Goal: Task Accomplishment & Management: Manage account settings

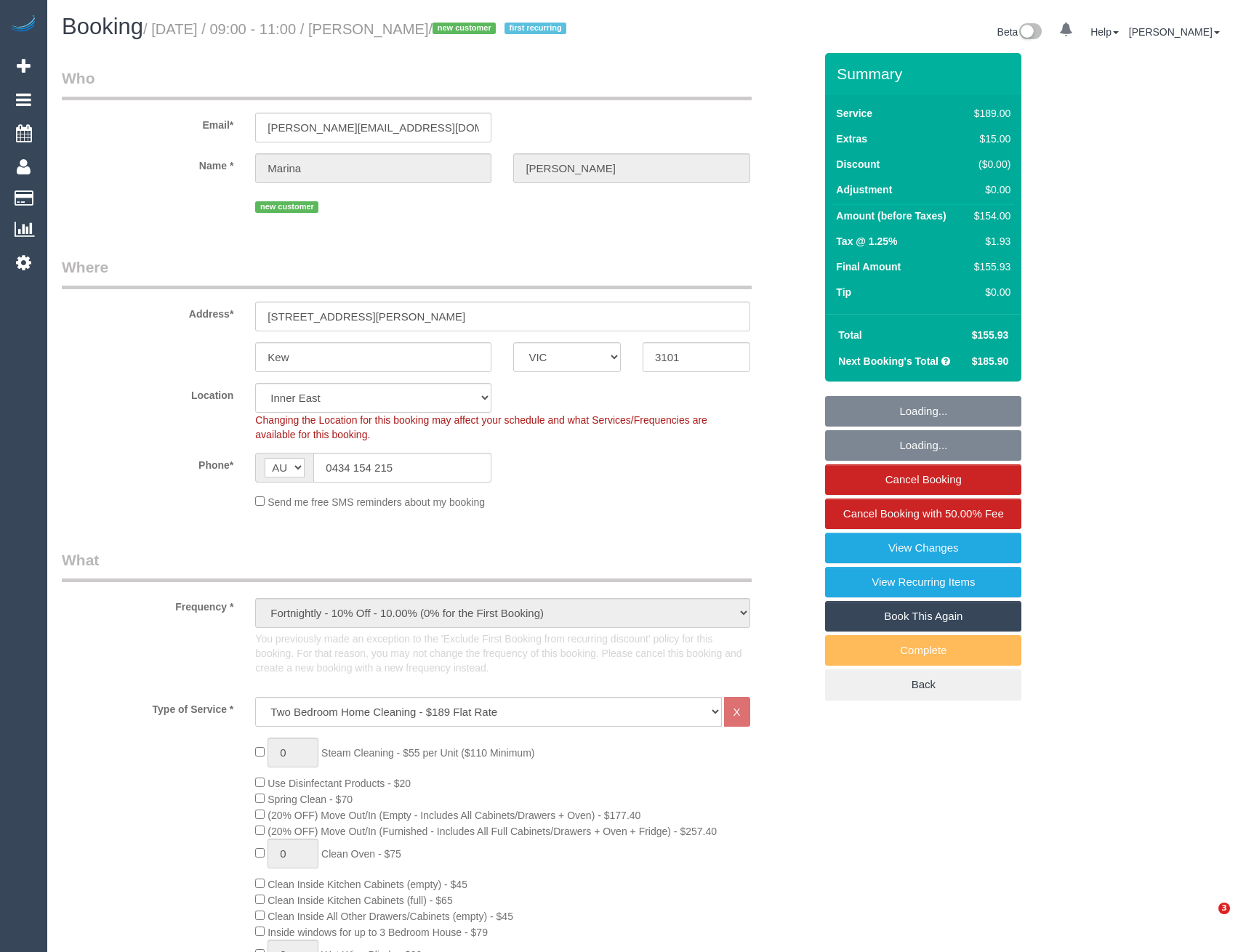
select select "VIC"
select select "number:27"
select select "number:14"
select select "number:19"
select select "number:24"
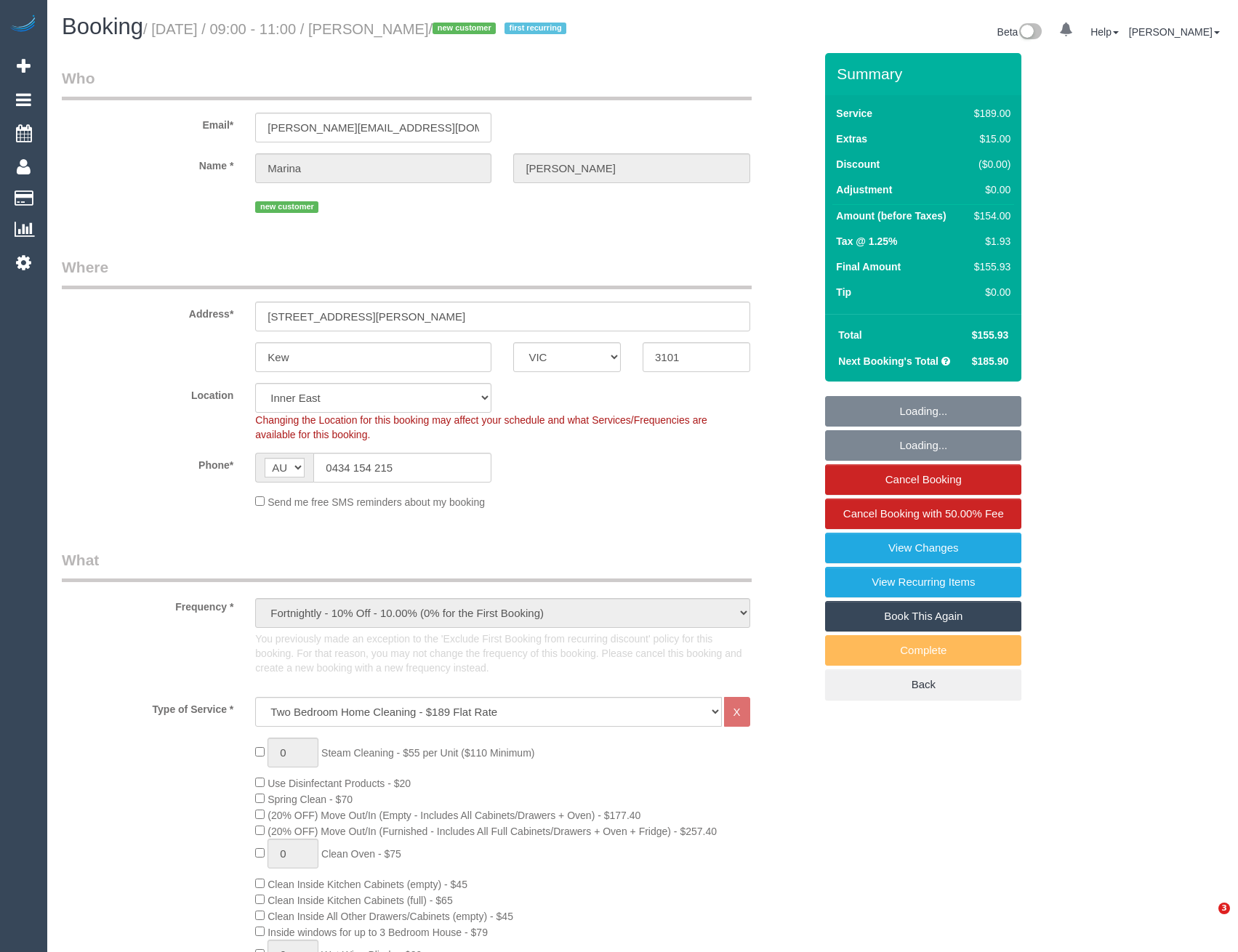
select select "number:33"
select select "number:11"
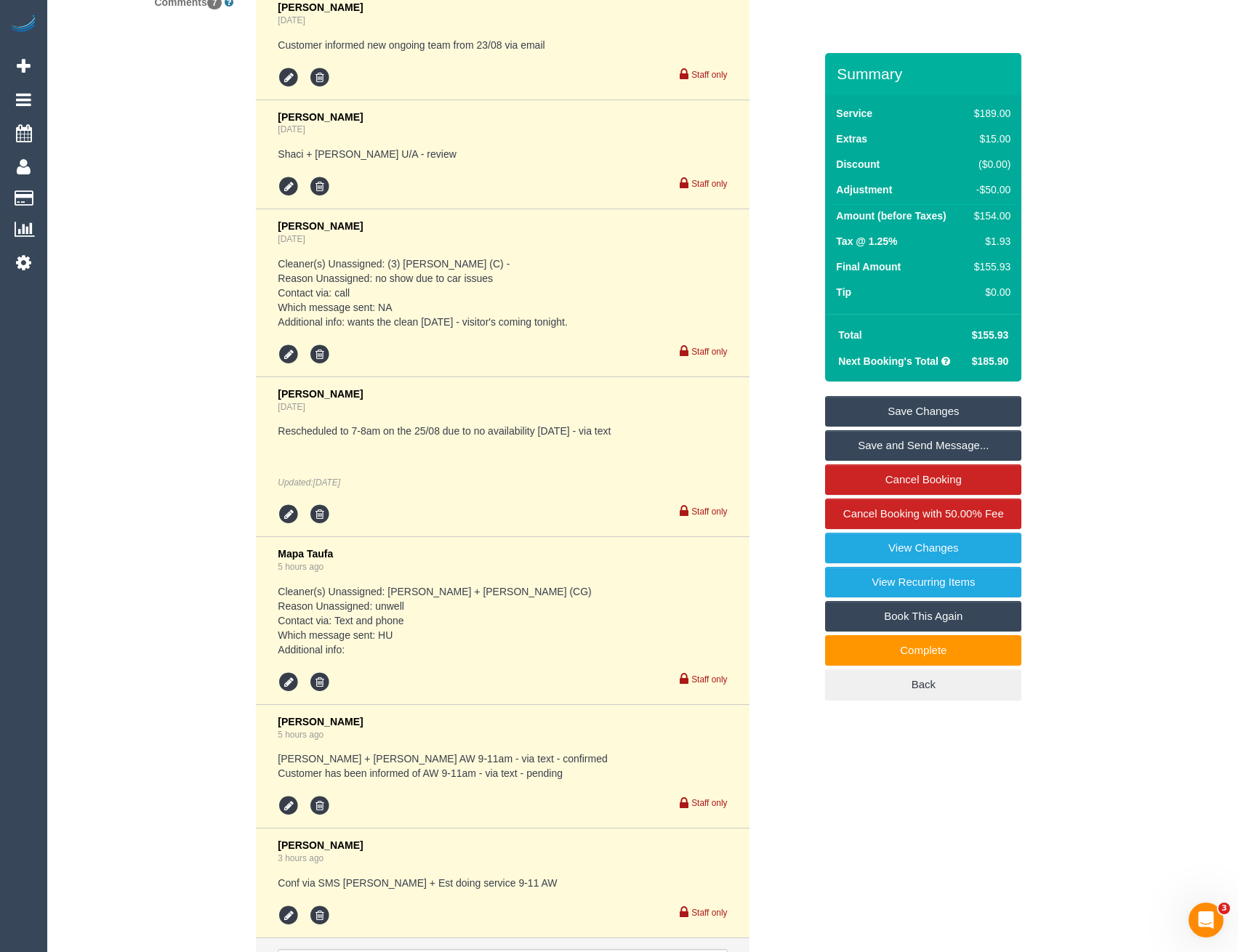
scroll to position [2833, 0]
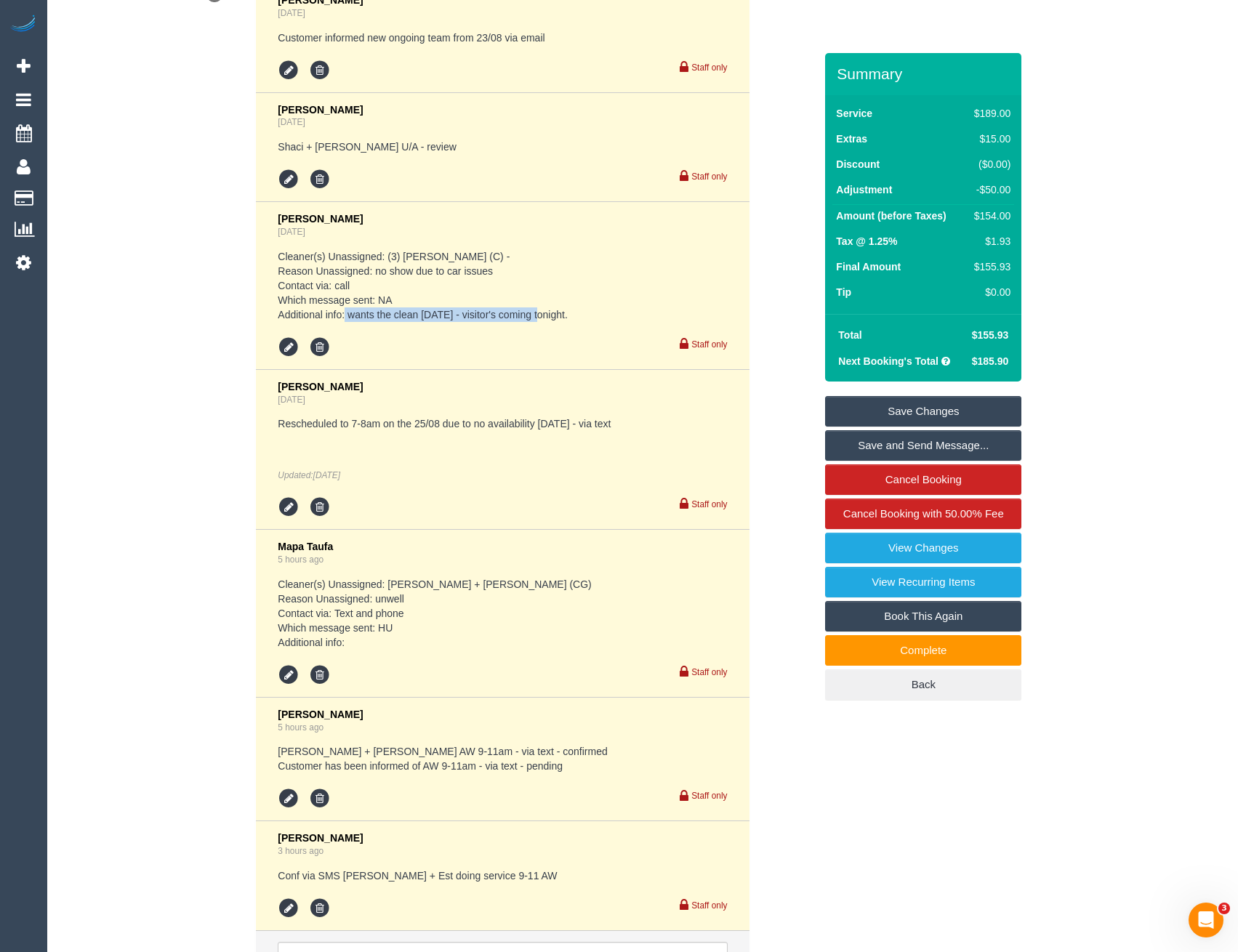
drag, startPoint x: 350, startPoint y: 304, endPoint x: 560, endPoint y: 303, distance: 210.0
click at [541, 305] on pre "Cleaner(s) Unassigned: (3) David Torres (C) - Reason Unassigned: no show due to…" at bounding box center [502, 285] width 449 height 73
click at [492, 444] on div "Rescheduled to 7-8am on the 25/08 due to no availability today - via text Updat…" at bounding box center [502, 449] width 449 height 66
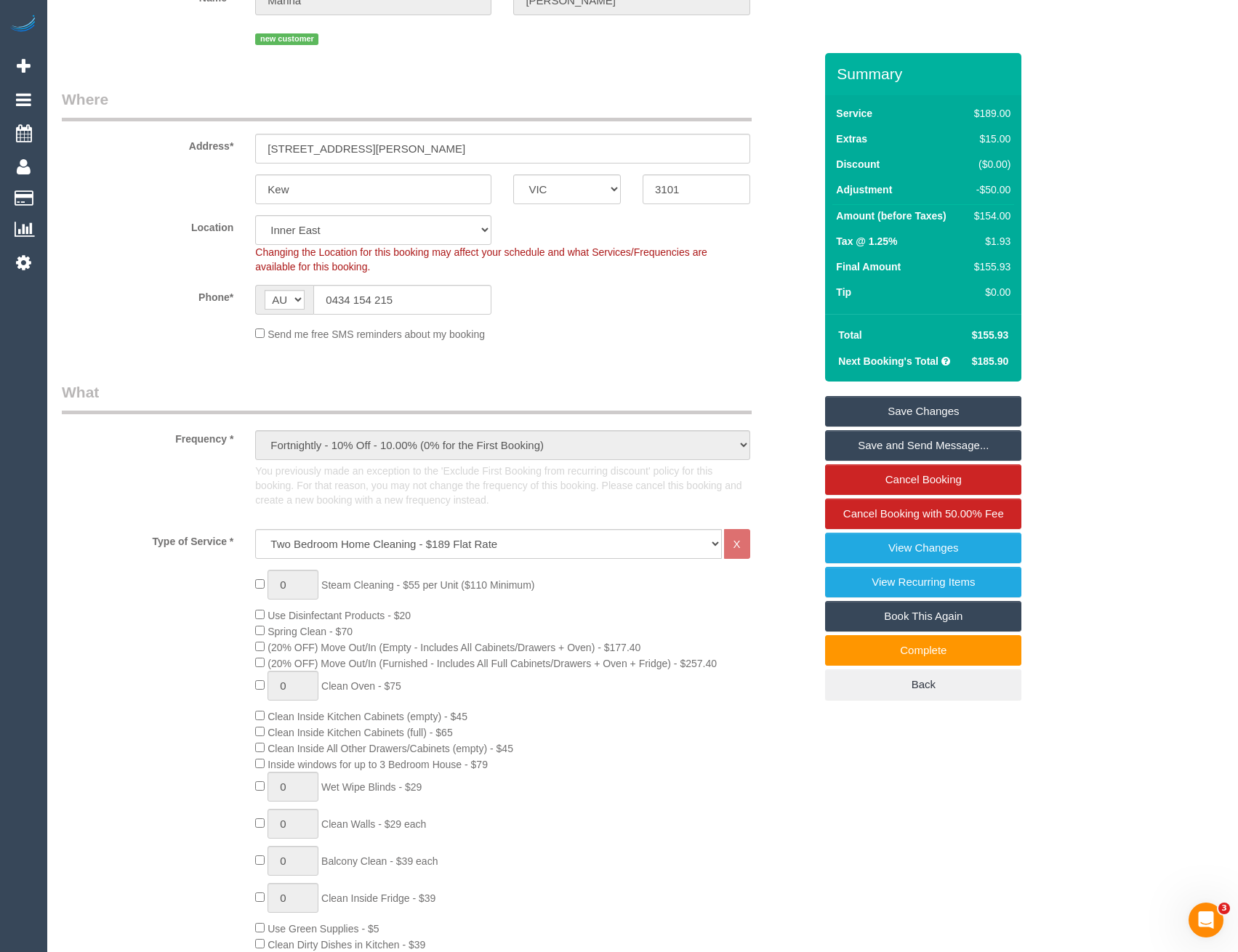
scroll to position [0, 0]
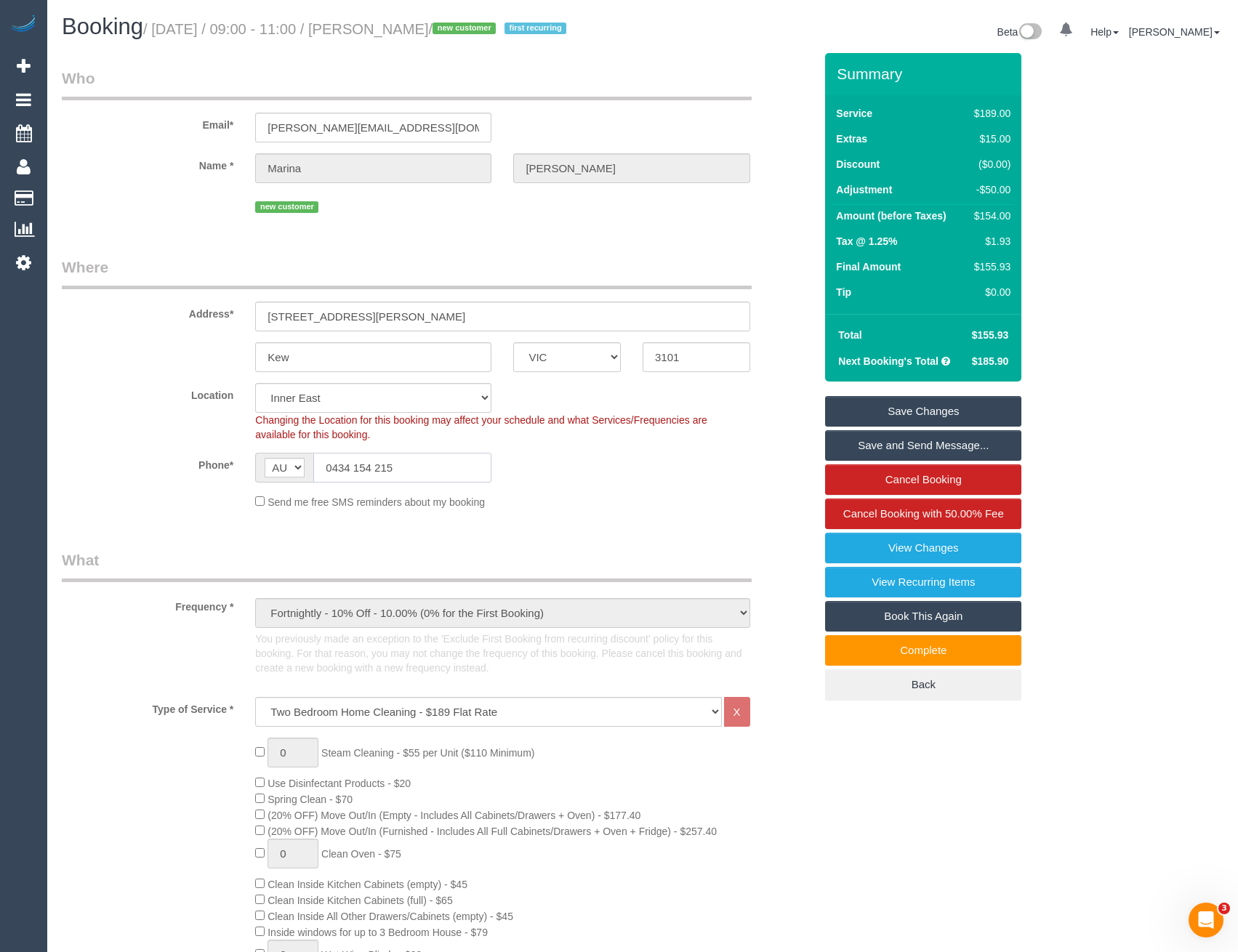
drag, startPoint x: 401, startPoint y: 468, endPoint x: 331, endPoint y: 468, distance: 70.0
click at [331, 468] on input "0434 154 215" at bounding box center [402, 468] width 178 height 30
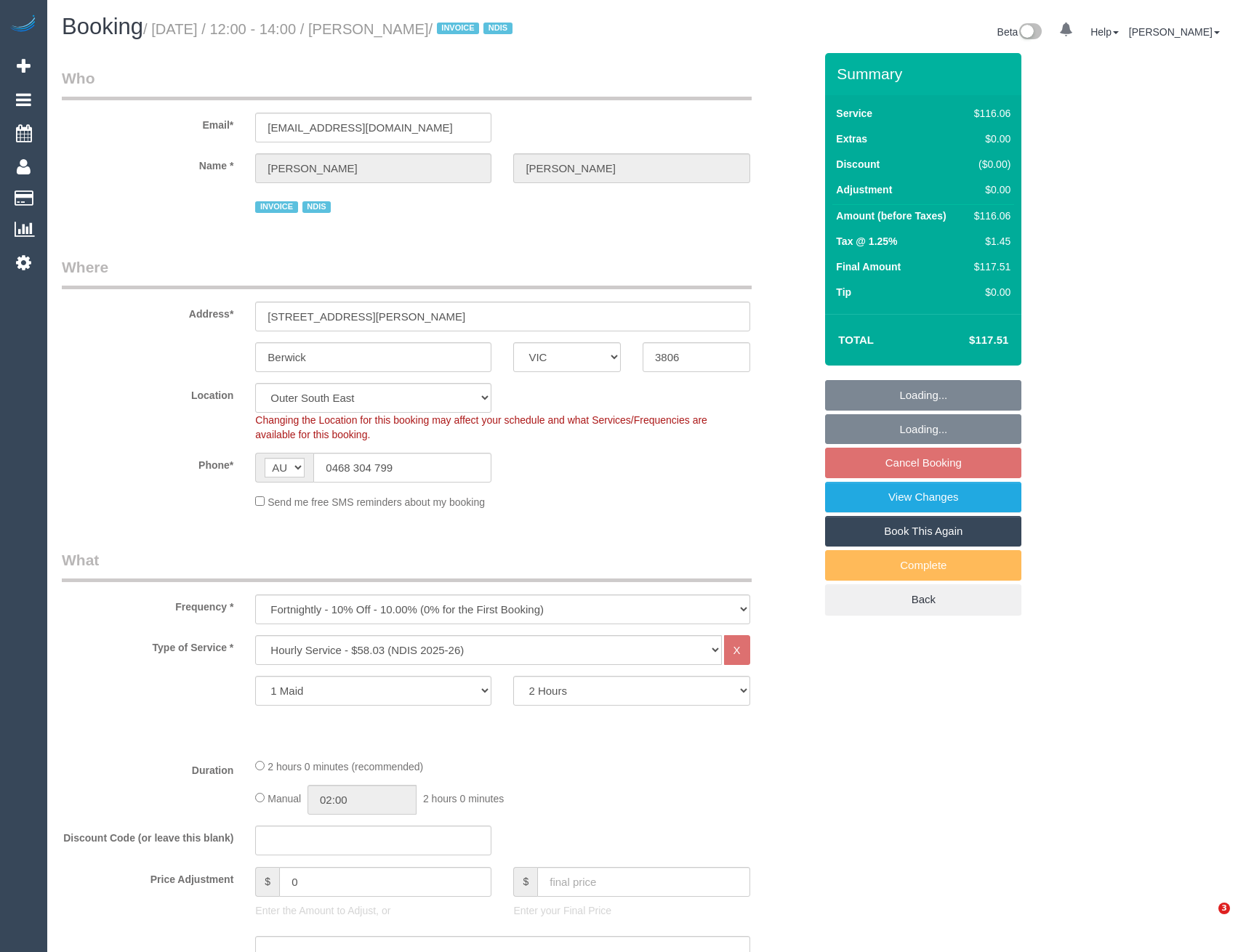
select select "VIC"
select select "string:check"
select select "number:30"
select select "number:14"
select select "number:18"
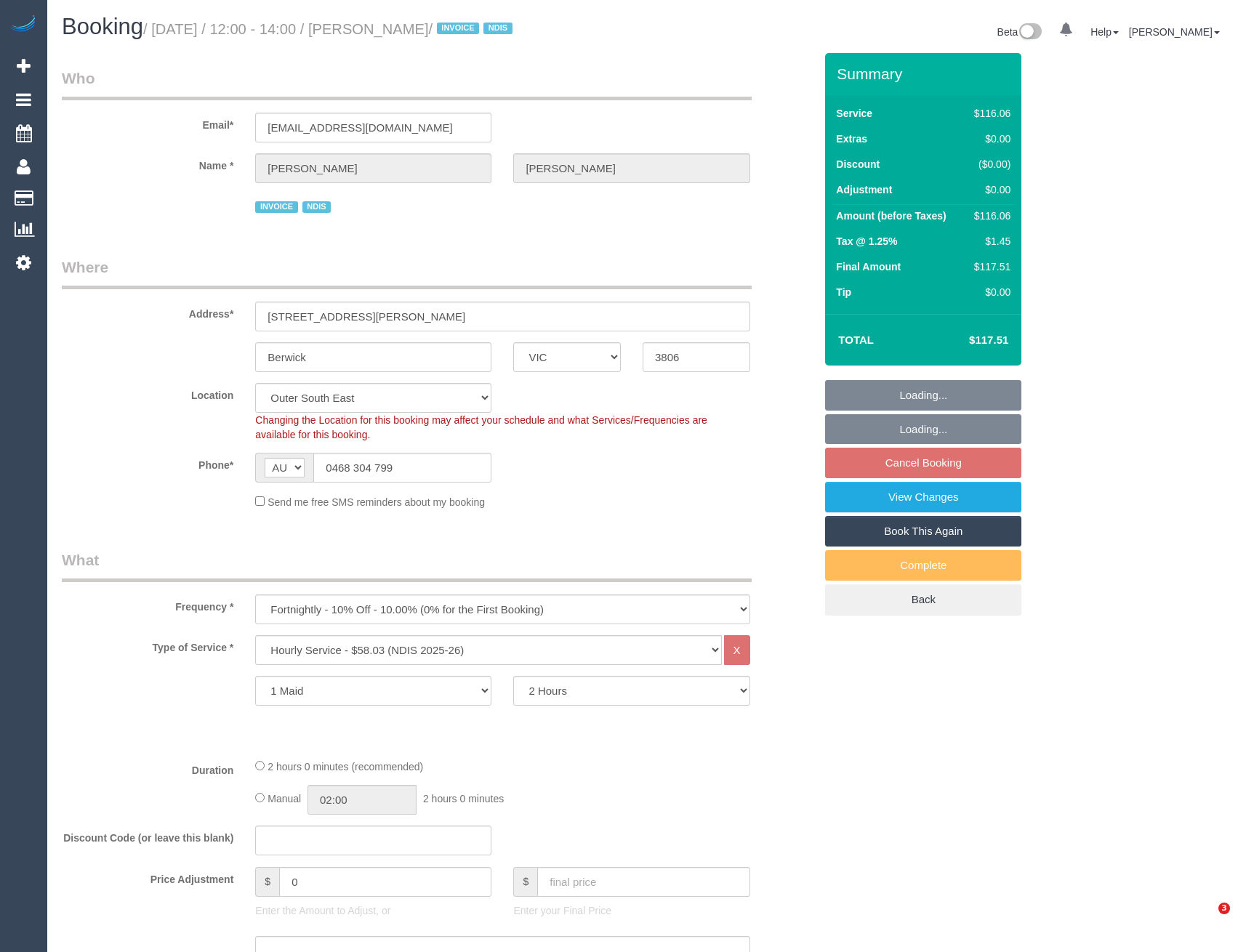
select select "number:24"
select select "number:34"
select select "spot1"
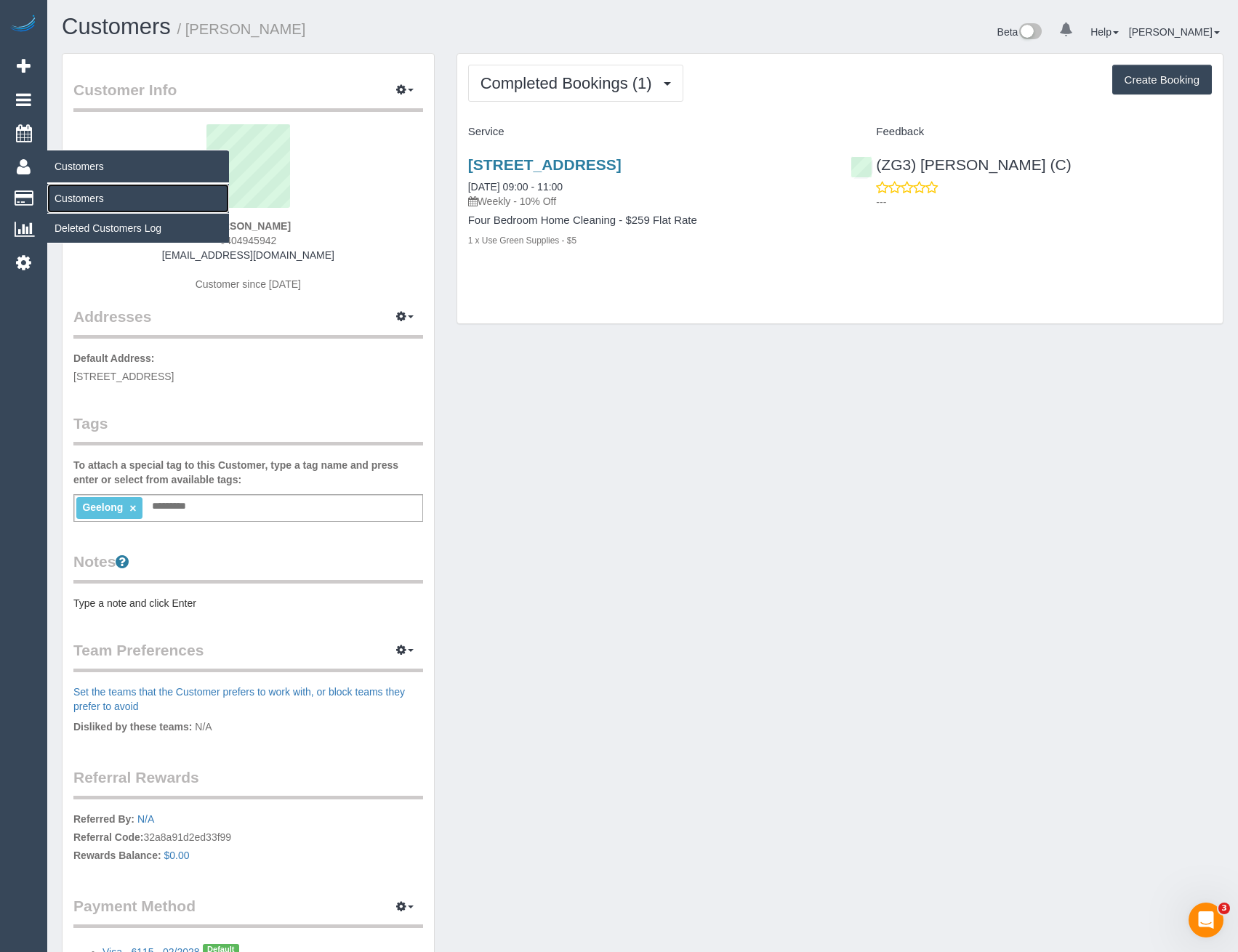
click at [83, 201] on link "Customers" at bounding box center [137, 198] width 181 height 29
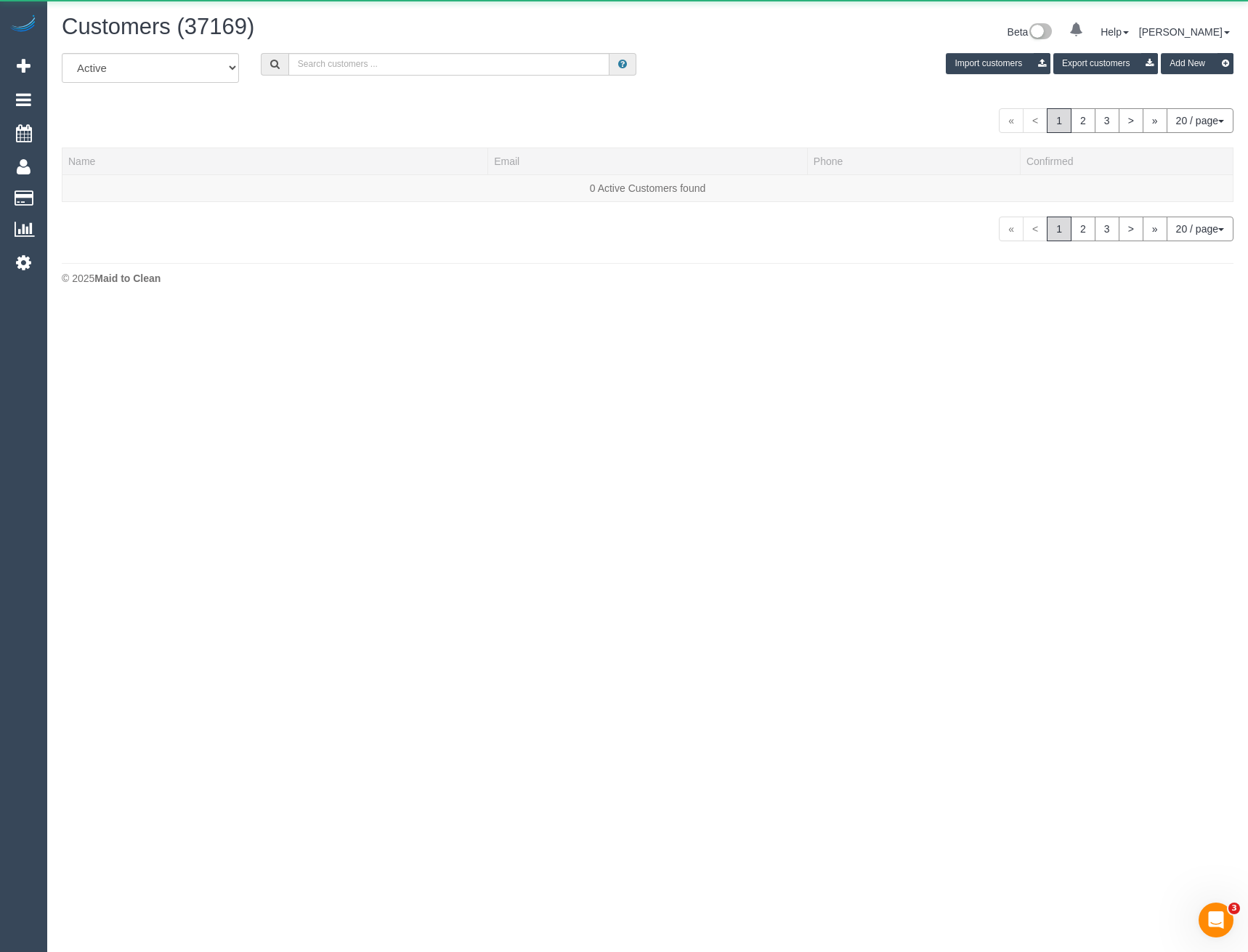
click at [360, 76] on div "All Active Archived Import customers Export customers Add New" at bounding box center [647, 73] width 1193 height 41
click at [373, 50] on div "Customers (37169) Beta 0 Your Notifications You have 0 alerts Help Help Docs Ta…" at bounding box center [647, 34] width 1193 height 39
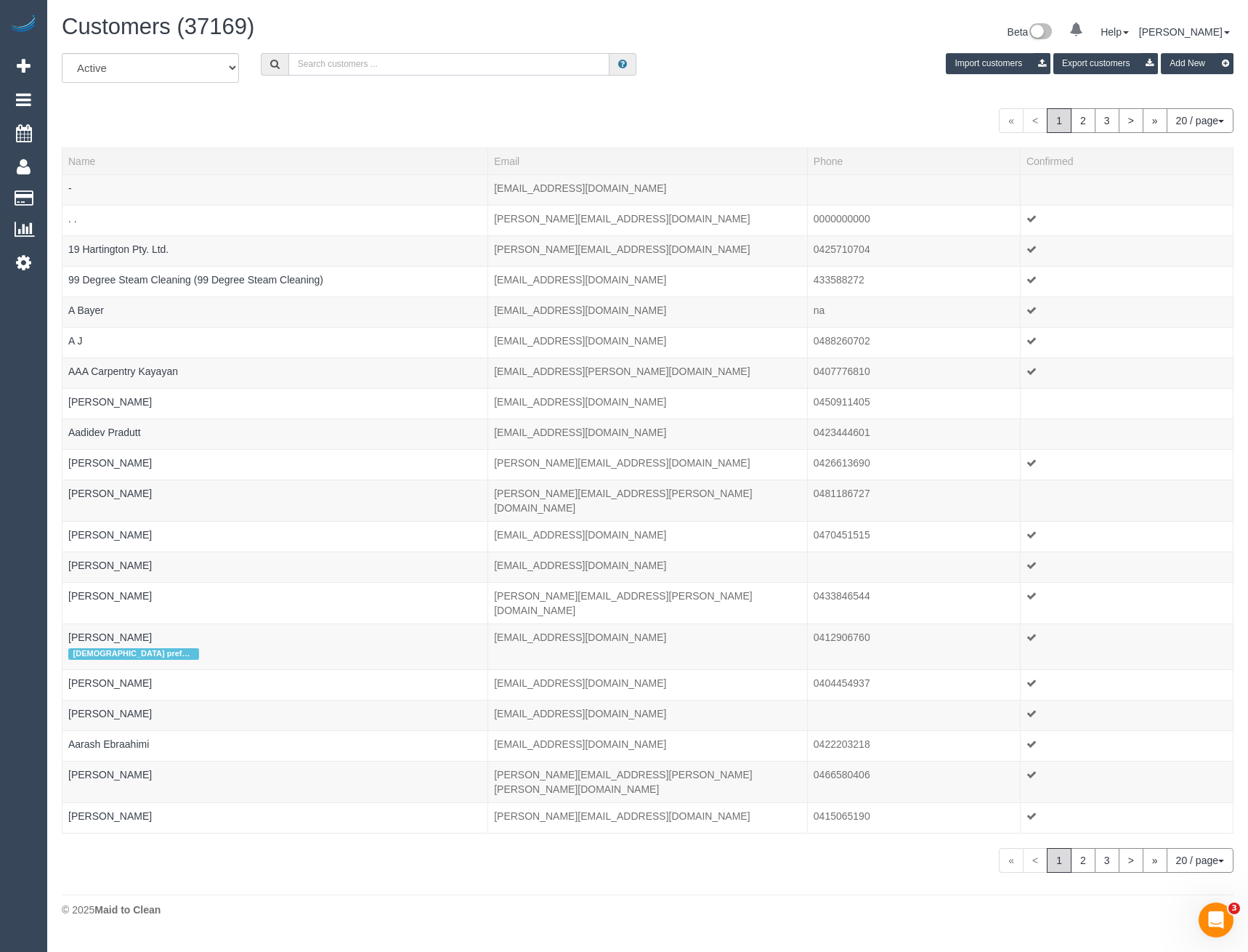
click at [376, 56] on input "text" at bounding box center [449, 64] width 322 height 22
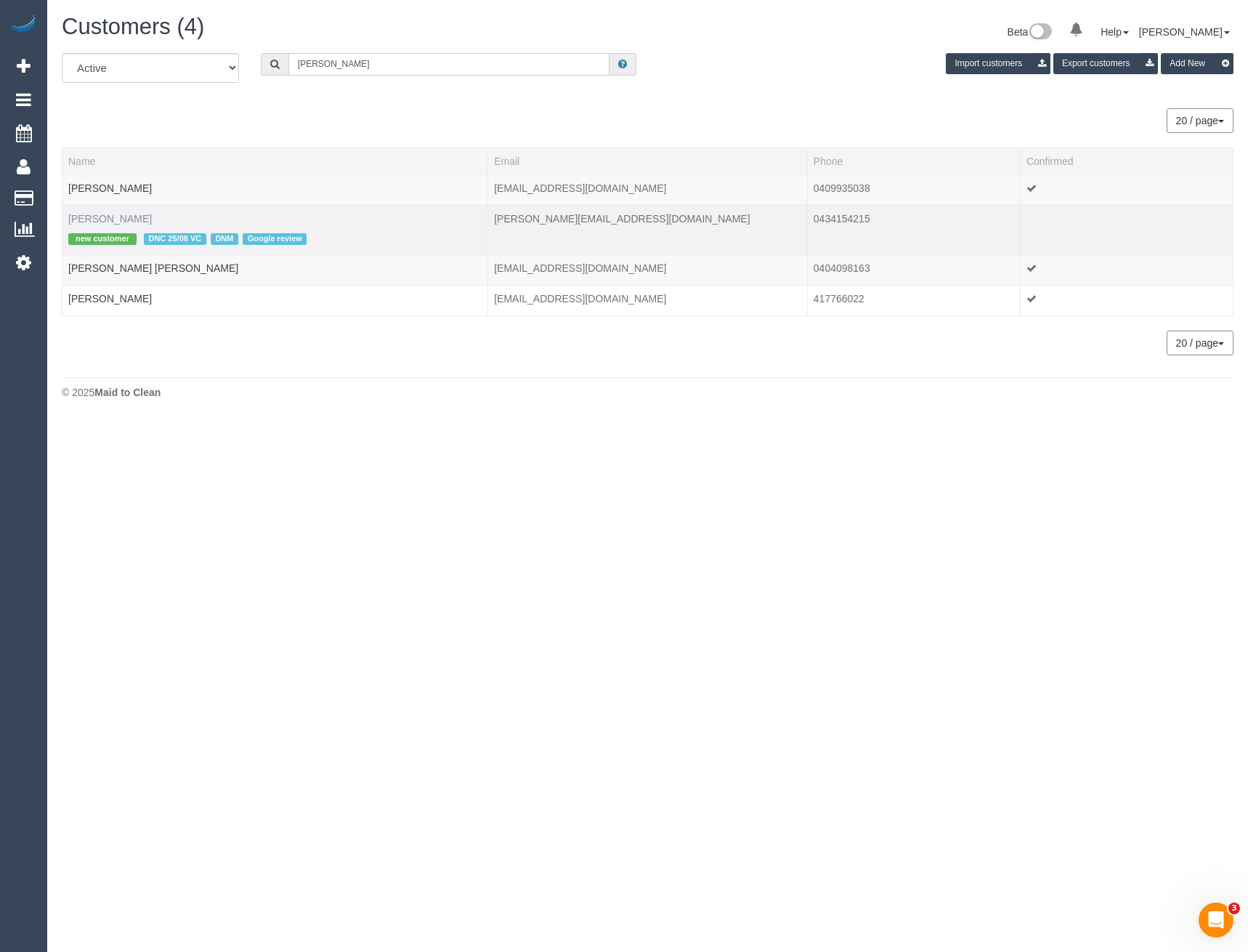
type input "Marina L"
click at [115, 214] on link "Marina Lipović" at bounding box center [110, 218] width 83 height 12
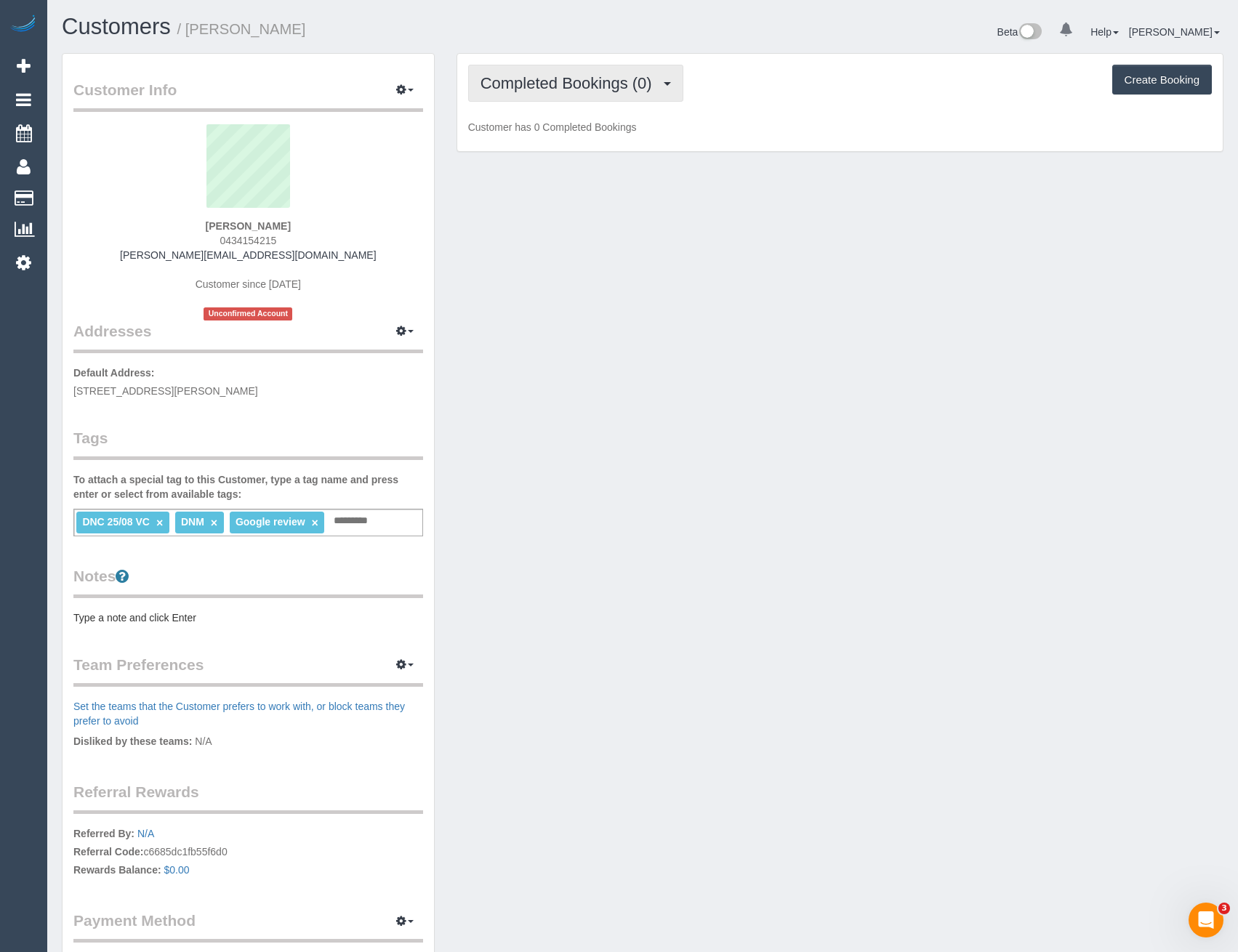
click at [591, 71] on button "Completed Bookings (0)" at bounding box center [575, 83] width 215 height 37
drag, startPoint x: 280, startPoint y: 238, endPoint x: 224, endPoint y: 236, distance: 56.0
click at [224, 236] on div "Marina Lipović 0434154215 m.lipovic@gmail.com Customer since 2025 Unconfirmed A…" at bounding box center [248, 222] width 350 height 196
copy span "434154215"
drag, startPoint x: 29, startPoint y: 257, endPoint x: 96, endPoint y: 280, distance: 70.8
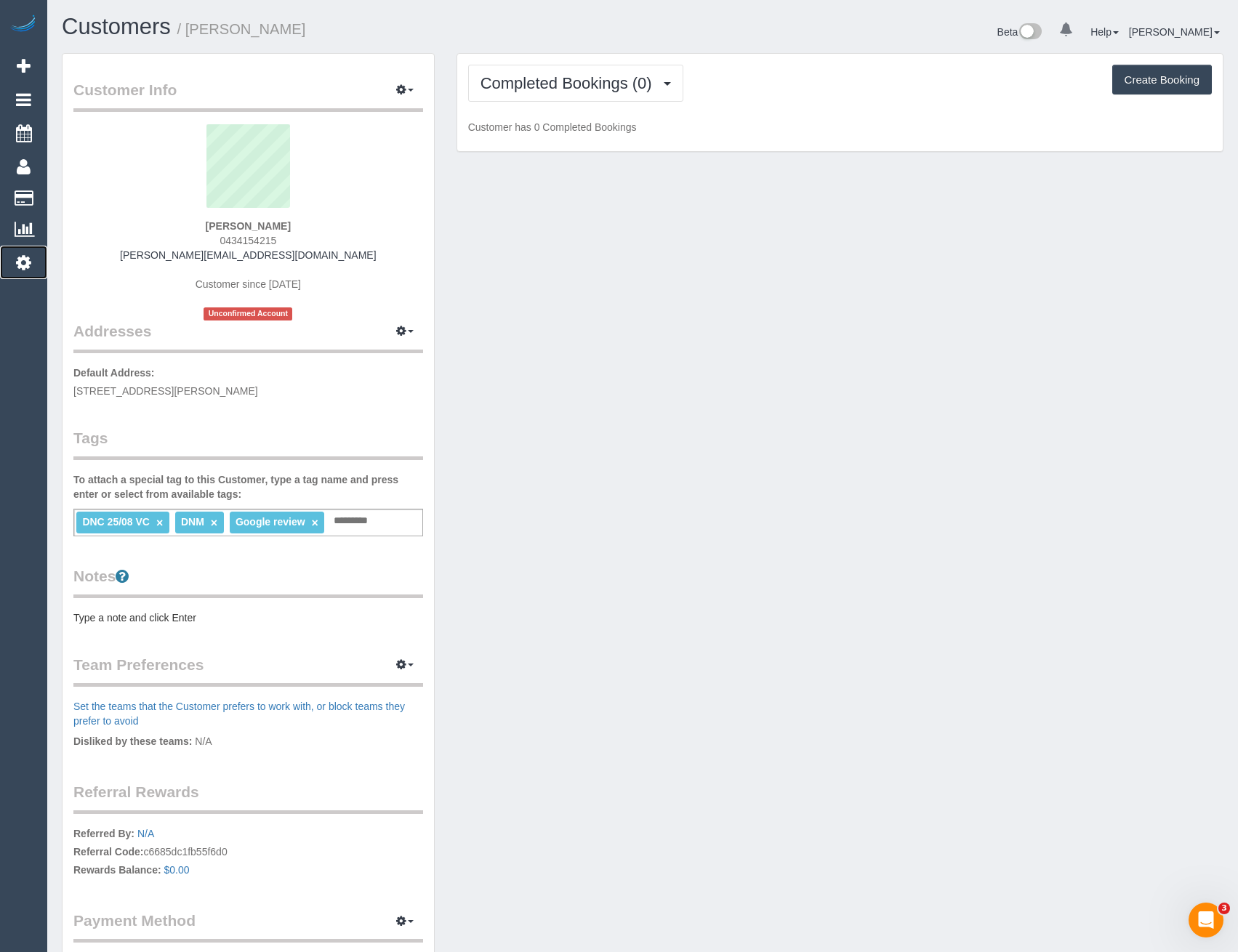
click at [29, 257] on icon at bounding box center [24, 262] width 15 height 18
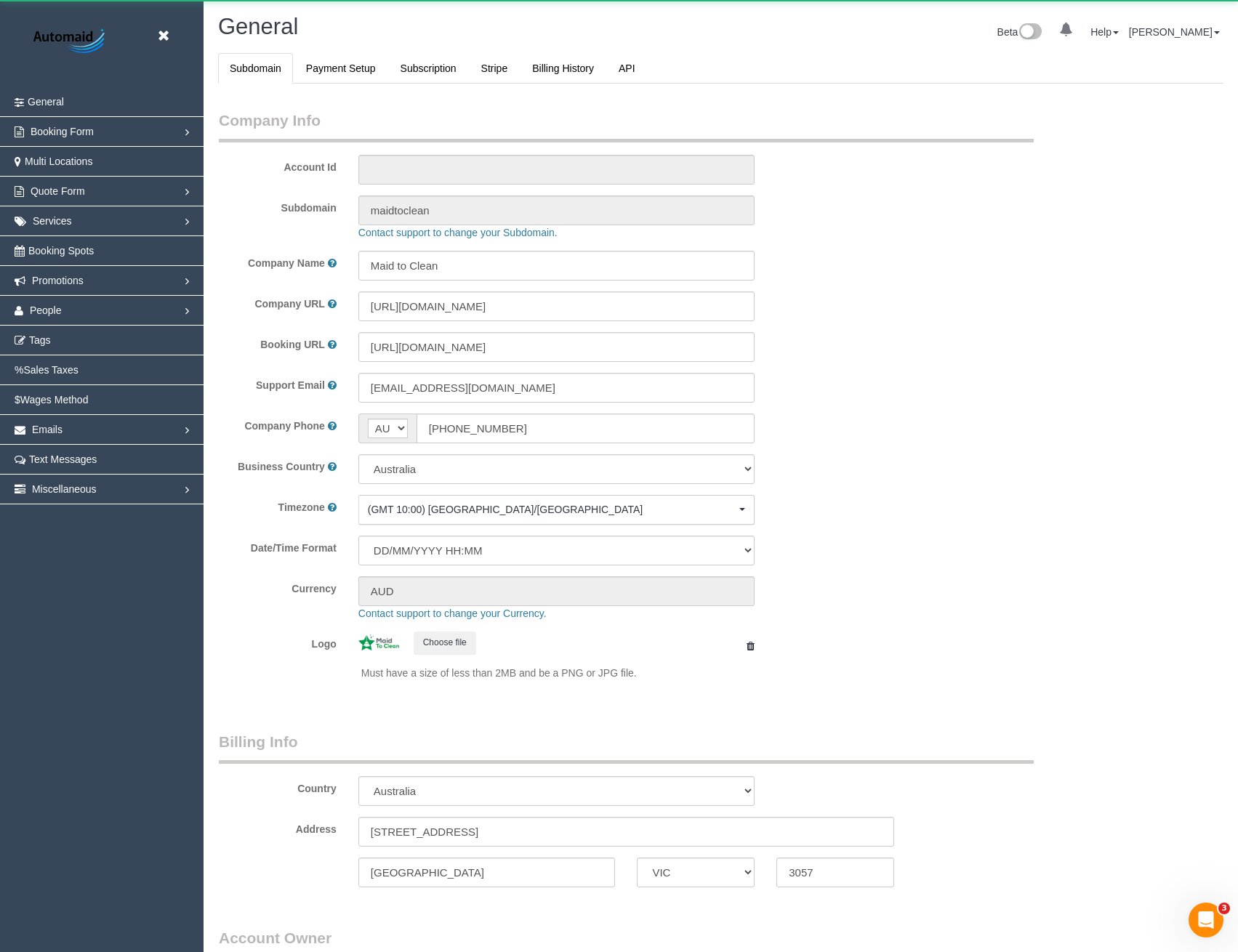
select select "string:AU"
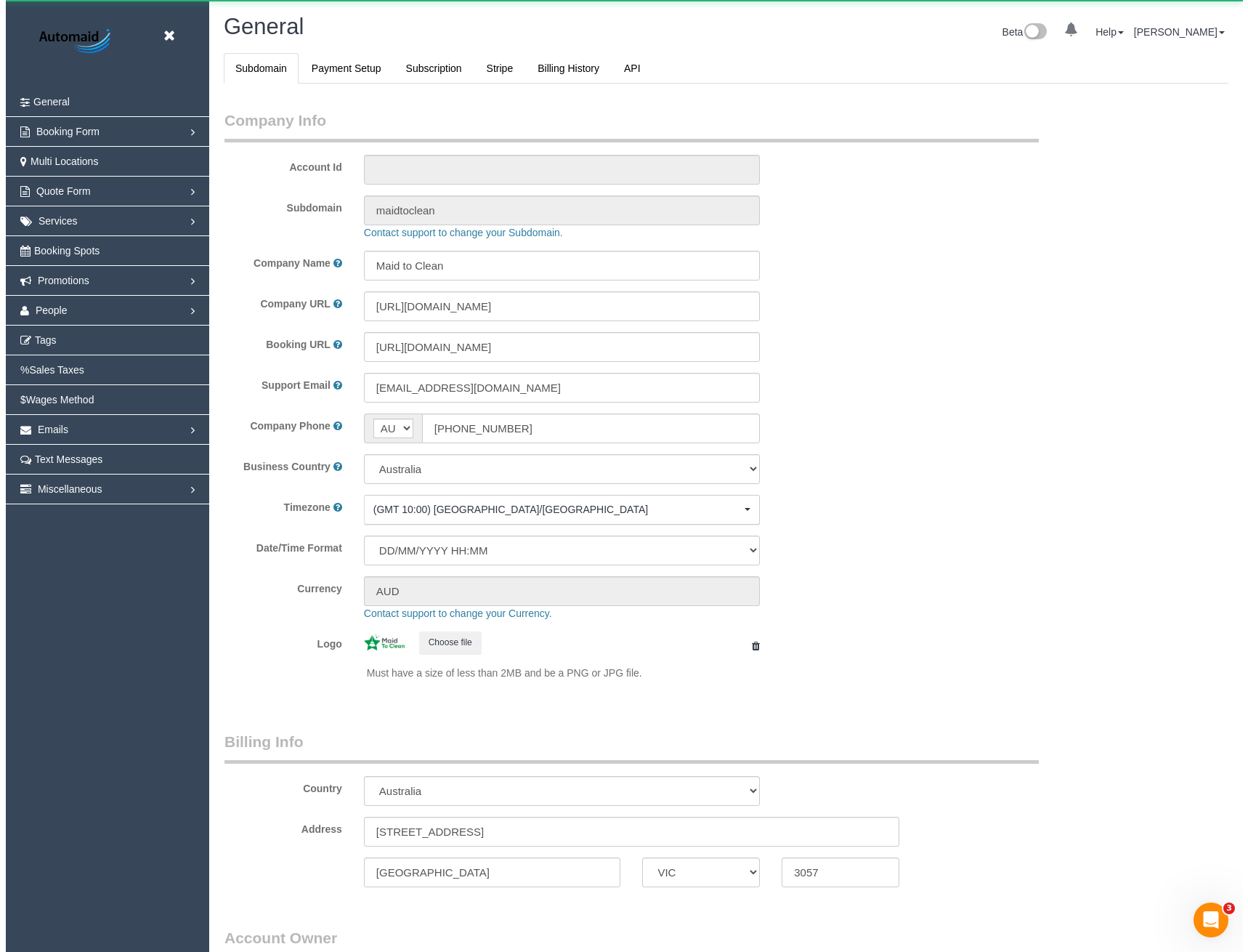
scroll to position [3320, 1237]
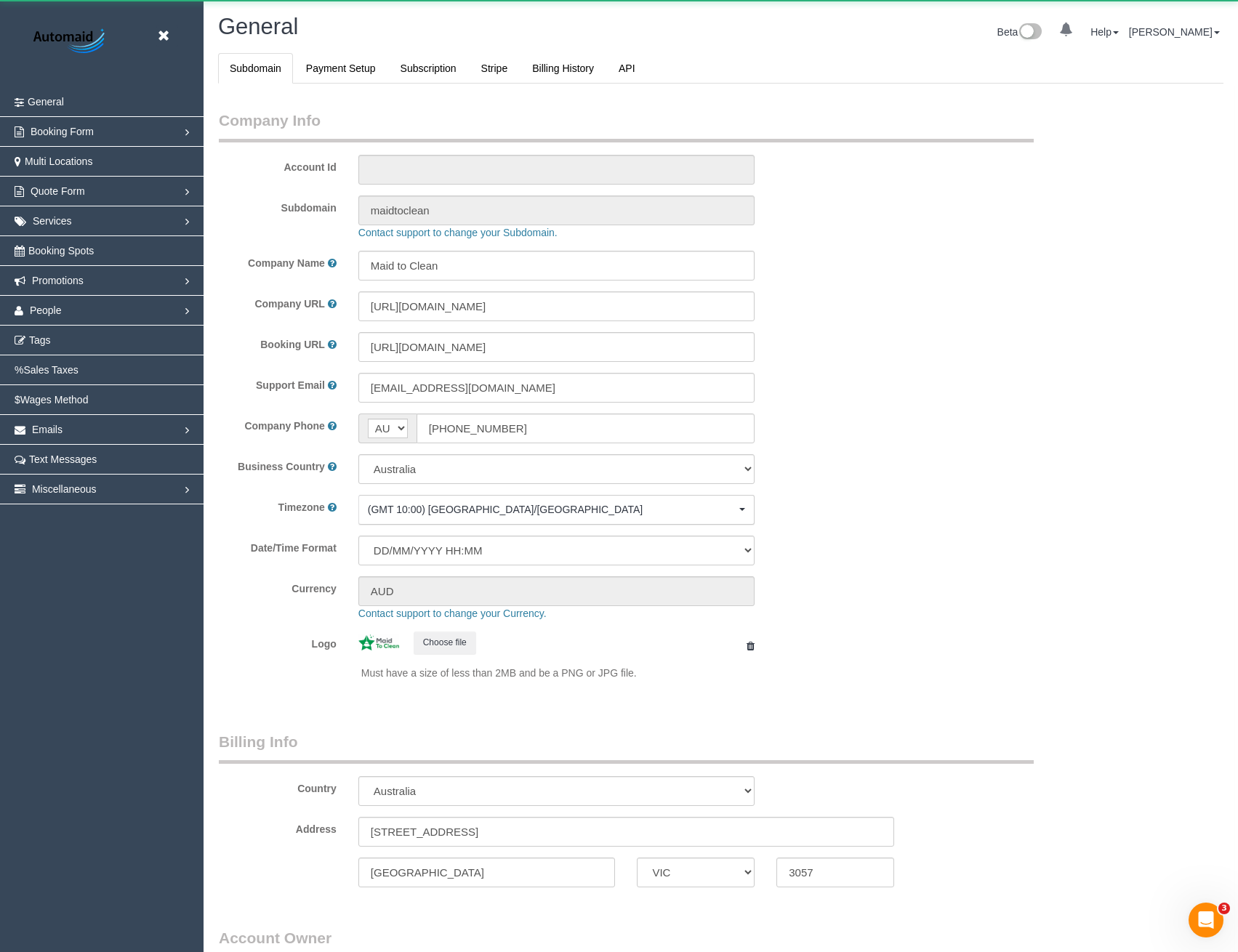
select select "1"
click at [49, 318] on link "People" at bounding box center [102, 310] width 204 height 29
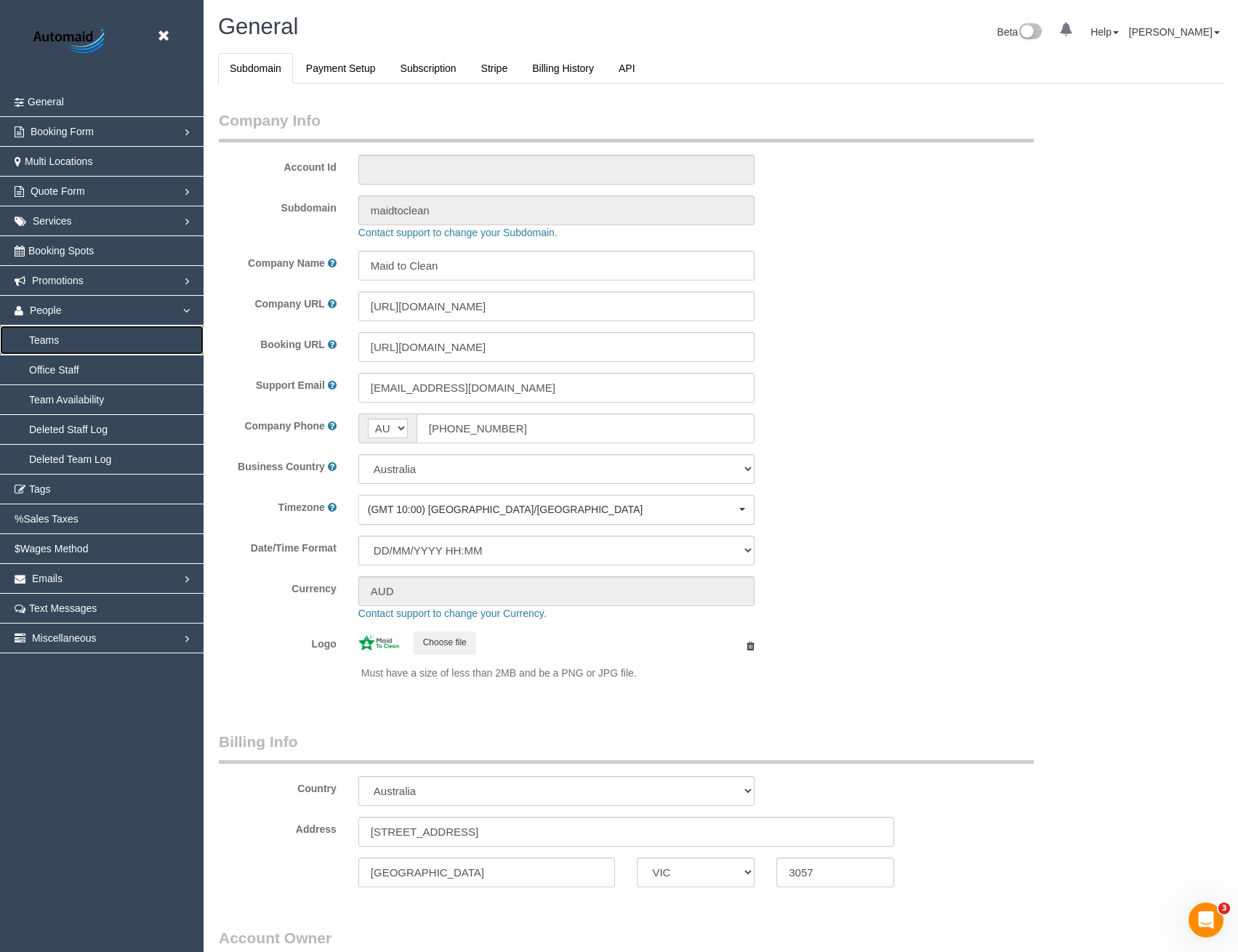
click at [56, 339] on link "Teams" at bounding box center [102, 340] width 204 height 29
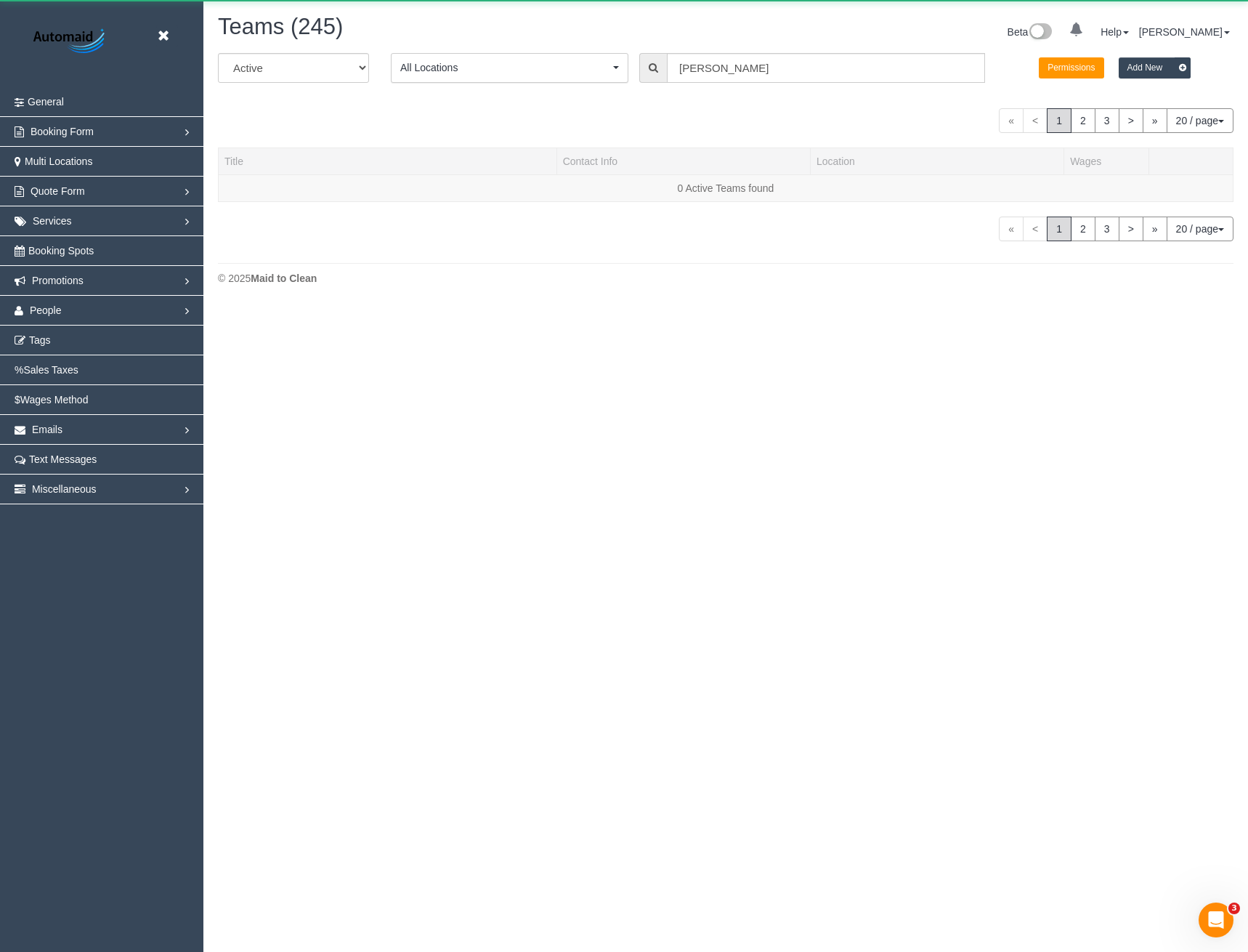
scroll to position [606, 1248]
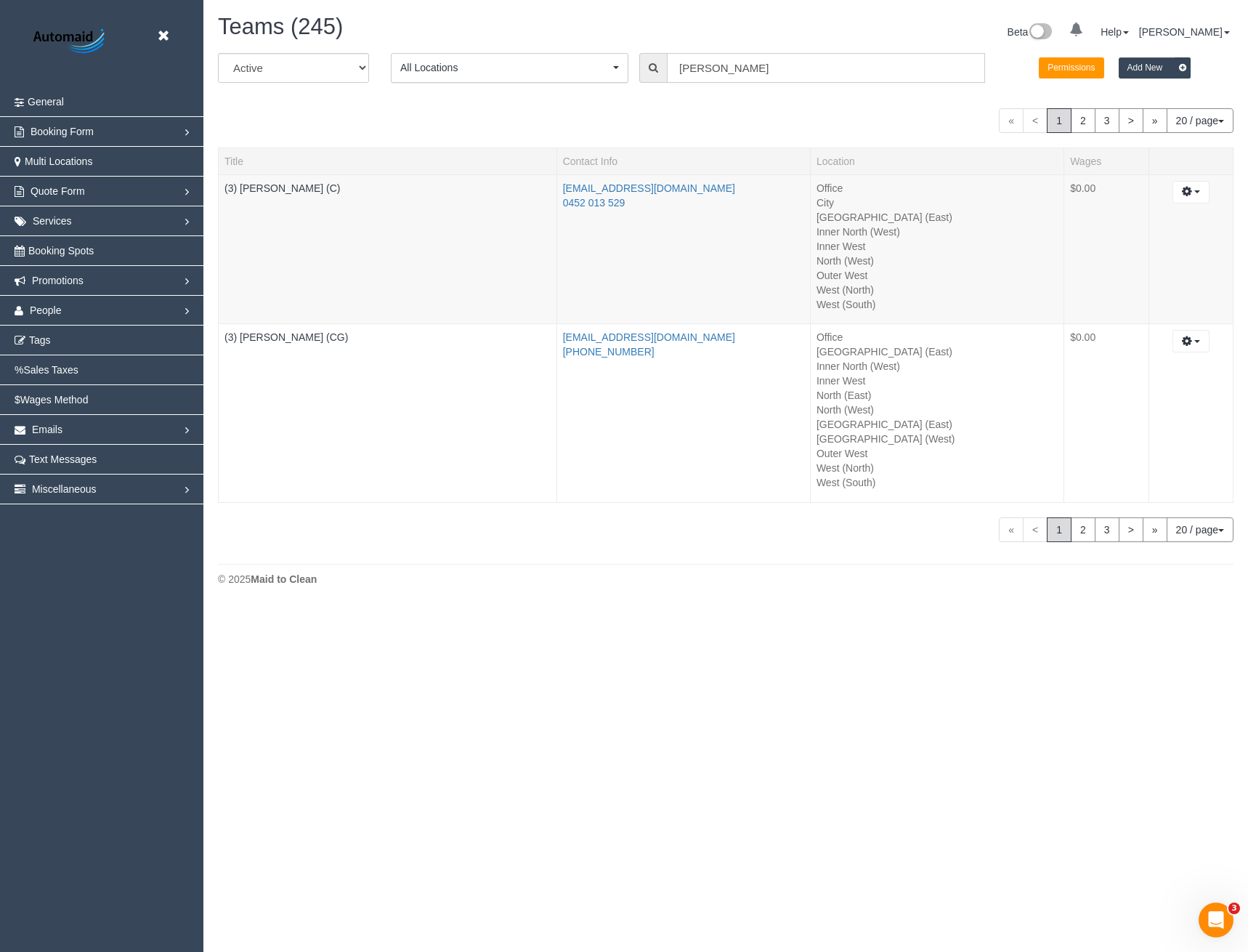
drag, startPoint x: 747, startPoint y: 69, endPoint x: 519, endPoint y: 93, distance: 229.3
click at [571, 83] on div "All Active Archived All Locations All Locations Active Locations Office [defaul…" at bounding box center [725, 73] width 1037 height 41
click at [727, 62] on input "John" at bounding box center [825, 68] width 318 height 30
click at [725, 67] on input "John" at bounding box center [825, 68] width 318 height 30
drag, startPoint x: 724, startPoint y: 68, endPoint x: 635, endPoint y: 69, distance: 89.0
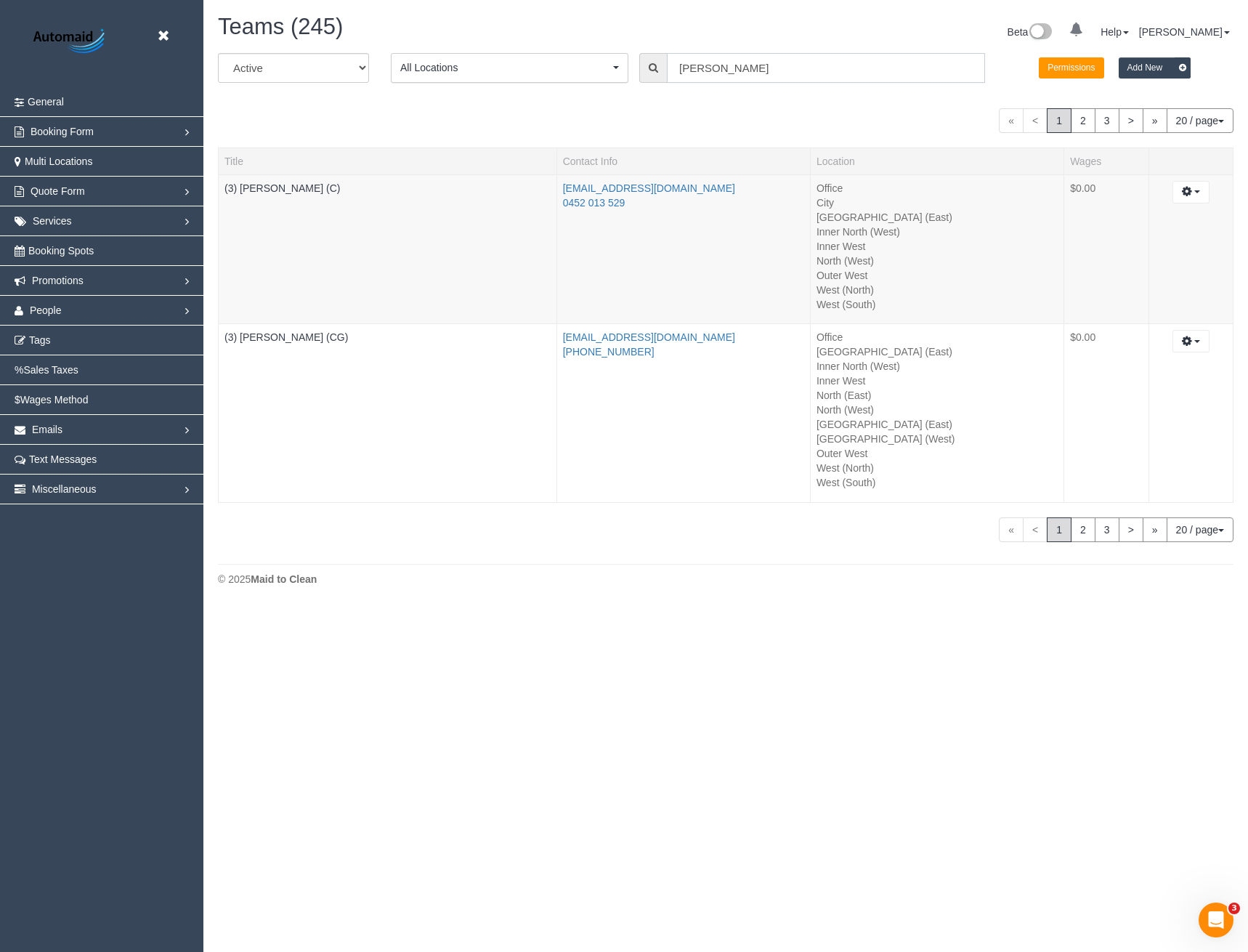
click at [639, 67] on div "All Active Archived All Locations All Locations Active Locations Office [defaul…" at bounding box center [725, 73] width 1037 height 41
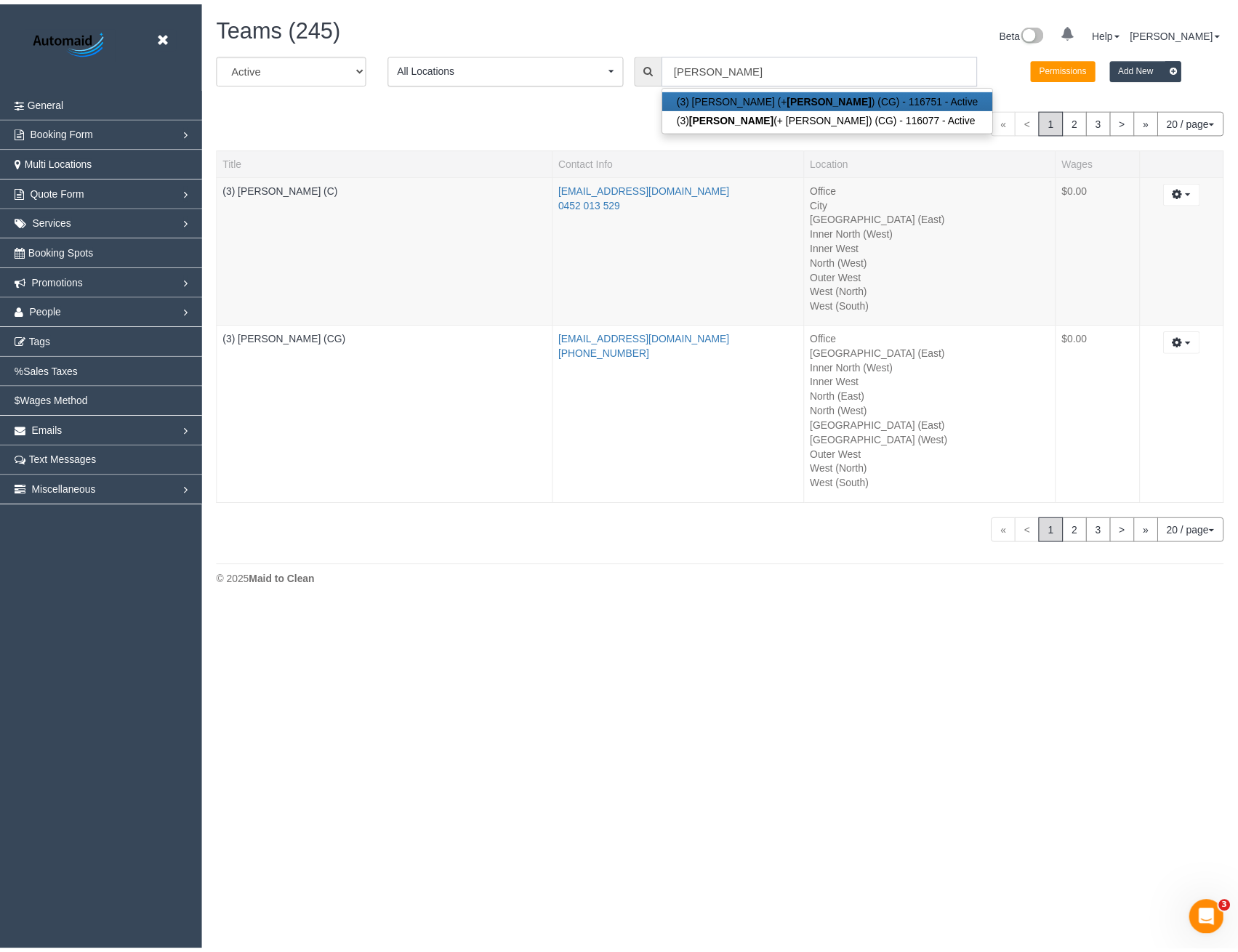
scroll to position [72182, 71430]
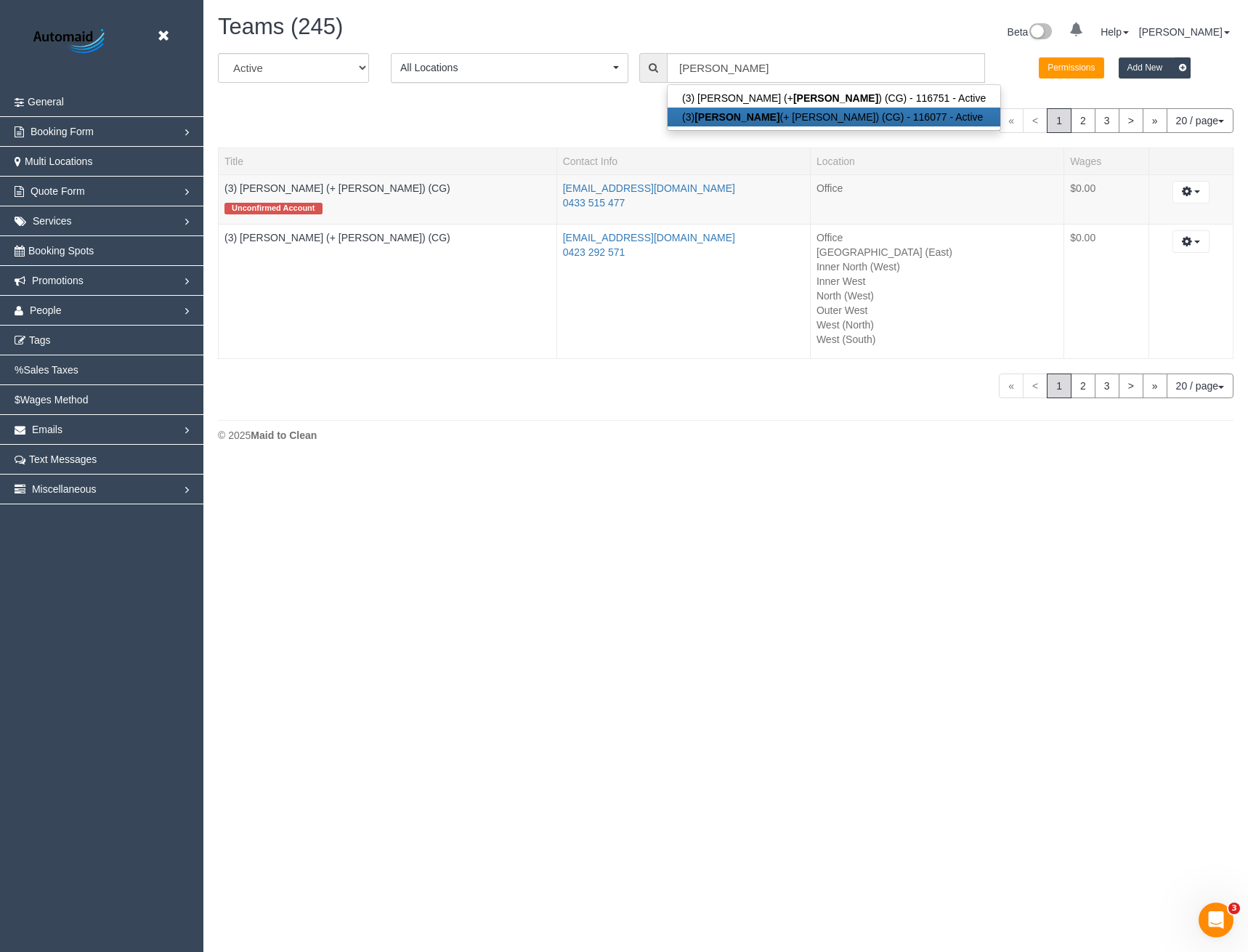
click at [731, 114] on link "(3) Sohail (+ Amninder) (CG) - 116077 - Active" at bounding box center [833, 116] width 332 height 19
type input "(3) Sohail (+ Amninder) (CG)"
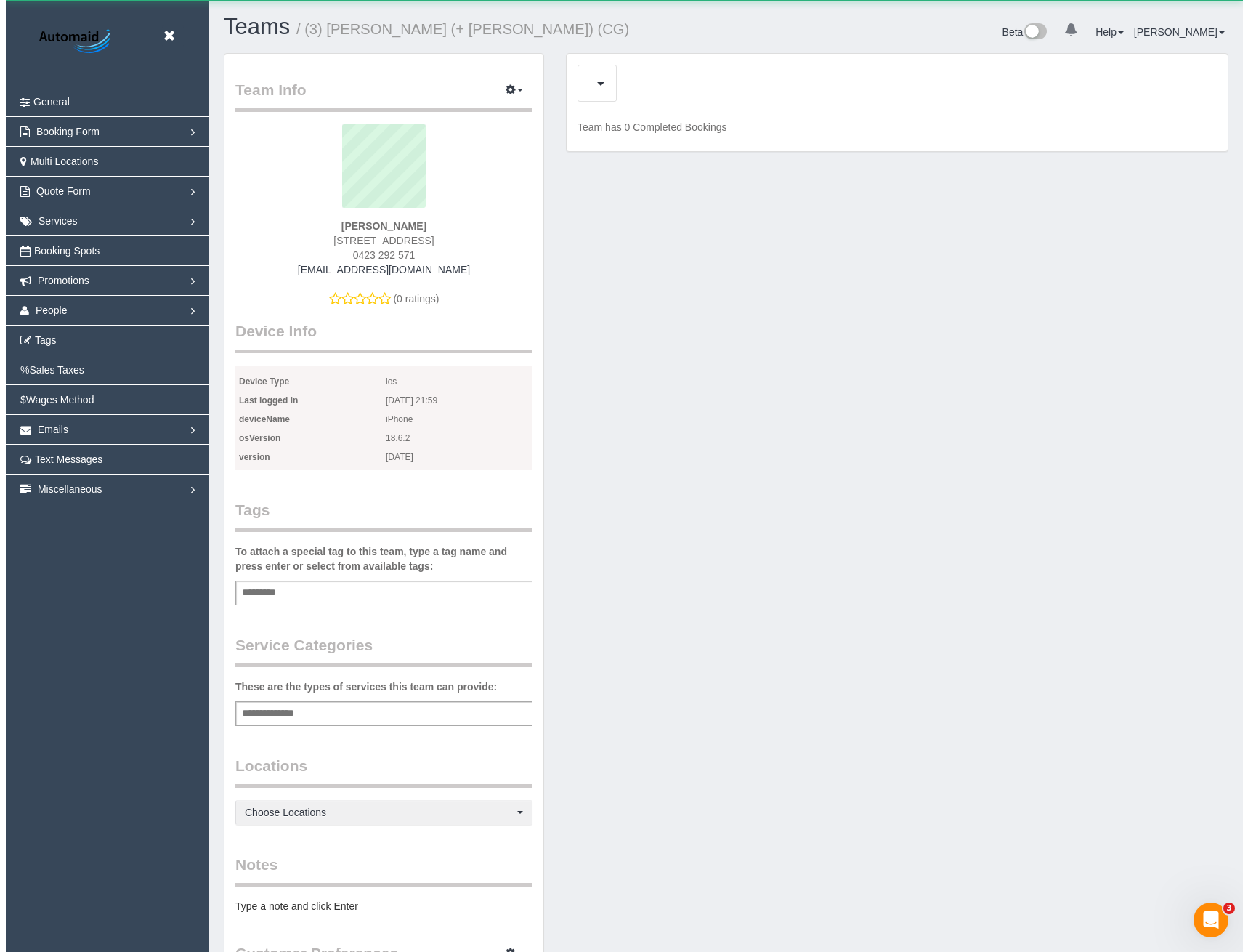
scroll to position [1253, 1237]
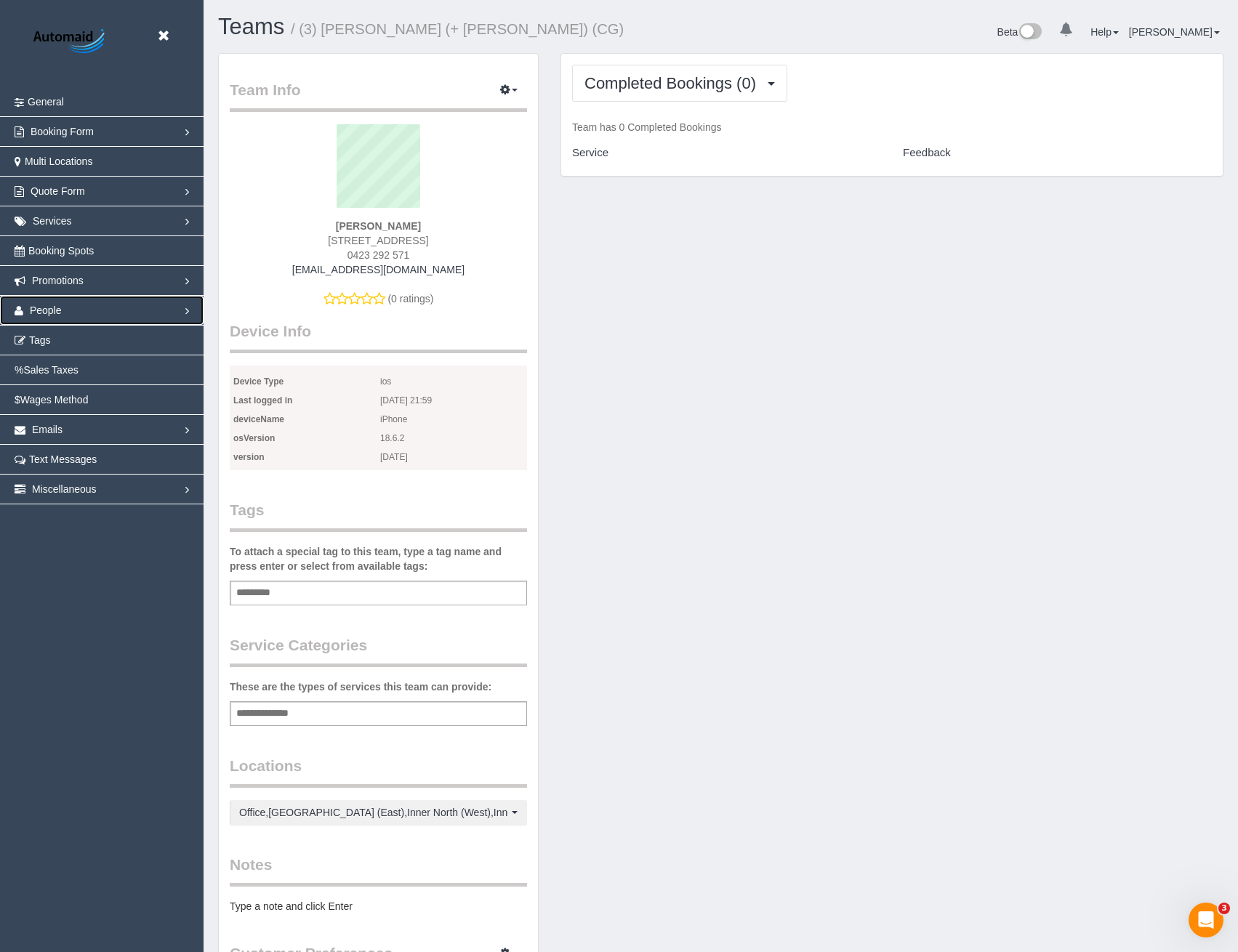
click at [51, 312] on span "People" at bounding box center [46, 310] width 32 height 12
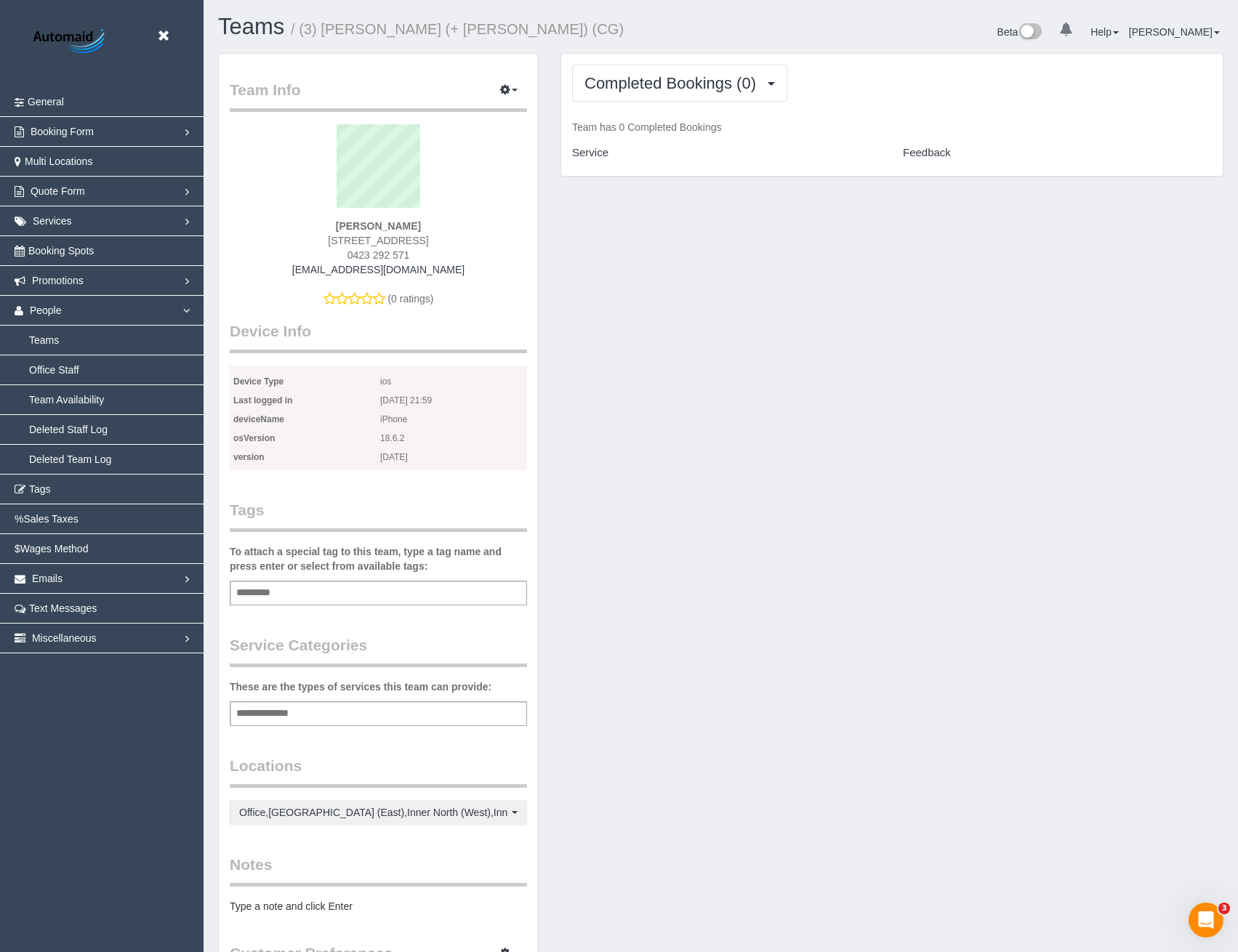
click at [499, 319] on div "Team Info Edit Contact Info Send Message Send Welcome Email Email Preferences V…" at bounding box center [378, 275] width 297 height 391
click at [64, 345] on link "Teams" at bounding box center [102, 340] width 204 height 29
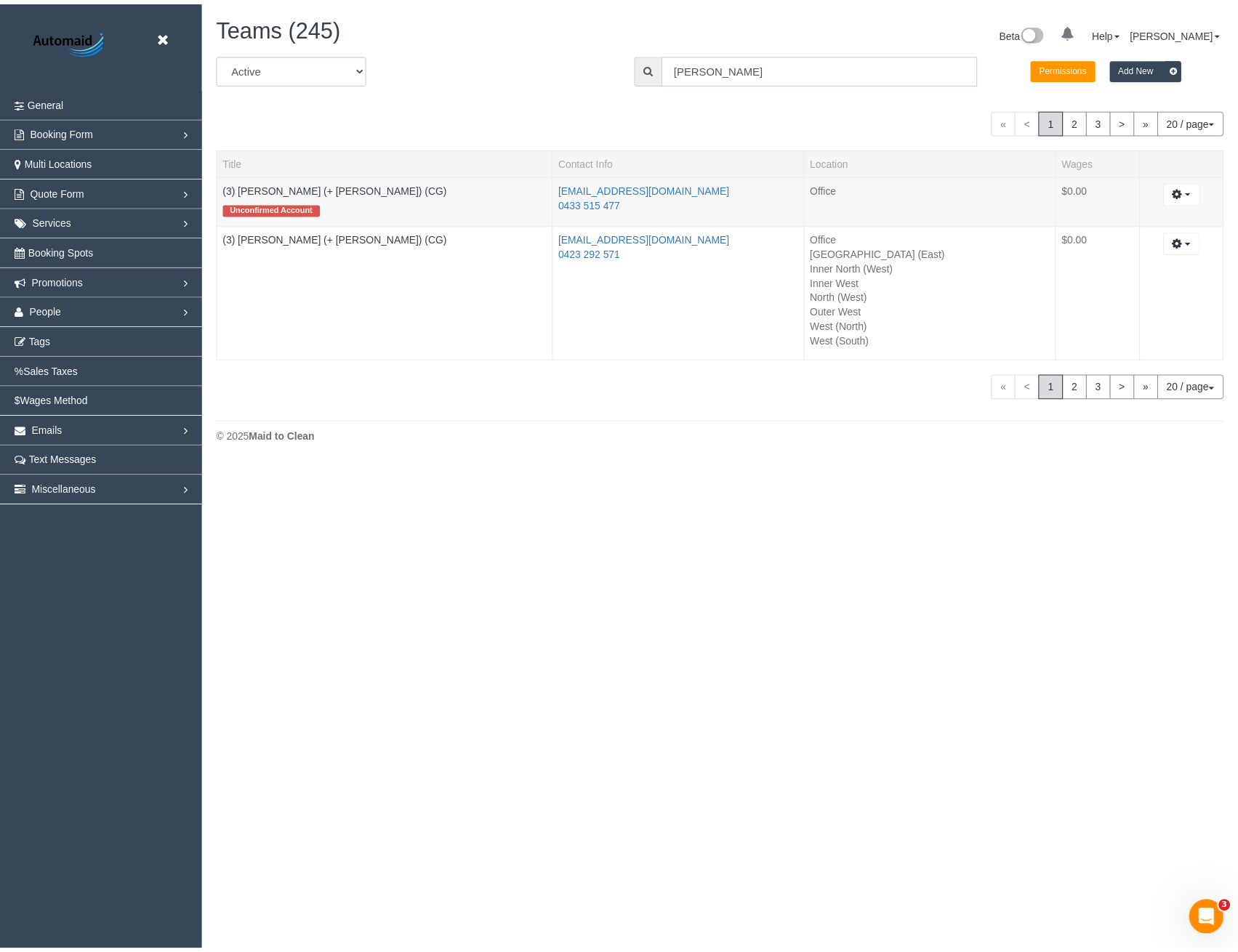
scroll to position [464, 1249]
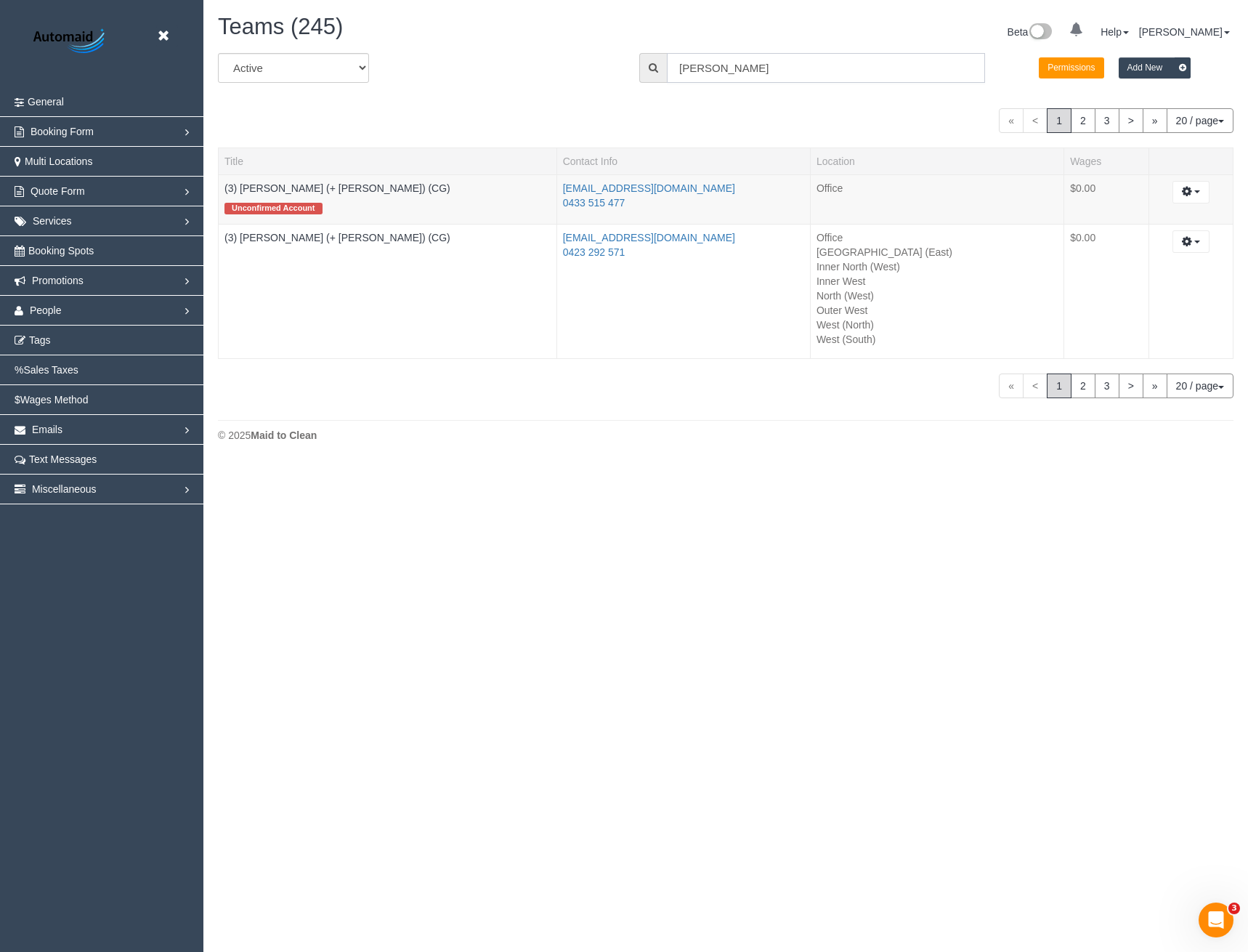
click at [716, 60] on input "Sohail" at bounding box center [825, 68] width 318 height 30
click at [329, 187] on link "(3) Amninder (+ Sohail) (CG)" at bounding box center [337, 187] width 226 height 12
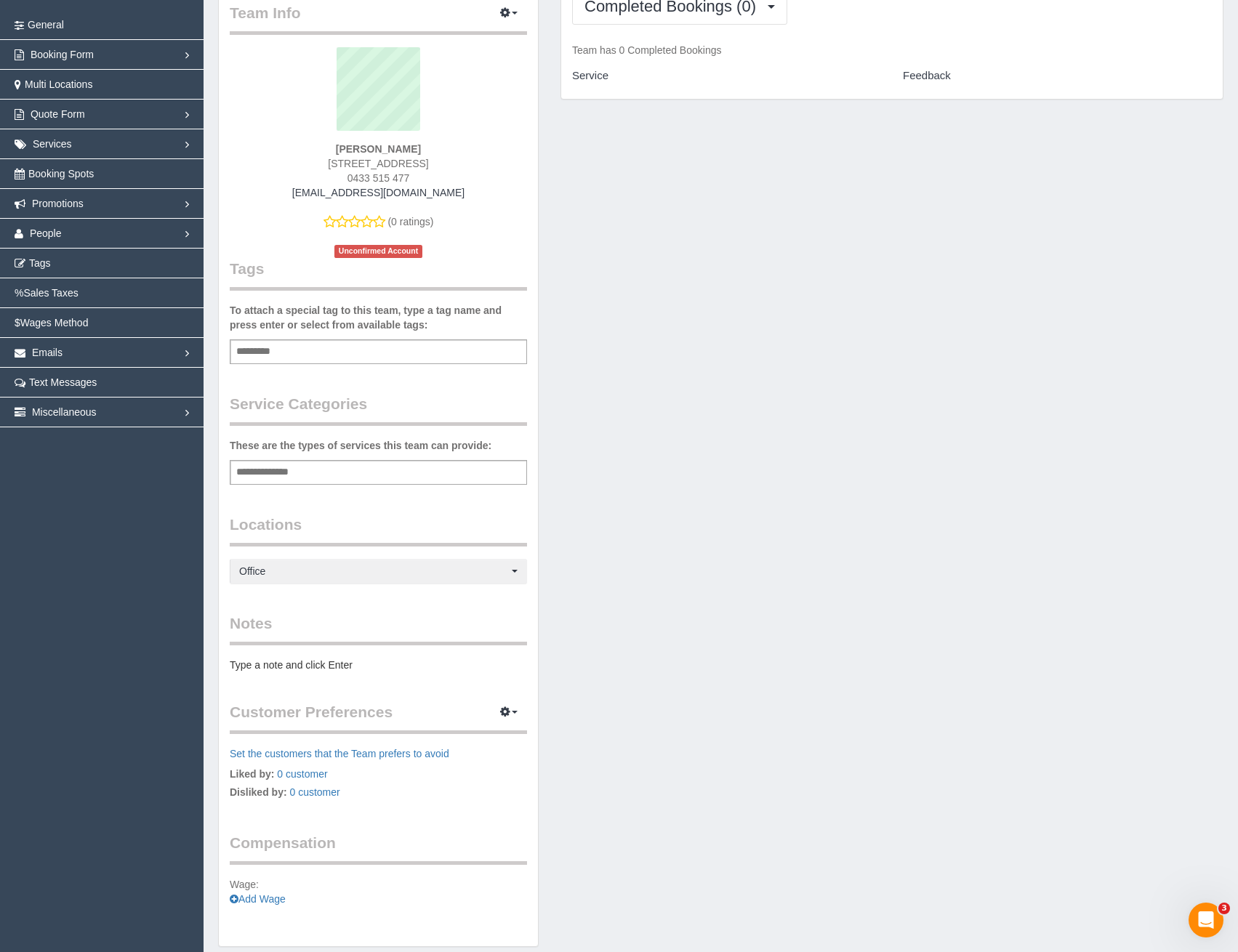
scroll to position [137, 0]
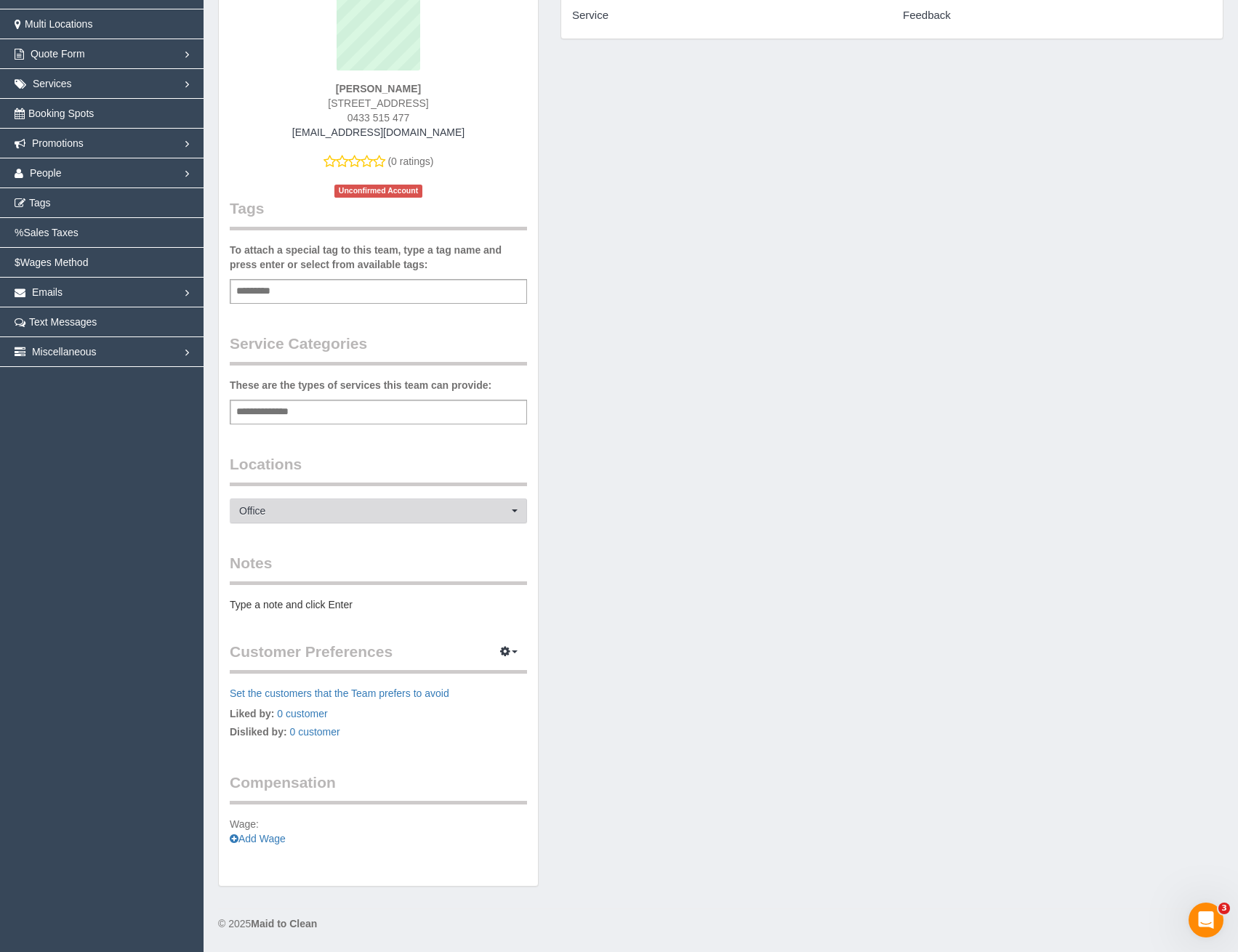
click at [296, 511] on span "Office" at bounding box center [374, 511] width 269 height 15
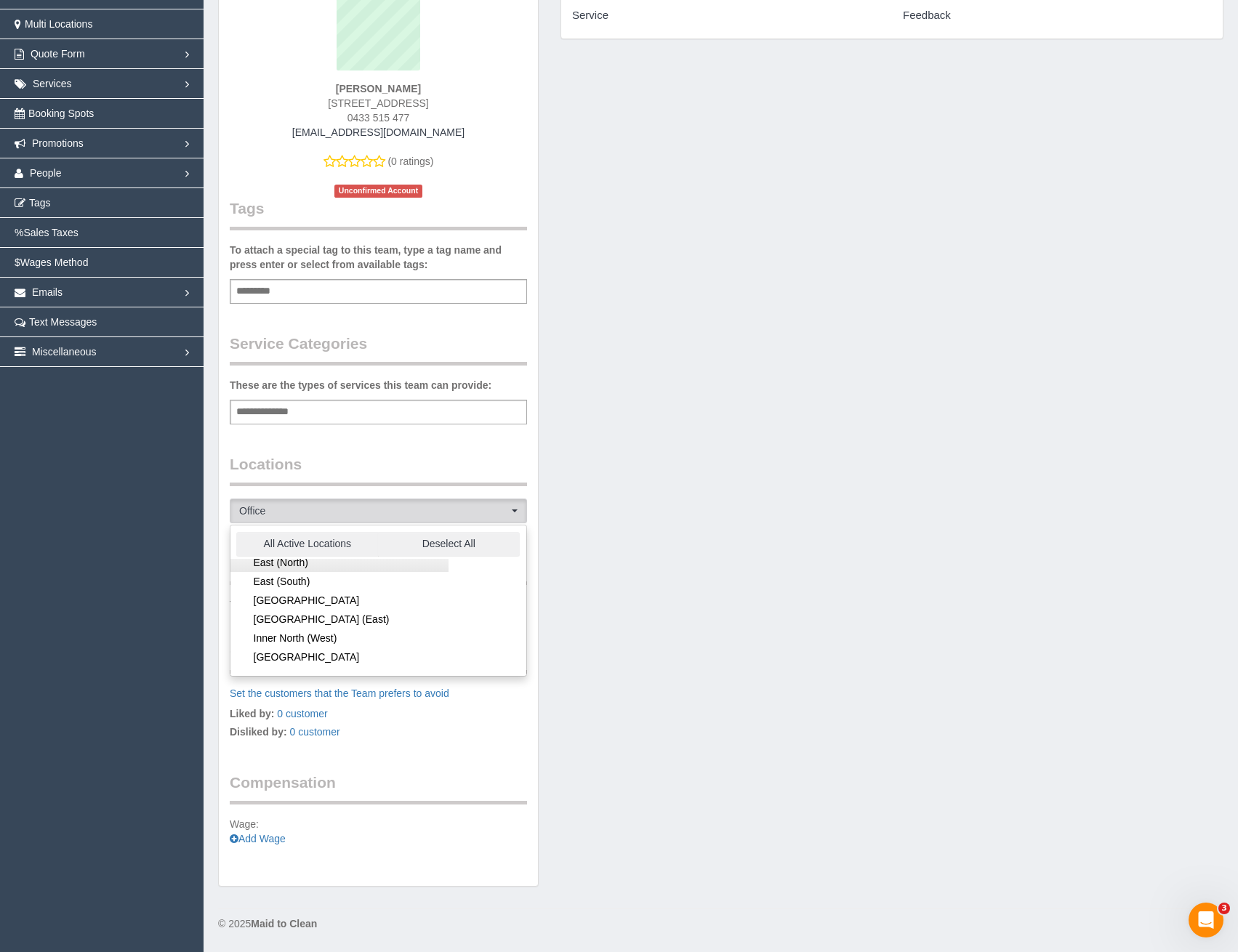
scroll to position [73, 0]
click at [294, 606] on link "[GEOGRAPHIC_DATA] (East)" at bounding box center [340, 607] width 218 height 19
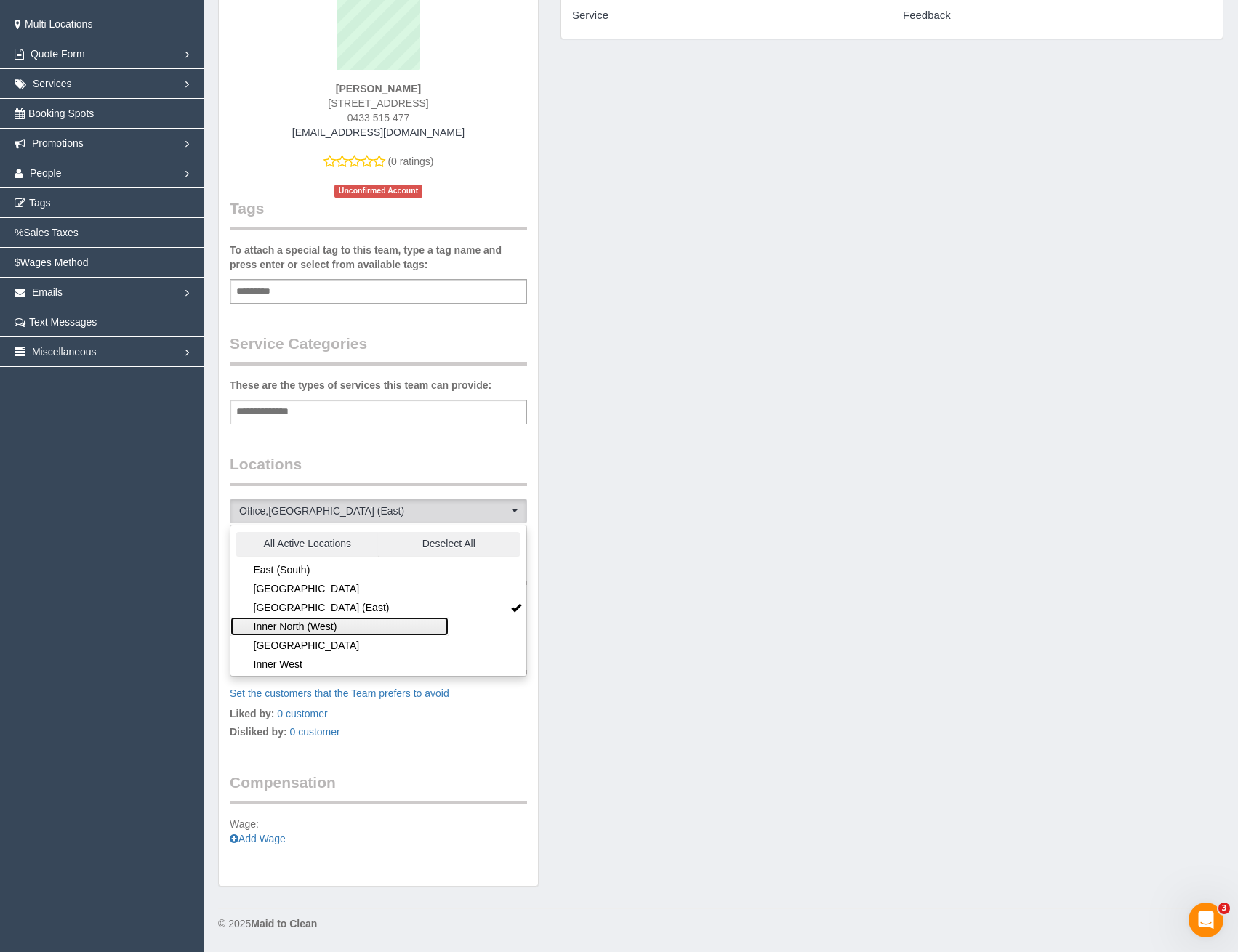
click at [306, 629] on link "Inner North (West)" at bounding box center [340, 626] width 218 height 19
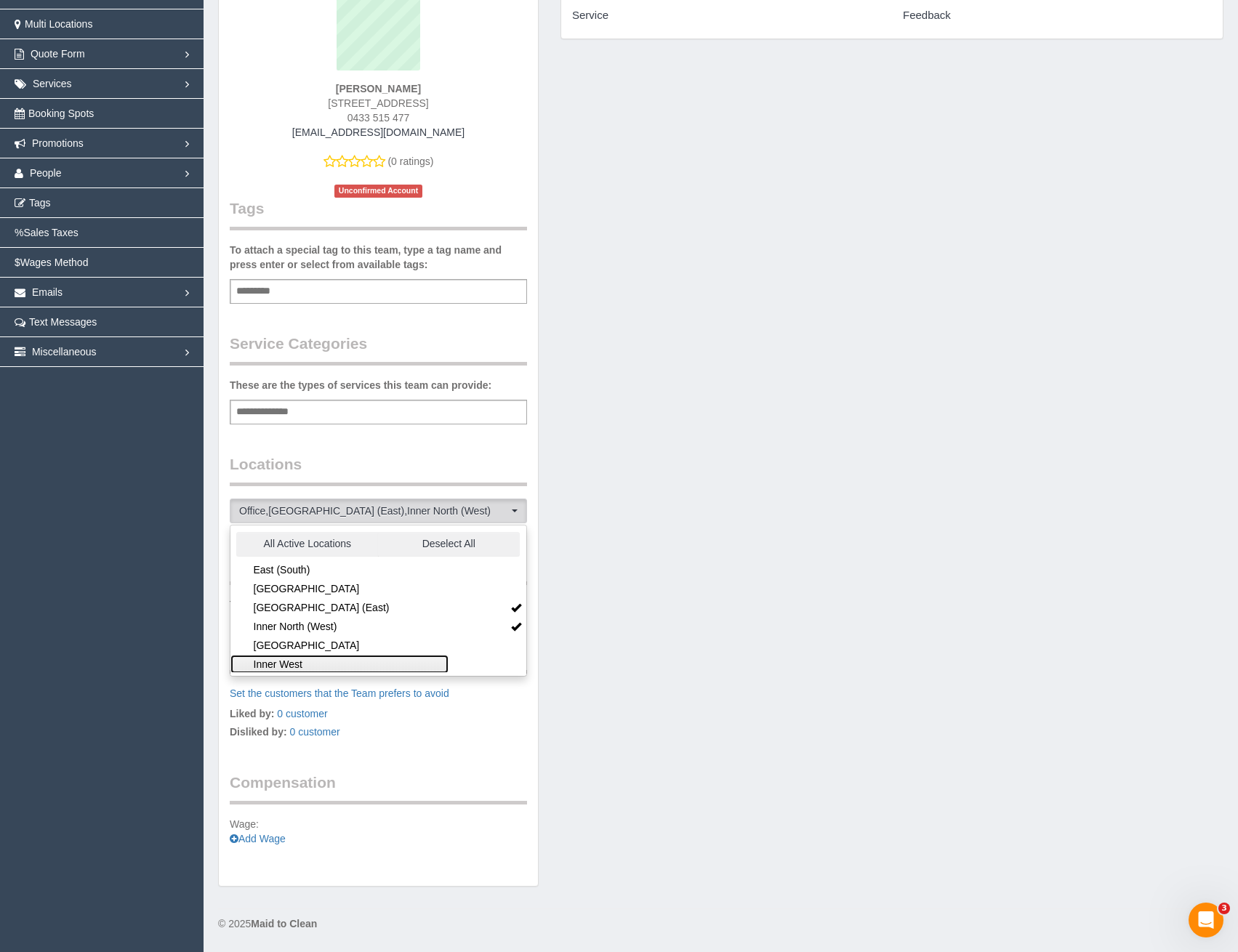
click at [315, 662] on link "Inner West" at bounding box center [340, 663] width 218 height 19
click at [289, 608] on link "North (East)" at bounding box center [340, 610] width 218 height 19
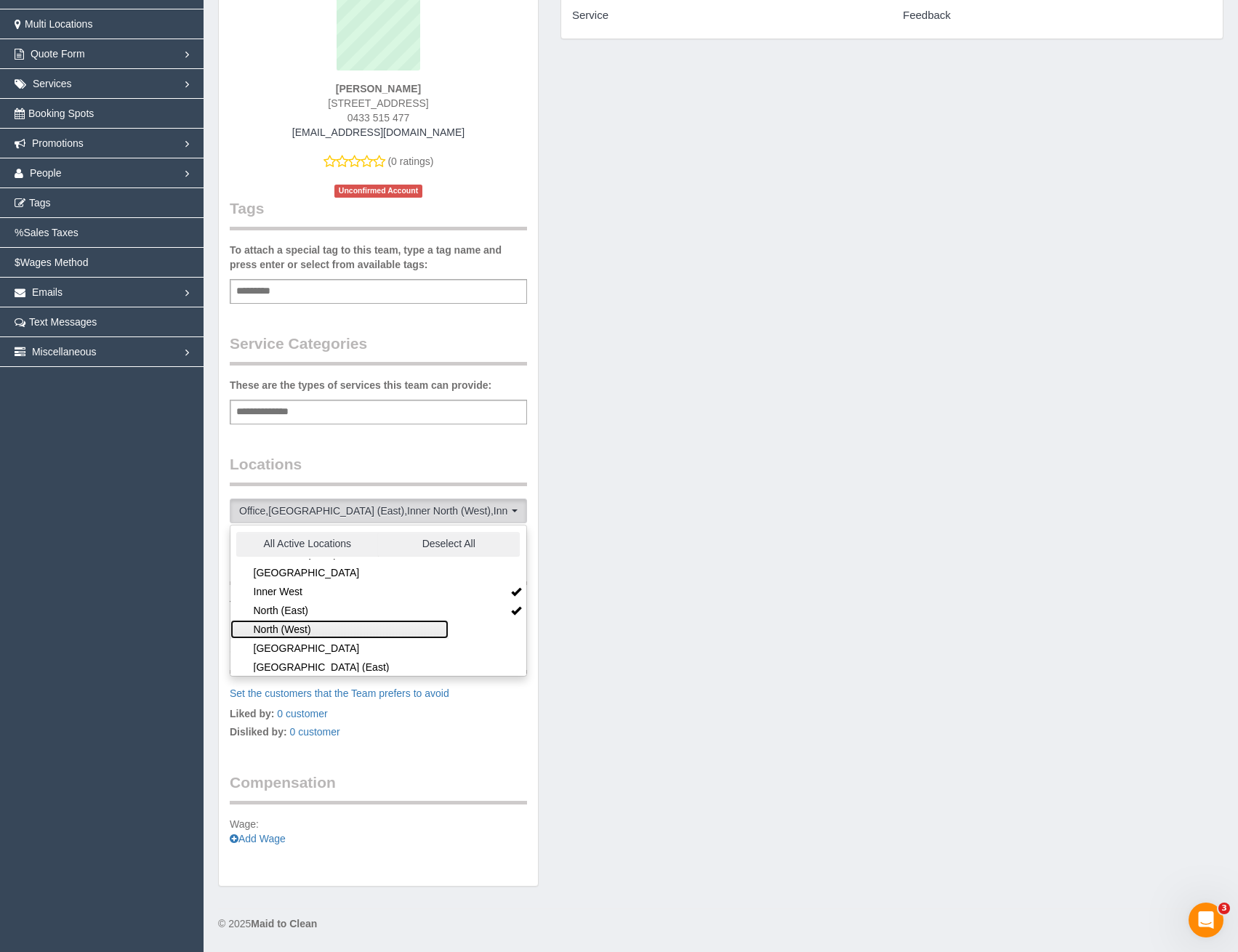
click at [296, 627] on link "North (West)" at bounding box center [340, 629] width 218 height 19
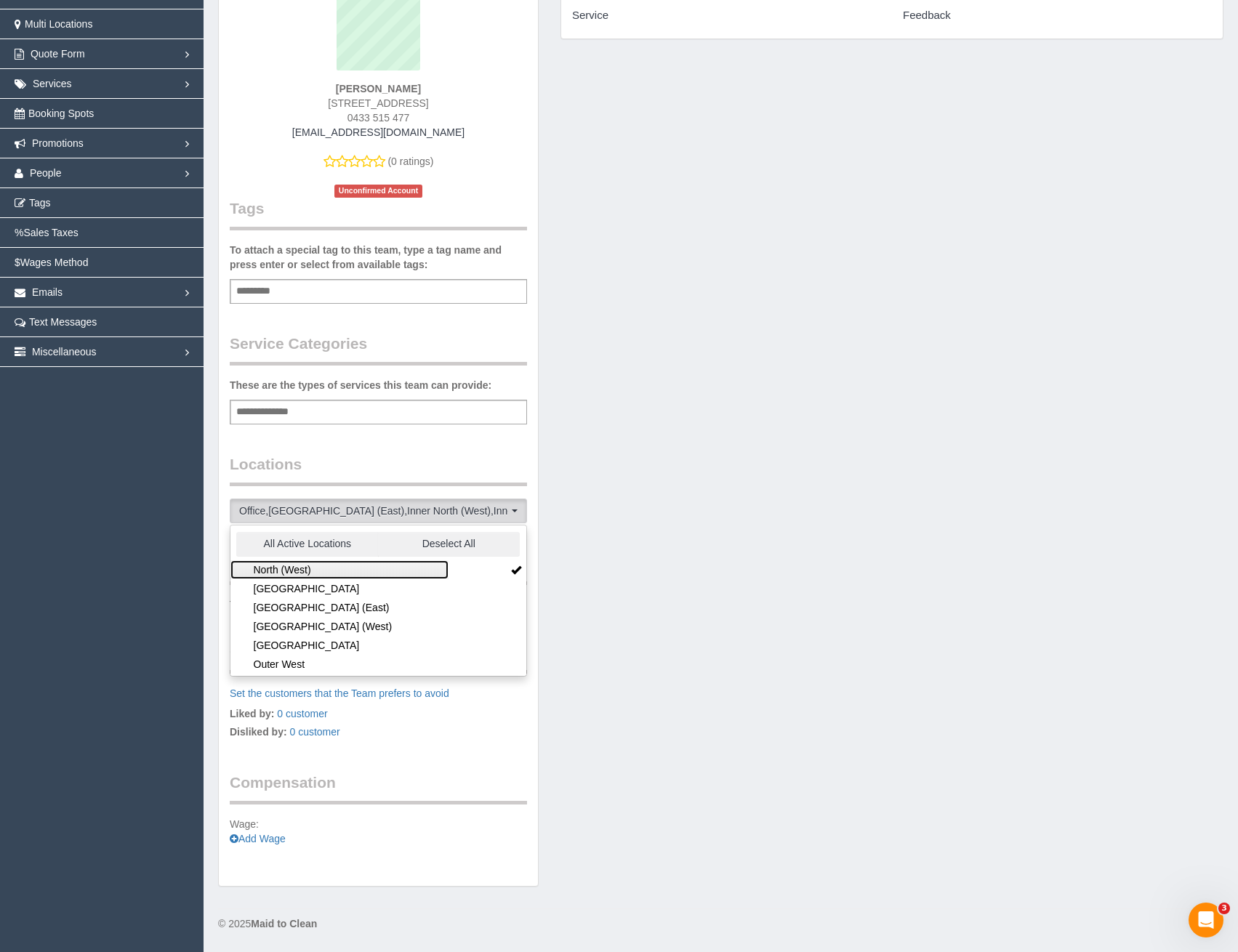
scroll to position [218, 0]
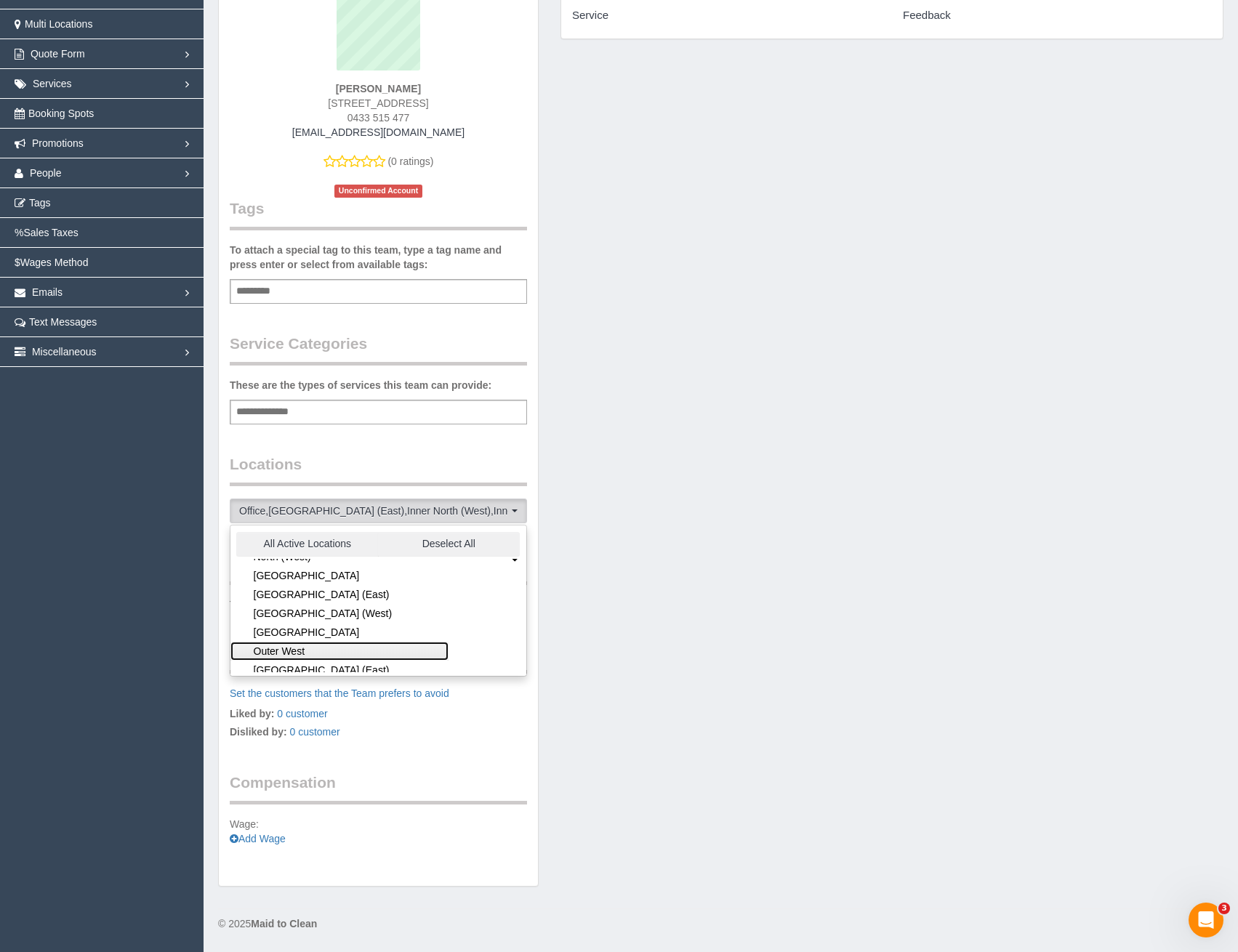
click at [298, 647] on link "Outer West" at bounding box center [340, 650] width 218 height 19
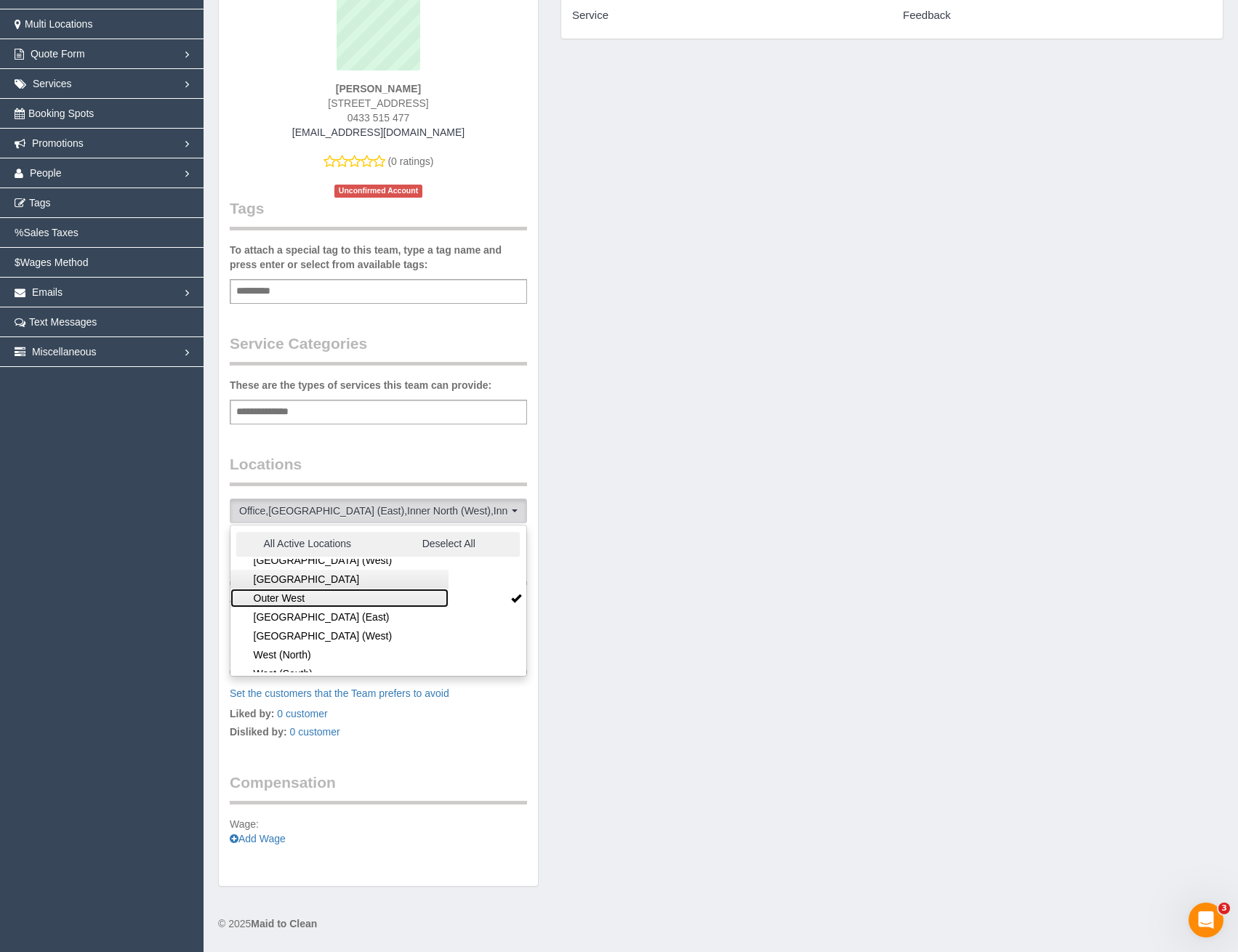
scroll to position [291, 0]
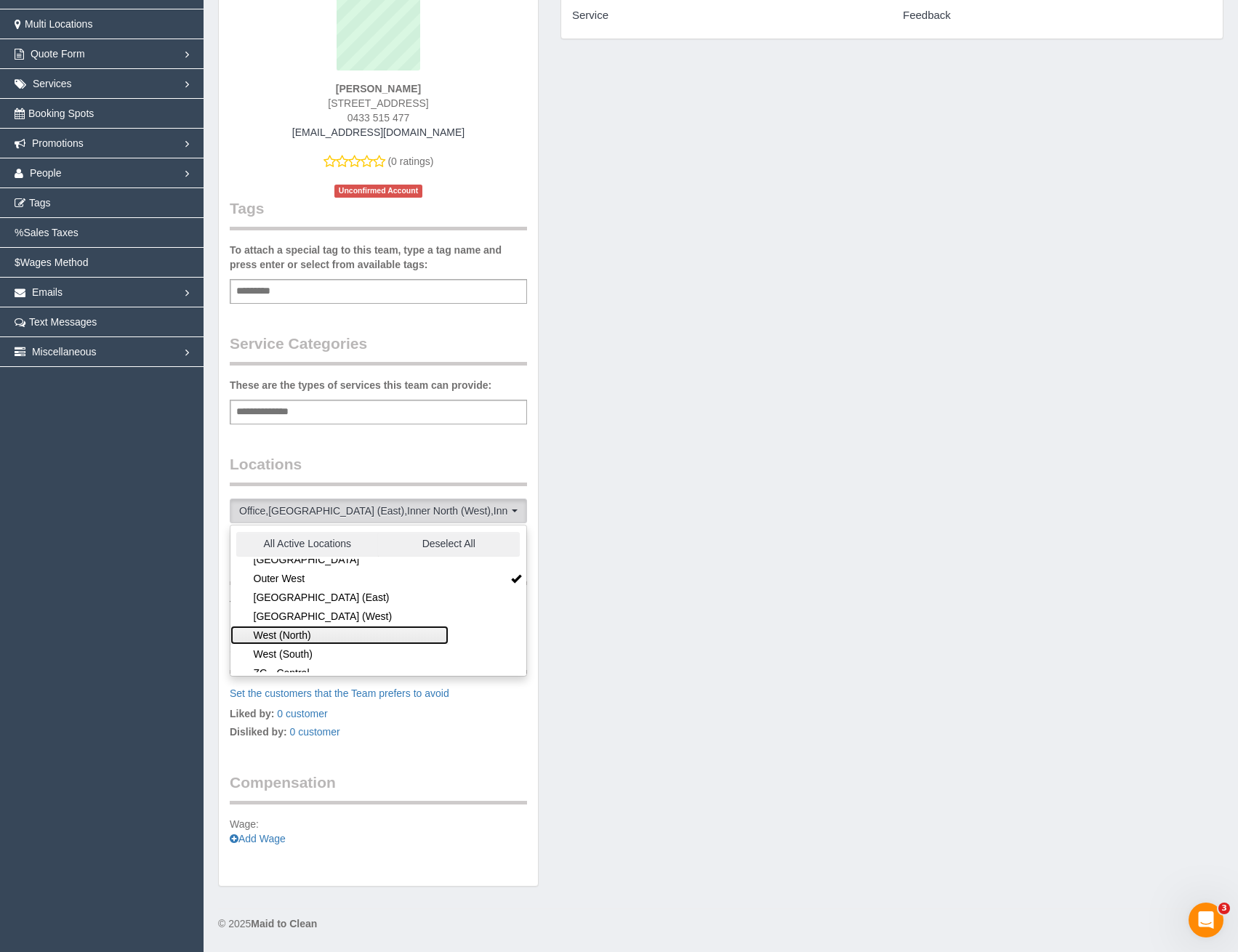
click at [310, 636] on link "West (North)" at bounding box center [340, 635] width 218 height 19
click at [312, 653] on link "West (South)" at bounding box center [340, 653] width 218 height 19
click at [385, 452] on div "Team Info Edit Contact Info Send Message Send Welcome Email Email Preferences V…" at bounding box center [377, 401] width 319 height 970
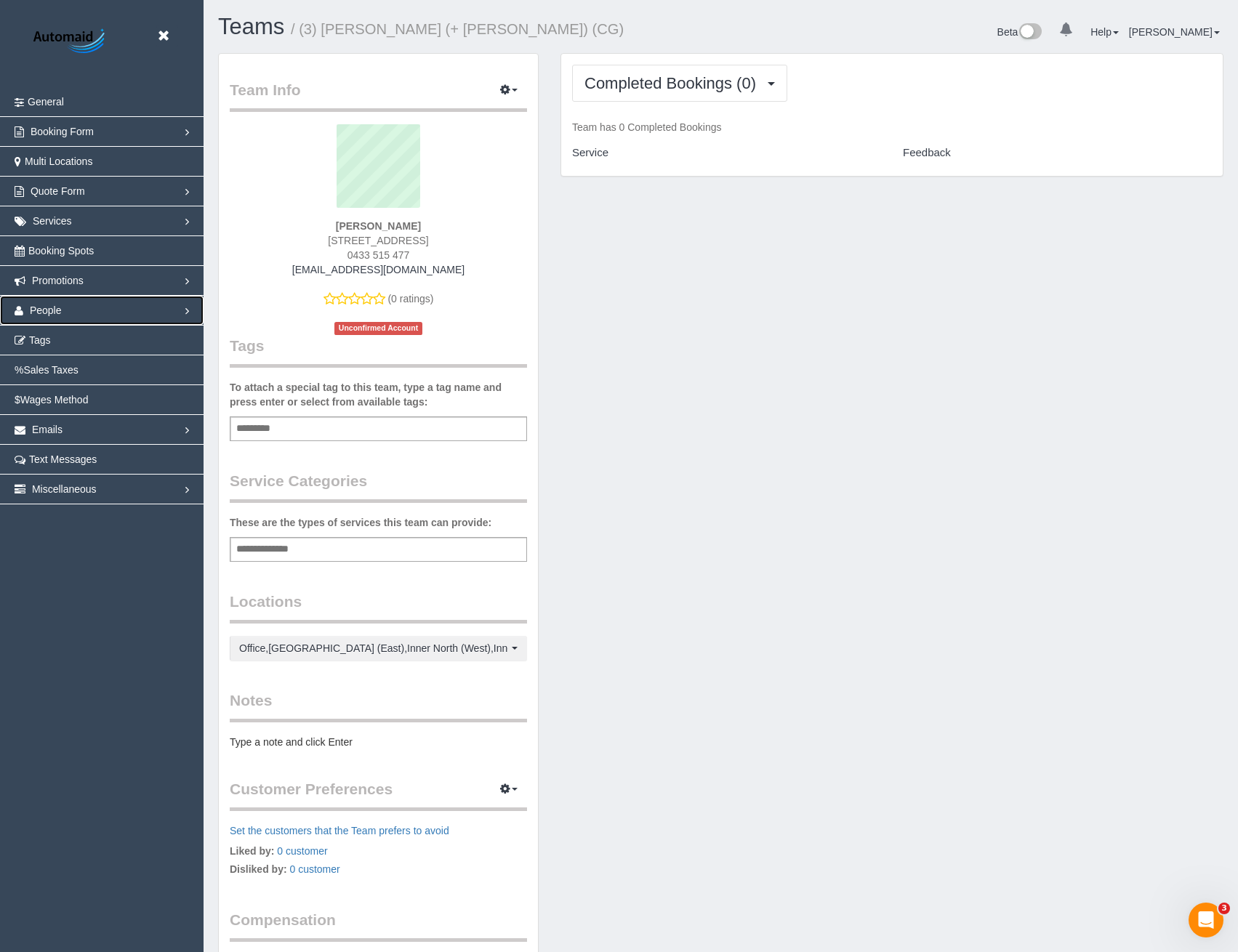
click at [63, 311] on link "People" at bounding box center [102, 310] width 204 height 29
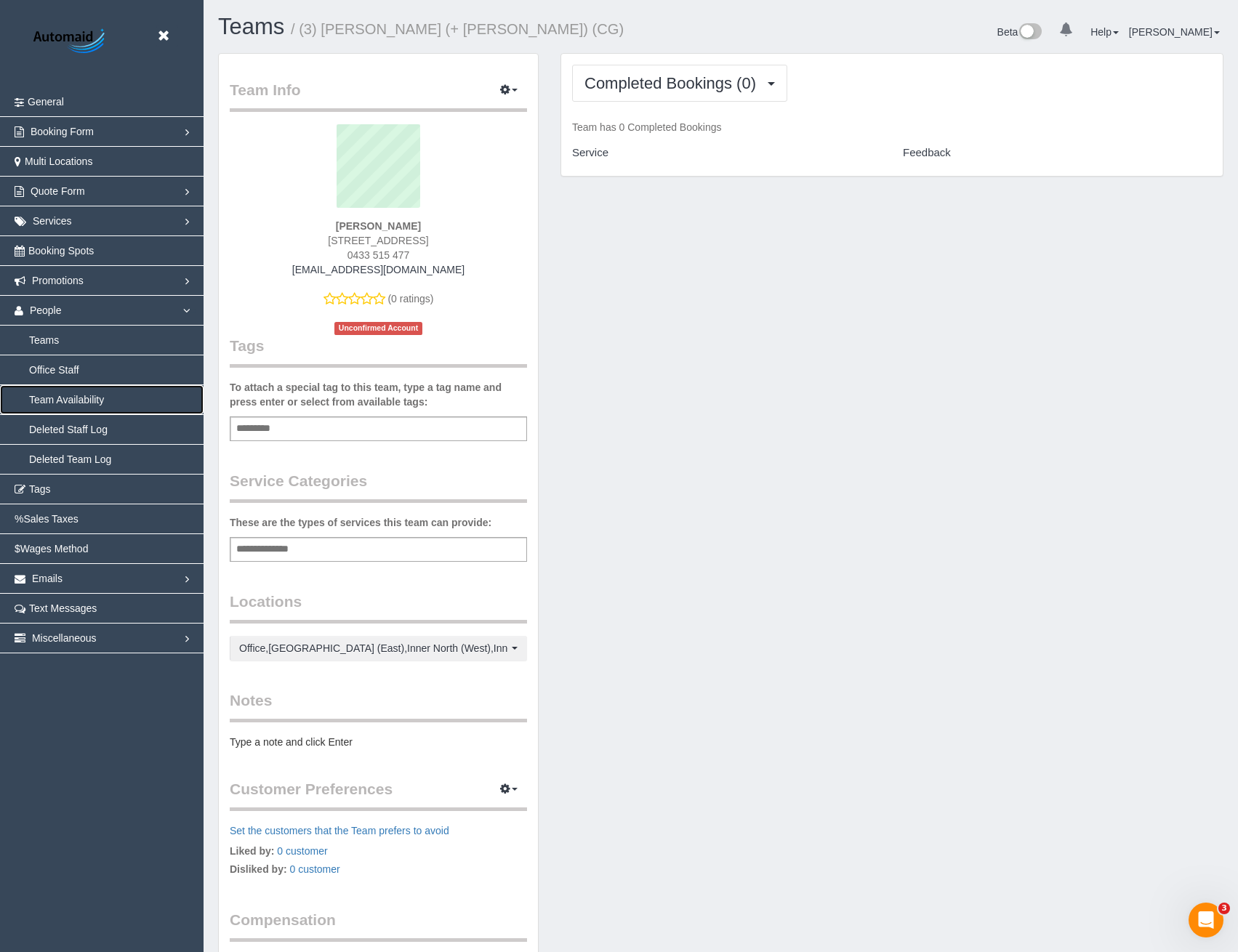
click at [76, 395] on link "Team Availability" at bounding box center [102, 400] width 204 height 29
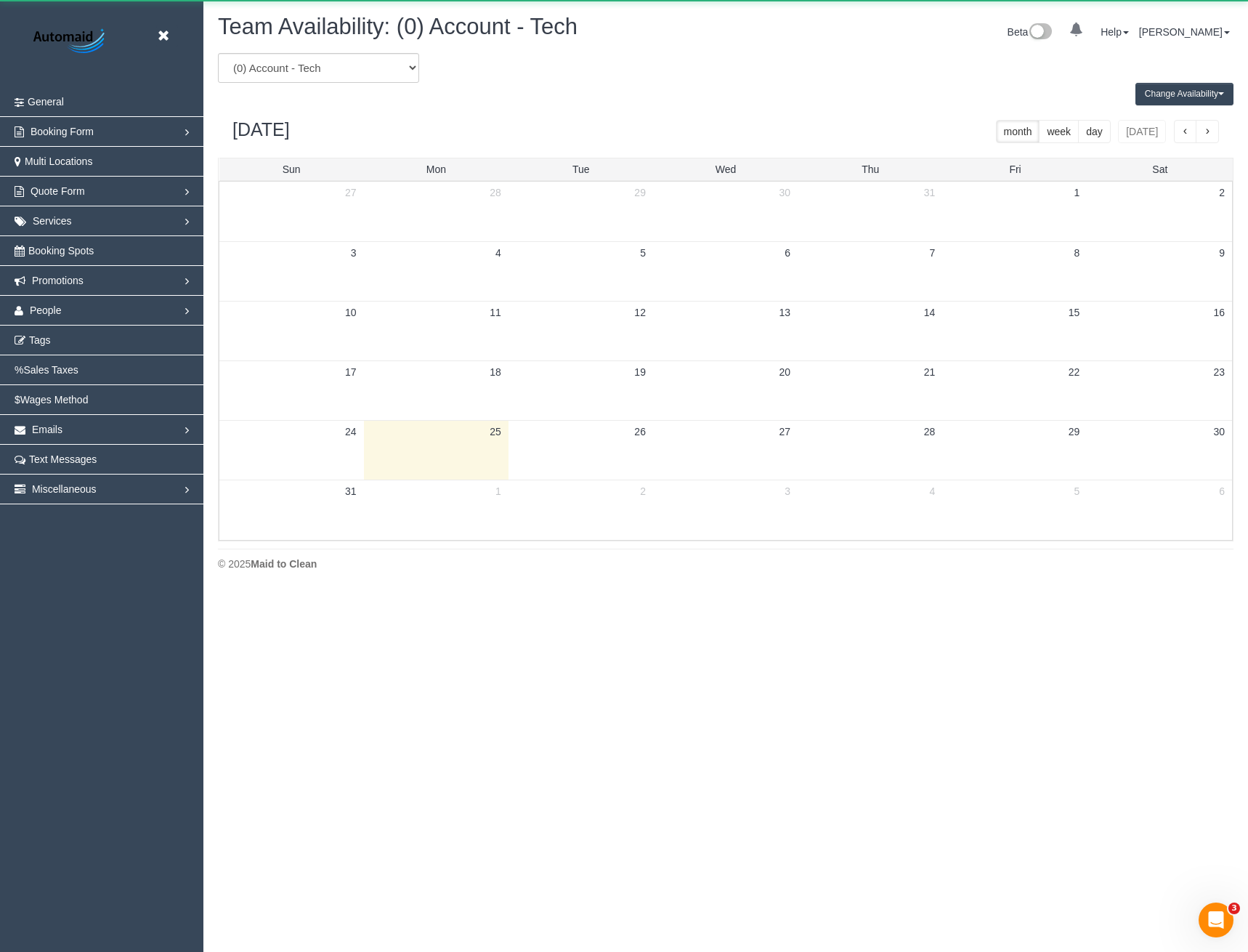
scroll to position [592, 1248]
click at [349, 59] on select "(0) Account - Tech (0) Office (0) Raunak Test Account (1) Debbie Brodjanac (FT)…" at bounding box center [318, 68] width 201 height 30
select select "number:116077"
click at [218, 53] on select "(0) Account - Tech (0) Office (0) Raunak Test Account (1) Debbie Brodjanac (FT)…" at bounding box center [318, 68] width 201 height 30
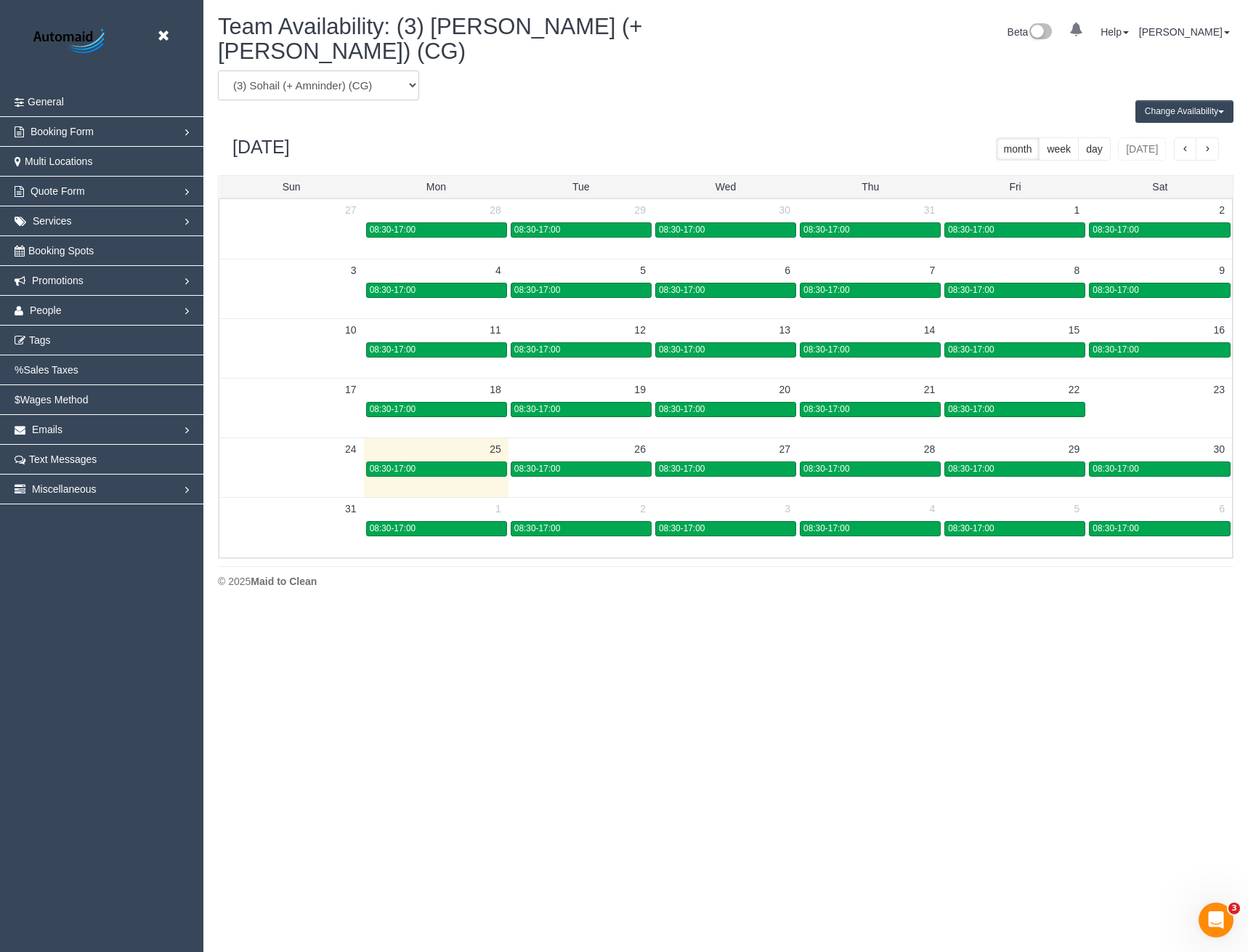
click at [322, 80] on select "(0) Account - Tech (0) Office (0) Raunak Test Account (1) Debbie Brodjanac (FT)…" at bounding box center [318, 85] width 201 height 30
select select "number:116751"
click at [218, 70] on select "(0) Account - Tech (0) Office (0) Raunak Test Account (1) Debbie Brodjanac (FT)…" at bounding box center [318, 85] width 201 height 30
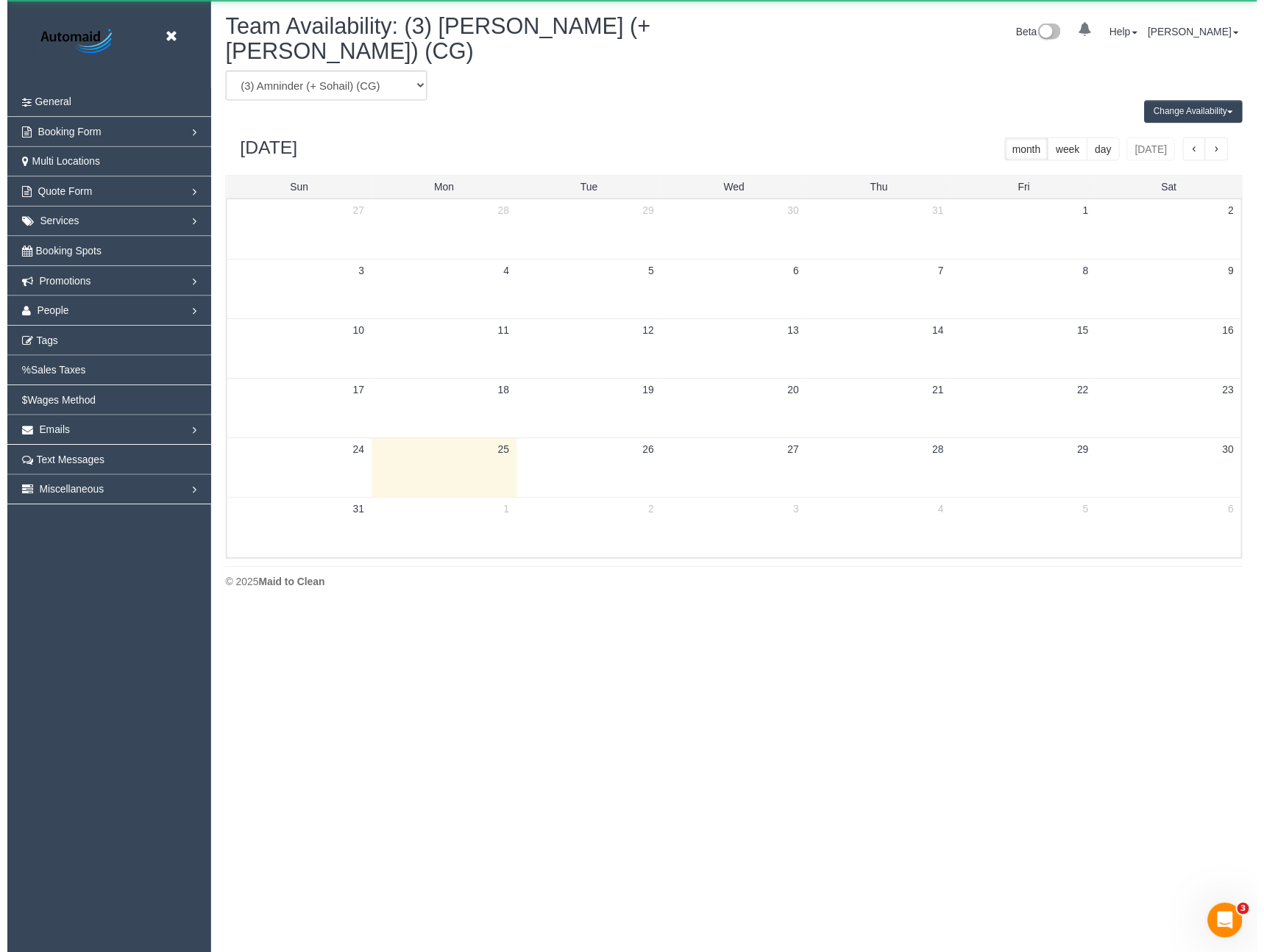
scroll to position [72940, 72299]
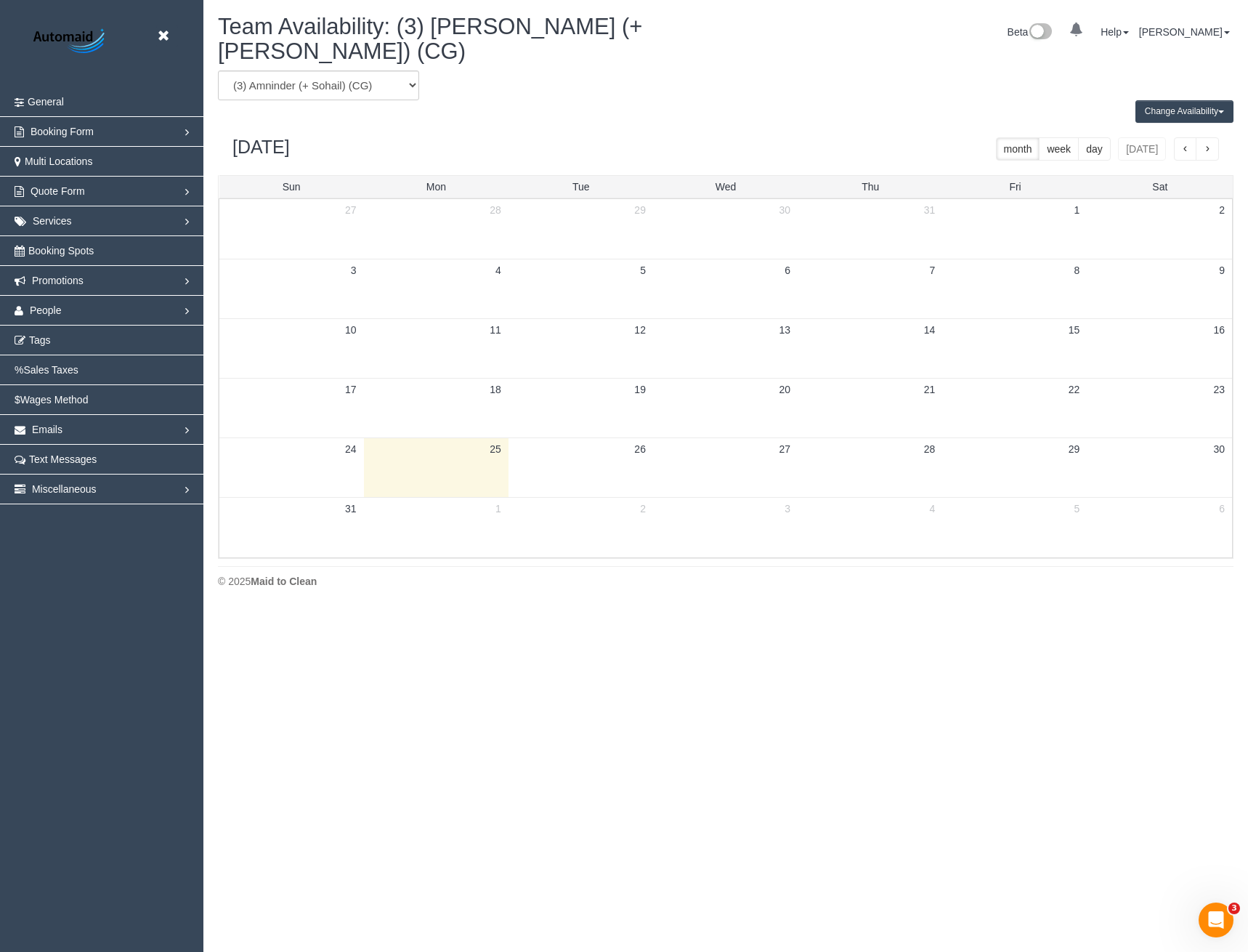
click at [1181, 100] on button "Change Availability" at bounding box center [1184, 111] width 98 height 22
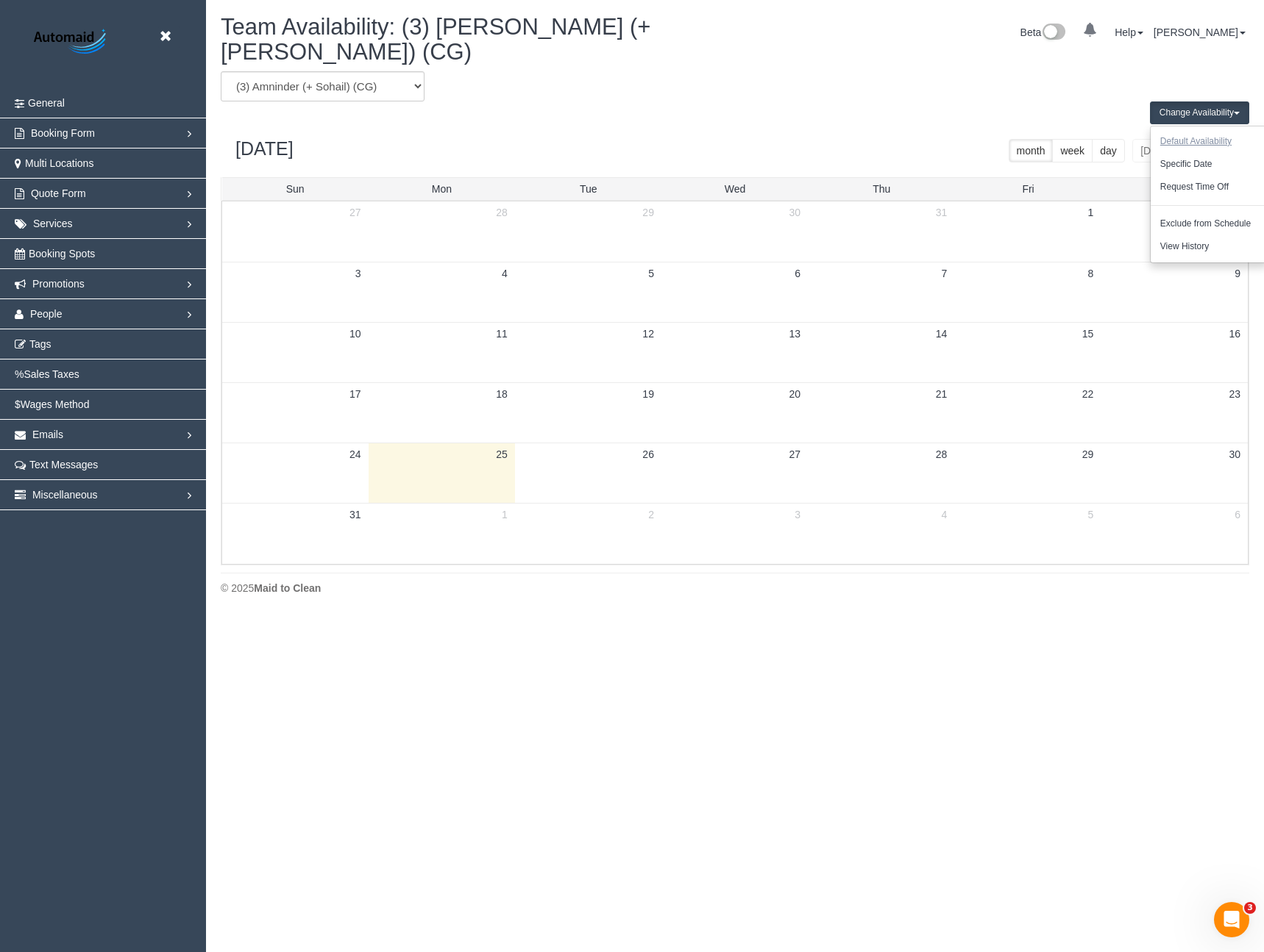
click at [1198, 130] on button "Default Availability" at bounding box center [1196, 141] width 91 height 23
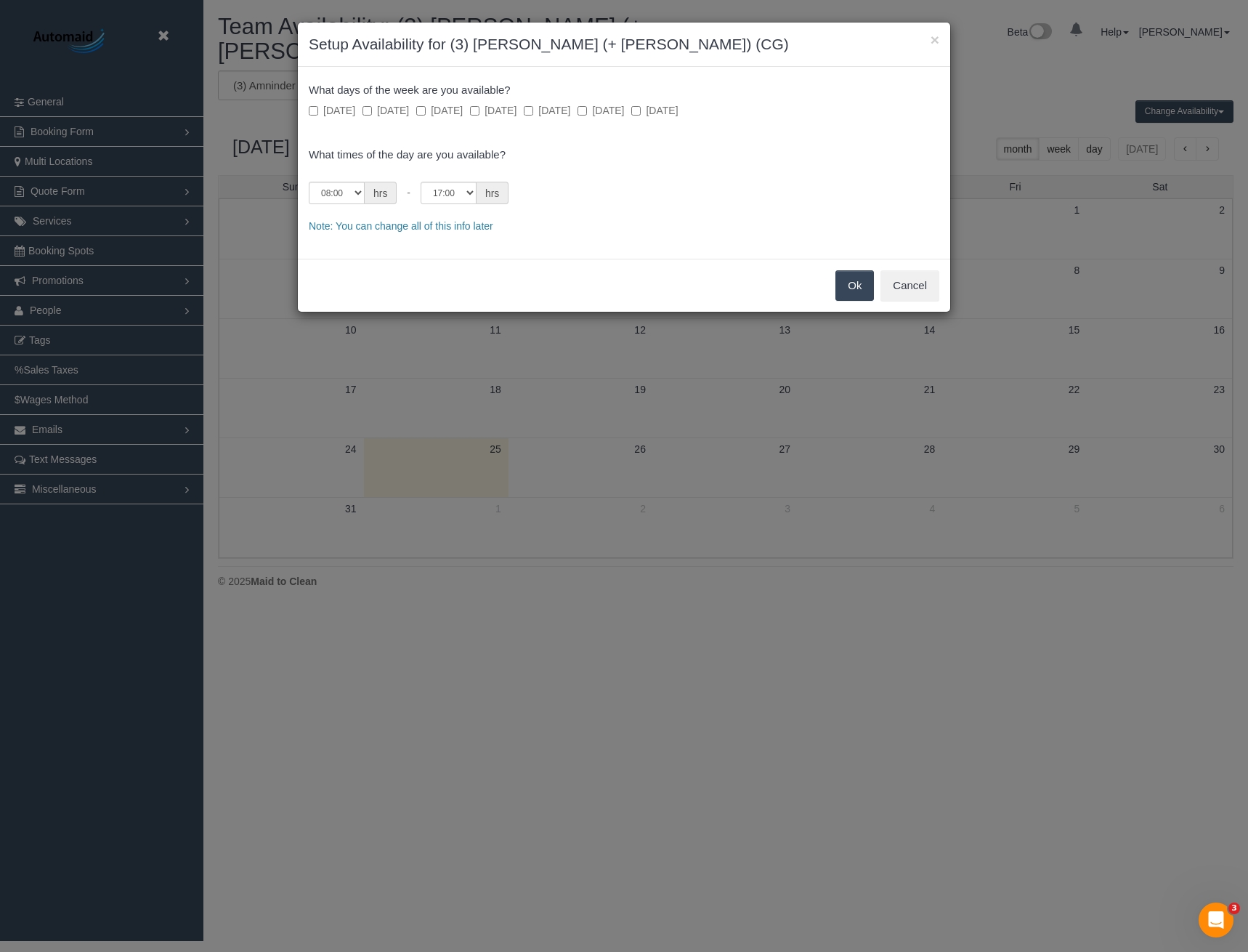
click at [570, 109] on label "Thursday" at bounding box center [547, 110] width 46 height 15
click at [334, 190] on select "00:00 00:05 00:10 00:15 00:20 00:25 00:30 00:35 00:40 00:45 00:50 00:55 01:00 0…" at bounding box center [336, 192] width 56 height 22
select select "string:08:30"
click at [309, 181] on select "00:00 00:05 00:10 00:15 00:20 00:25 00:30 00:35 00:40 00:45 00:50 00:55 01:00 0…" at bounding box center [336, 192] width 56 height 22
click at [835, 287] on button "Ok" at bounding box center [855, 285] width 39 height 31
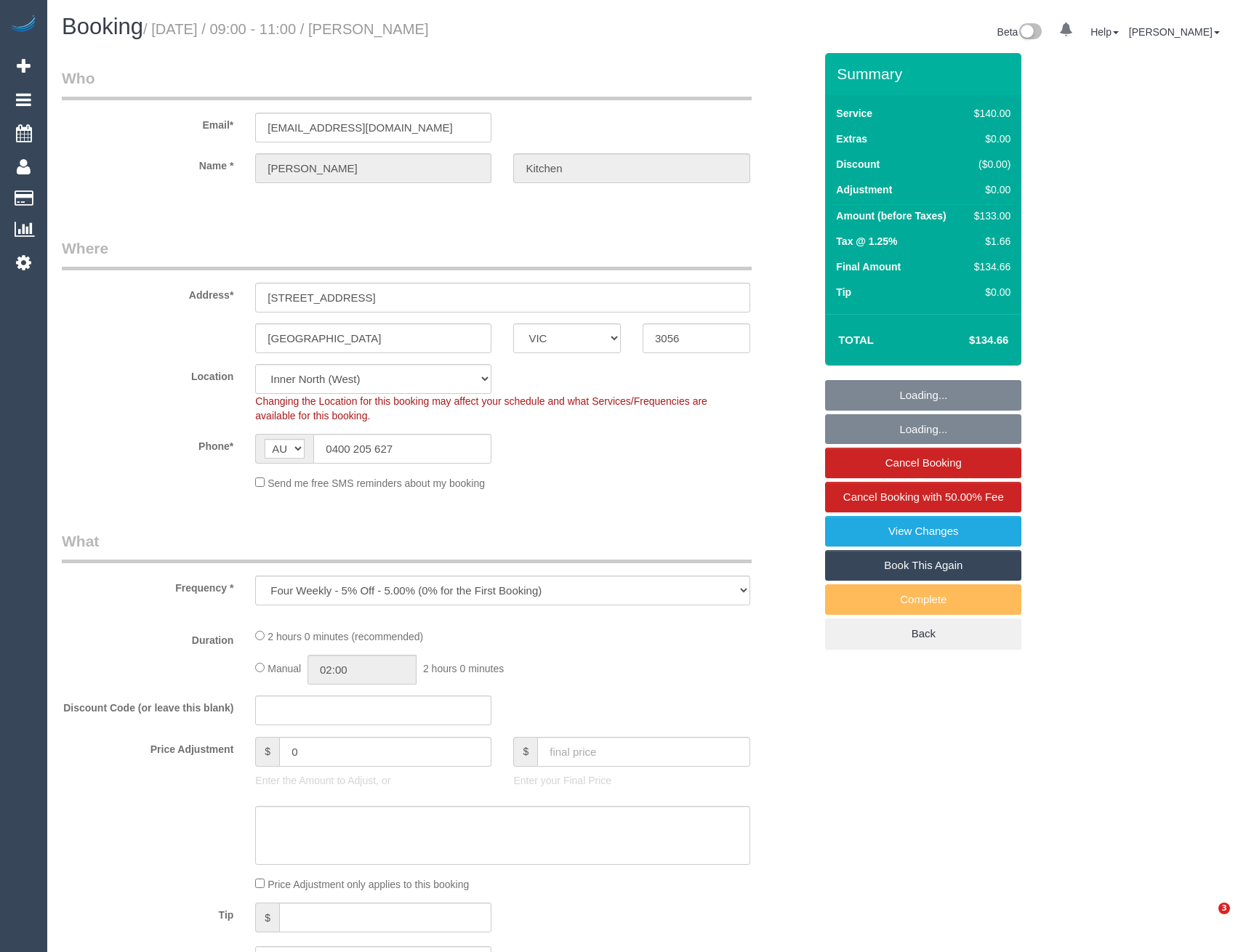
select select "VIC"
select select "number:27"
select select "number:14"
select select "number:19"
select select "number:22"
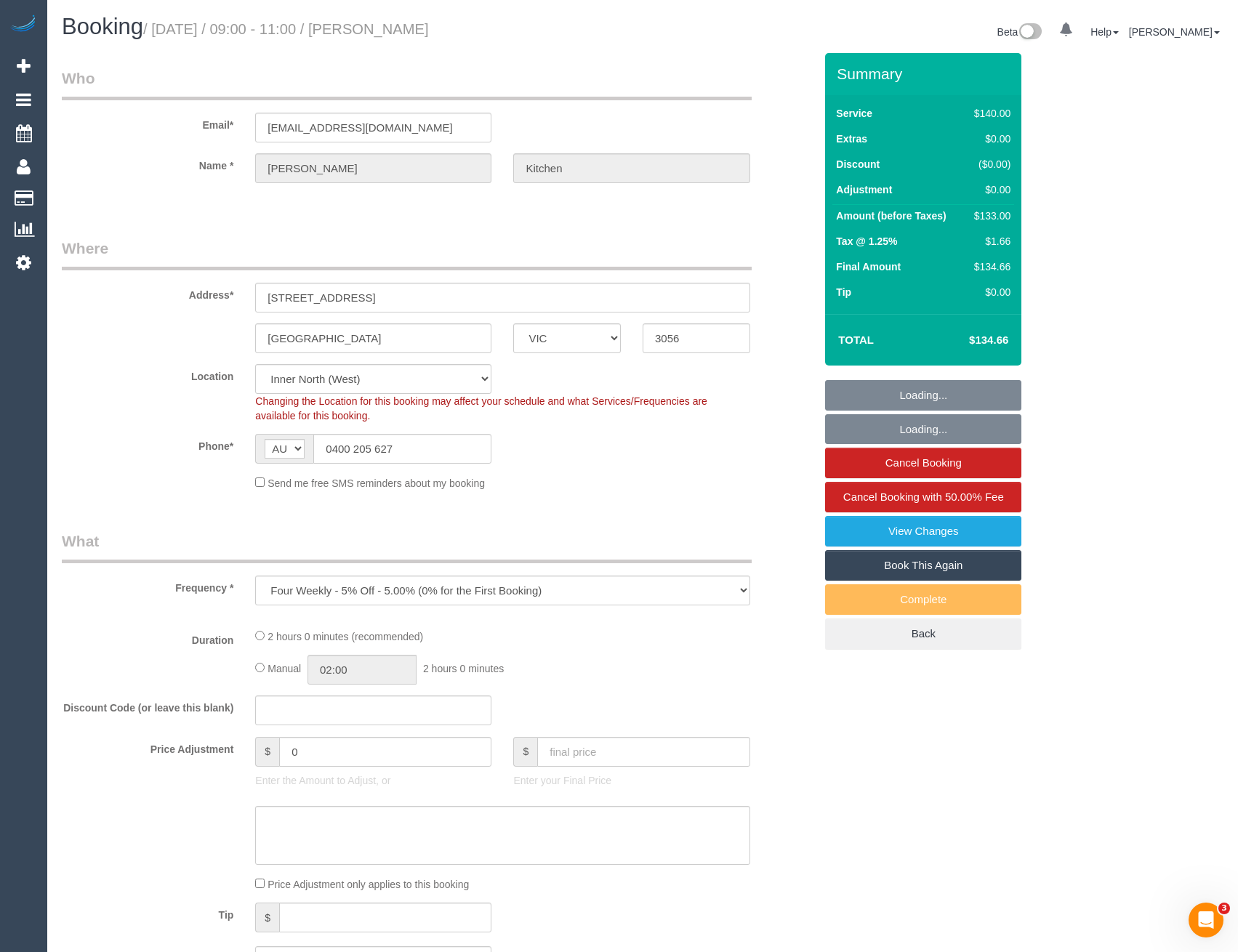
select select "number:13"
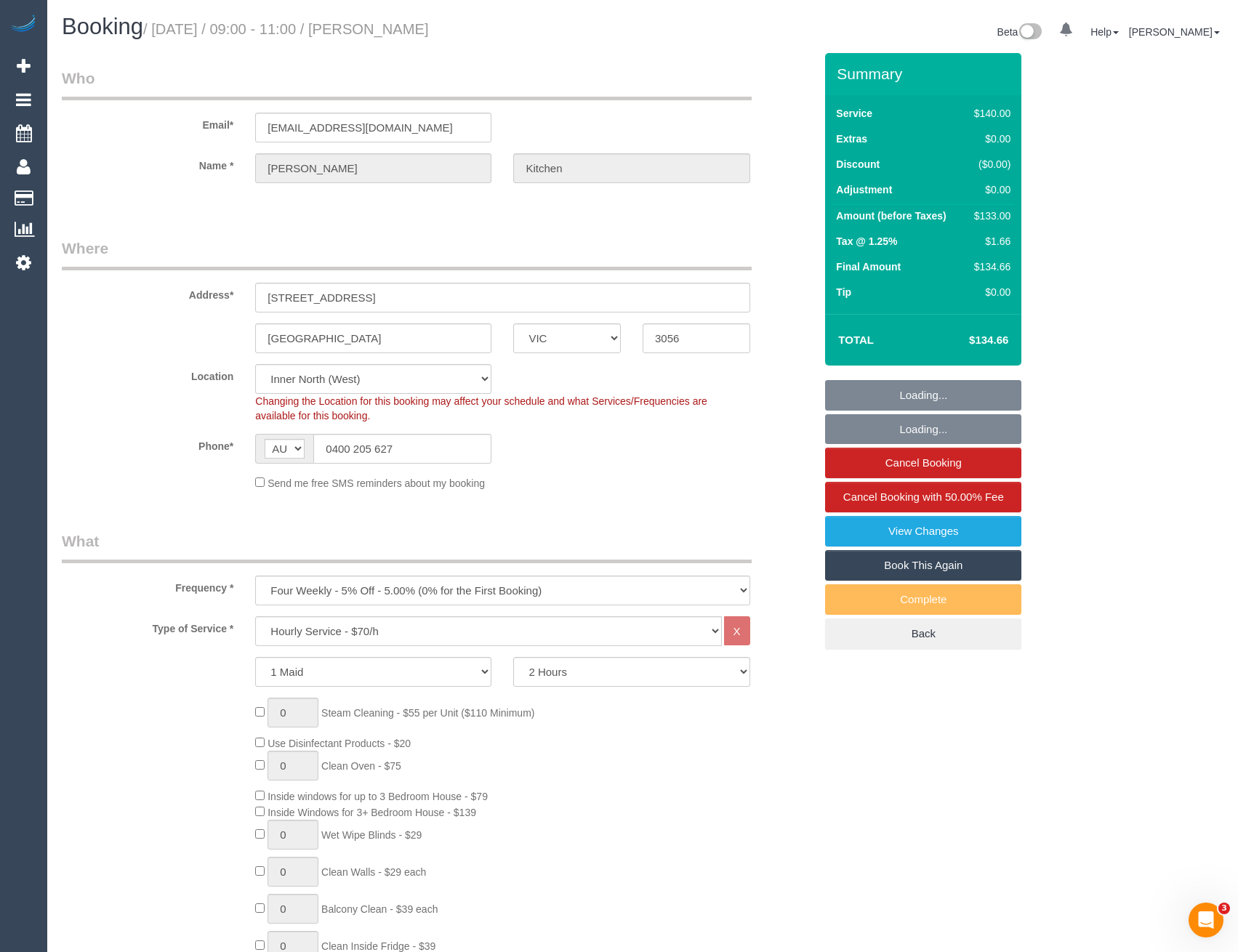
select select "object:20580"
select select "string:stripe-pm_1KLhey2GScqysDRVcBb8UaTE"
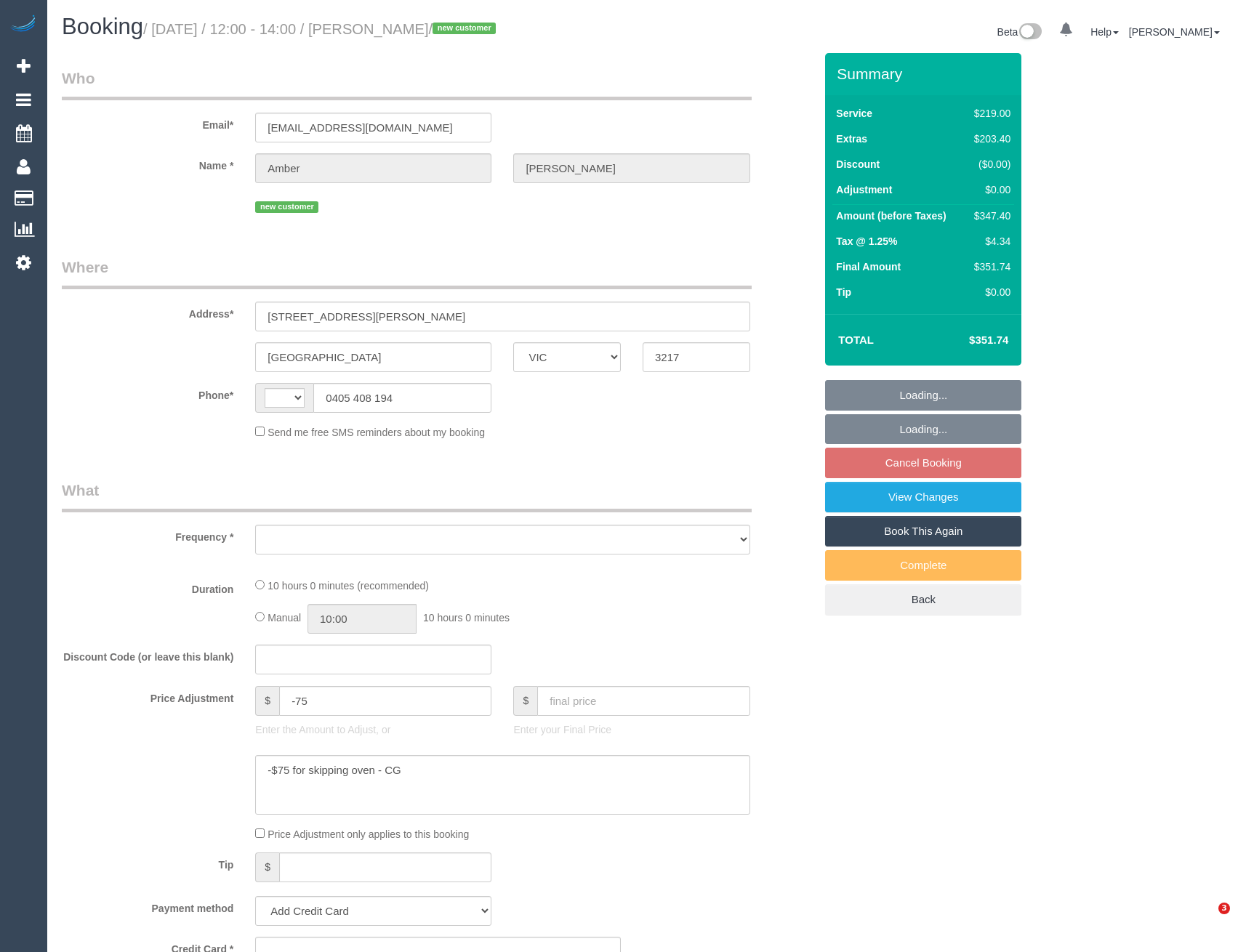
select select "VIC"
select select "string:stripe-pm_1RzqBN2GScqysDRV18I73F9Y"
select select "number:28"
select select "number:14"
select select "number:18"
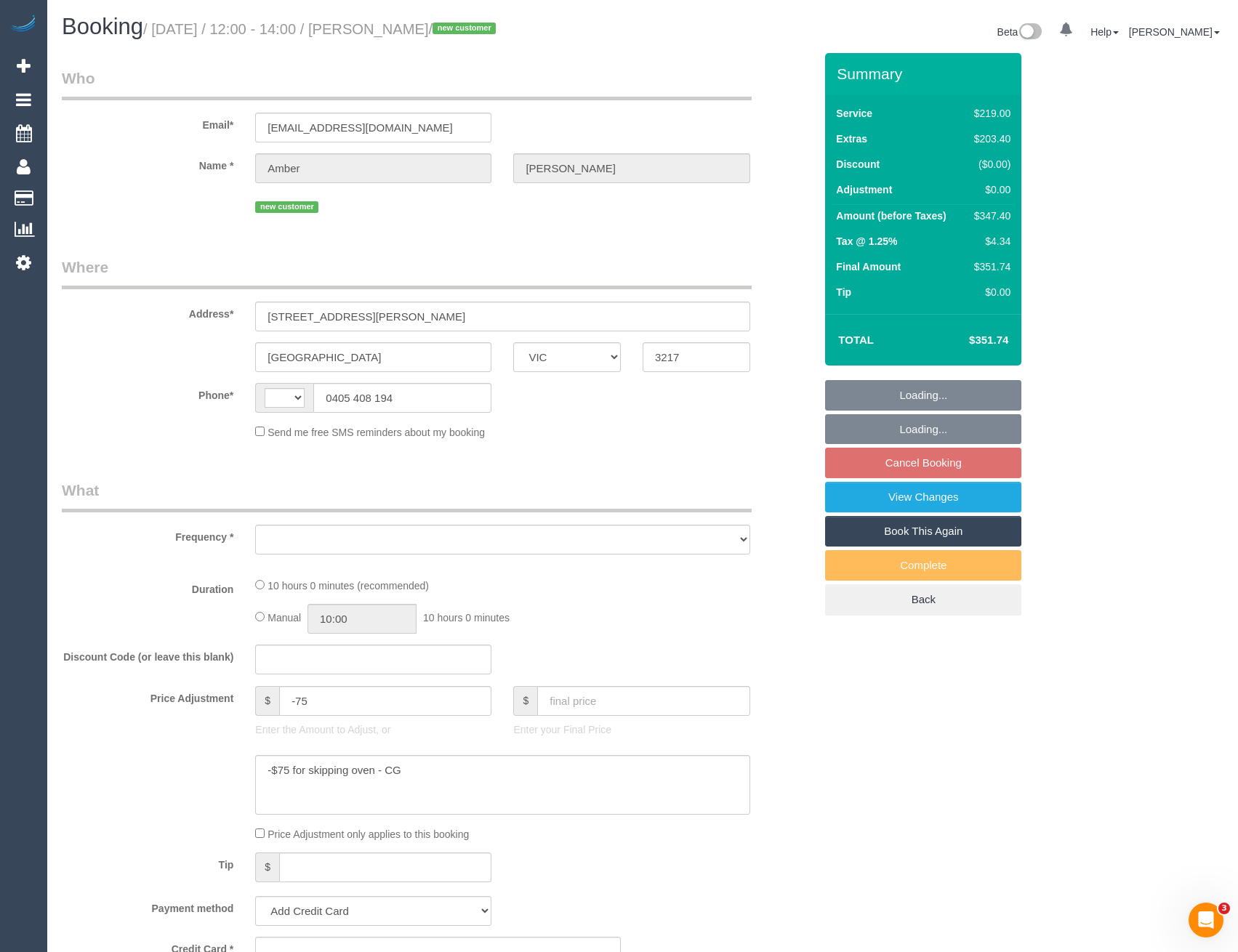
select select "number:24"
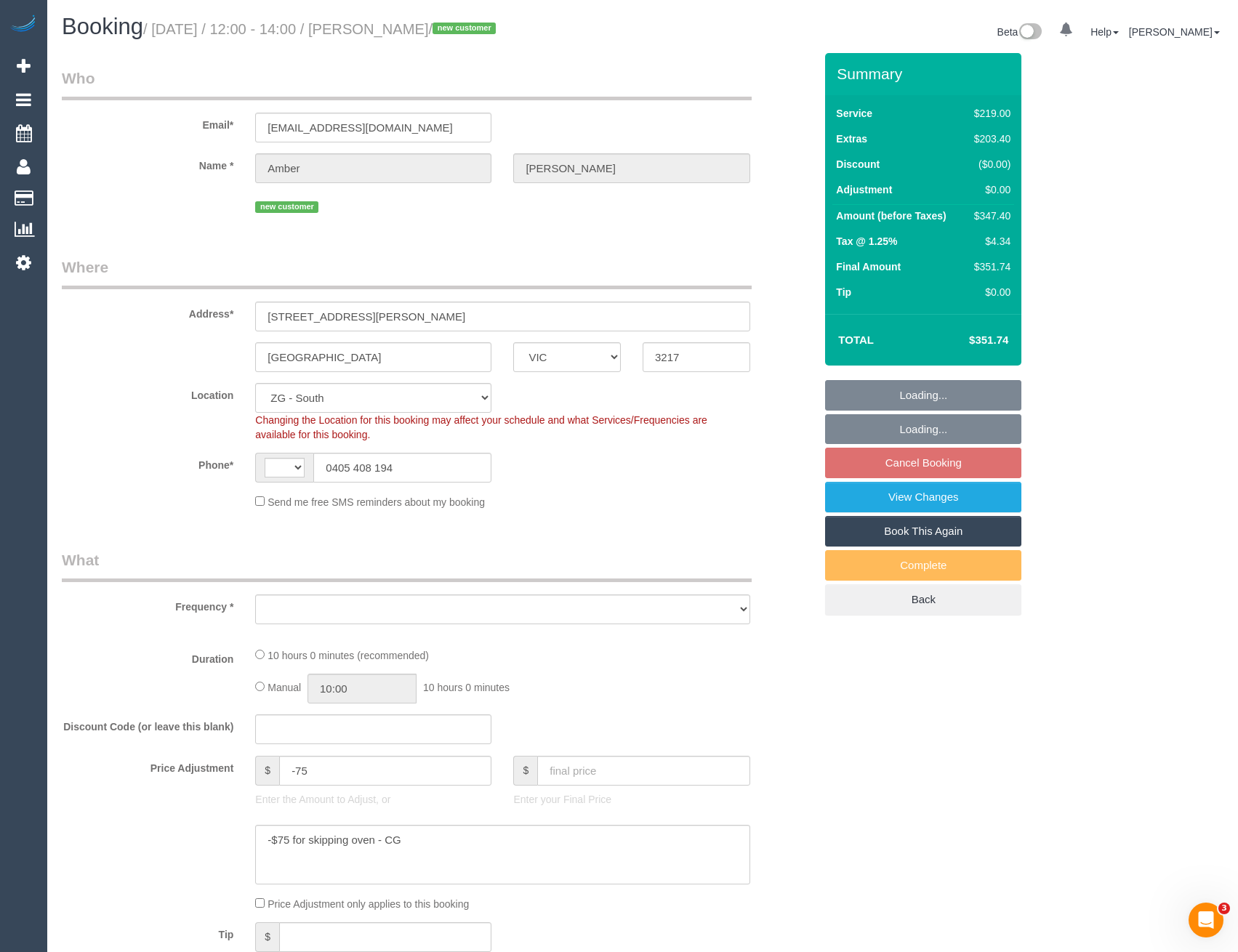
select select "string:AU"
select select "object:766"
select select "spot6"
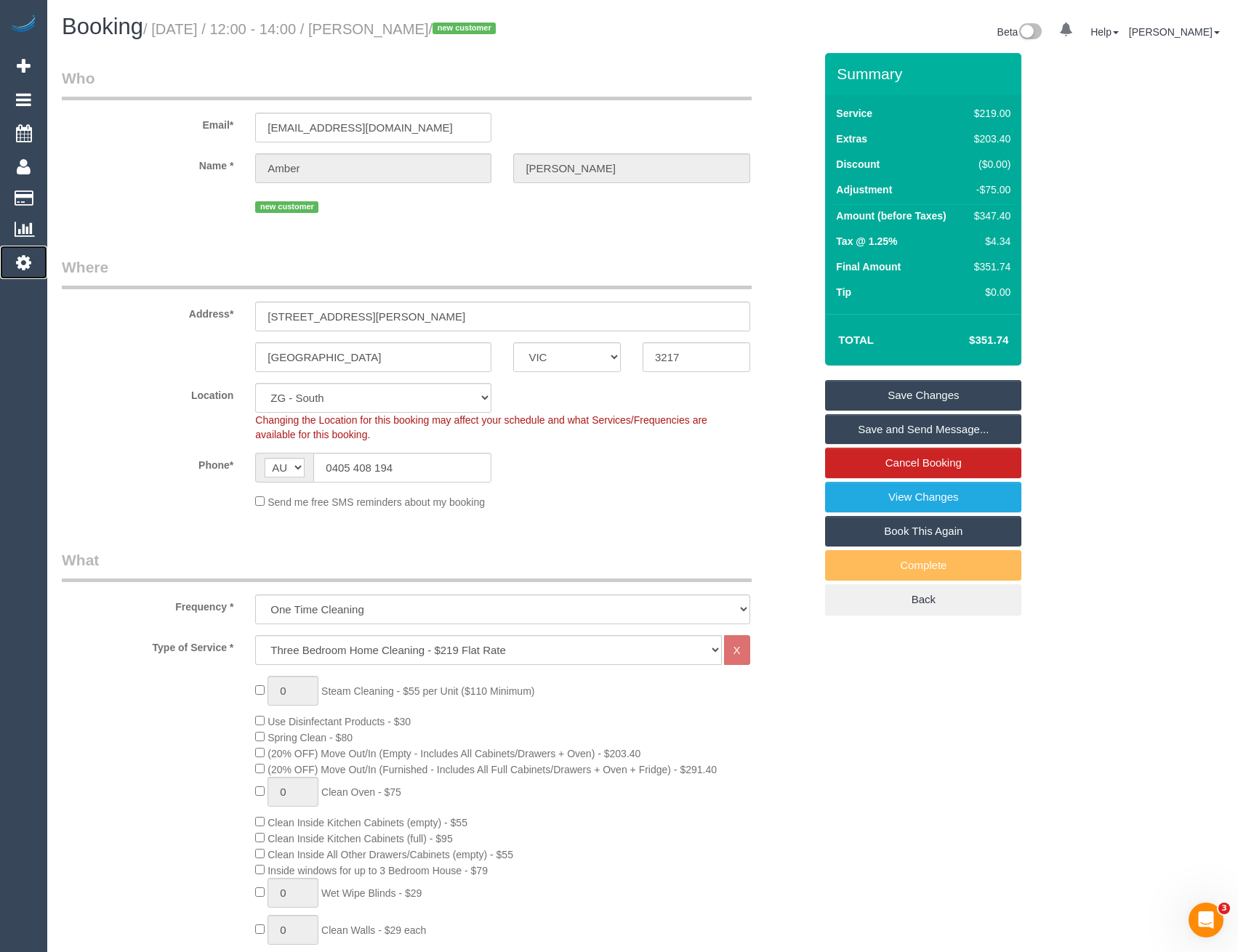
click at [27, 264] on icon at bounding box center [24, 262] width 15 height 18
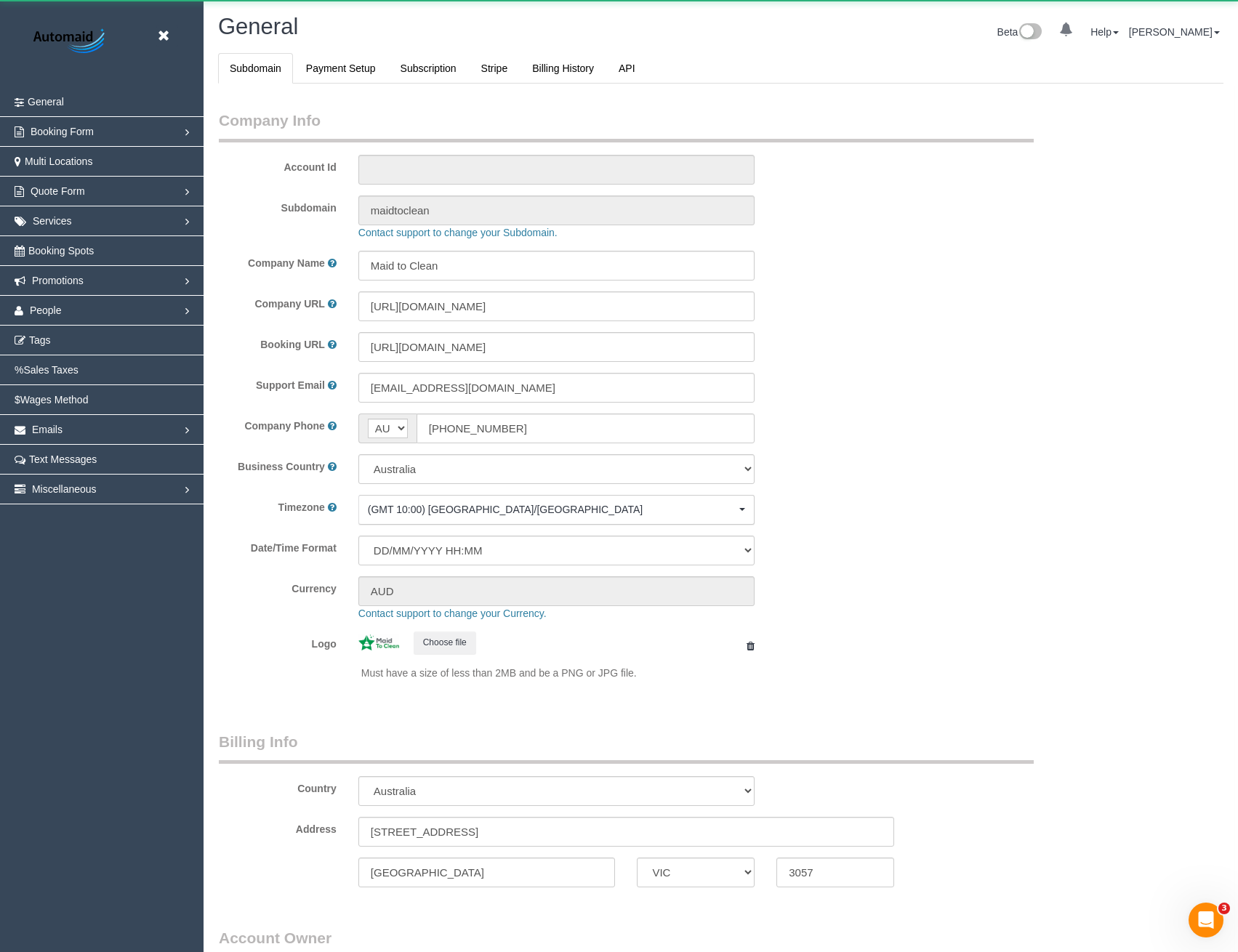
scroll to position [69325, 71440]
select select "1"
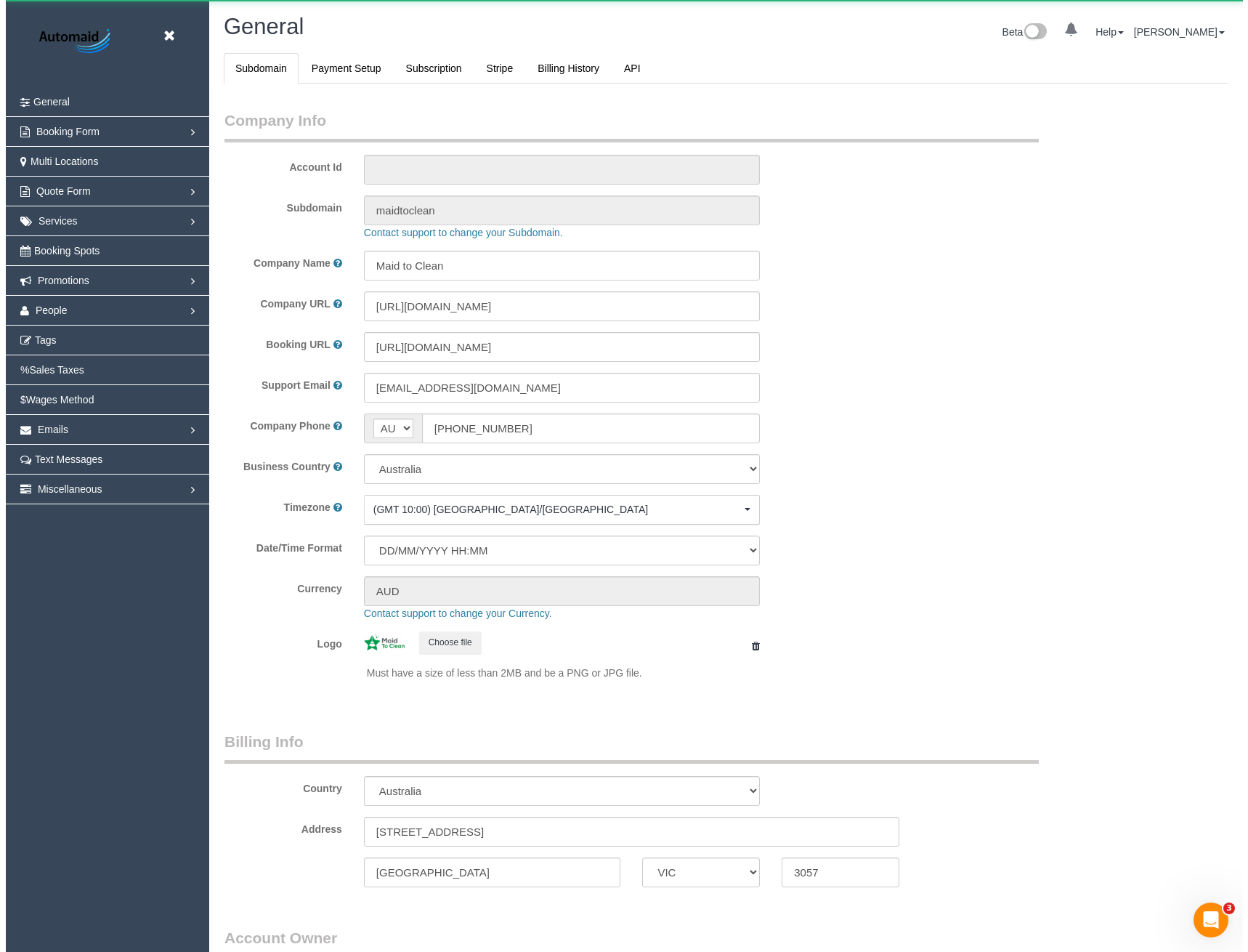
scroll to position [3320, 1237]
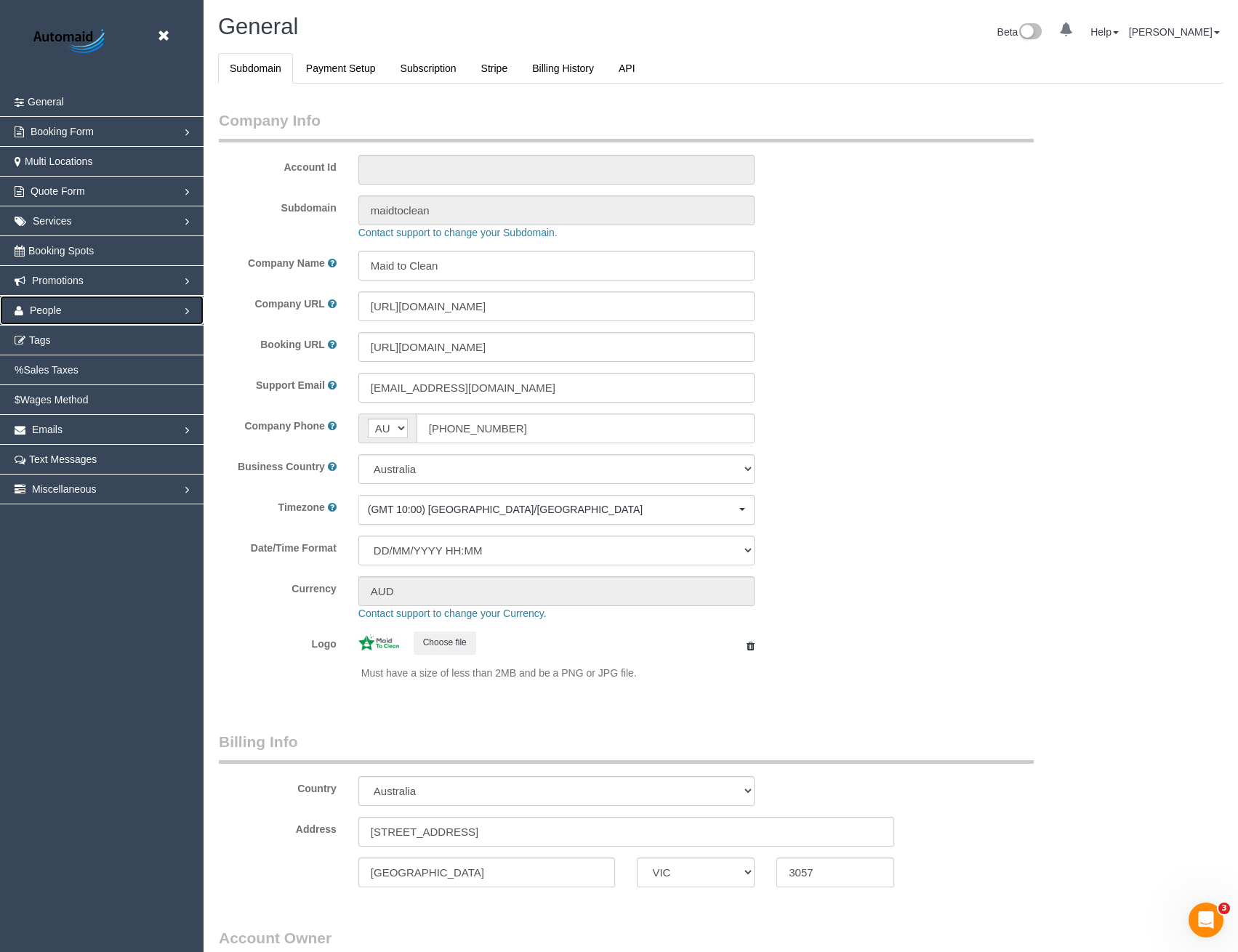
drag, startPoint x: 55, startPoint y: 305, endPoint x: 70, endPoint y: 308, distance: 15.3
click at [54, 305] on span "People" at bounding box center [46, 310] width 32 height 12
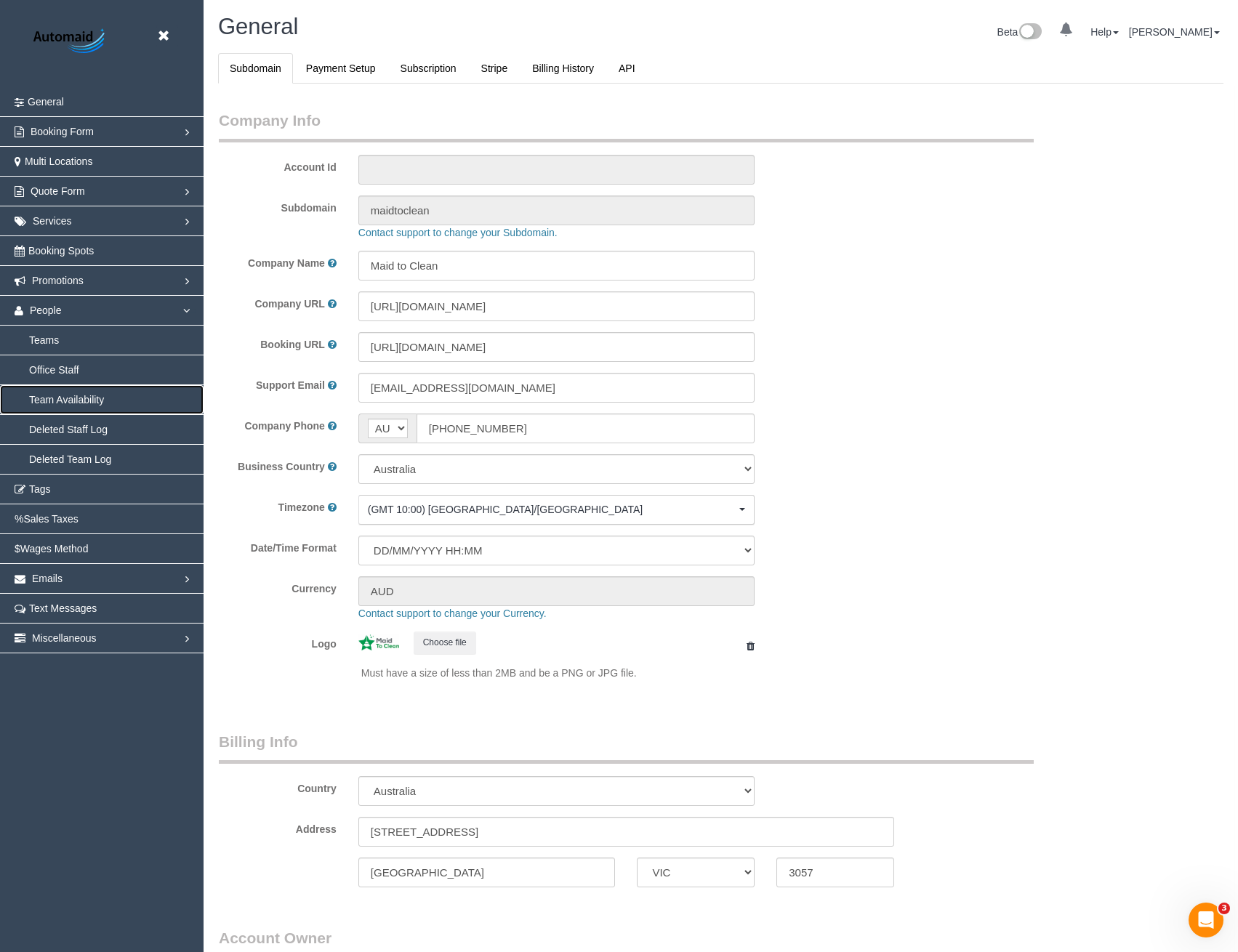
click at [65, 399] on link "Team Availability" at bounding box center [102, 400] width 204 height 29
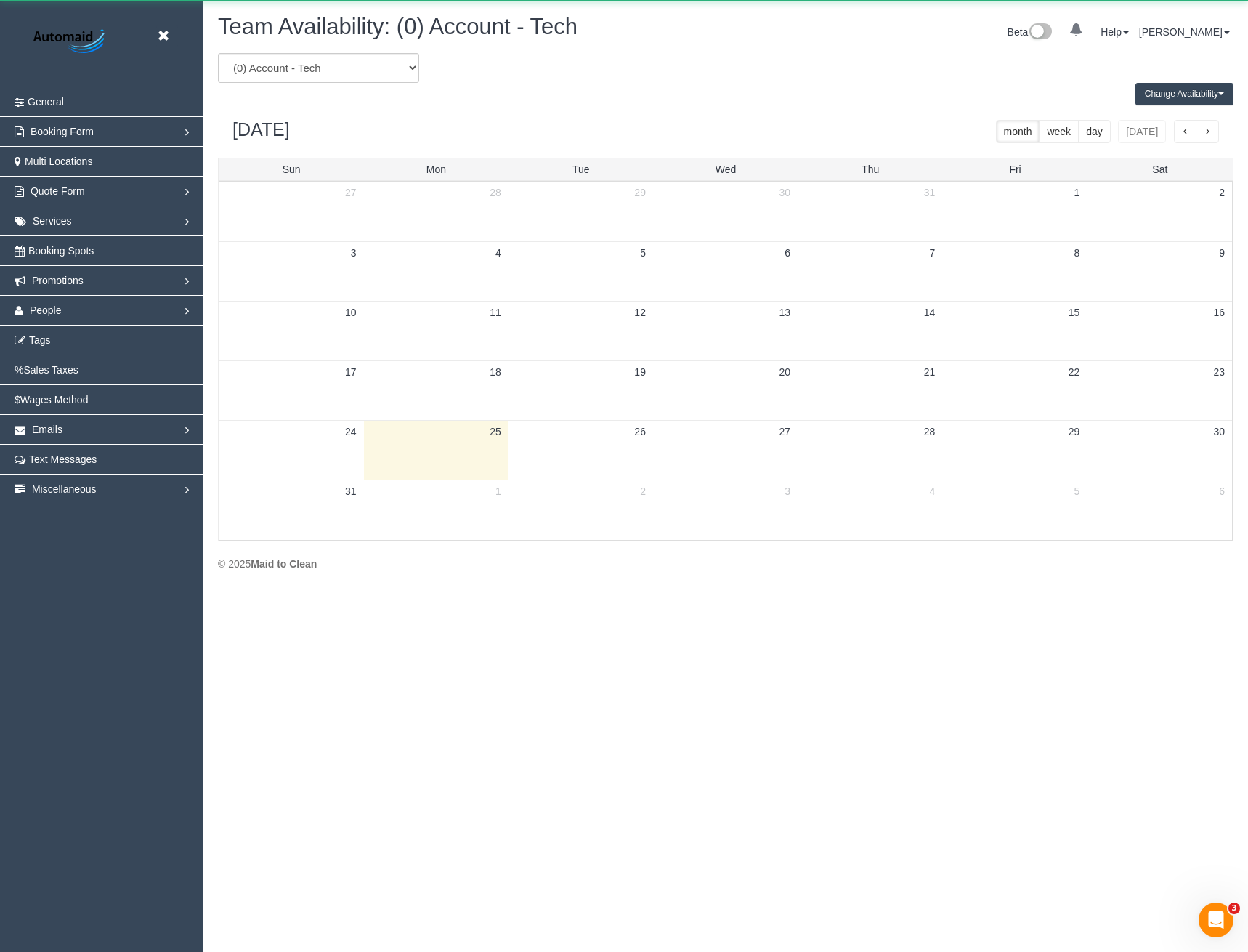
scroll to position [592, 1248]
click at [72, 318] on link "People" at bounding box center [102, 310] width 204 height 29
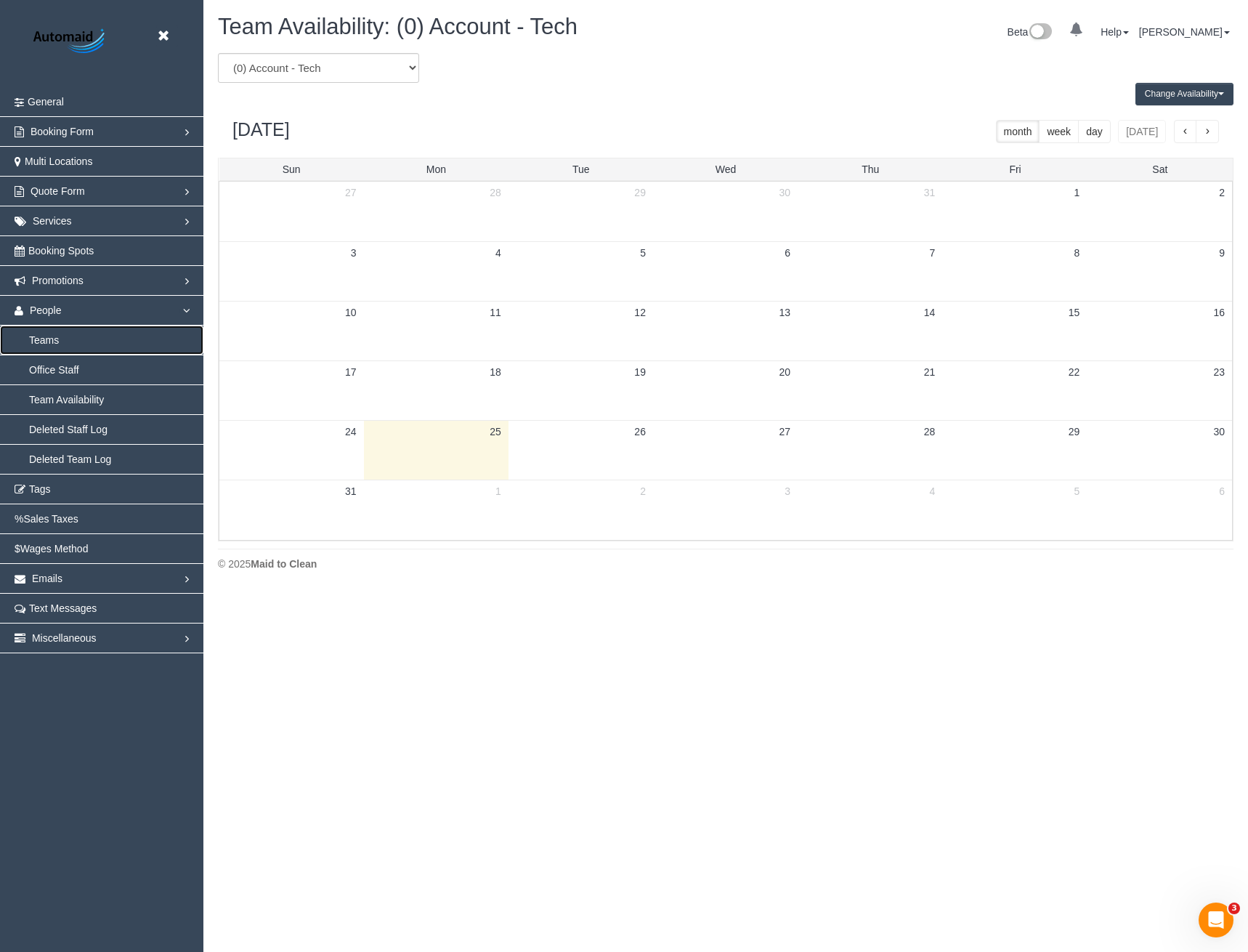
click at [57, 339] on link "Teams" at bounding box center [102, 340] width 204 height 29
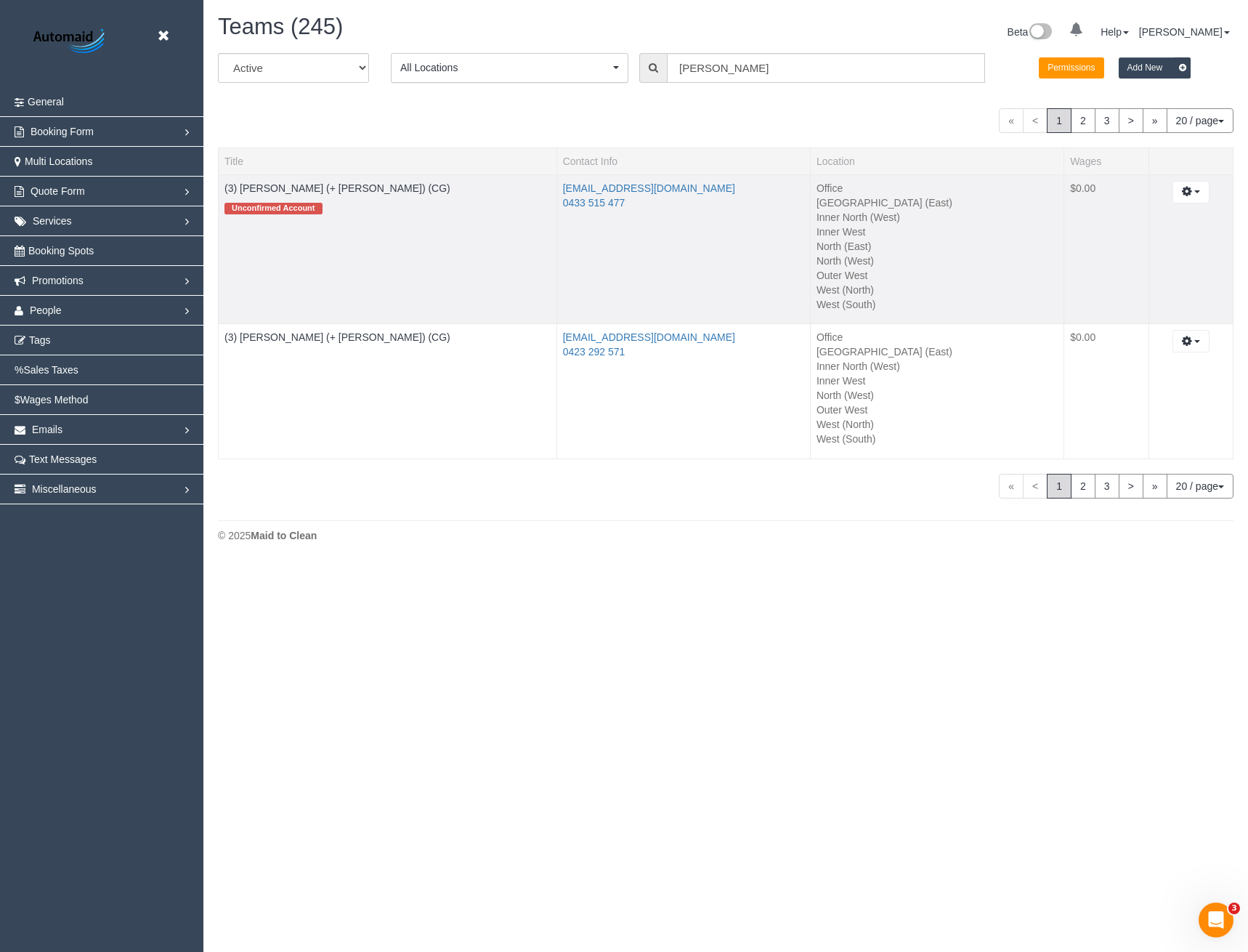
scroll to position [563, 1248]
drag, startPoint x: 728, startPoint y: 67, endPoint x: 649, endPoint y: 78, distance: 79.8
click at [649, 78] on div "Sohail" at bounding box center [812, 68] width 346 height 30
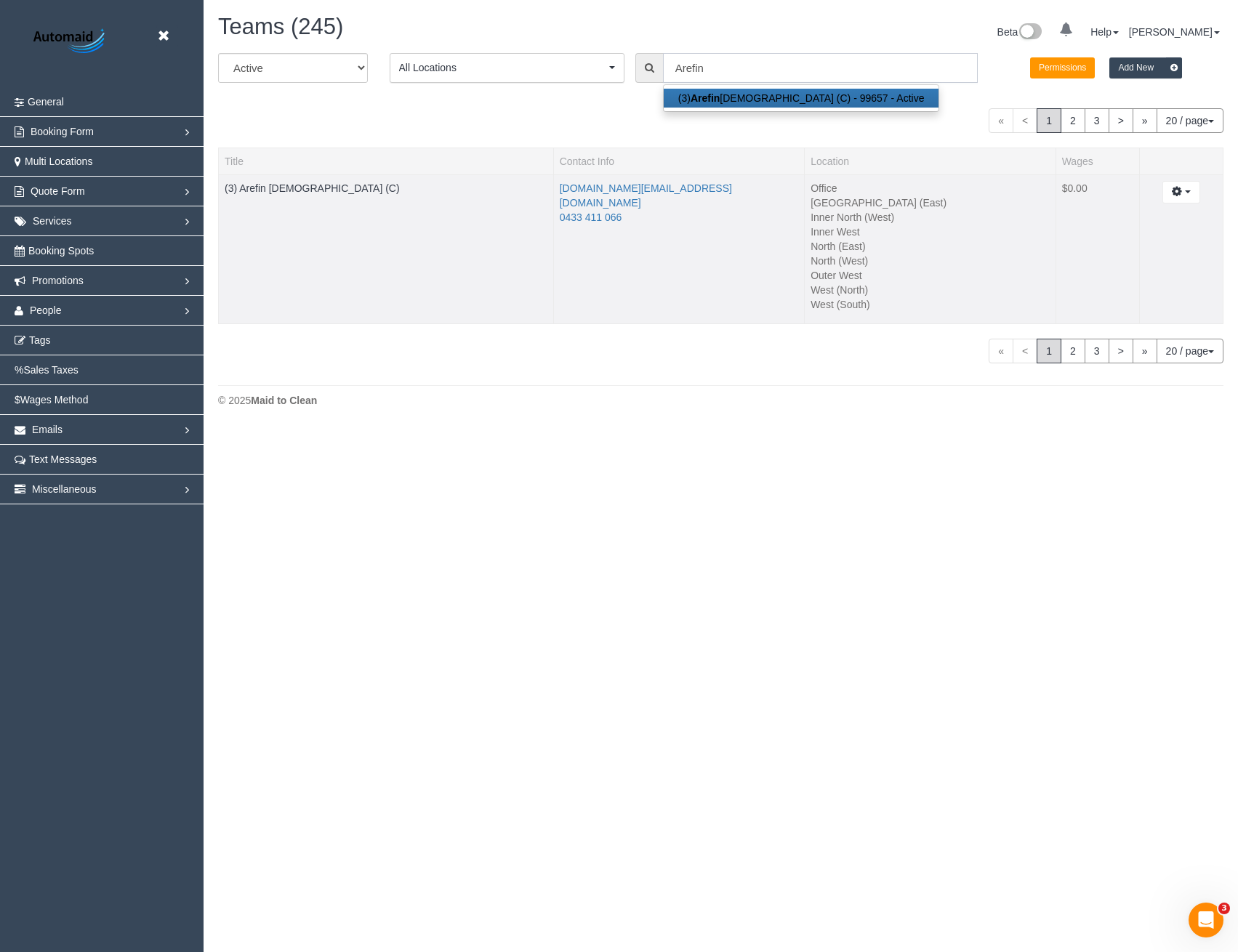
scroll to position [72217, 71430]
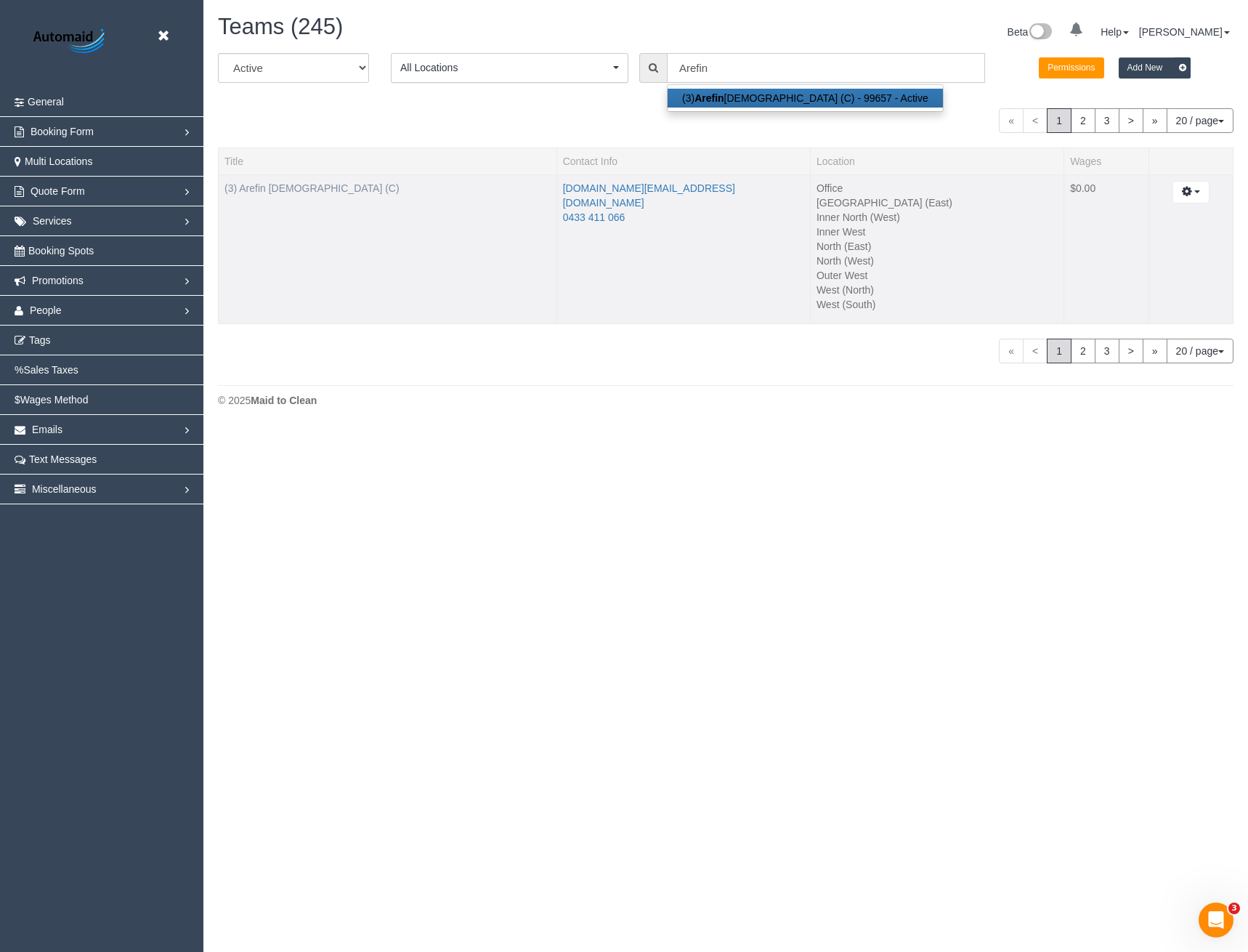
type input "Arefin"
click at [299, 188] on link "(3) Arefin Islam (C)" at bounding box center [312, 187] width 175 height 12
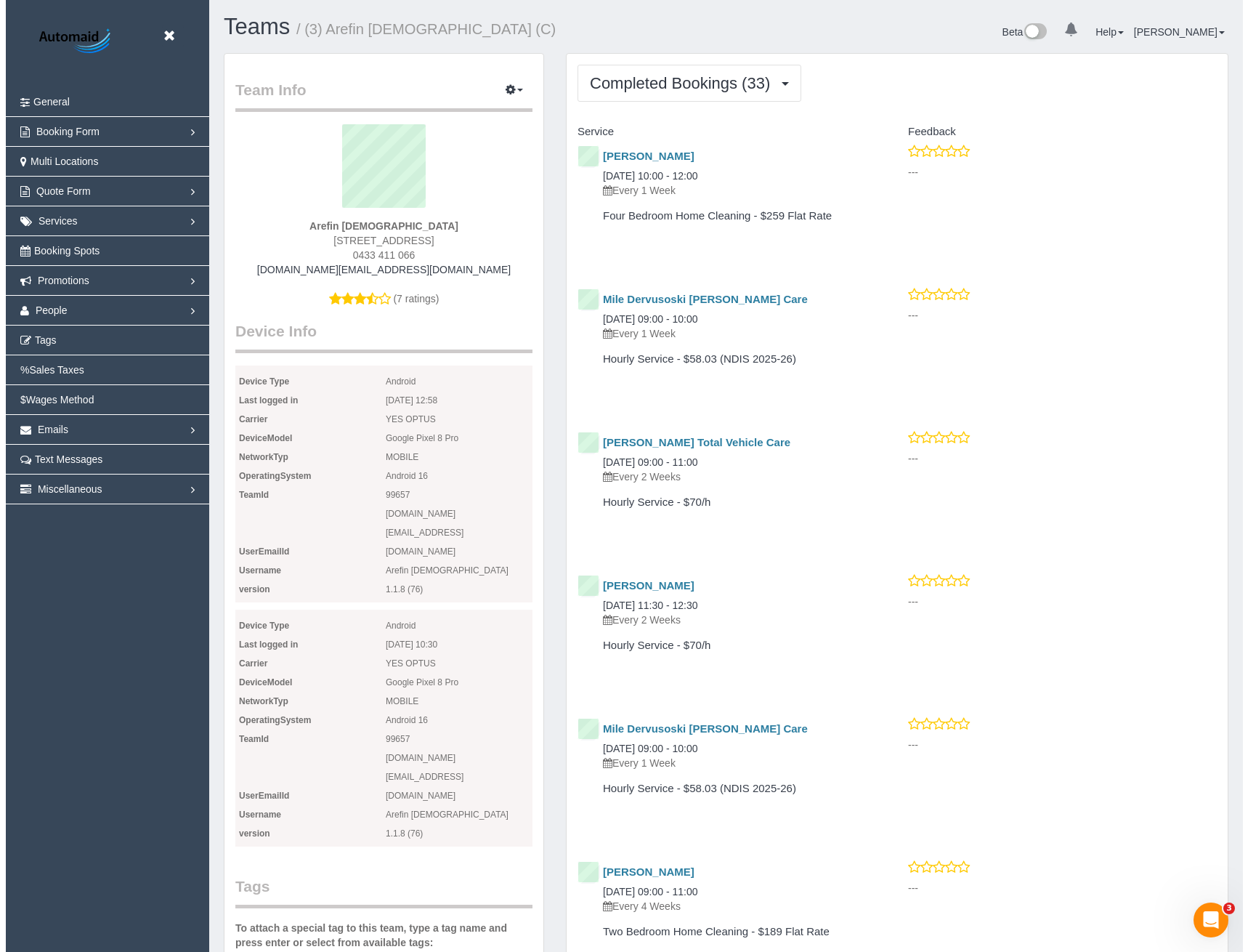
scroll to position [3834, 1237]
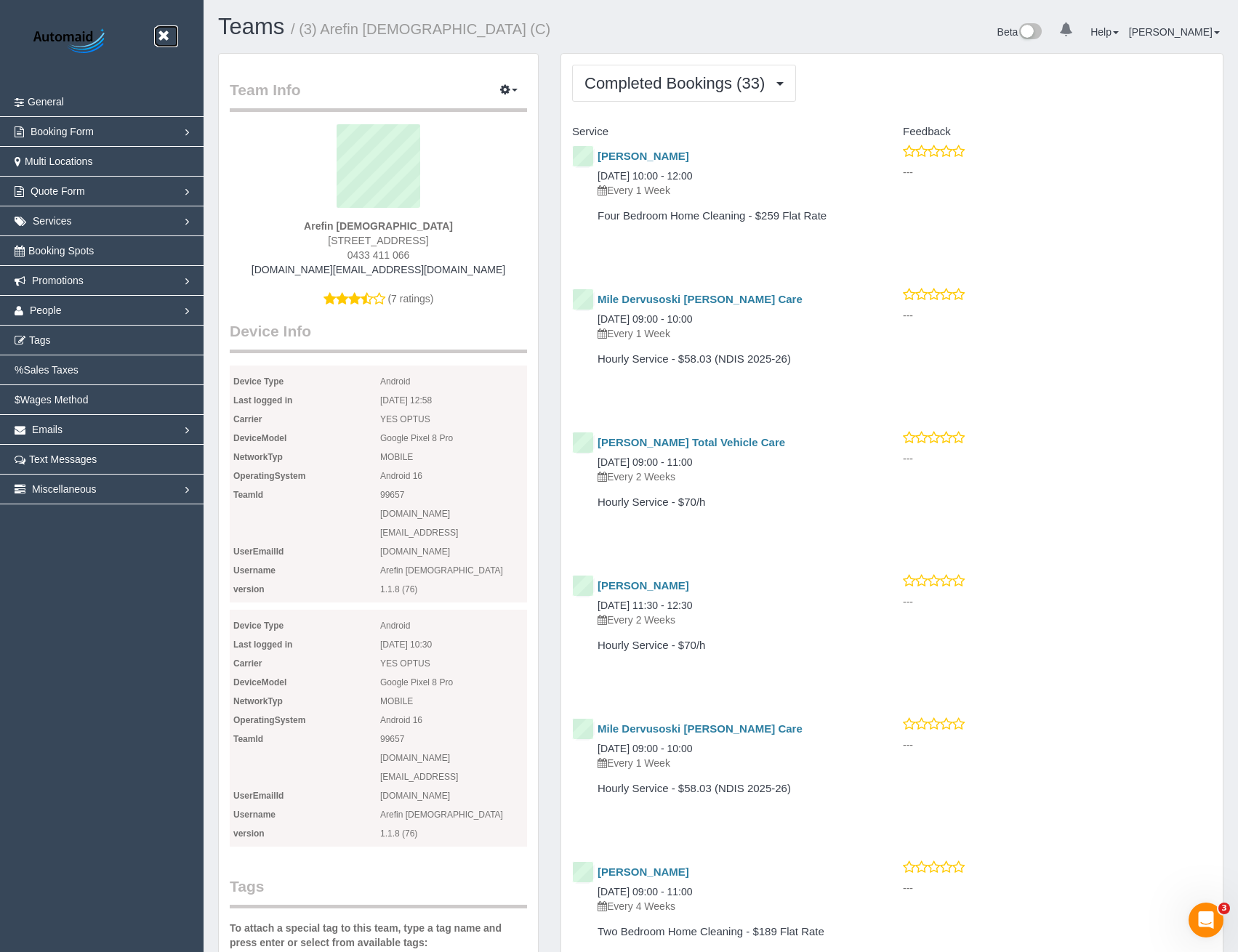
click at [156, 35] on icon at bounding box center [164, 36] width 19 height 19
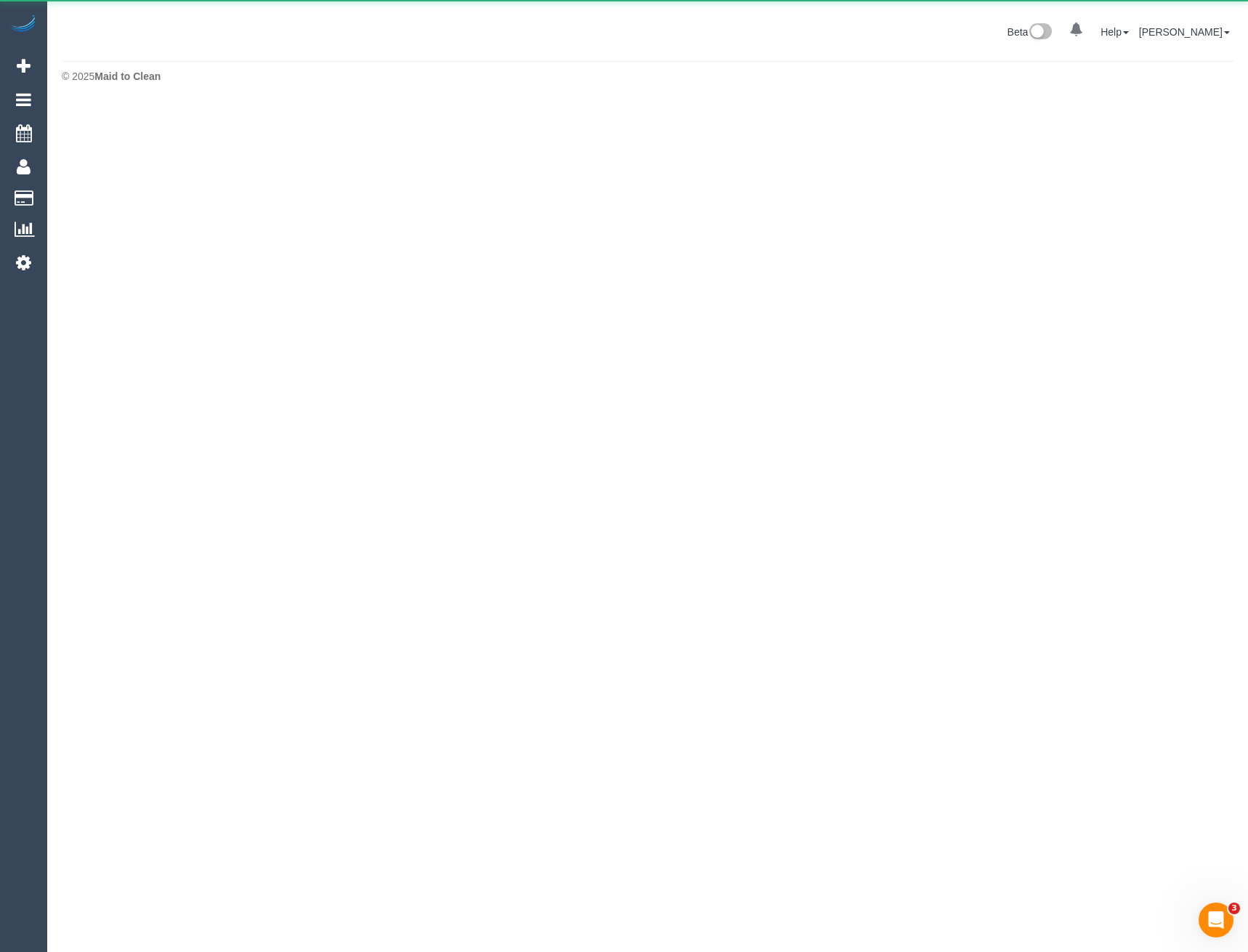
scroll to position [72541, 71384]
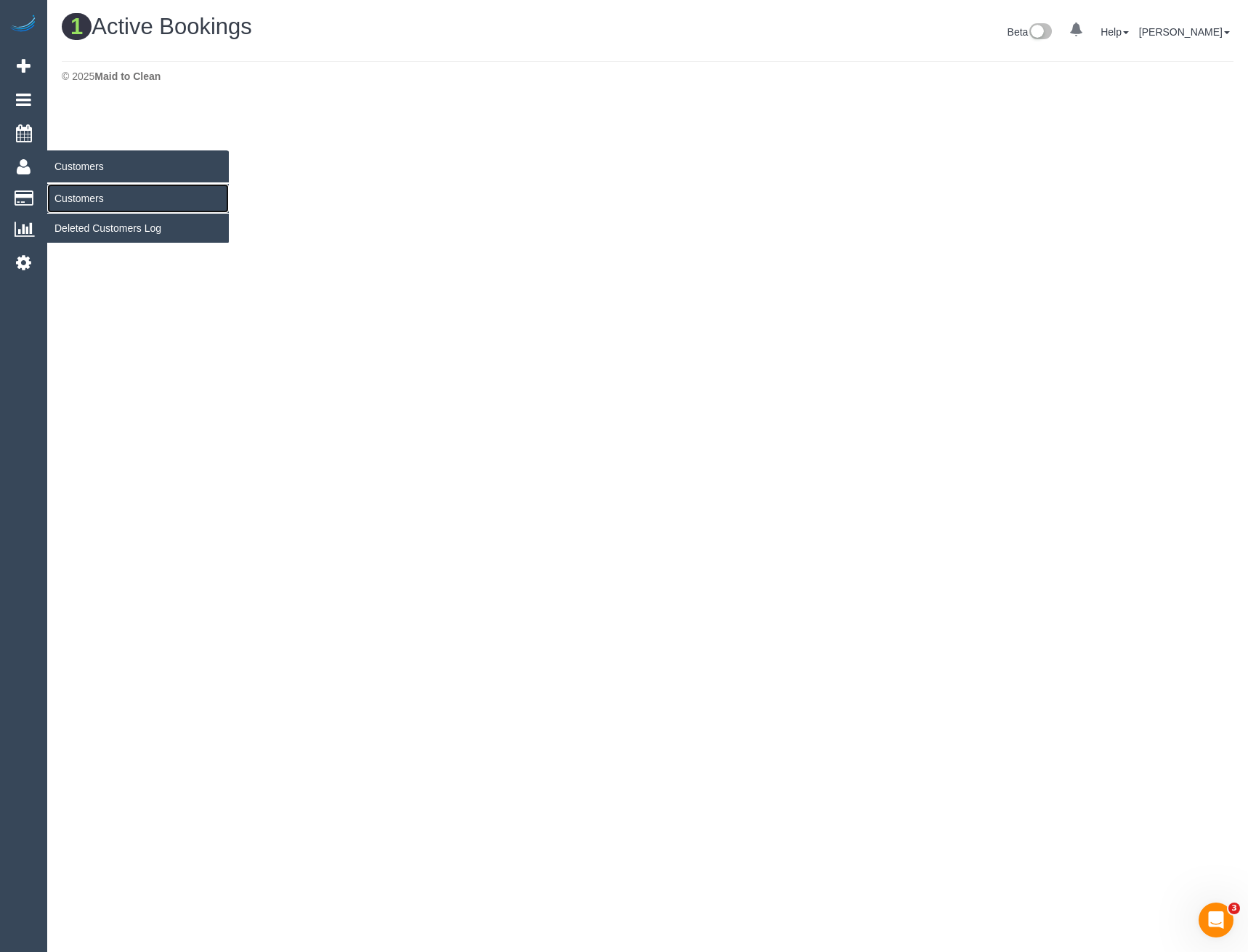
click at [73, 192] on link "Customers" at bounding box center [137, 198] width 181 height 29
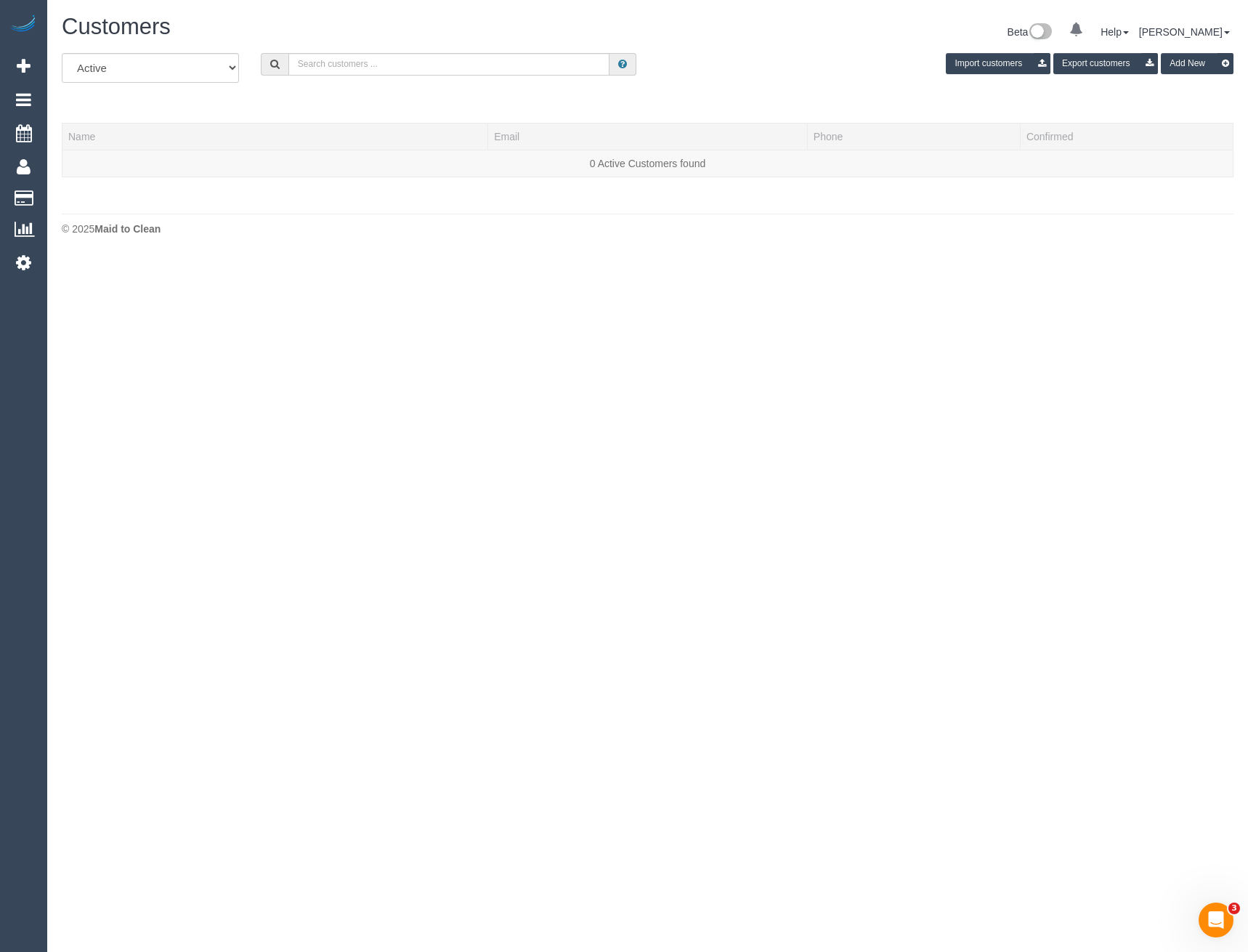
scroll to position [306, 1248]
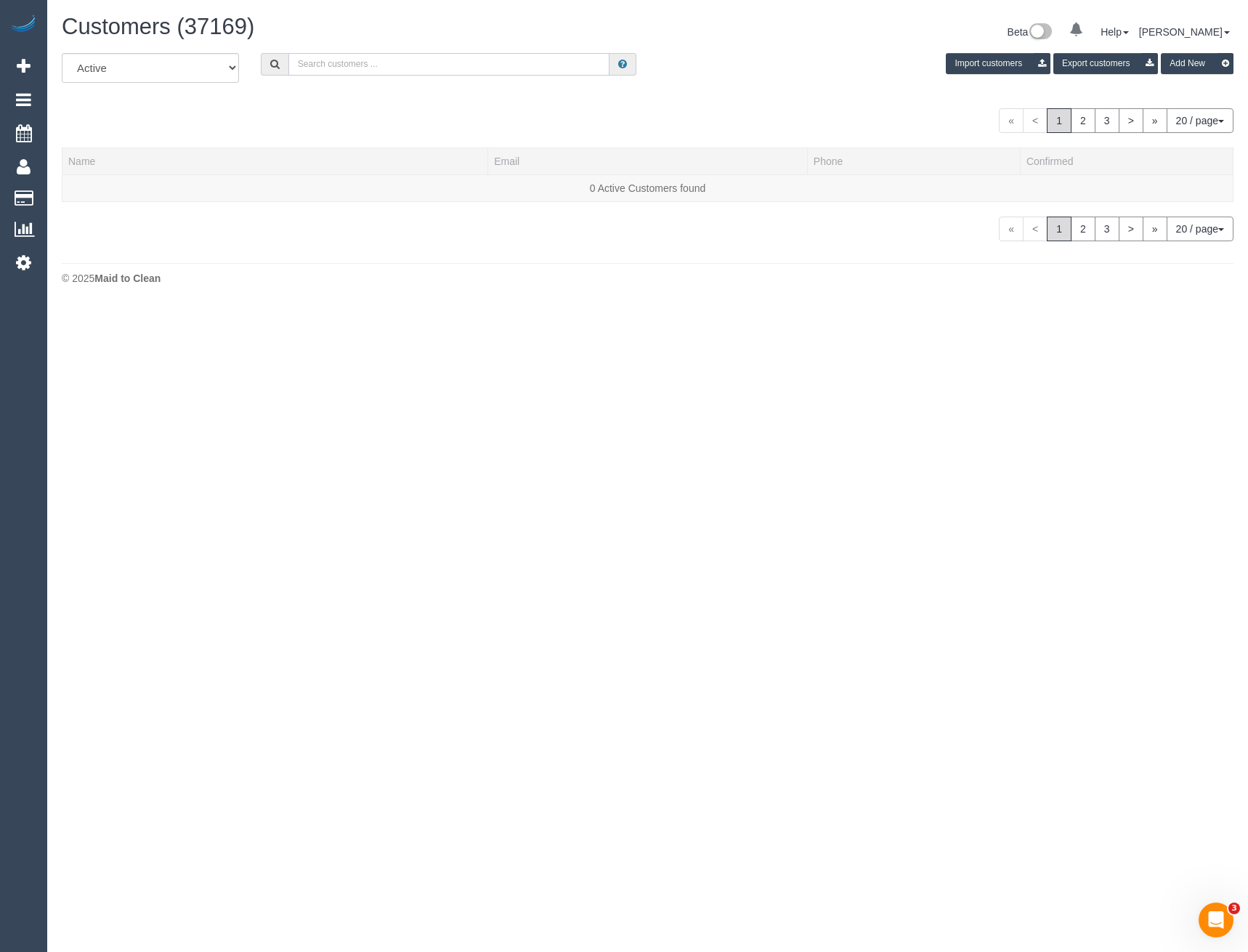
click at [344, 57] on input "text" at bounding box center [449, 64] width 322 height 22
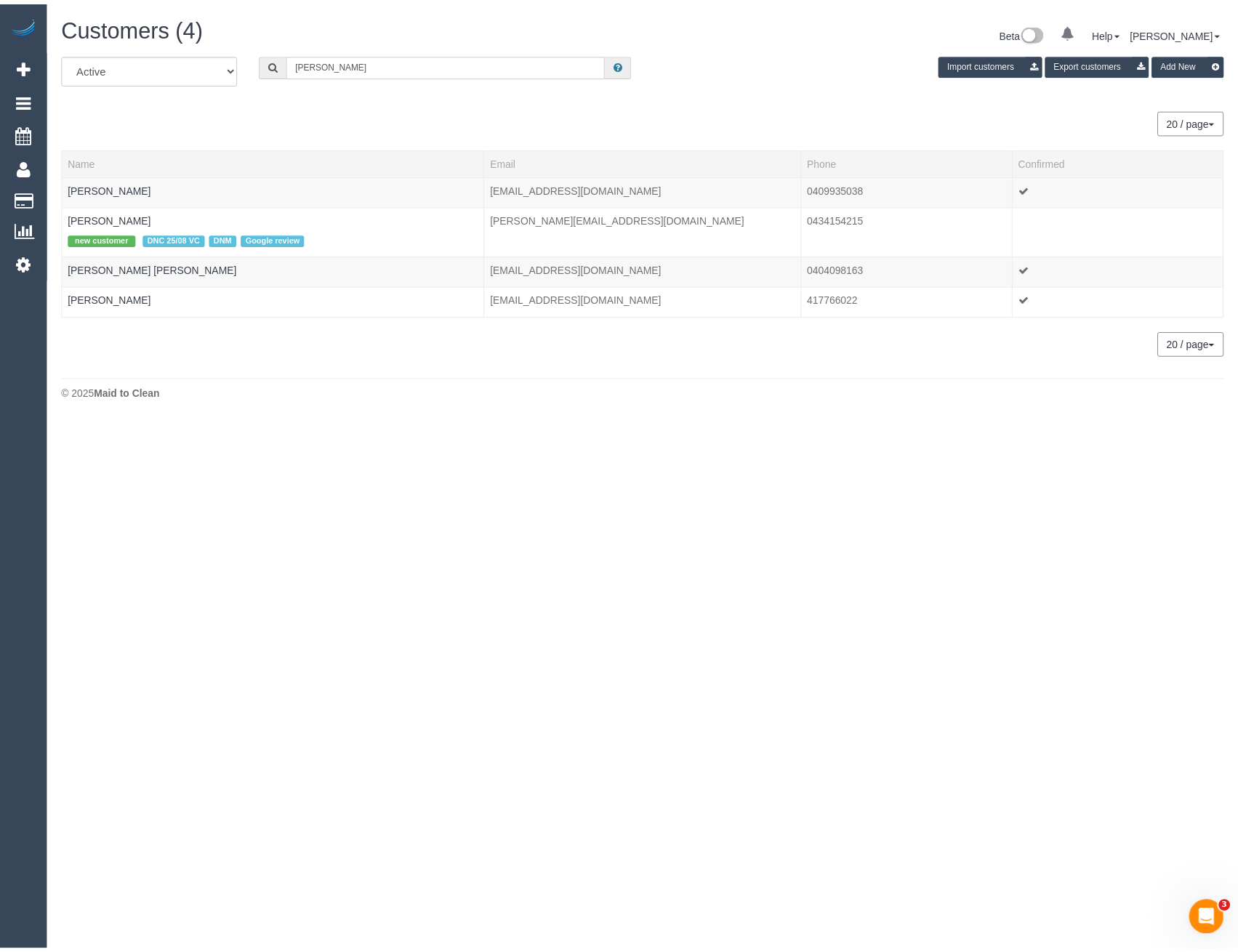
scroll to position [72225, 71430]
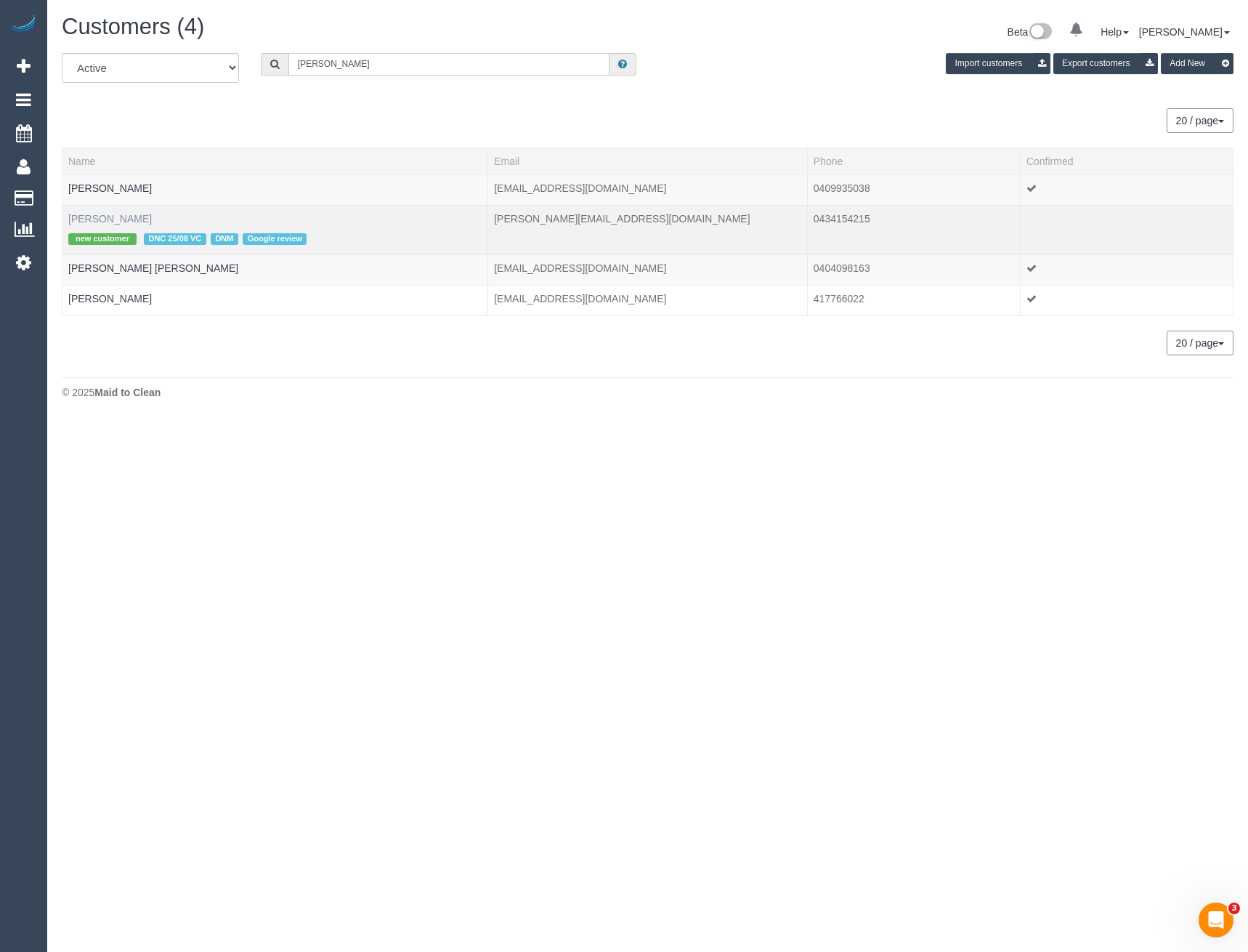
type input "Marina l"
click at [120, 216] on link "Marina Lipović" at bounding box center [110, 218] width 83 height 12
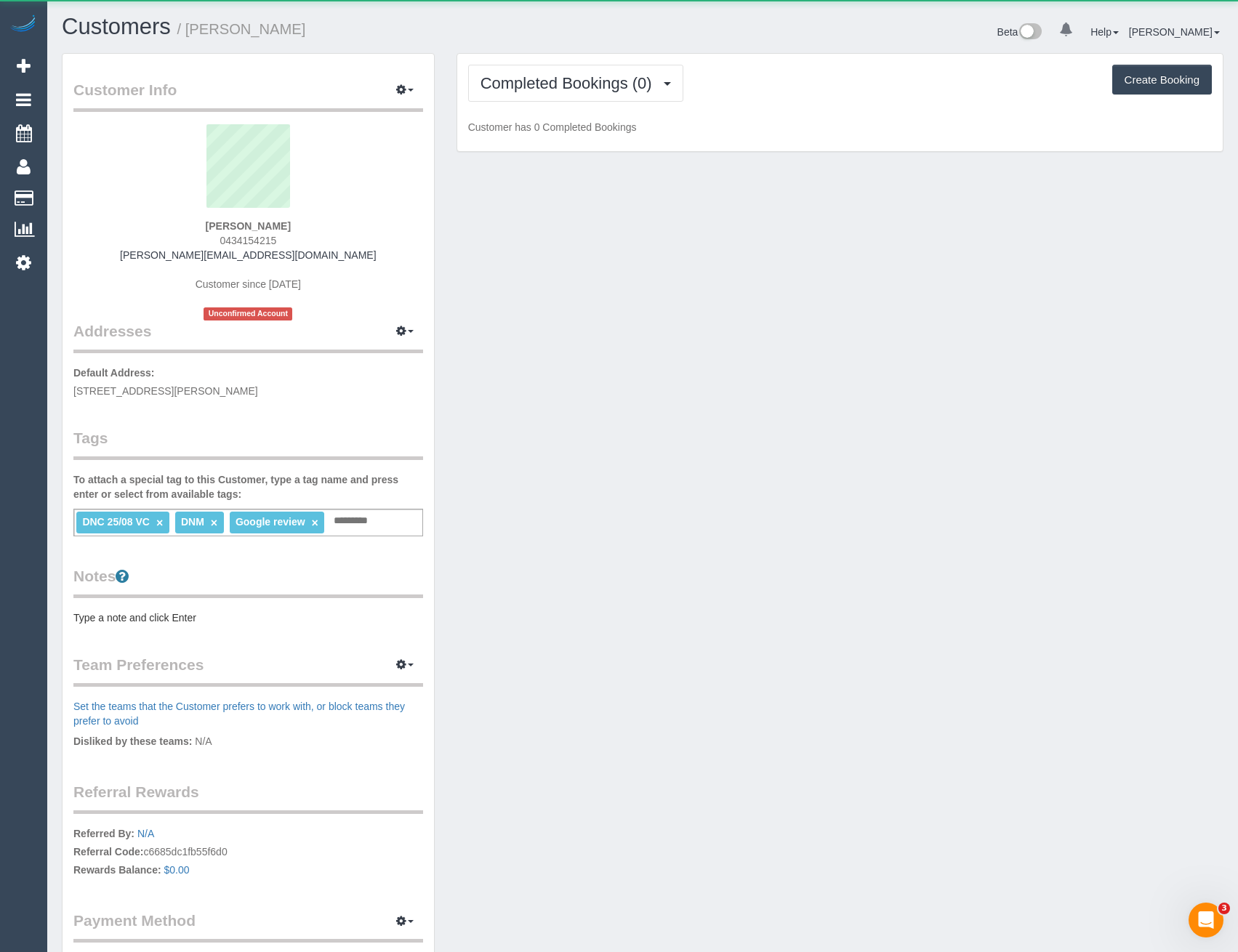
scroll to position [1080, 1238]
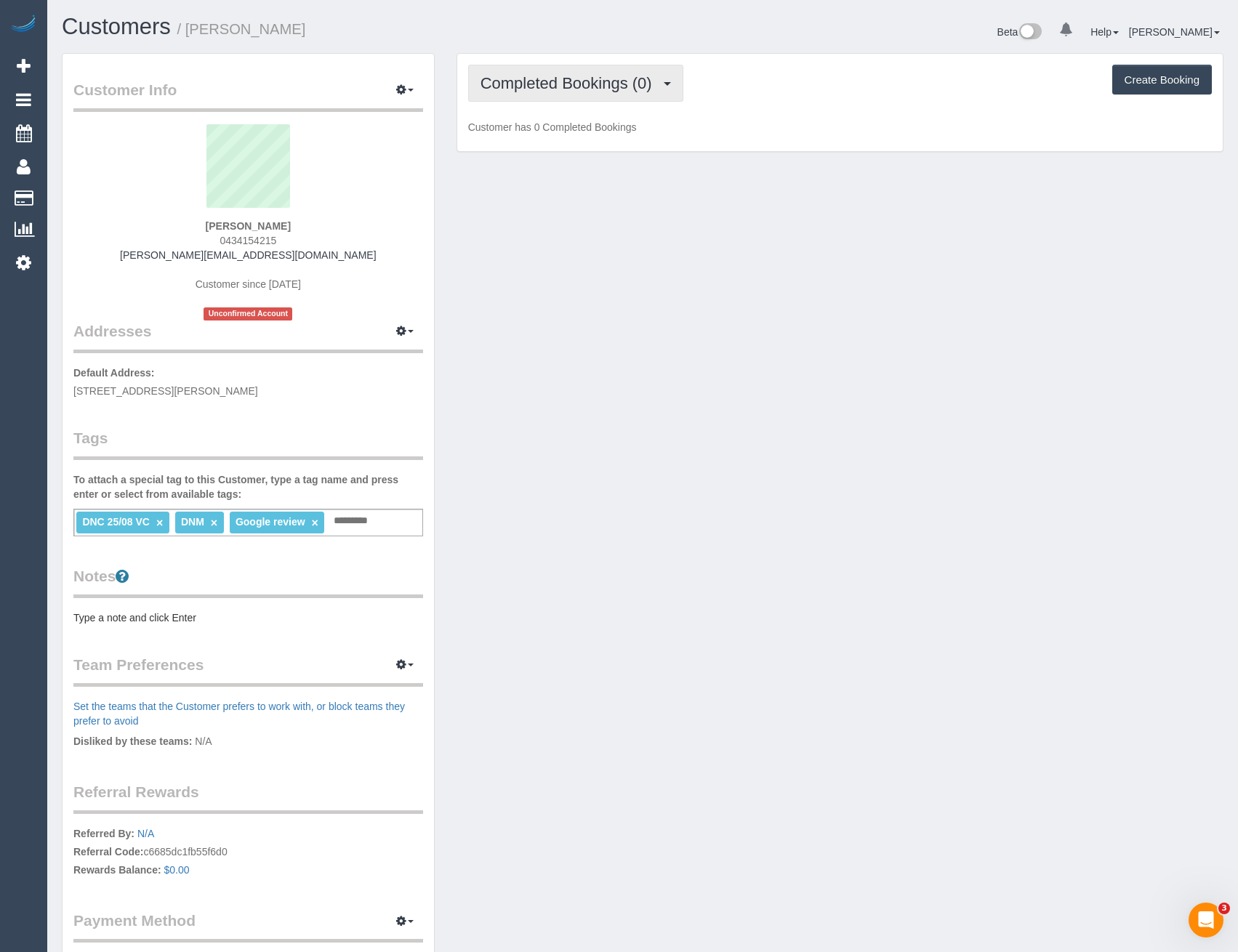
click at [589, 77] on span "Completed Bookings (0)" at bounding box center [570, 83] width 179 height 19
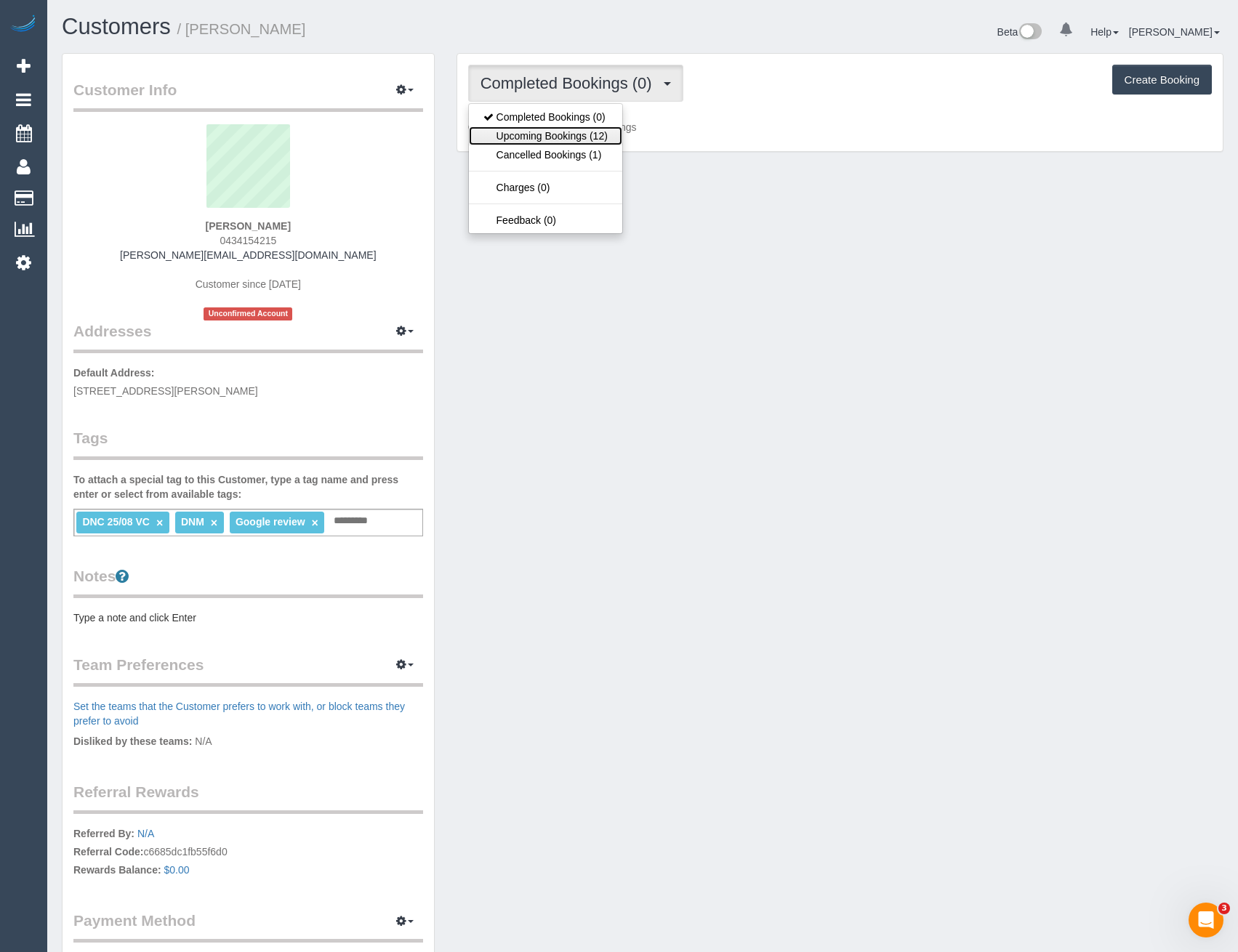
click at [576, 130] on link "Upcoming Bookings (12)" at bounding box center [545, 136] width 154 height 19
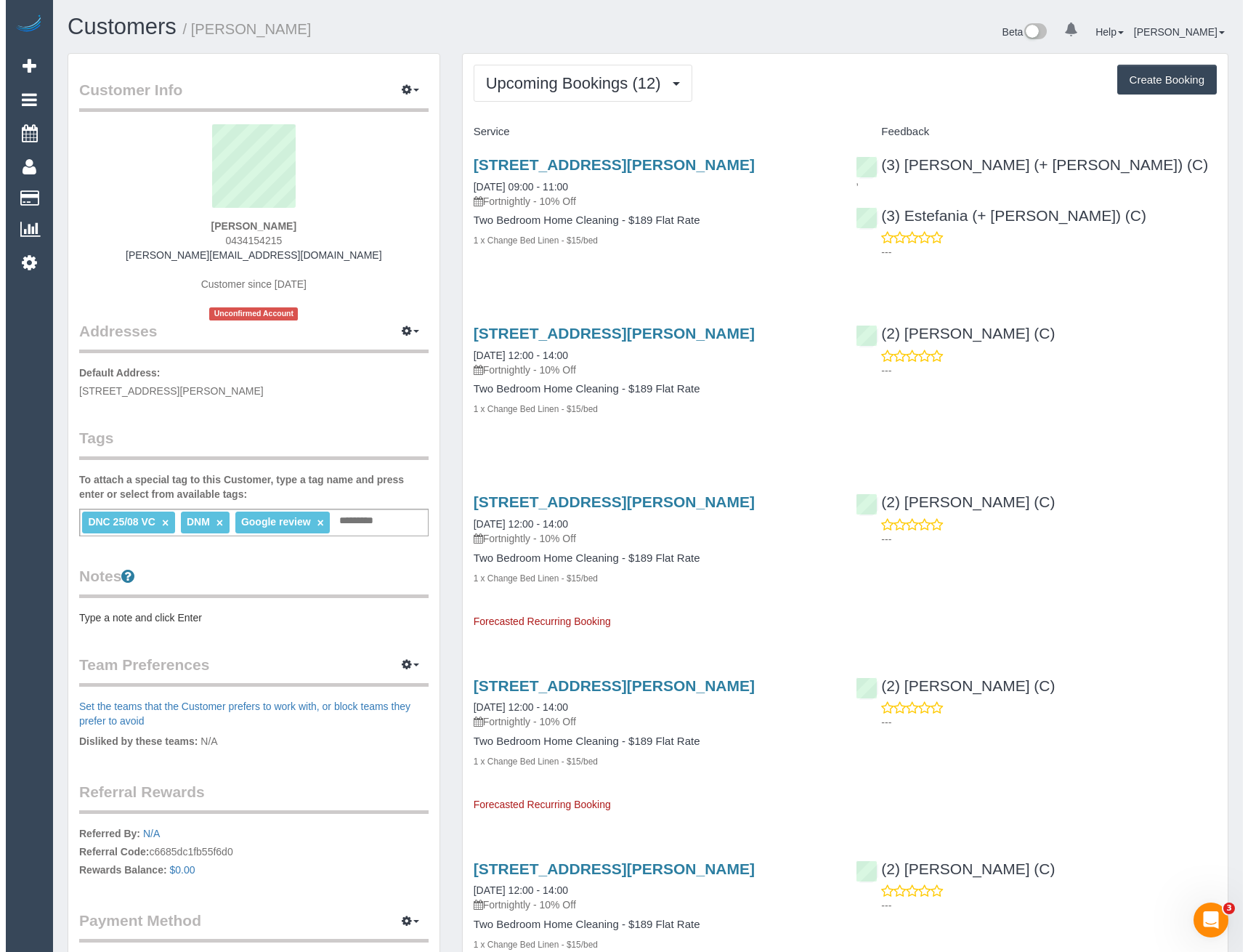
scroll to position [2390, 1237]
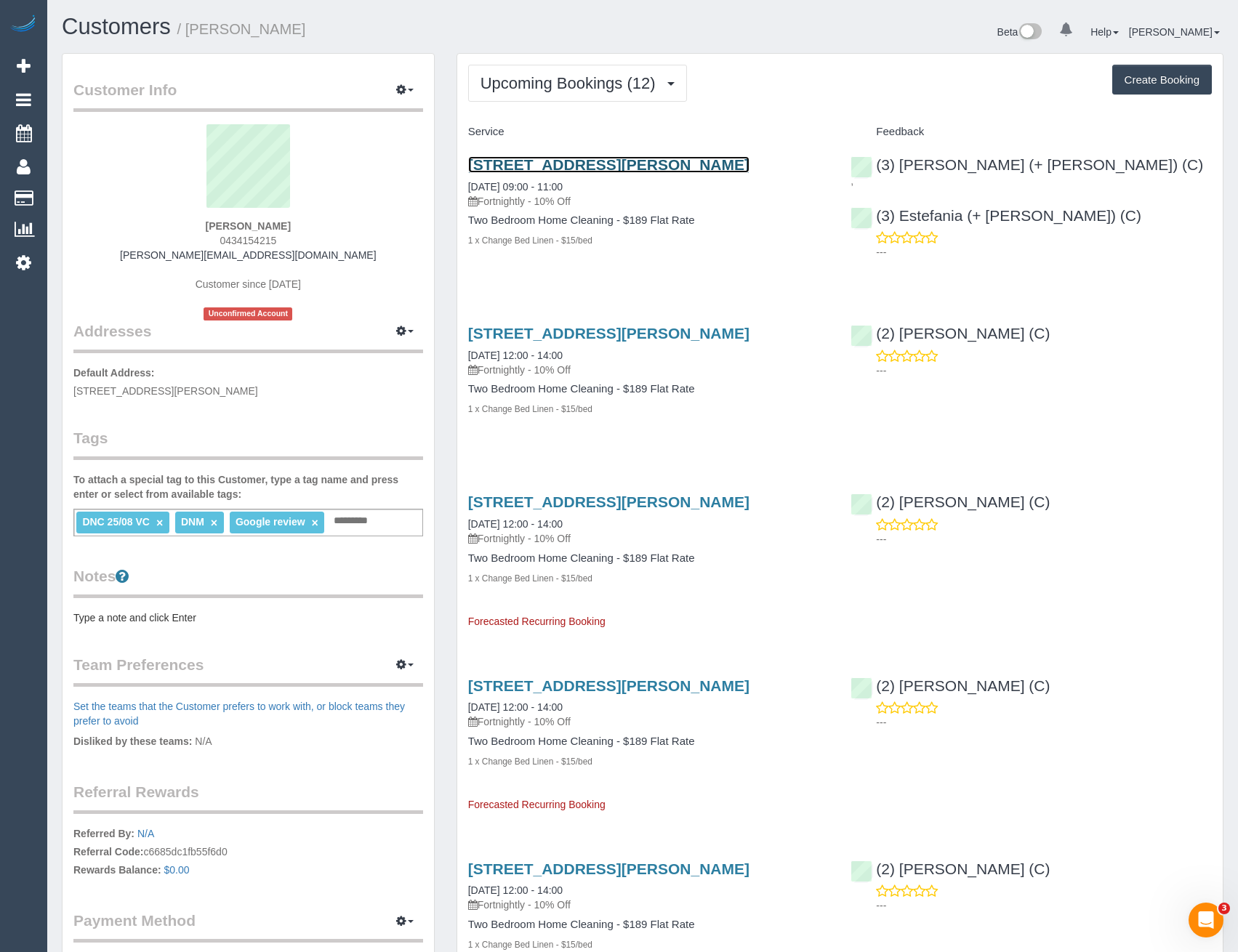
click at [603, 163] on link "2/58 Davis St, Kew, VIC 3101" at bounding box center [608, 164] width 281 height 17
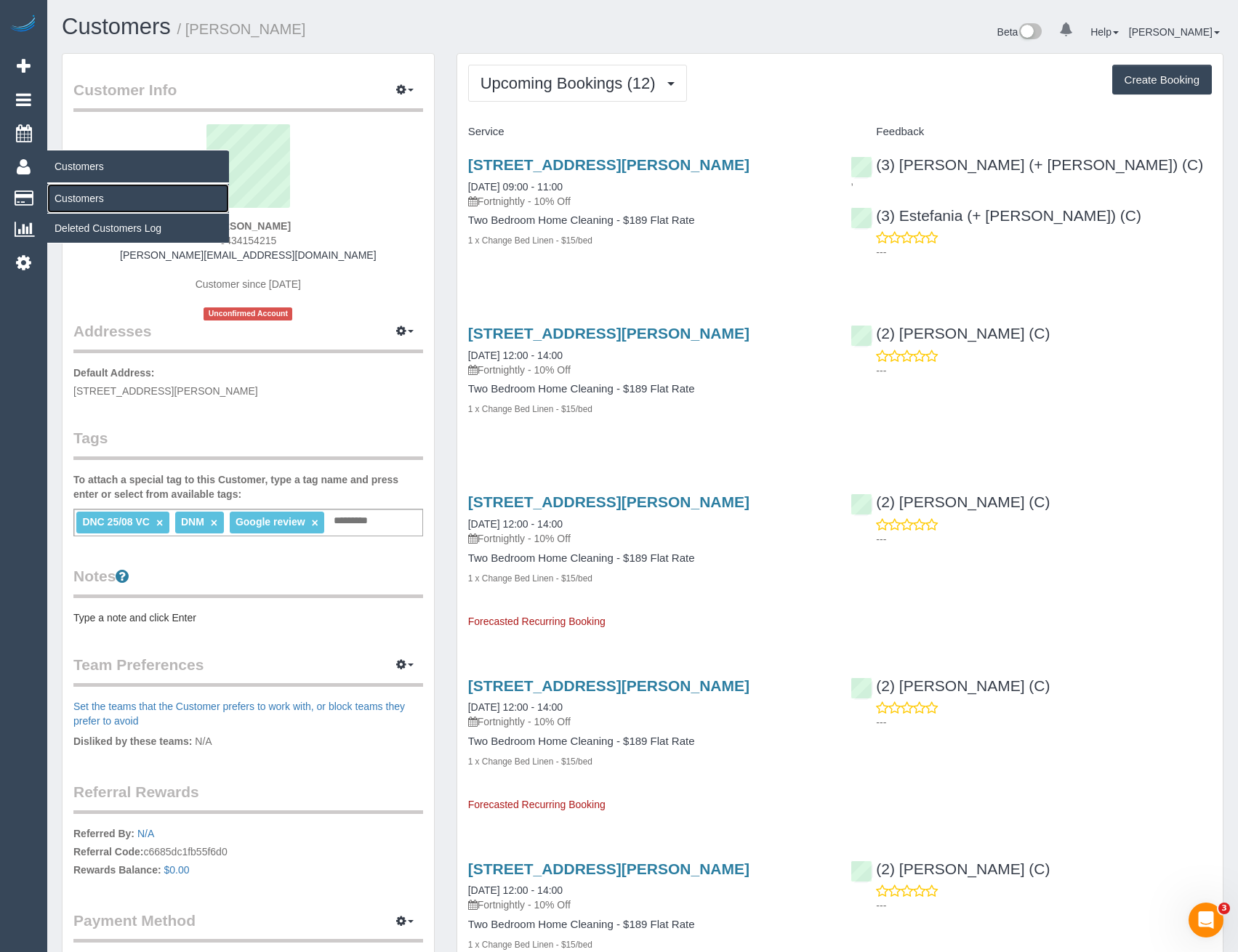
click at [83, 201] on link "Customers" at bounding box center [137, 198] width 181 height 29
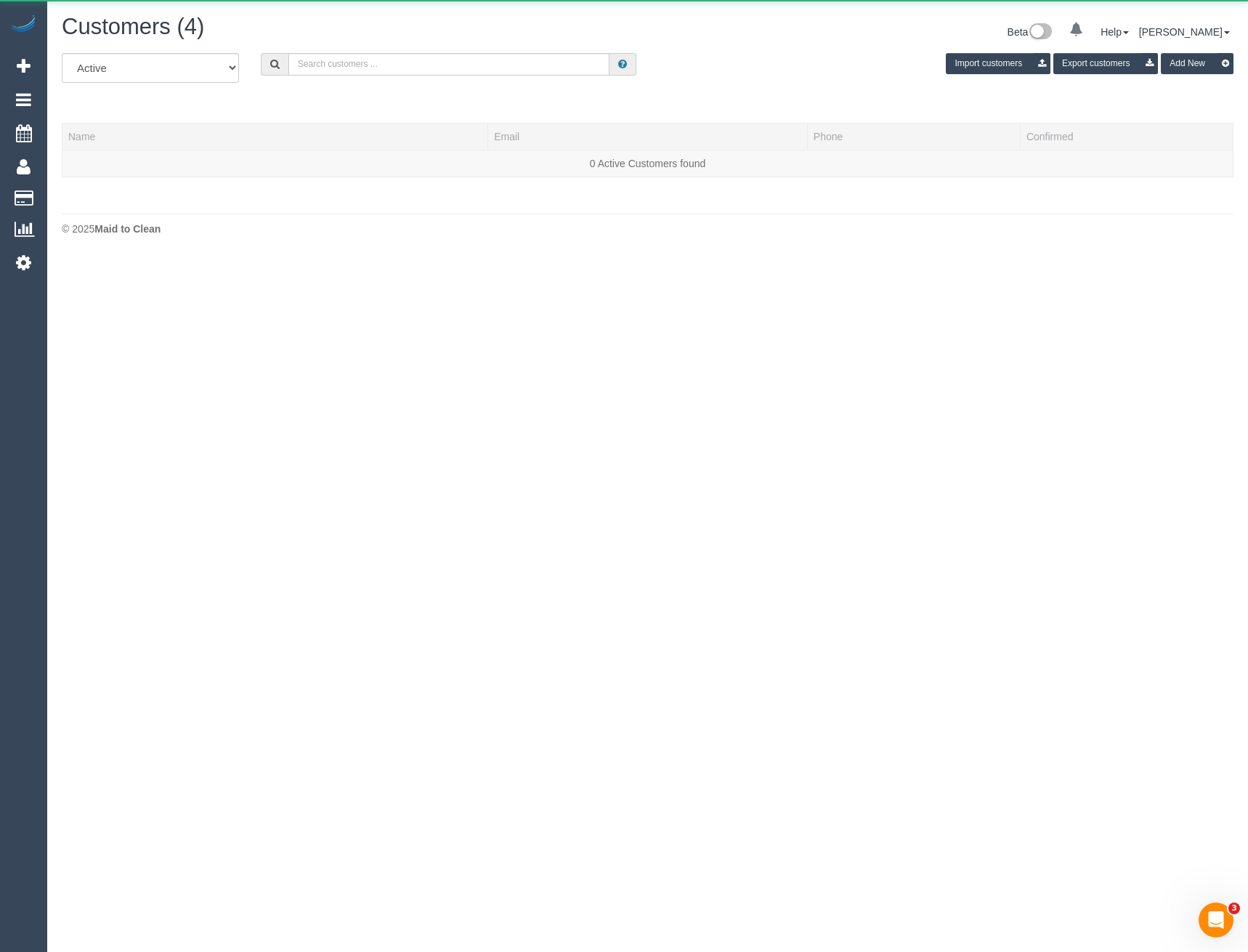
scroll to position [256, 1248]
click at [486, 67] on input "text" at bounding box center [449, 64] width 322 height 22
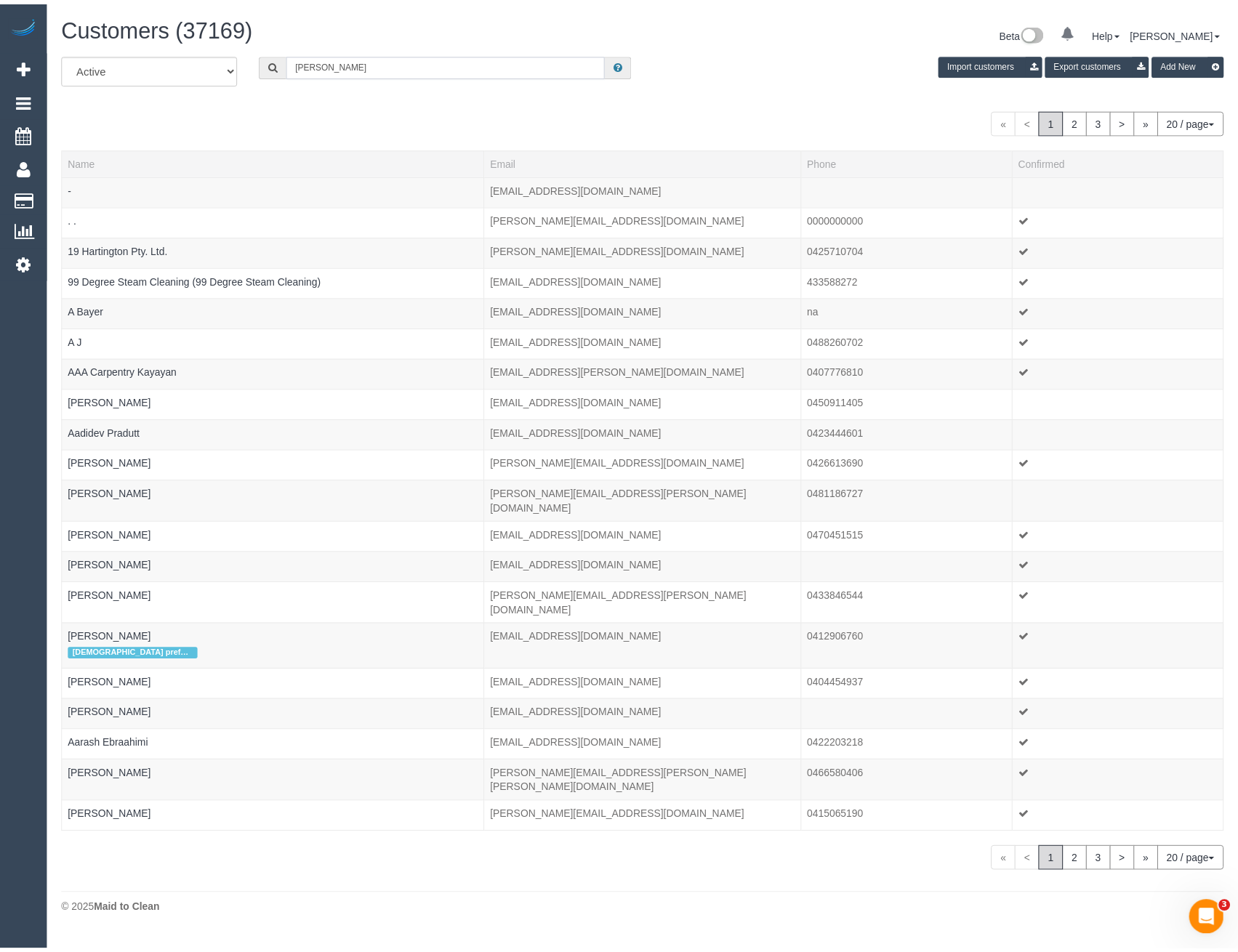
scroll to position [72317, 71430]
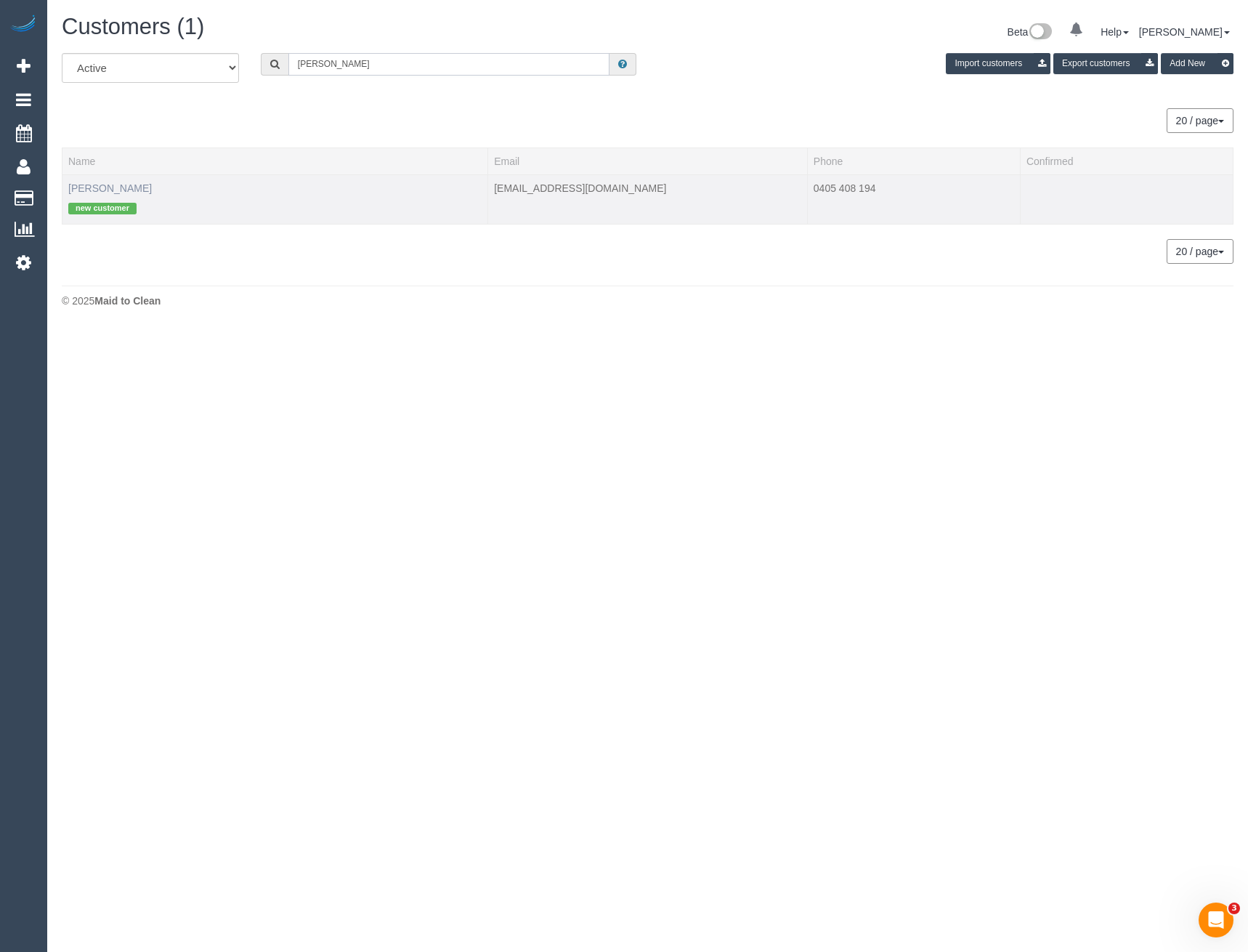
type input "Amber Lee"
click at [102, 184] on link "Amber Lee" at bounding box center [110, 187] width 83 height 12
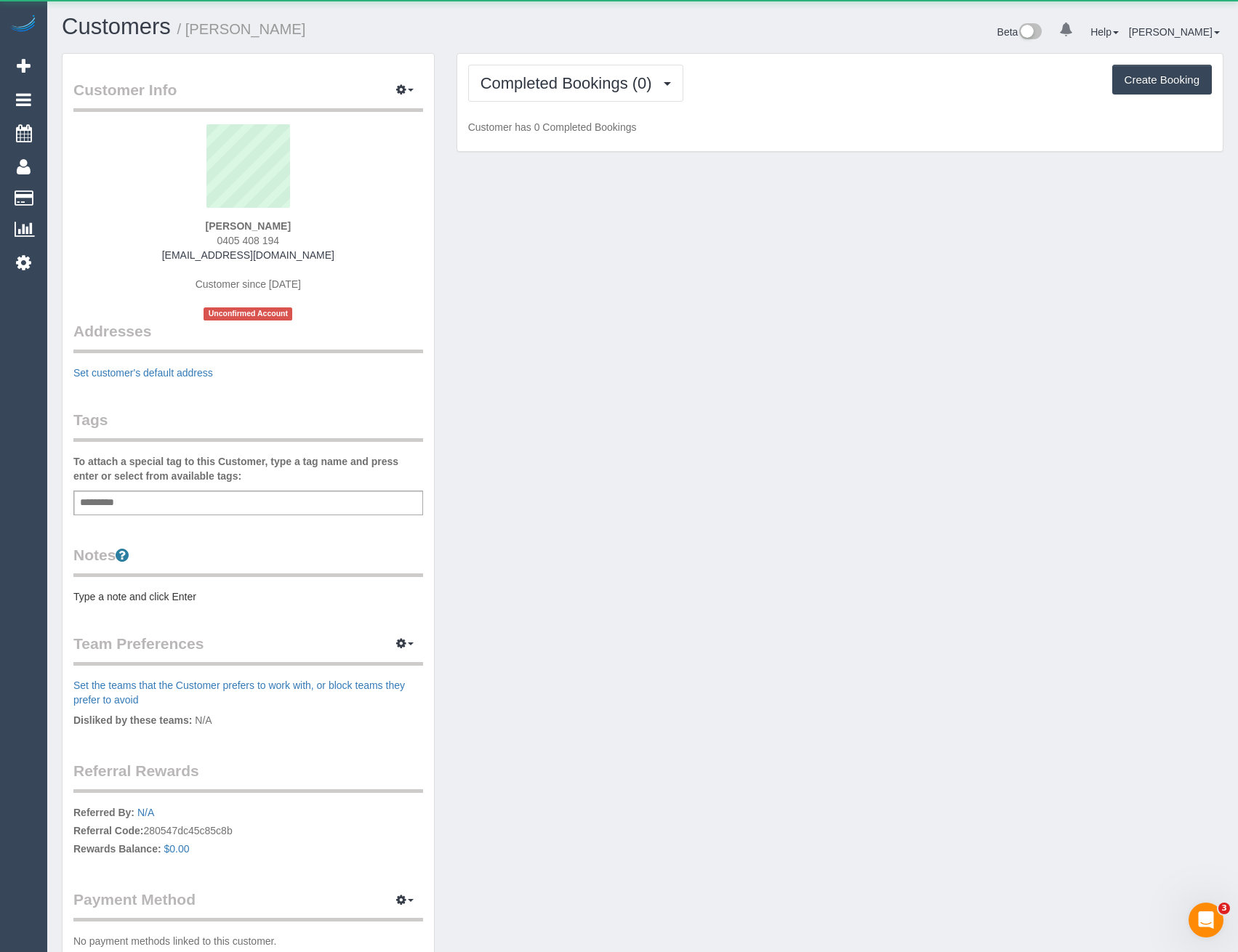
scroll to position [1077, 1238]
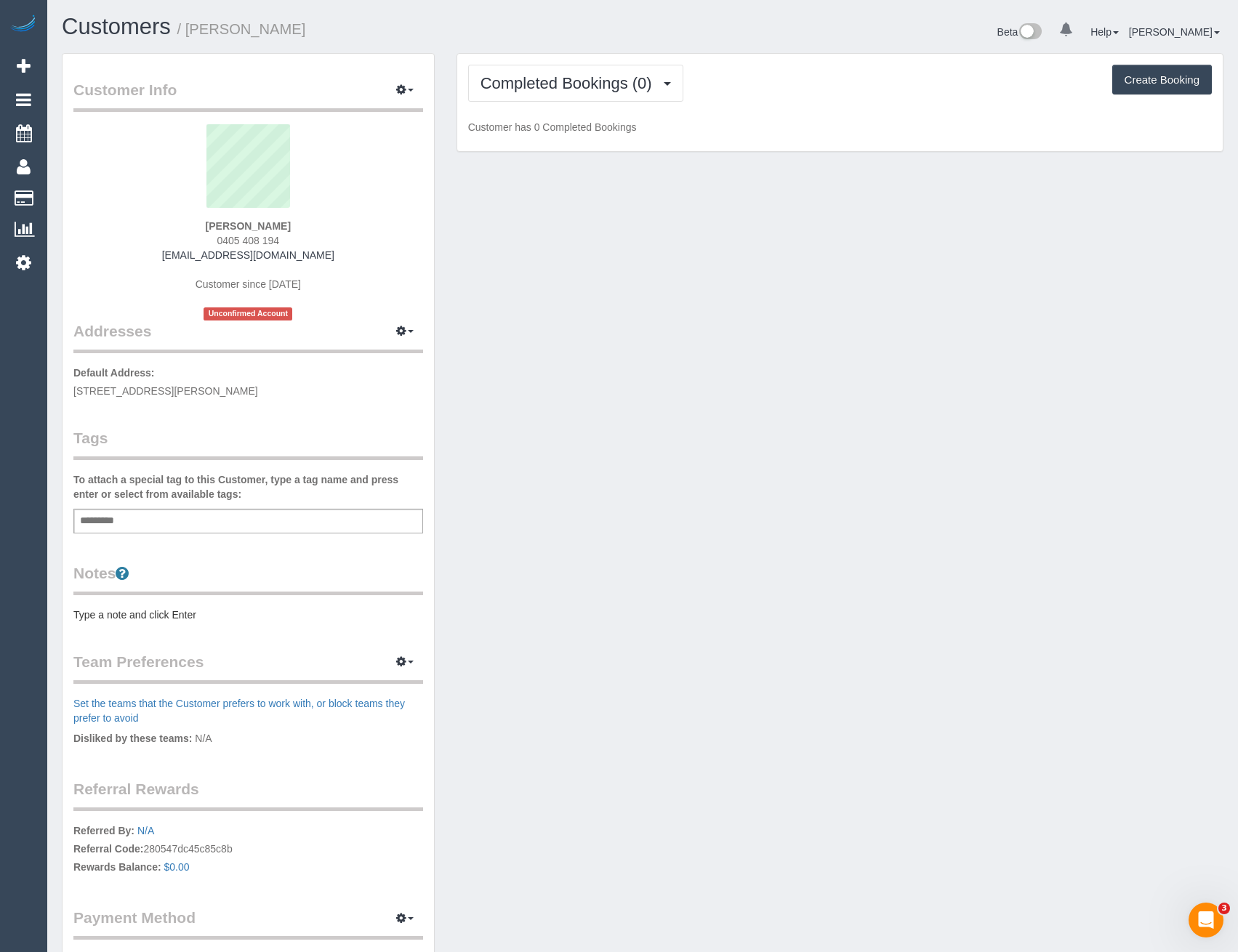
click at [202, 522] on div "Add a tag" at bounding box center [248, 521] width 350 height 25
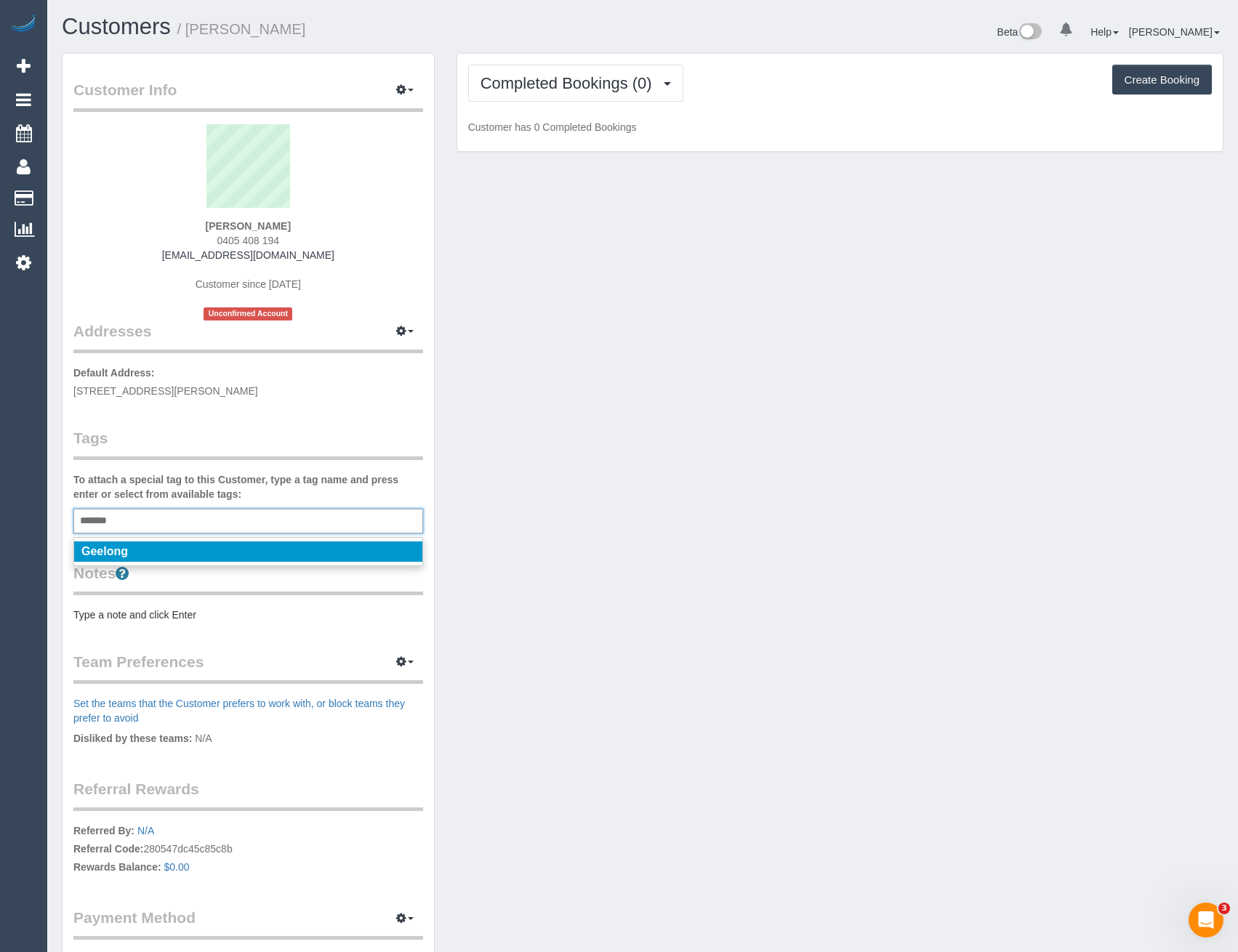
type input "*******"
click at [191, 555] on li "Geelong" at bounding box center [248, 552] width 348 height 20
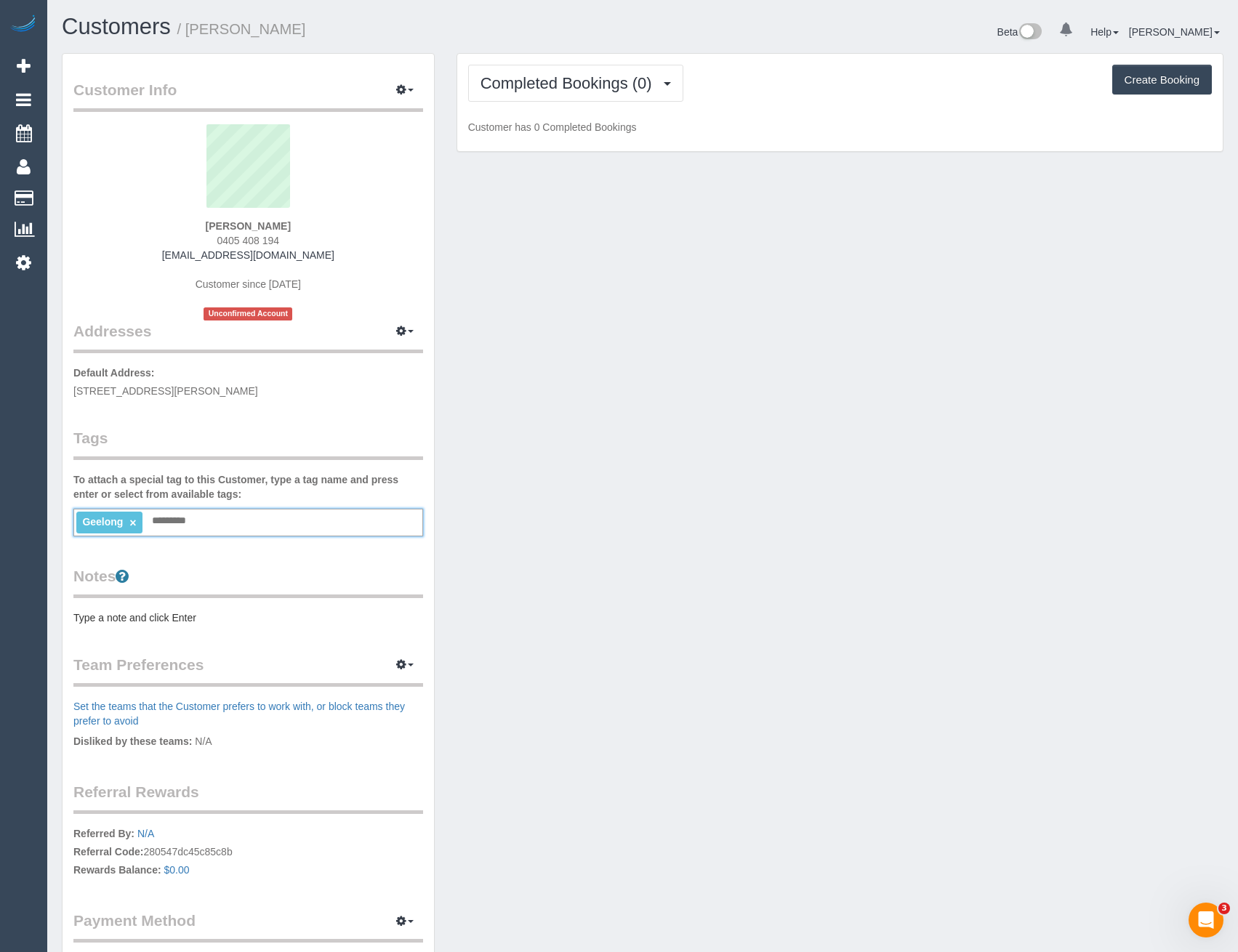
scroll to position [1080, 1238]
click at [258, 423] on div "Customer Info Edit Contact Info Send Message Email Preferences Special Sales Ta…" at bounding box center [248, 534] width 371 height 960
click at [629, 79] on span "Completed Bookings (0)" at bounding box center [570, 83] width 179 height 19
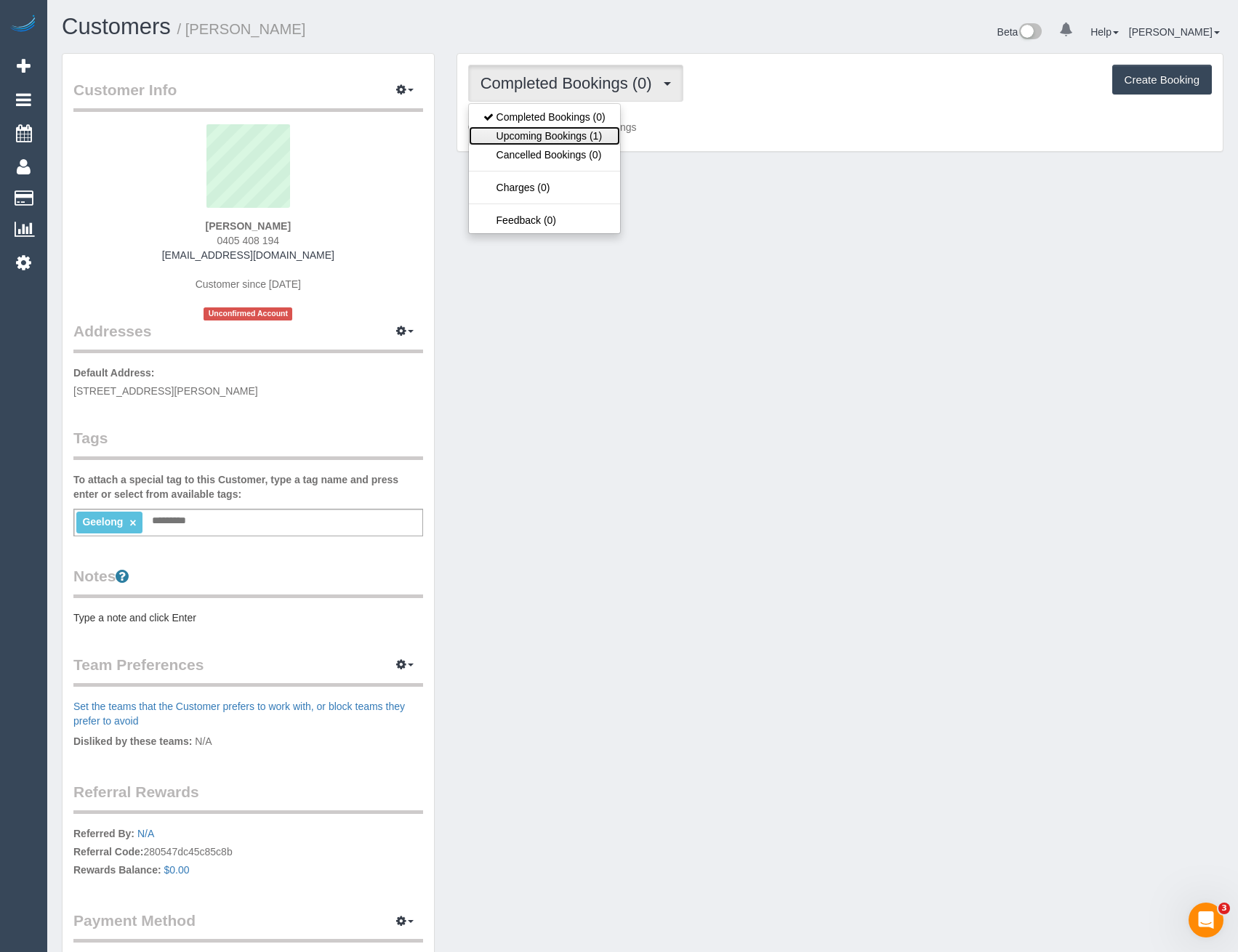
click at [604, 136] on link "Upcoming Bookings (1)" at bounding box center [544, 136] width 151 height 19
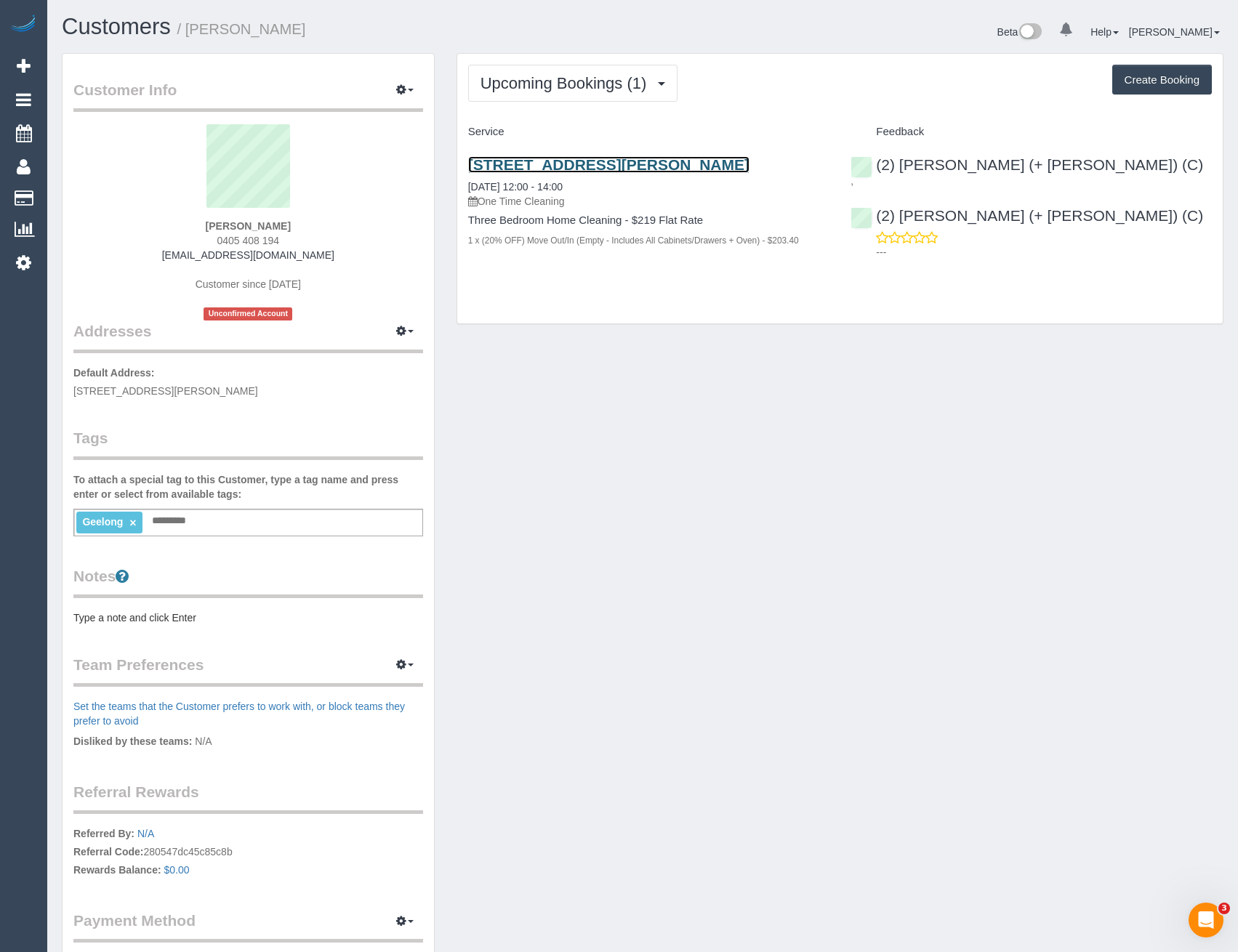
click at [683, 163] on link "44a Maddox Road, Newport, VIC 3217" at bounding box center [608, 164] width 281 height 17
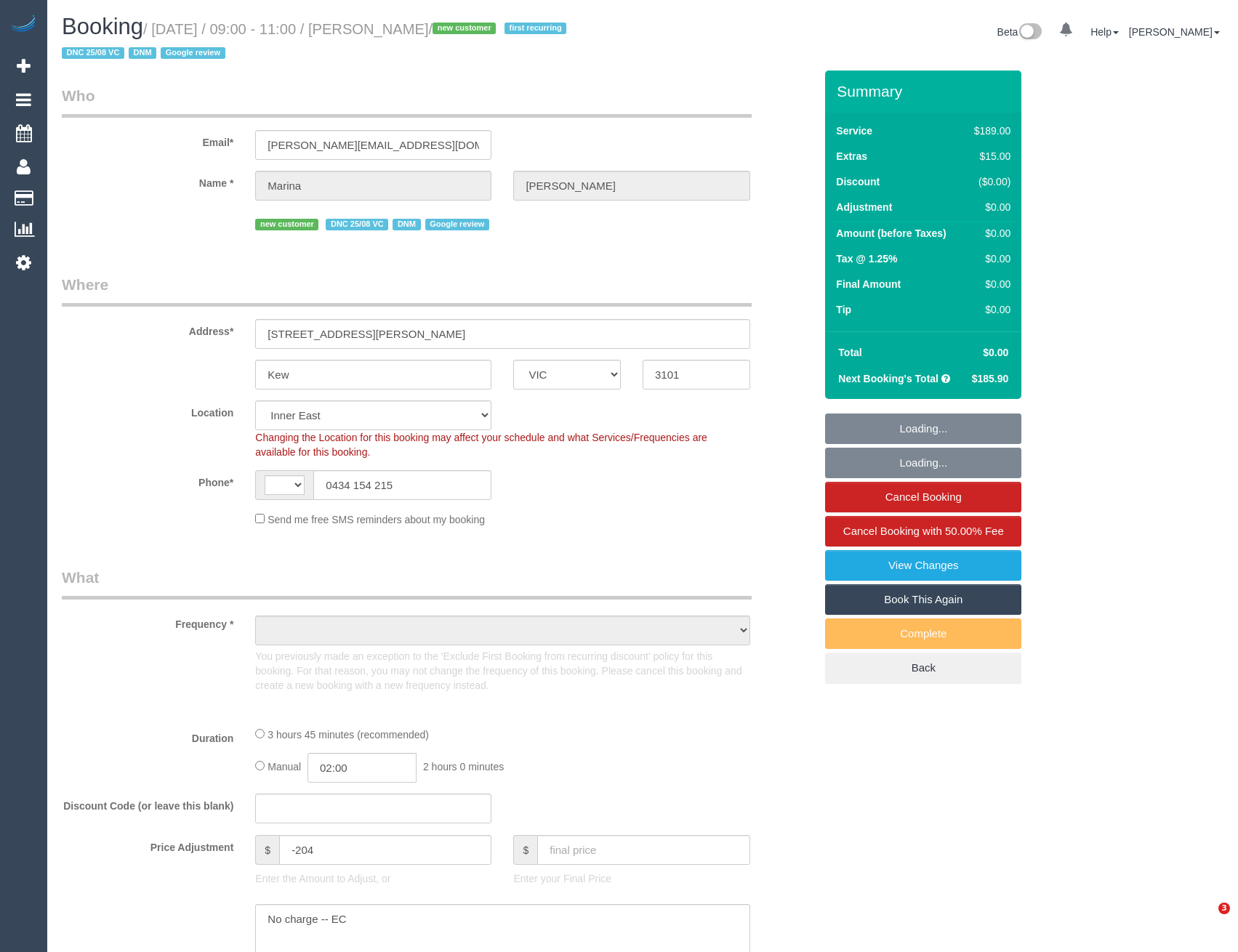
select select "VIC"
select select "string:AU"
select select "string:stripe-pm_1Rx5eZ2GScqysDRVMWhcIDB8"
select select "object:701"
select select "number:27"
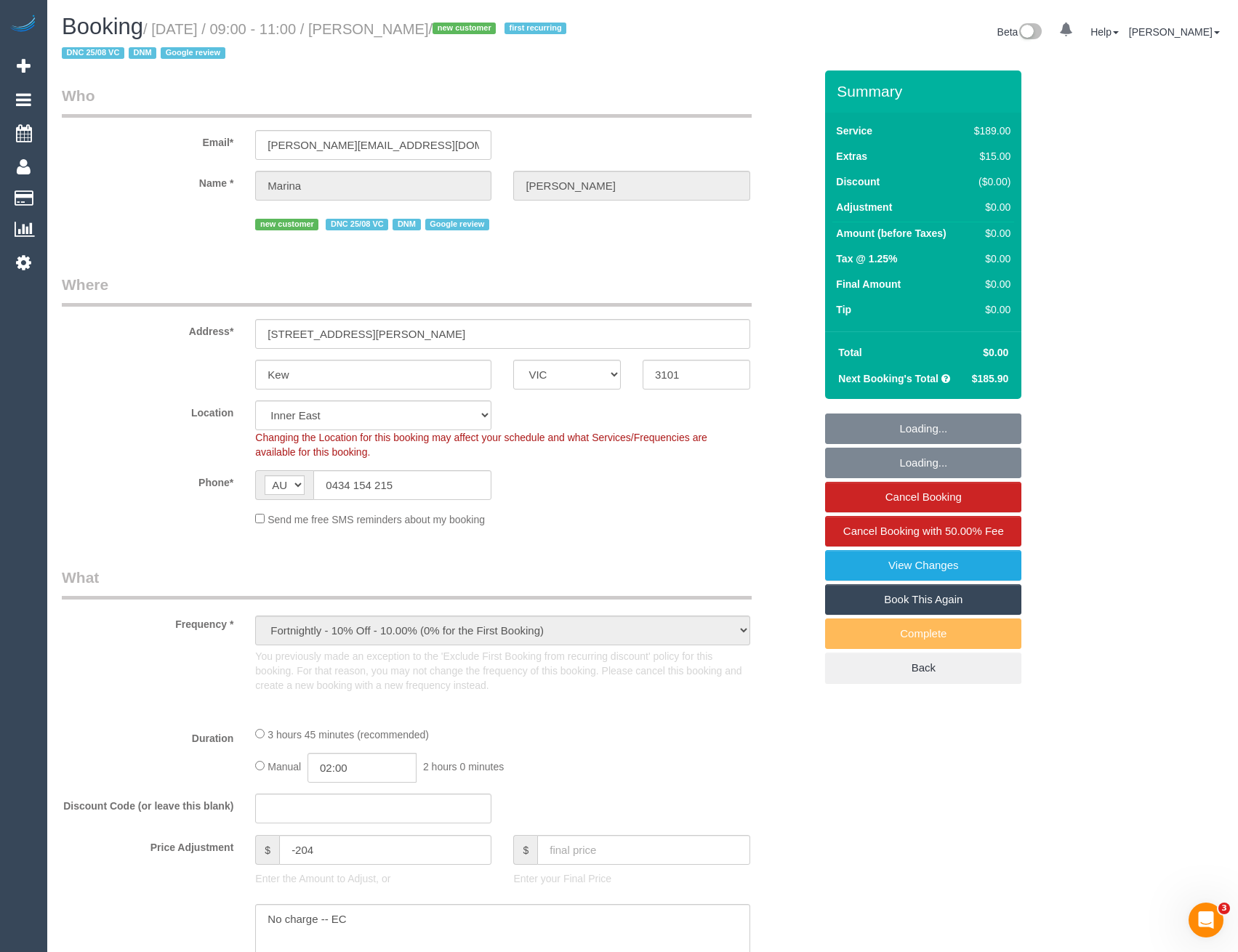
select select "number:14"
select select "number:19"
select select "number:24"
select select "number:33"
select select "number:11"
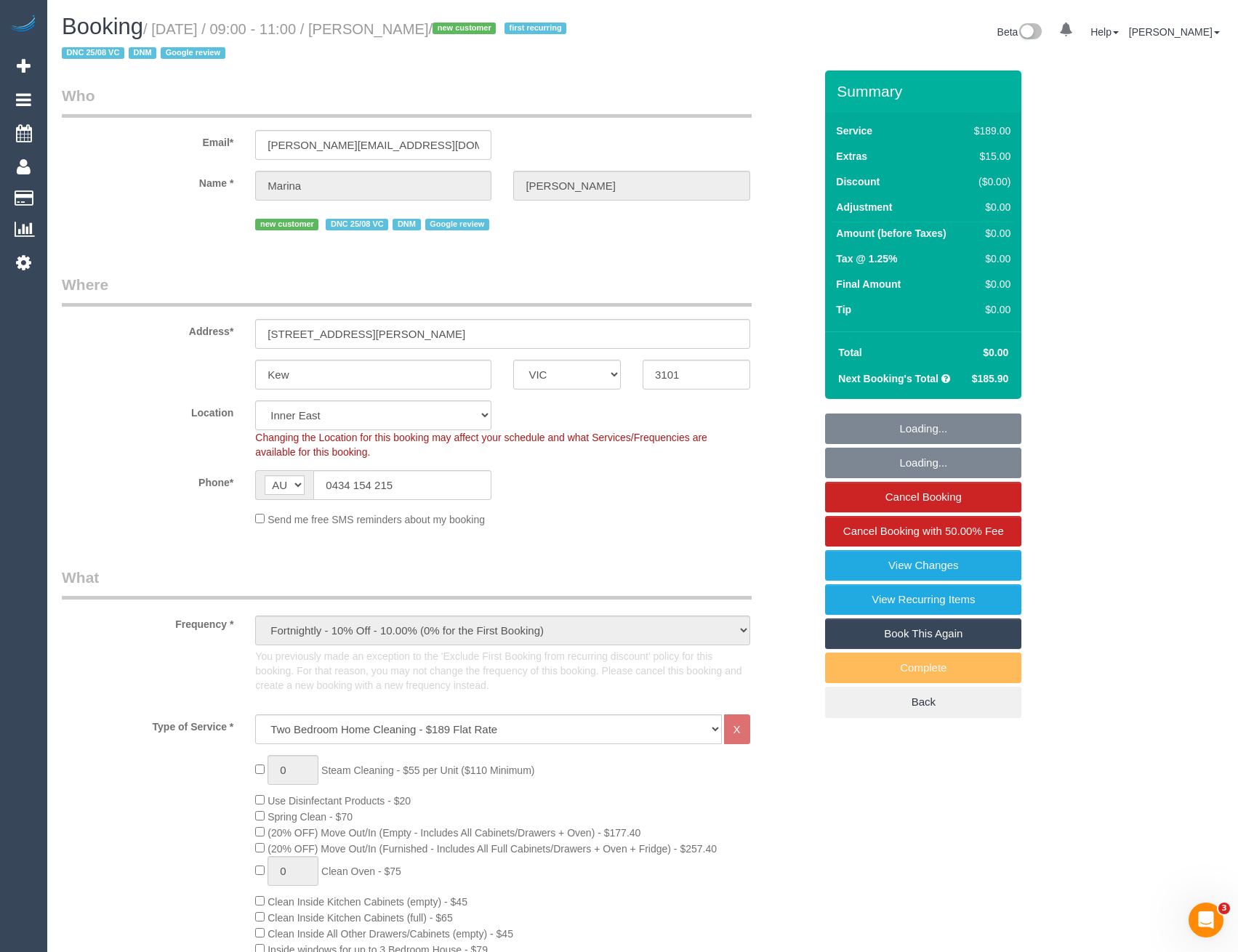
select select "object:1461"
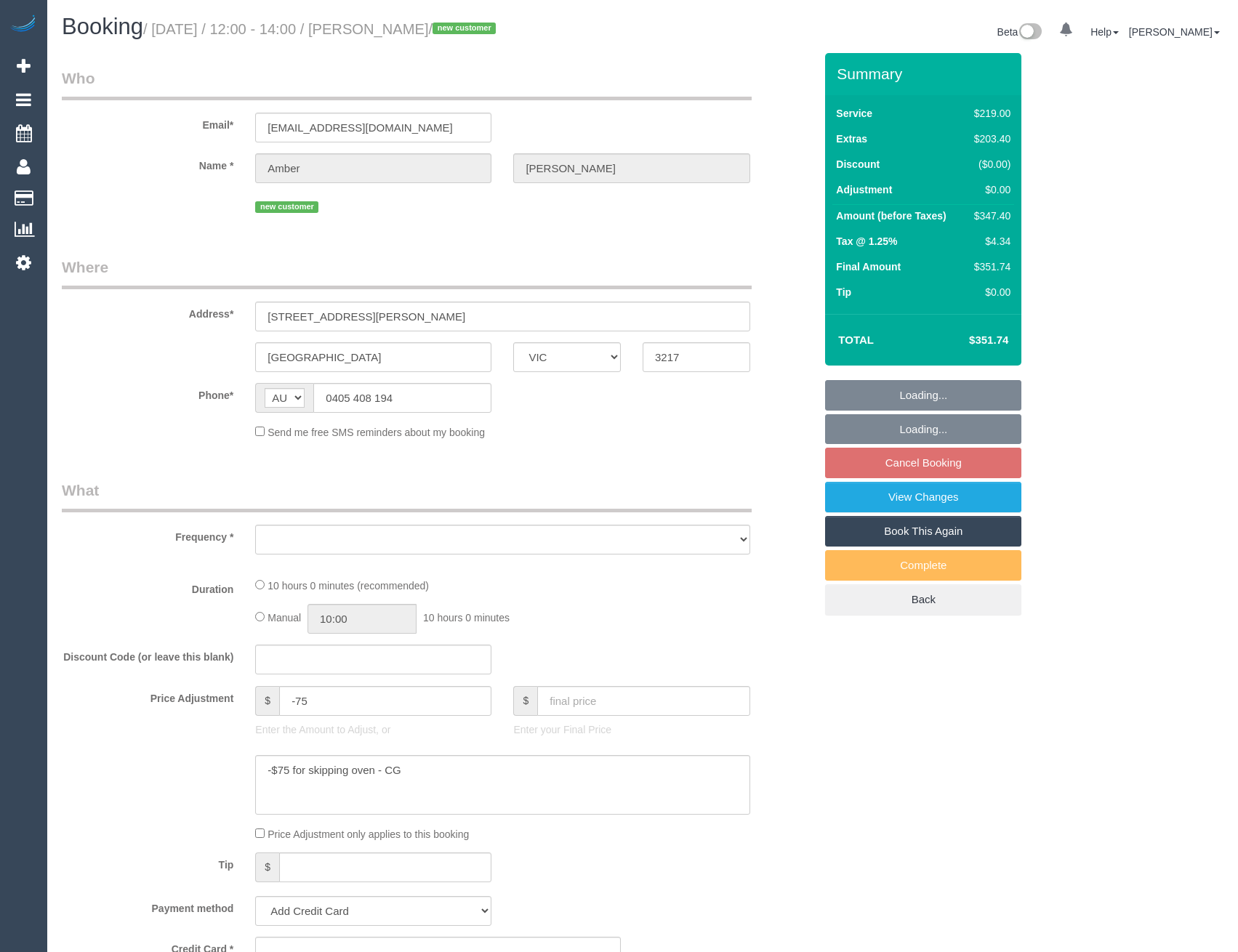
select select "VIC"
select select "object:801"
select select "string:stripe-pm_1RzqBN2GScqysDRV18I73F9Y"
select select "number:28"
select select "number:14"
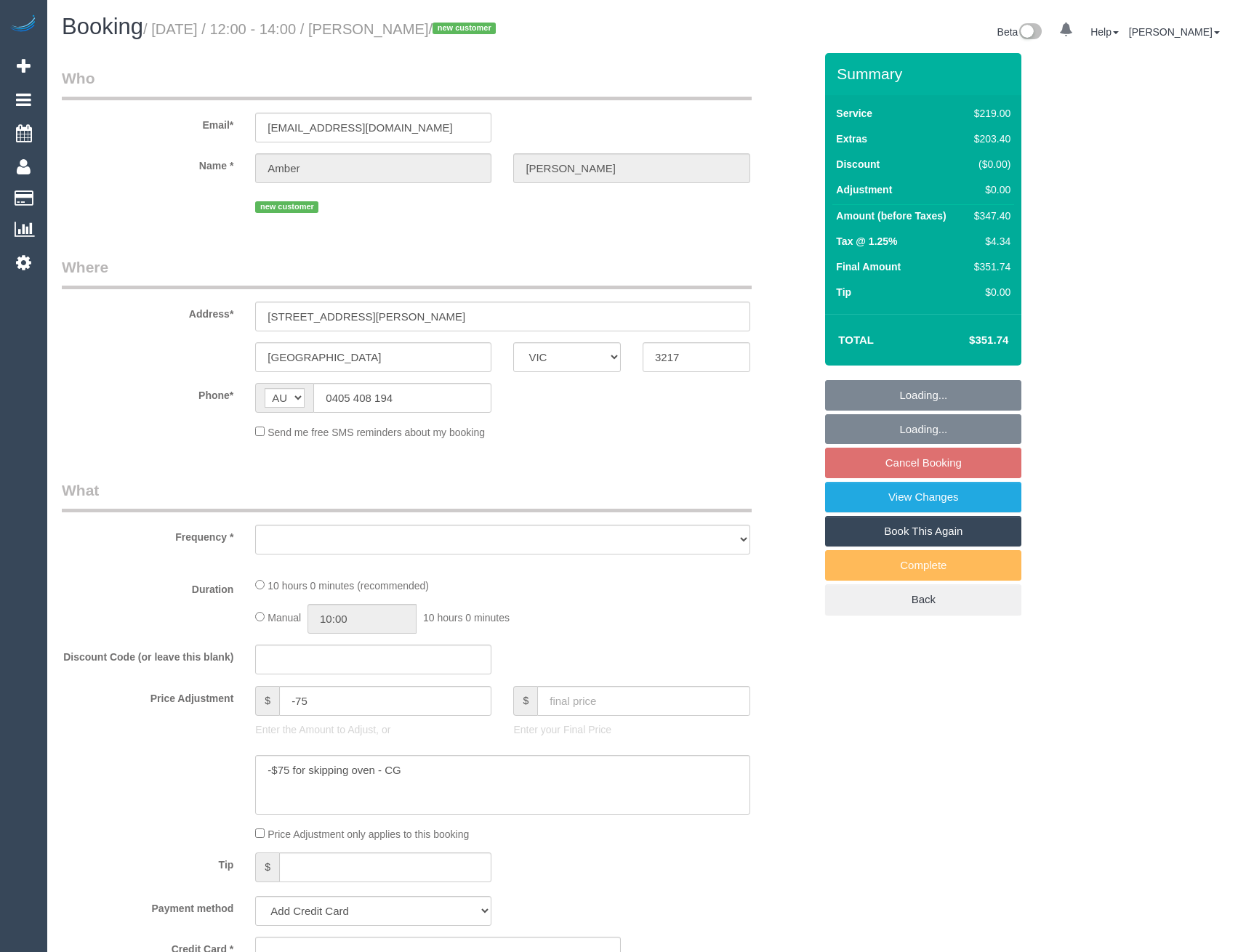
select select "number:18"
select select "number:24"
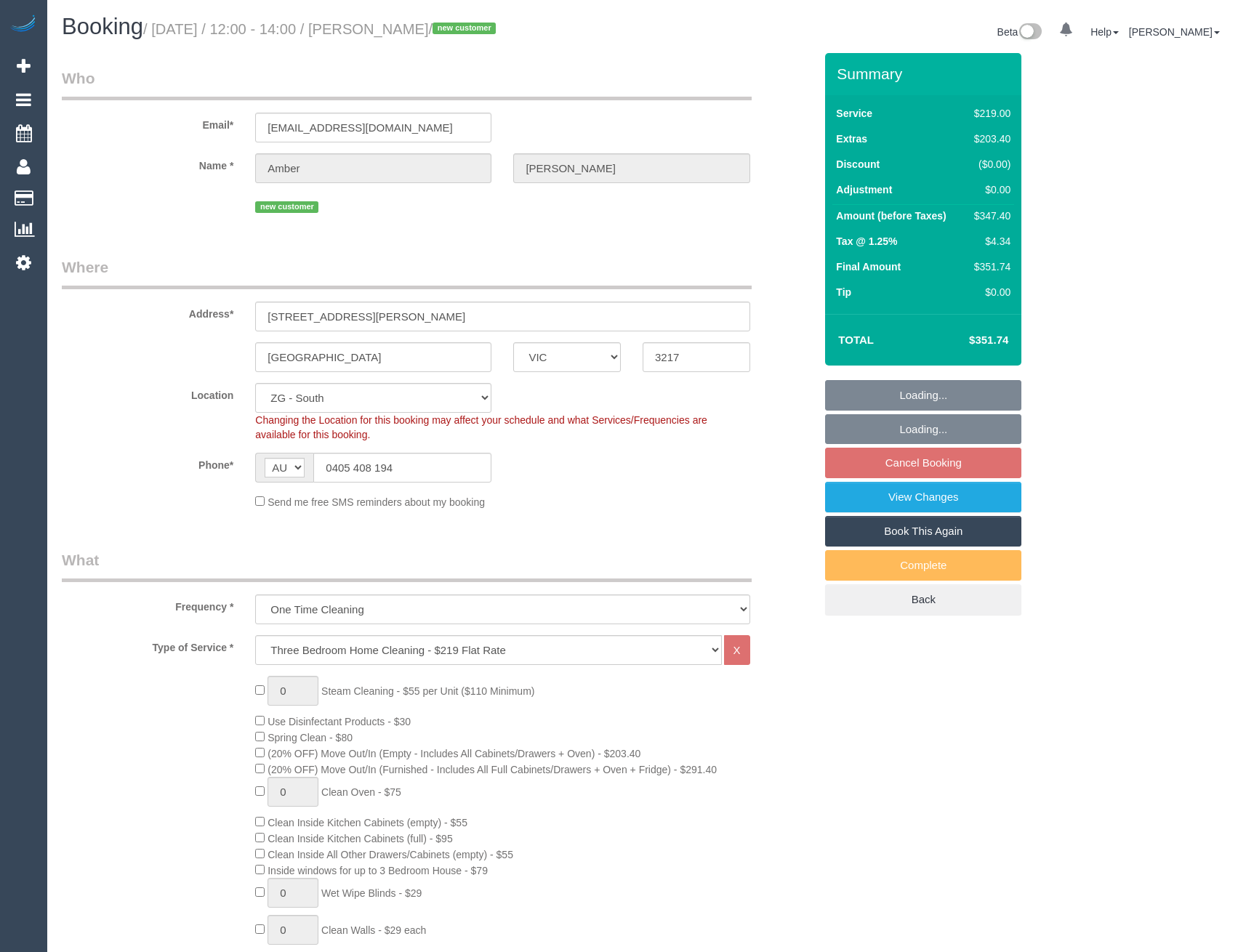
select select "spot6"
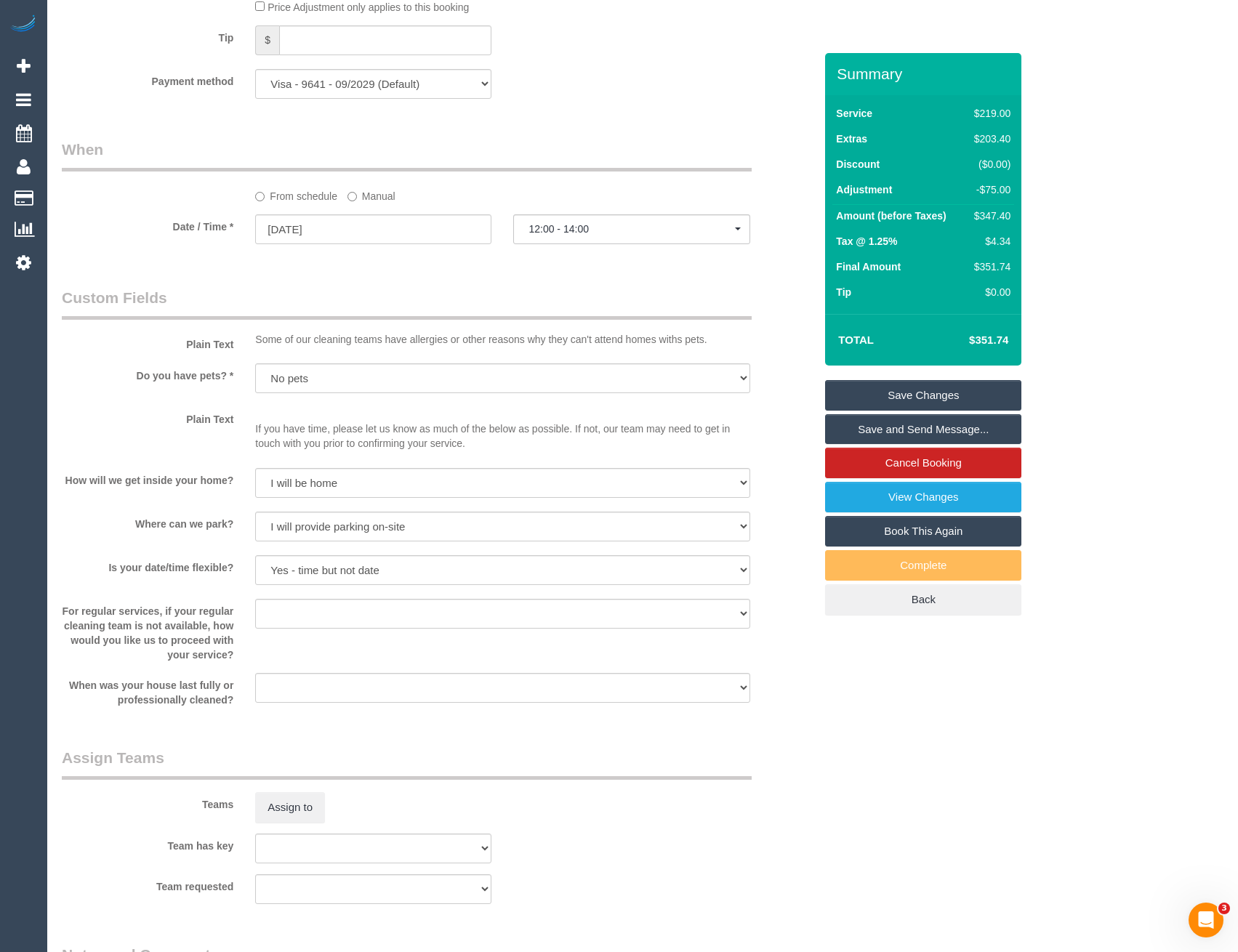
scroll to position [2010, 0]
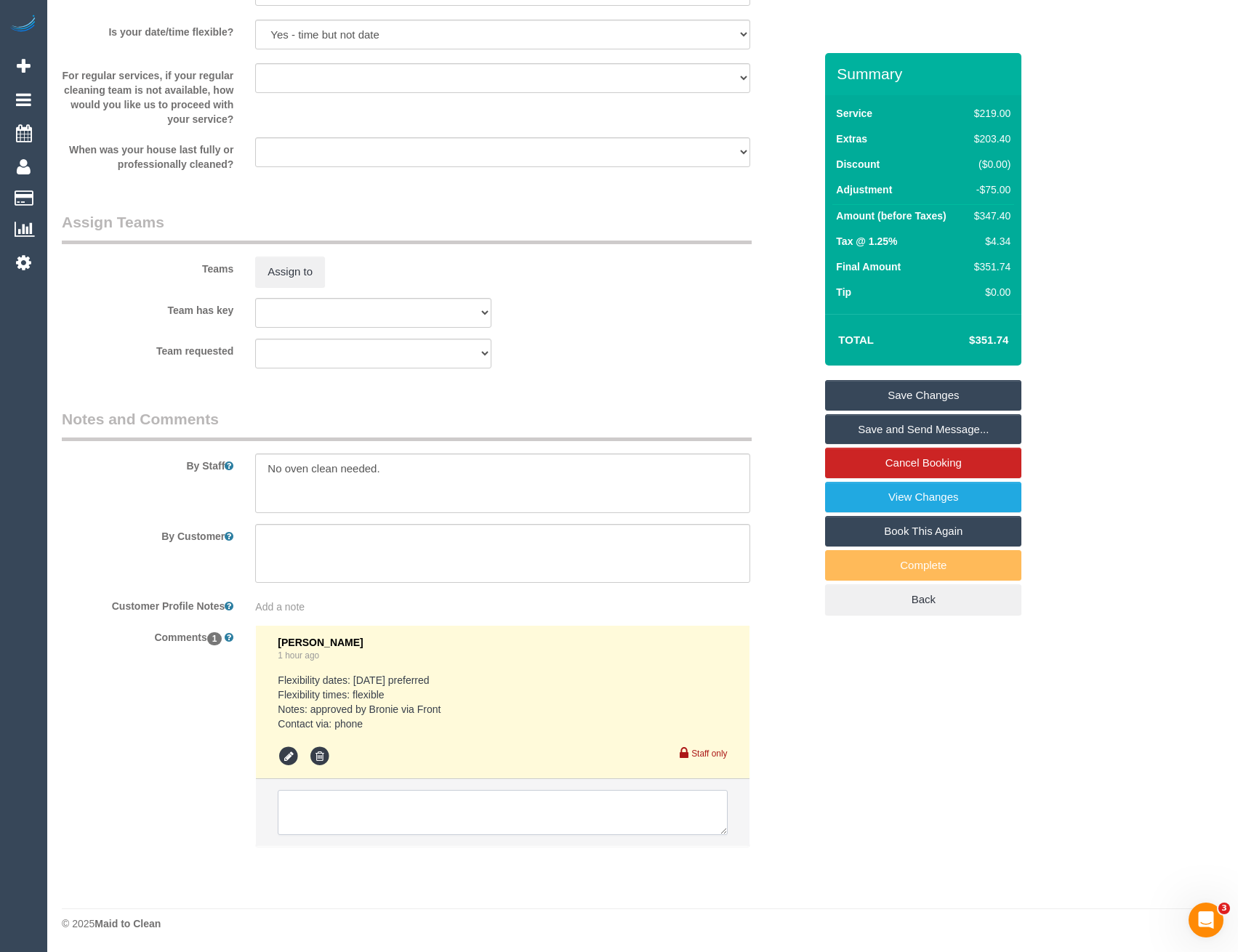
click at [447, 810] on textarea at bounding box center [502, 812] width 449 height 45
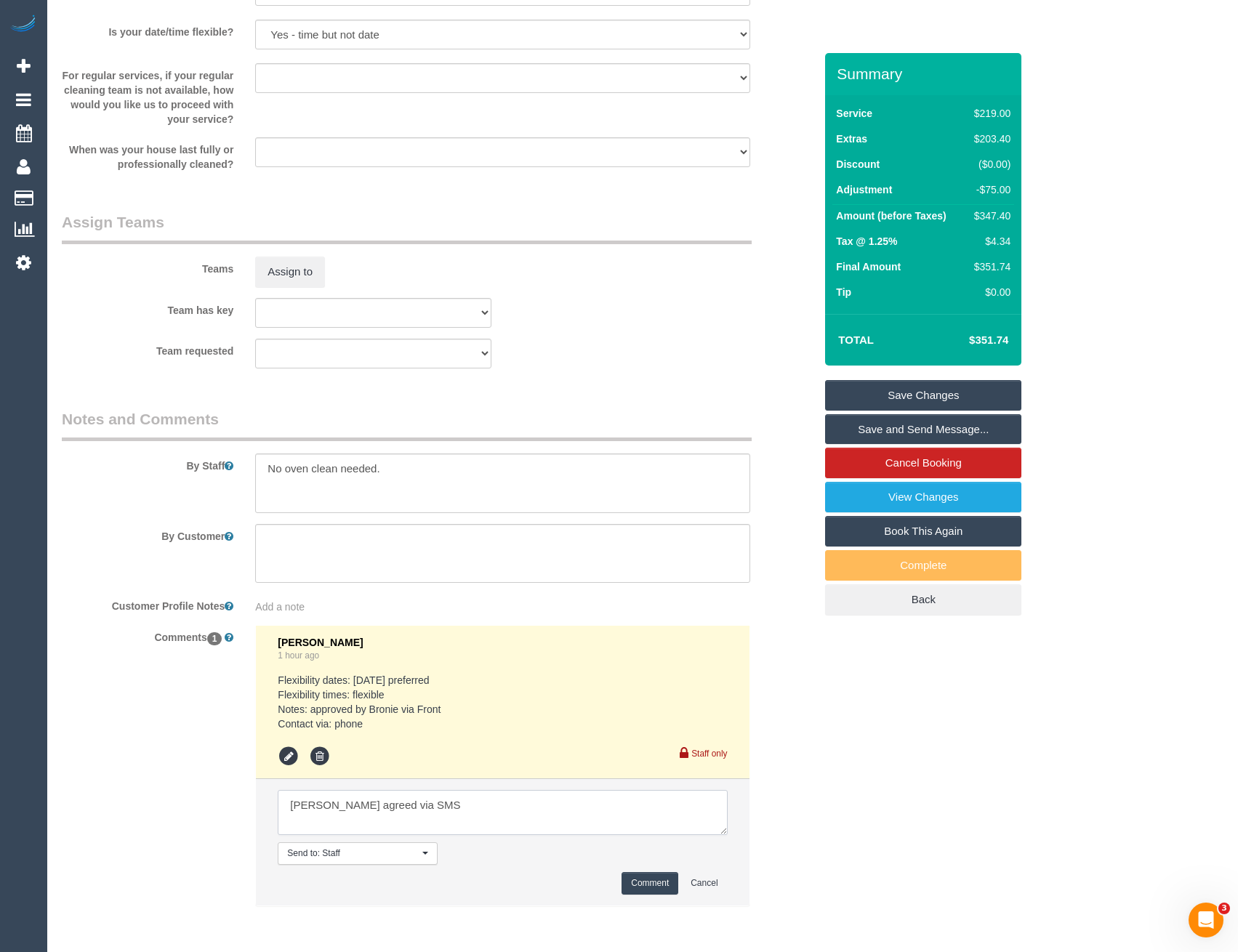
type textarea "[PERSON_NAME] agreed via SMS"
click at [667, 885] on button "Comment" at bounding box center [649, 883] width 56 height 22
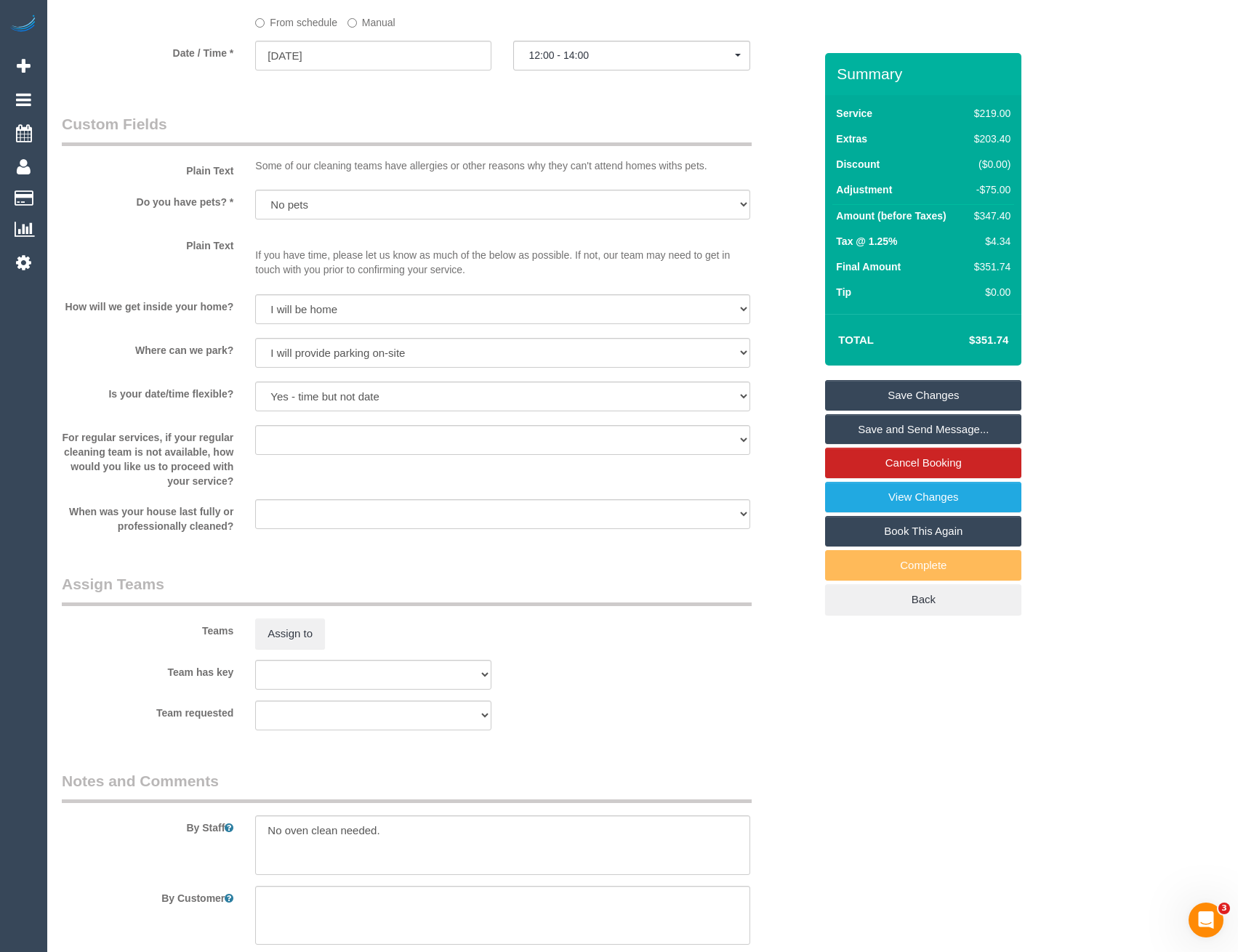
scroll to position [1744, 0]
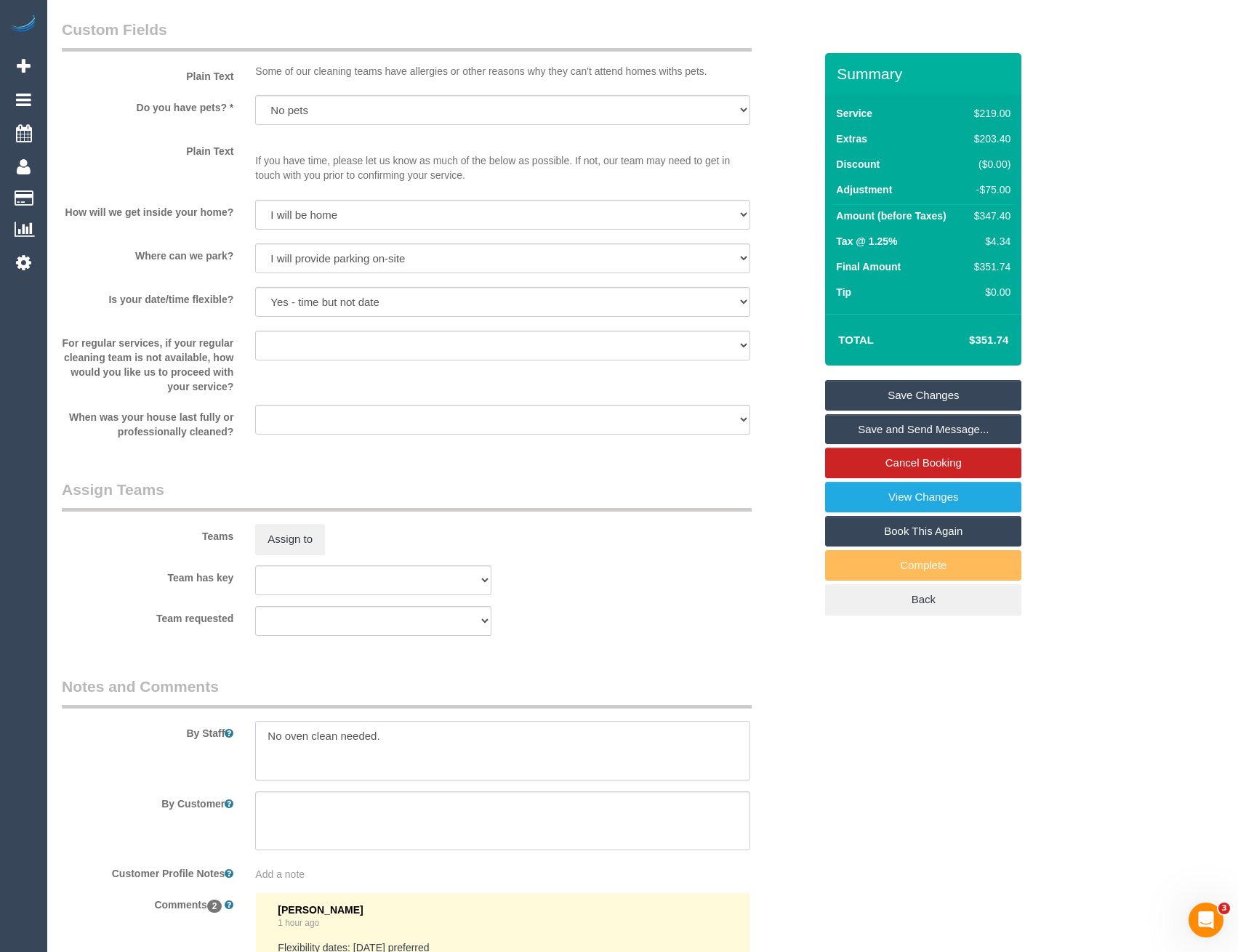
click at [269, 736] on textarea at bounding box center [502, 750] width 494 height 59
type textarea "Est 4.5 - 6.5 hours No oven clean needed."
click at [306, 546] on button "Assign to" at bounding box center [290, 539] width 69 height 31
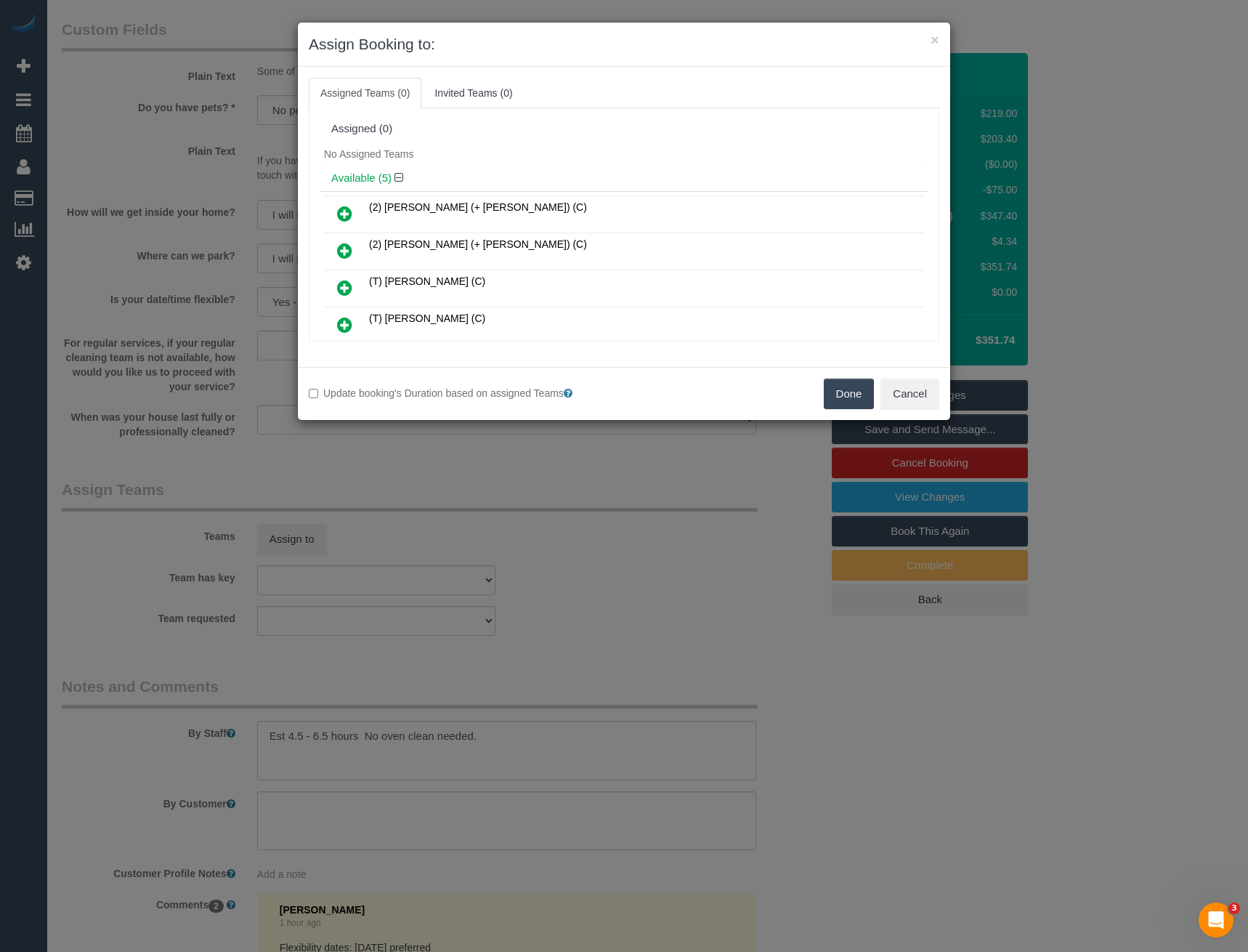
click at [342, 249] on icon at bounding box center [345, 251] width 15 height 18
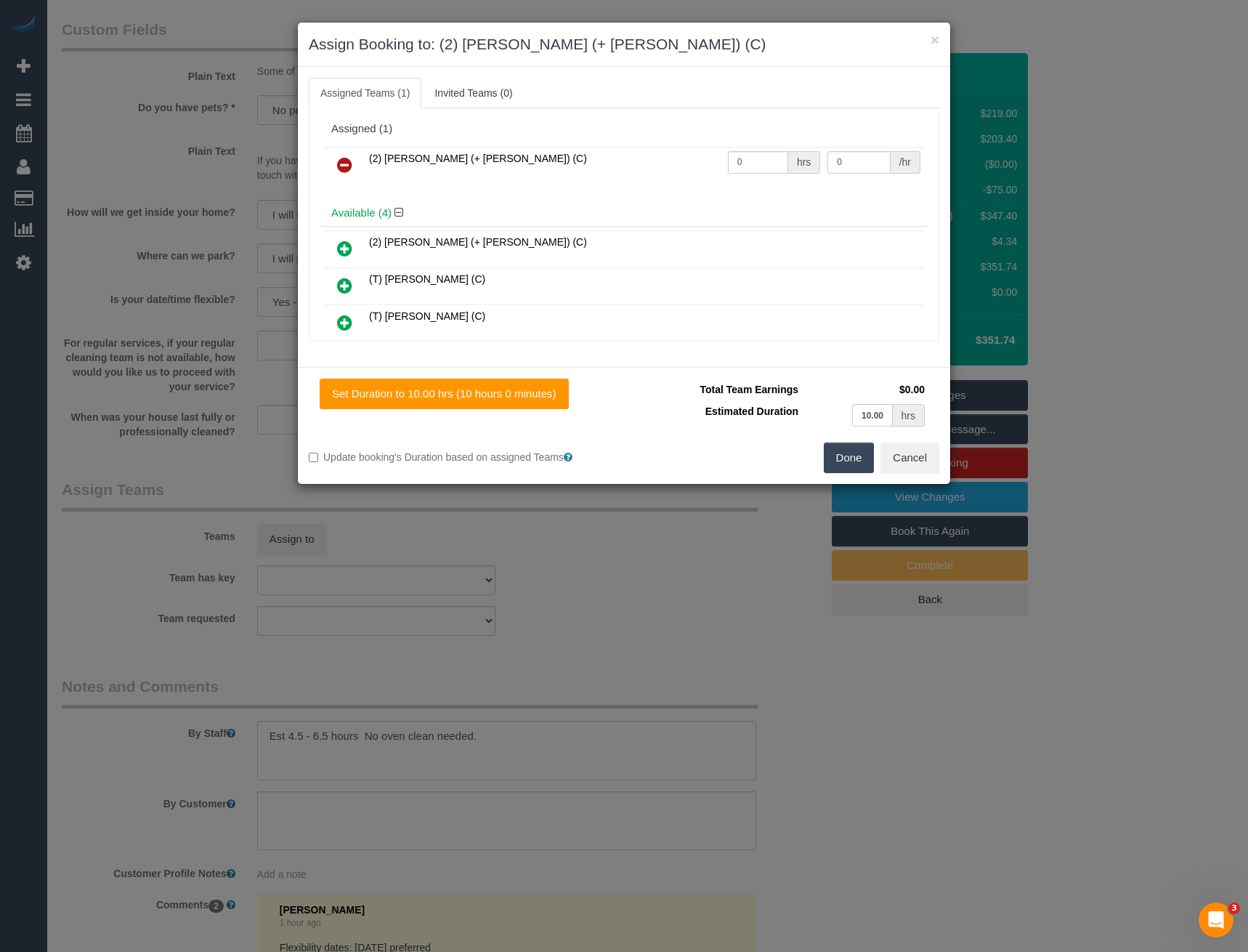
click at [346, 250] on icon at bounding box center [345, 248] width 15 height 18
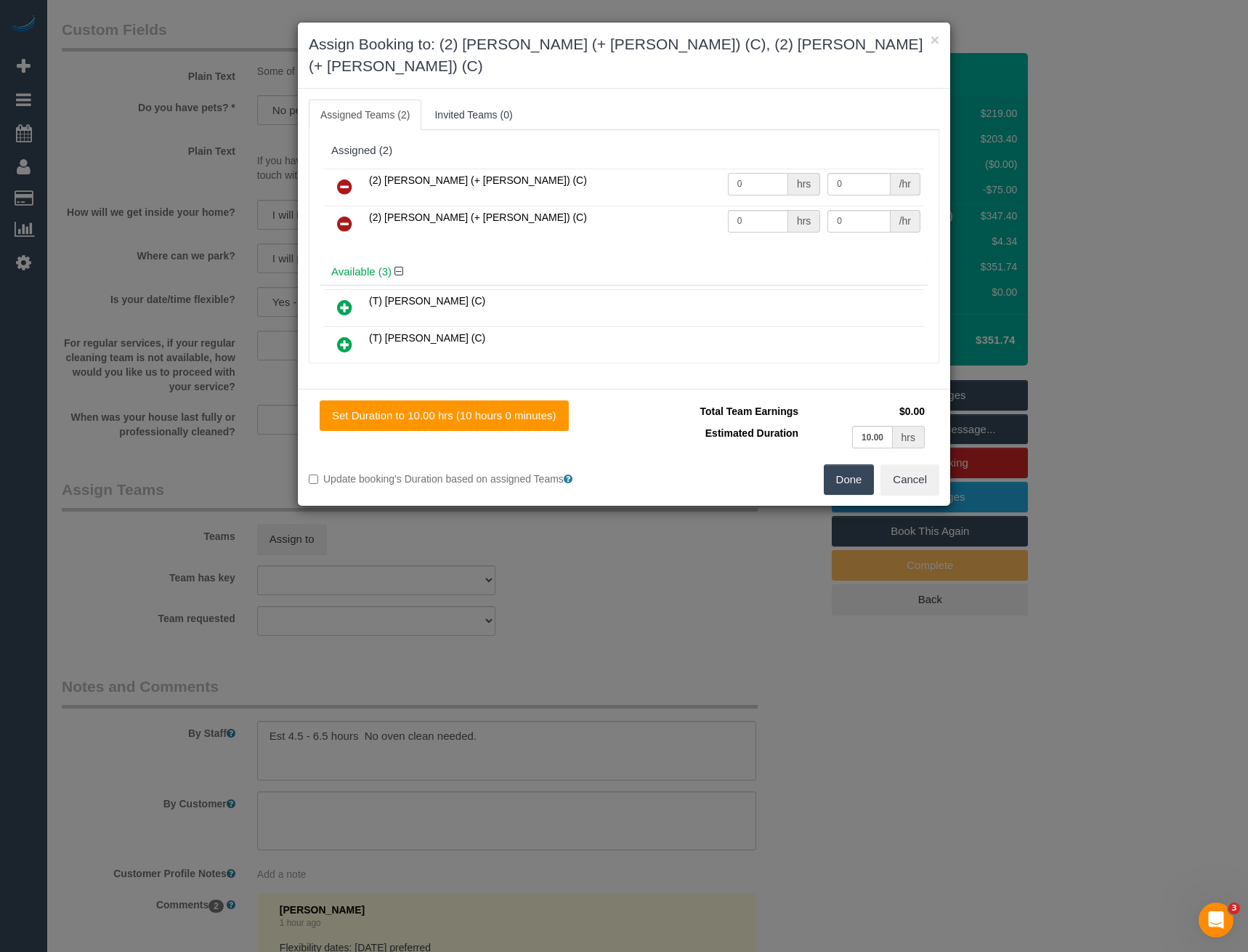
drag, startPoint x: 737, startPoint y: 166, endPoint x: 669, endPoint y: 167, distance: 68.0
click at [671, 168] on tr "(2) Chirag (+ Shachi) (C) 0 hrs 0 /hr" at bounding box center [624, 187] width 600 height 37
type input "1"
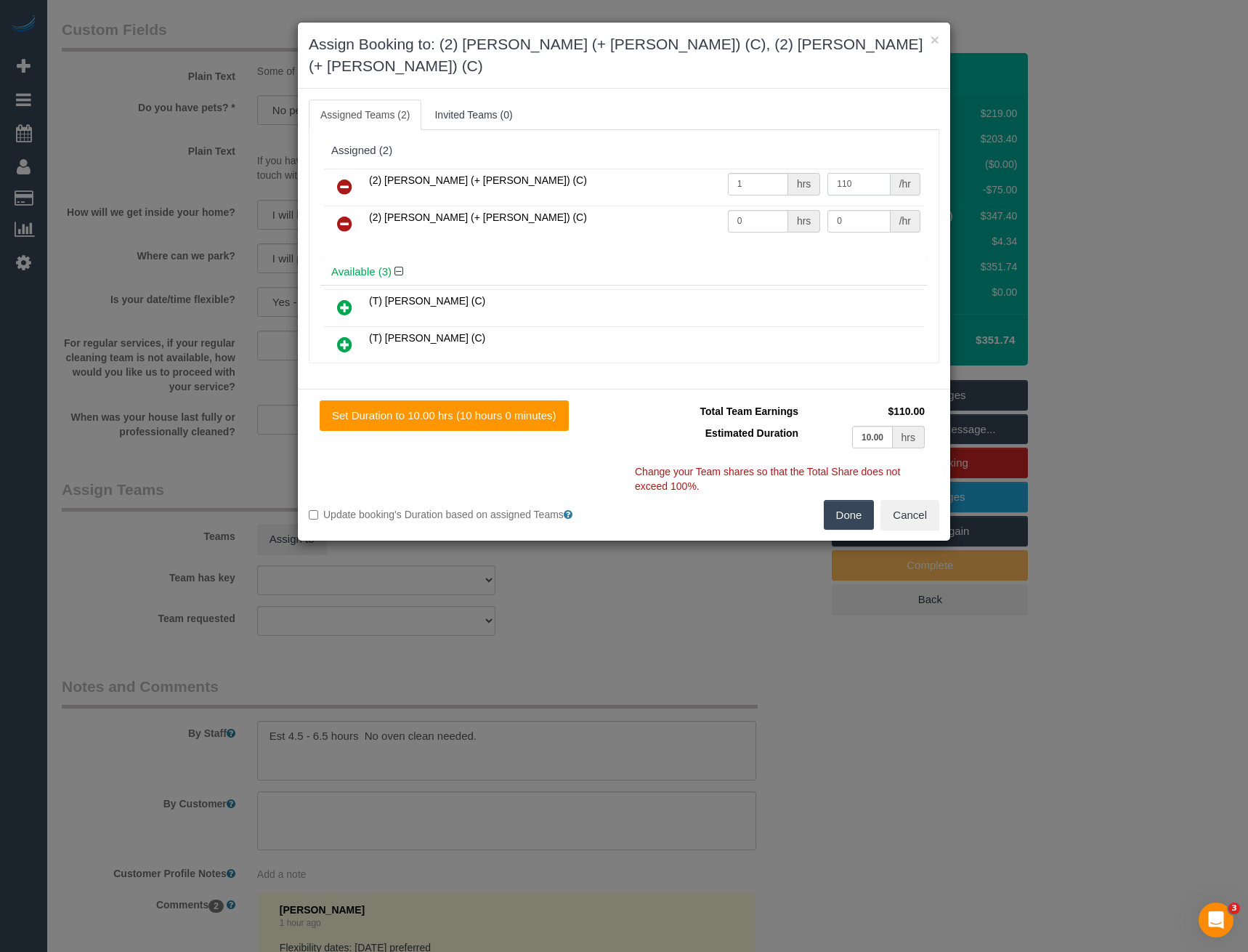
type input "110"
drag, startPoint x: 757, startPoint y: 208, endPoint x: 675, endPoint y: 208, distance: 82.0
click at [675, 218] on tr "(2) Shachi (+ Chirag) (C) 0 hrs 0 /hr" at bounding box center [624, 224] width 600 height 37
type input "1"
type input "110"
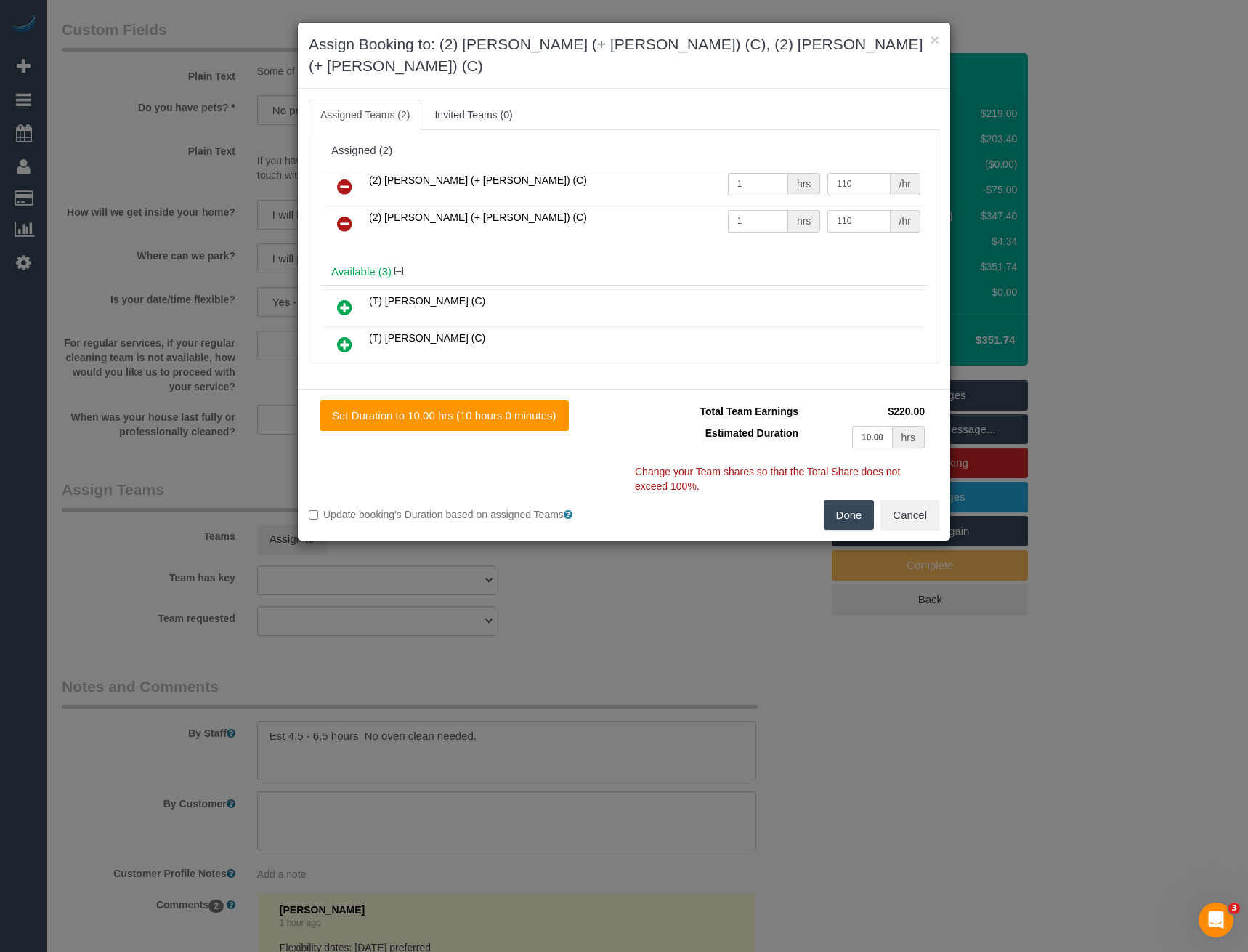
click at [856, 500] on button "Done" at bounding box center [849, 515] width 51 height 31
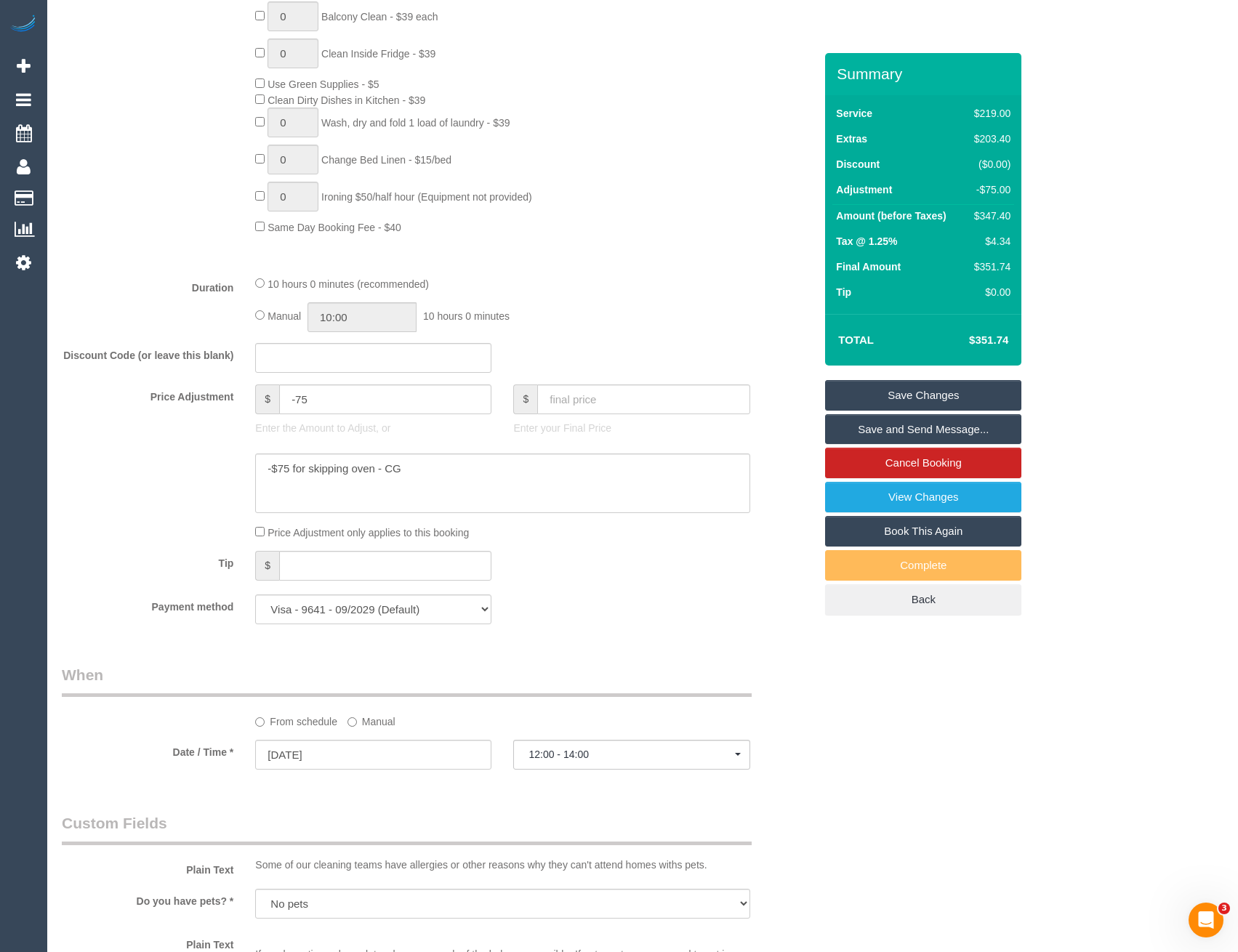
scroll to position [944, 0]
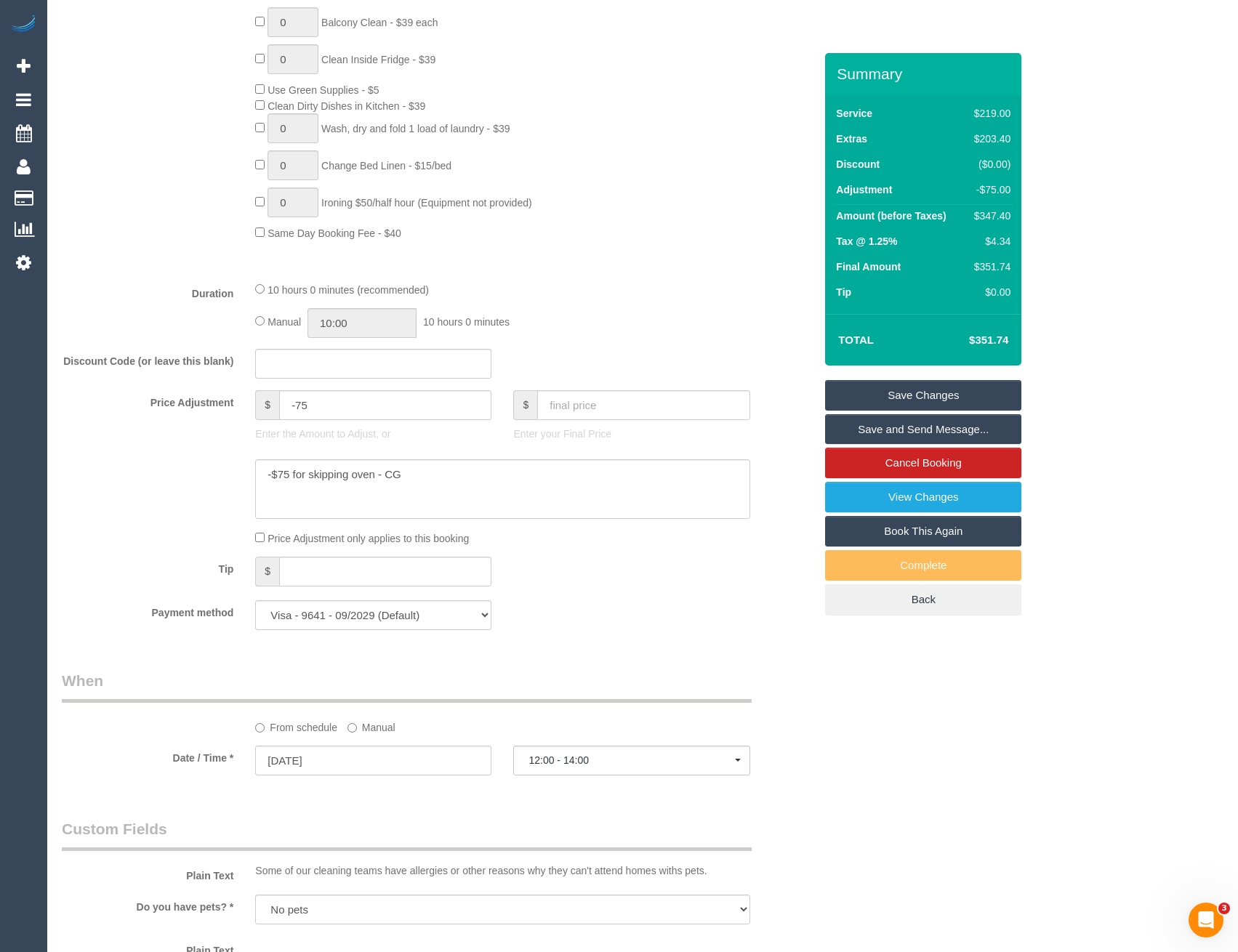
click at [258, 316] on div "Manual 10:00 10 hours 0 minutes" at bounding box center [502, 322] width 494 height 30
click at [393, 326] on input "10:00" at bounding box center [361, 322] width 109 height 30
type input "03:30"
click at [355, 356] on li "03:30" at bounding box center [347, 353] width 65 height 19
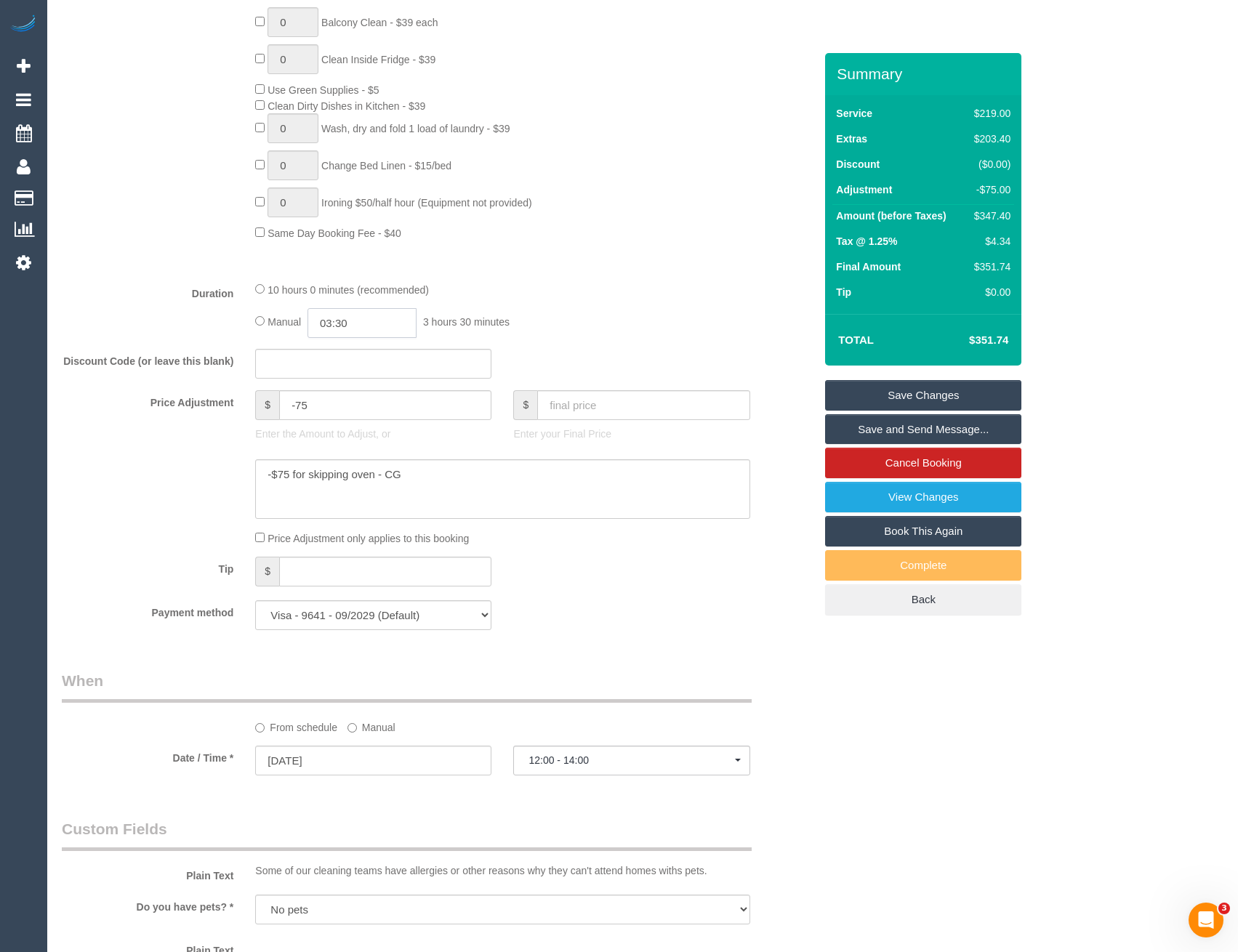
click at [367, 326] on input "03:30" at bounding box center [361, 322] width 109 height 30
select select
type input "03:3"
select select "spot43"
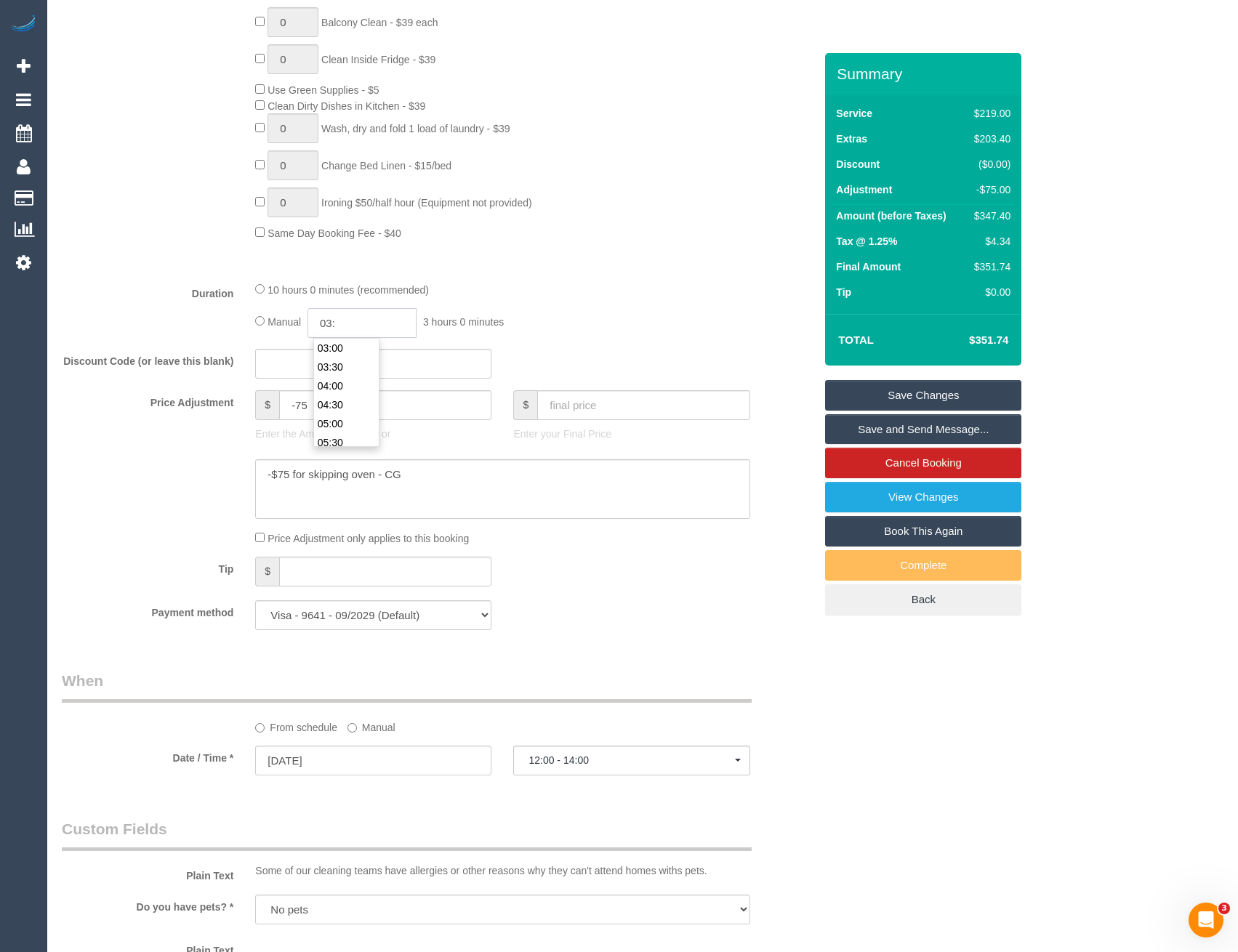
type input "03:1"
select select "spot80"
type input "03:15"
select select "spot117"
select select "spot154"
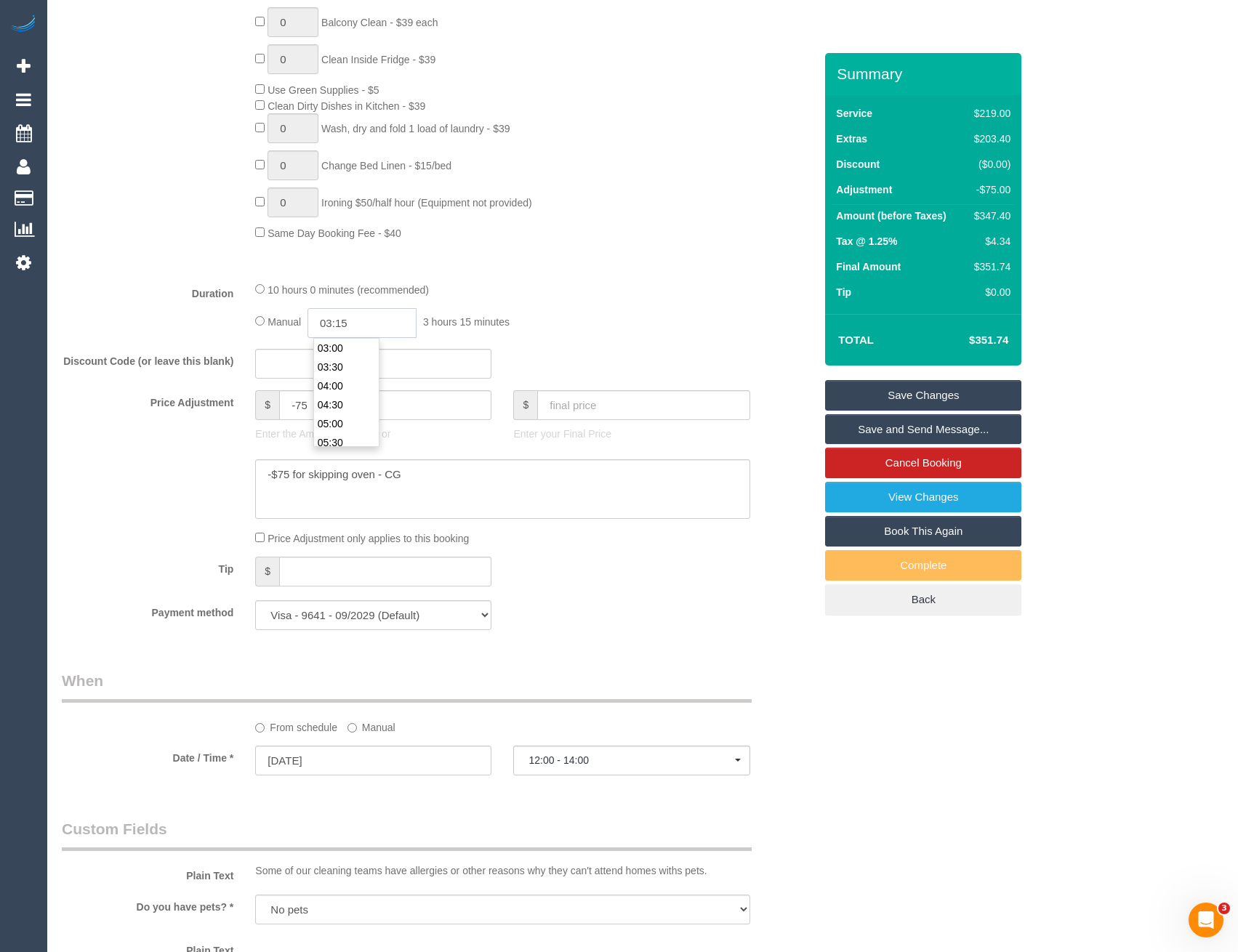
type input "03:15"
click at [719, 290] on div "10 hours 0 minutes (recommended)" at bounding box center [502, 289] width 494 height 16
select select "spot191"
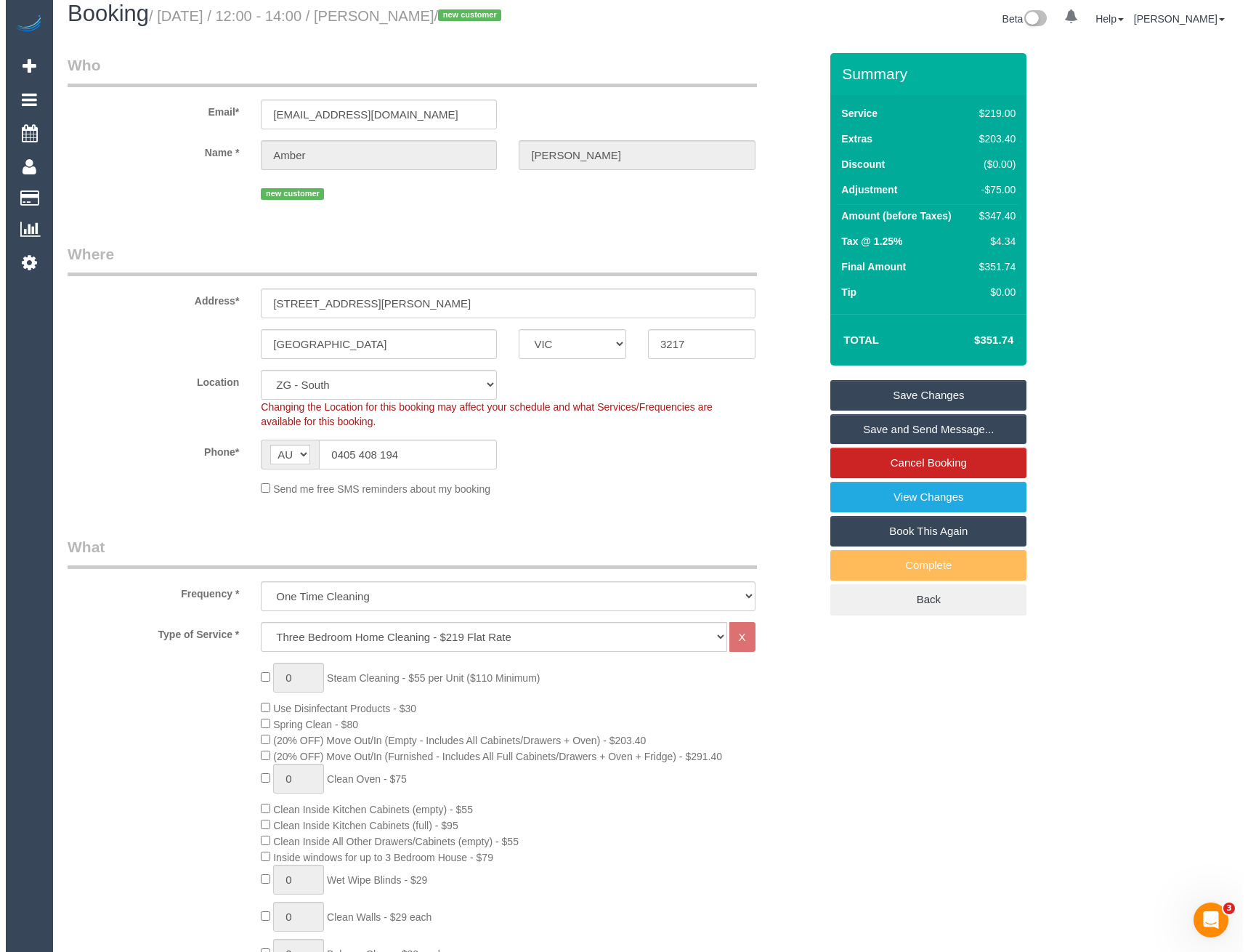
scroll to position [0, 0]
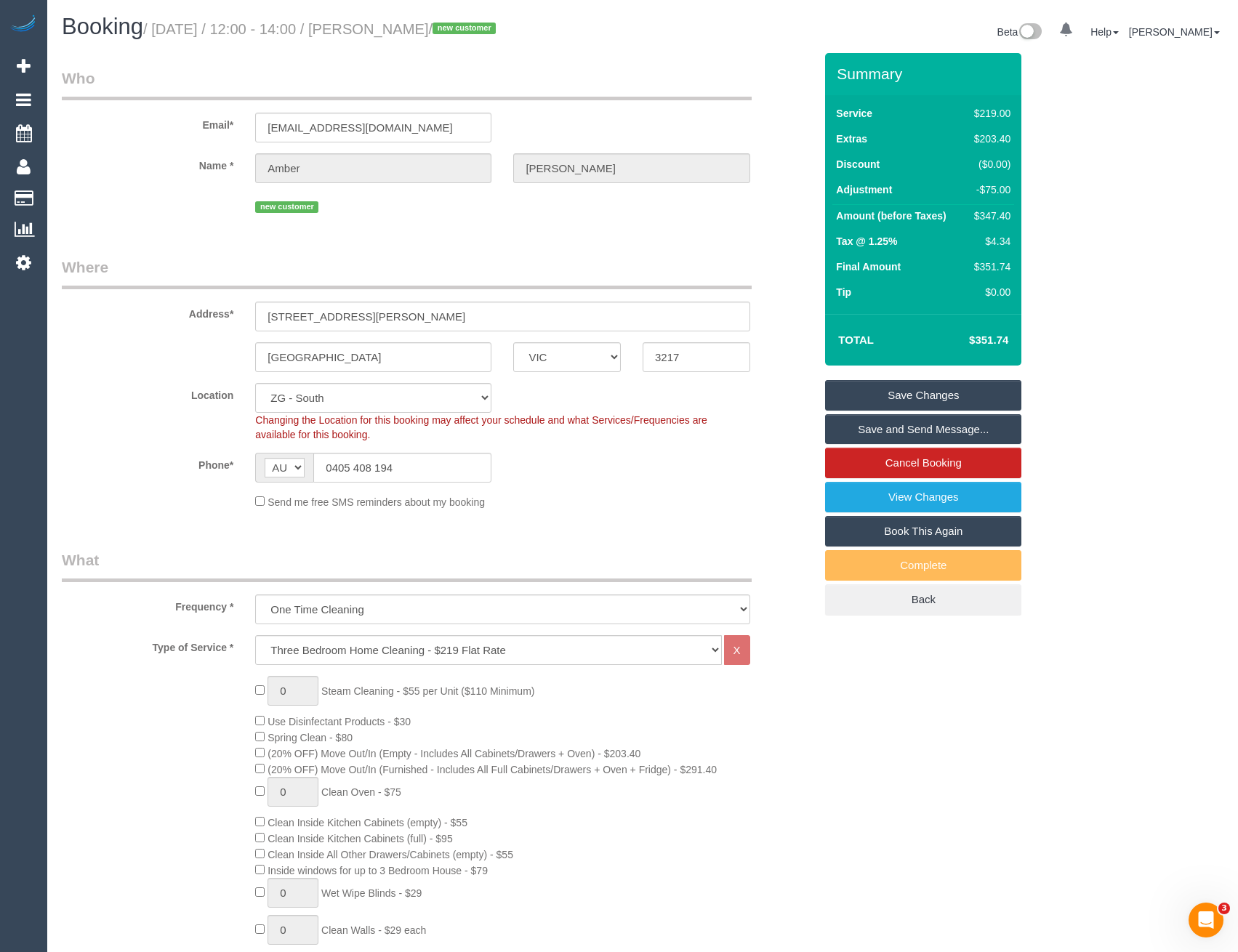
click at [912, 430] on link "Save and Send Message..." at bounding box center [923, 430] width 196 height 31
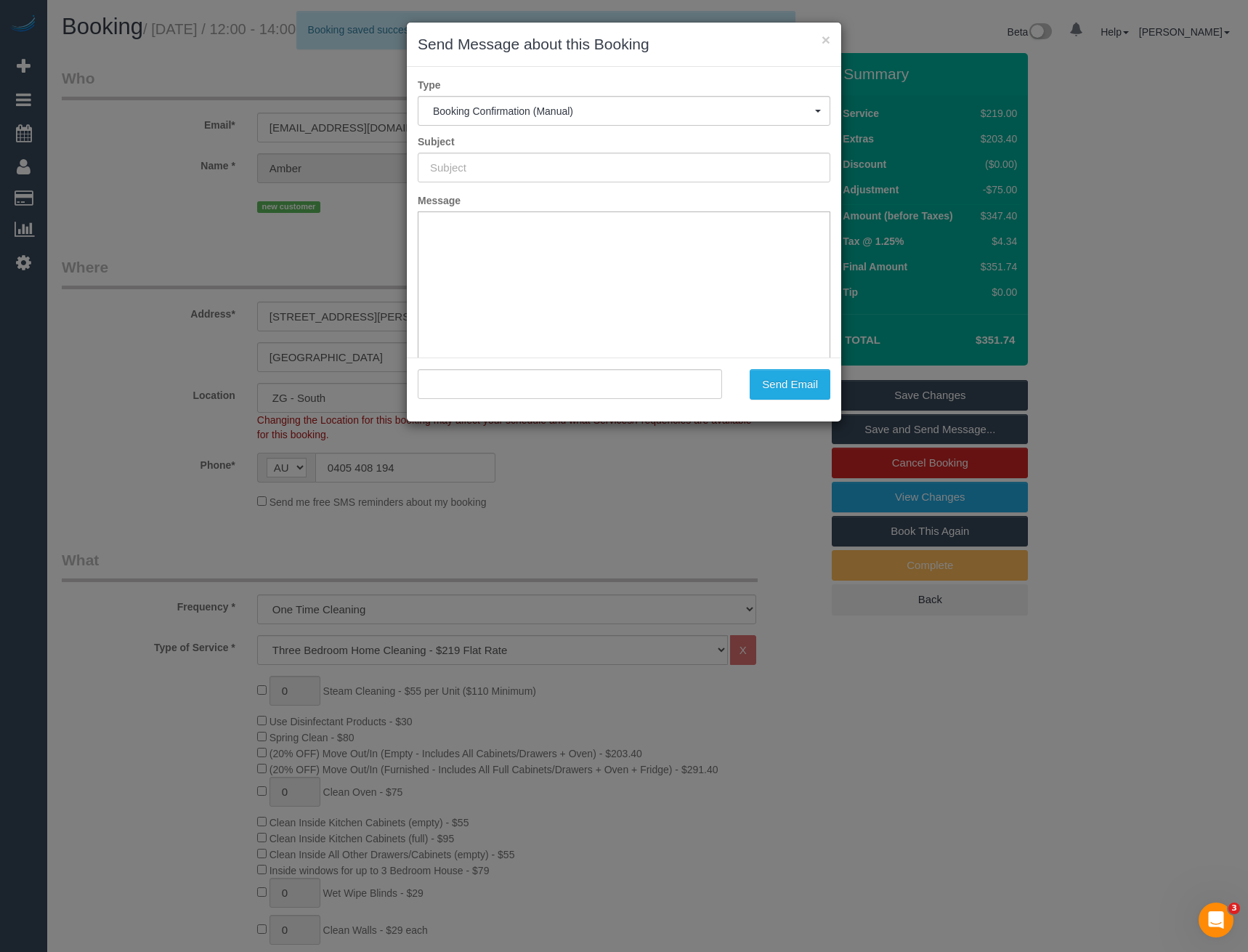
type input "Booking Confirmed"
type input ""Amber Lee" <amberleenz@gmail.com>"
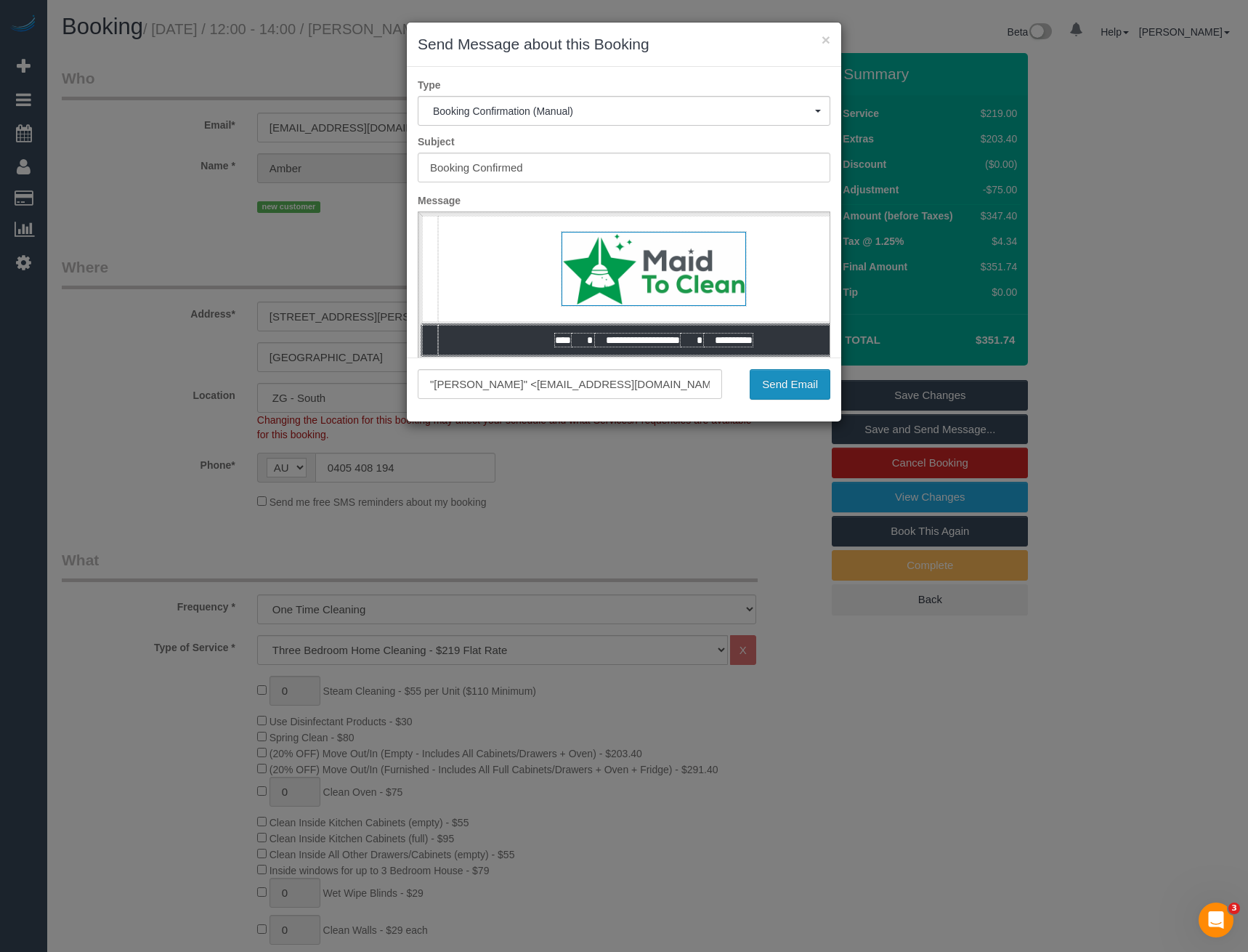
click at [789, 387] on button "Send Email" at bounding box center [790, 384] width 81 height 31
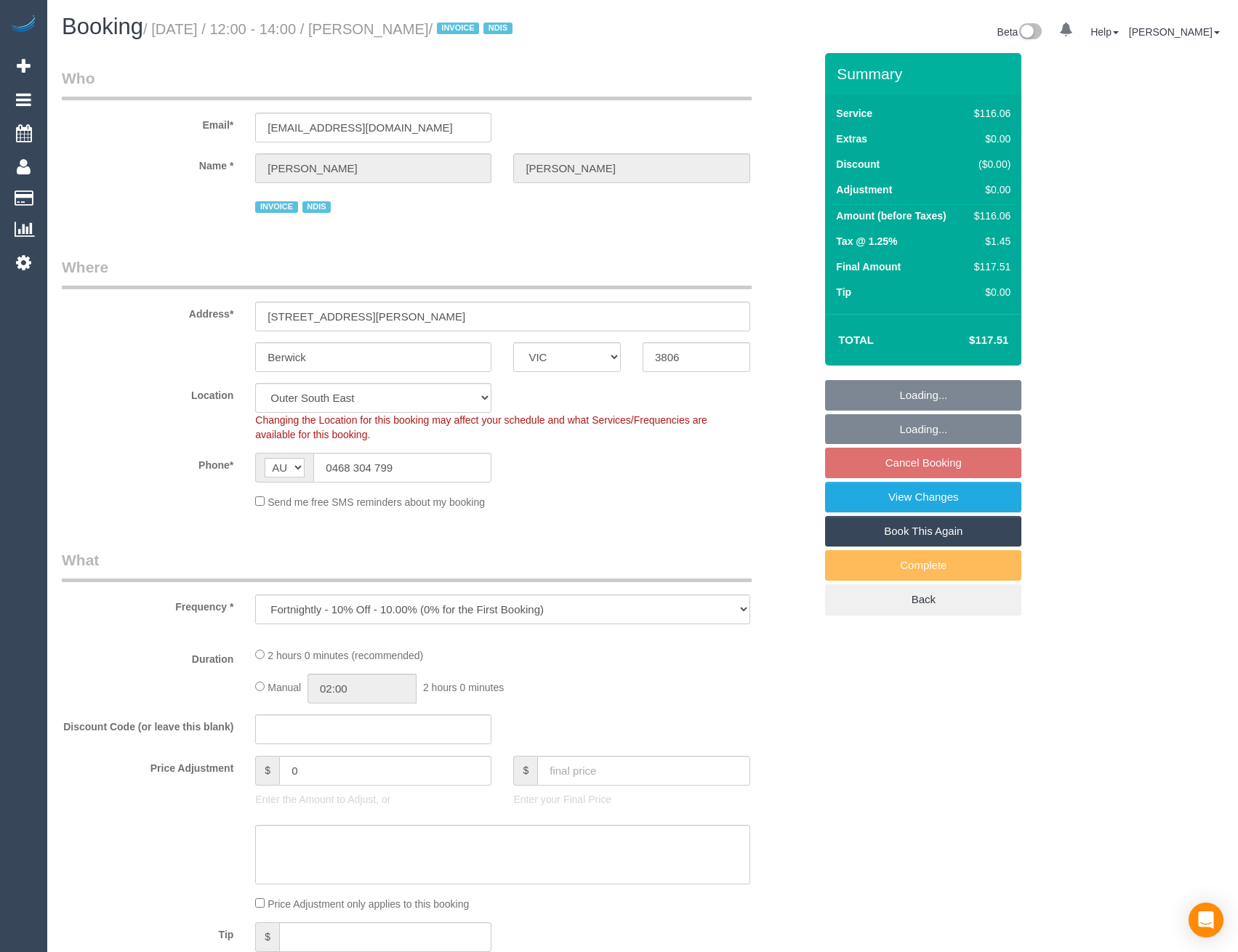
select select "VIC"
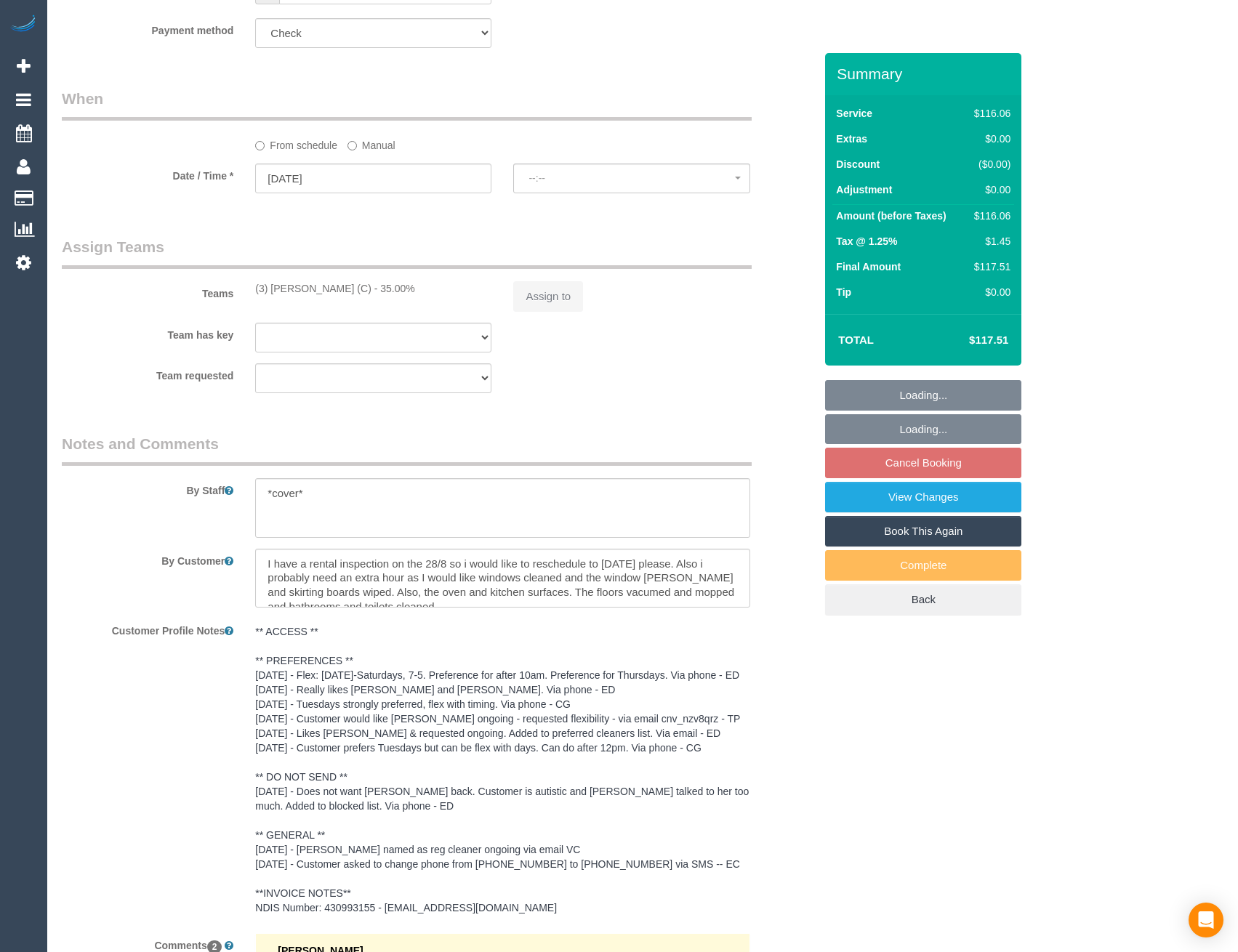
select select "object:630"
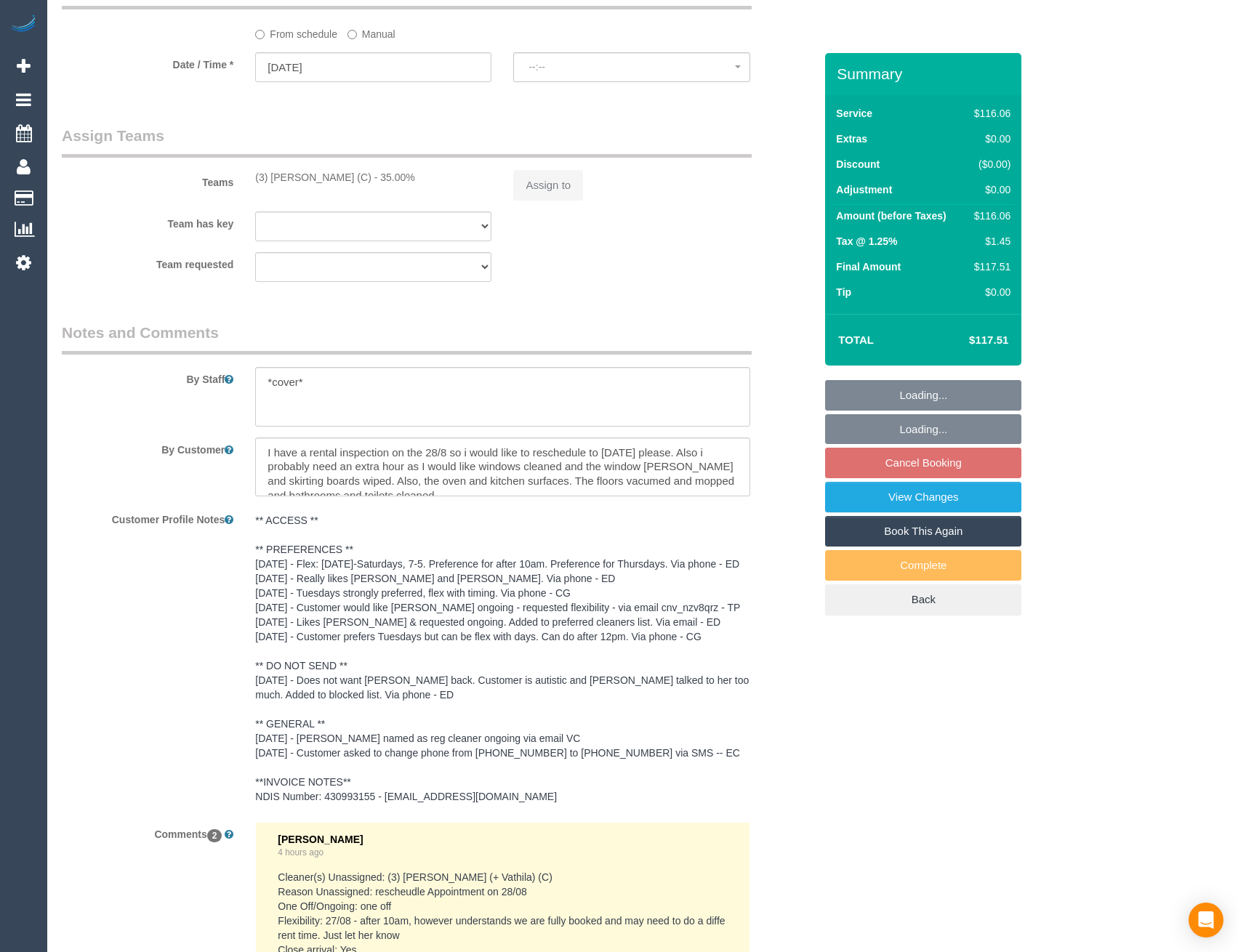
select select "spot1"
select select "number:30"
select select "number:14"
select select "number:18"
select select "number:24"
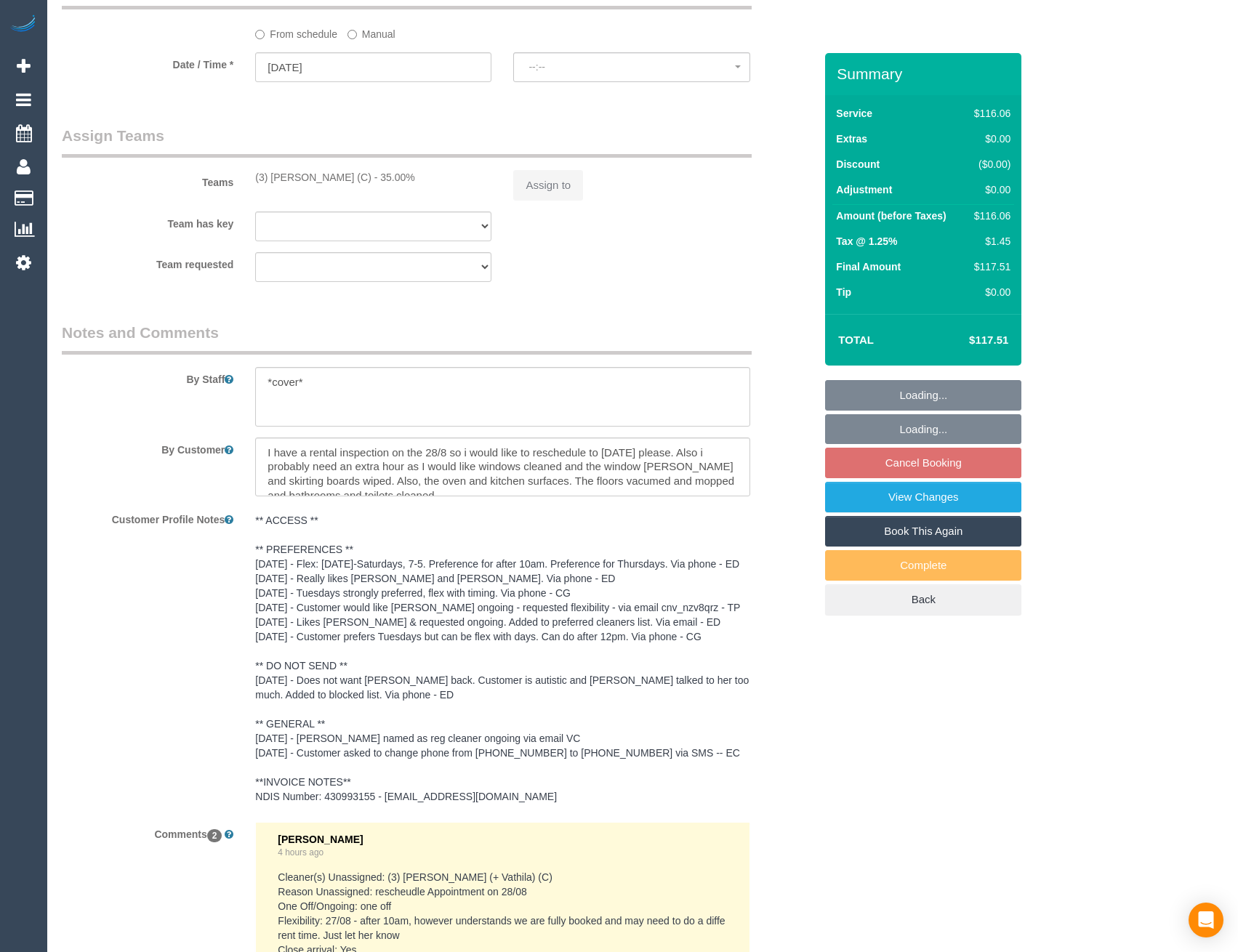
select select "number:34"
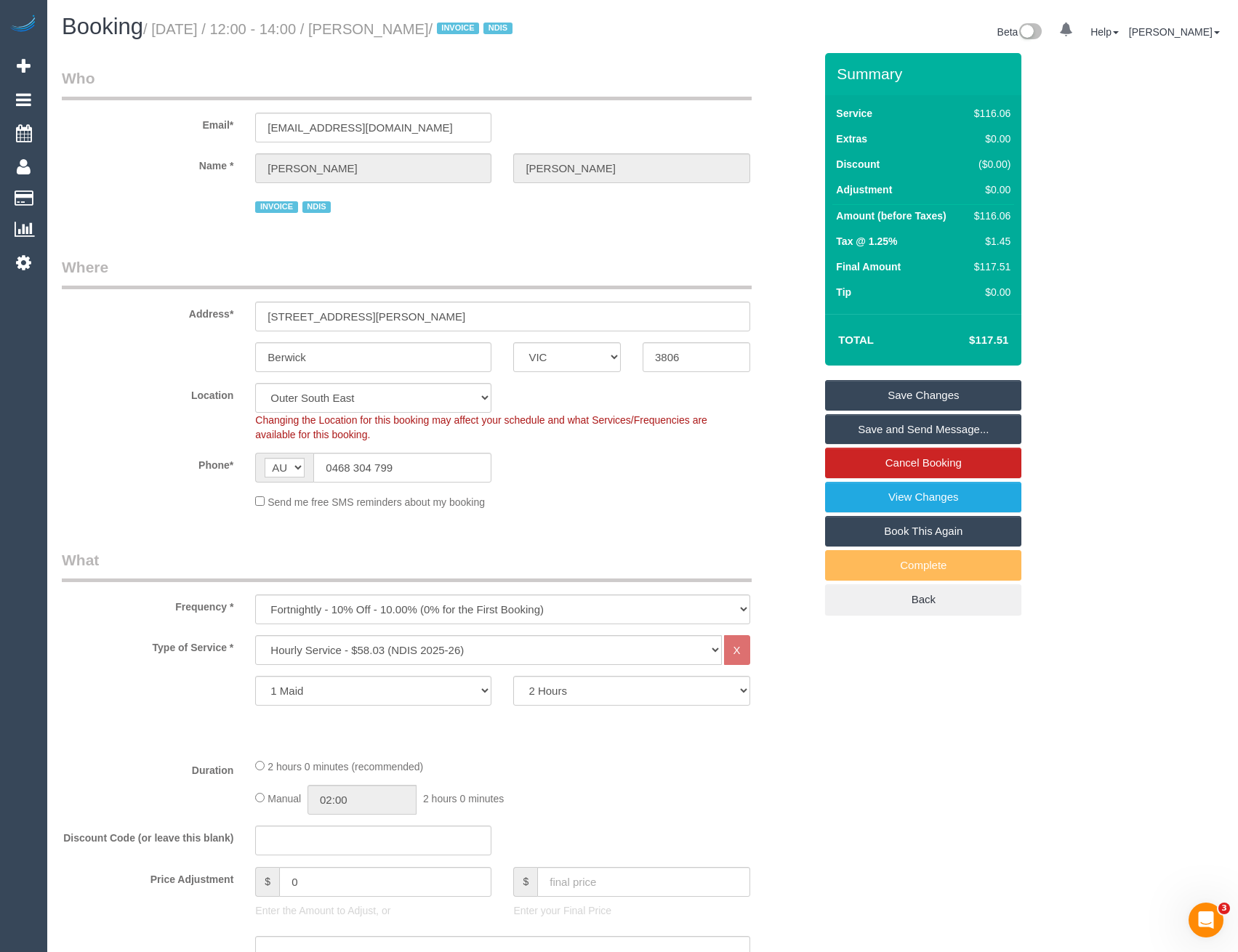
scroll to position [73, 0]
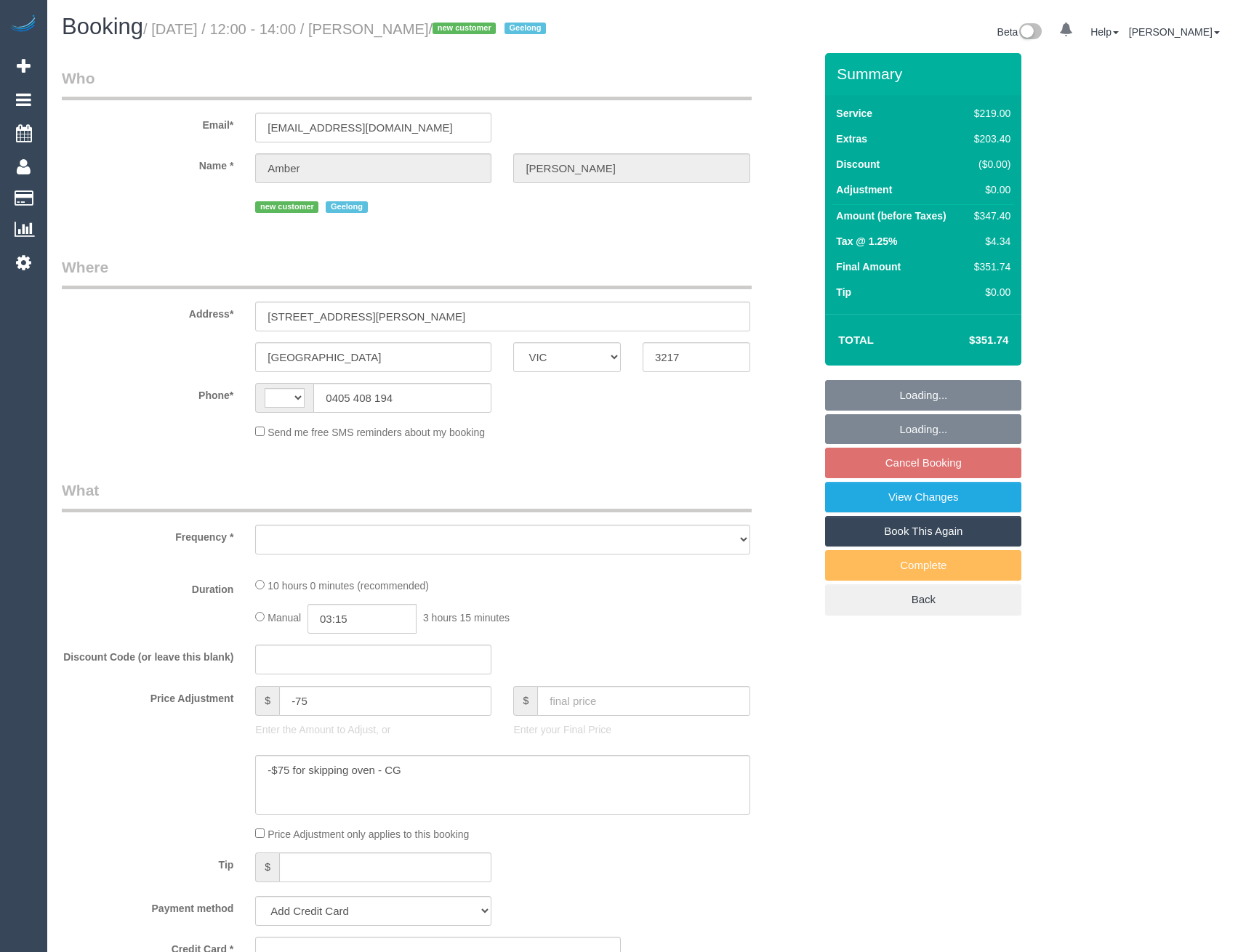
select select "VIC"
select select "object:298"
select select "string:stripe-pm_1RzqBN2GScqysDRV18I73F9Y"
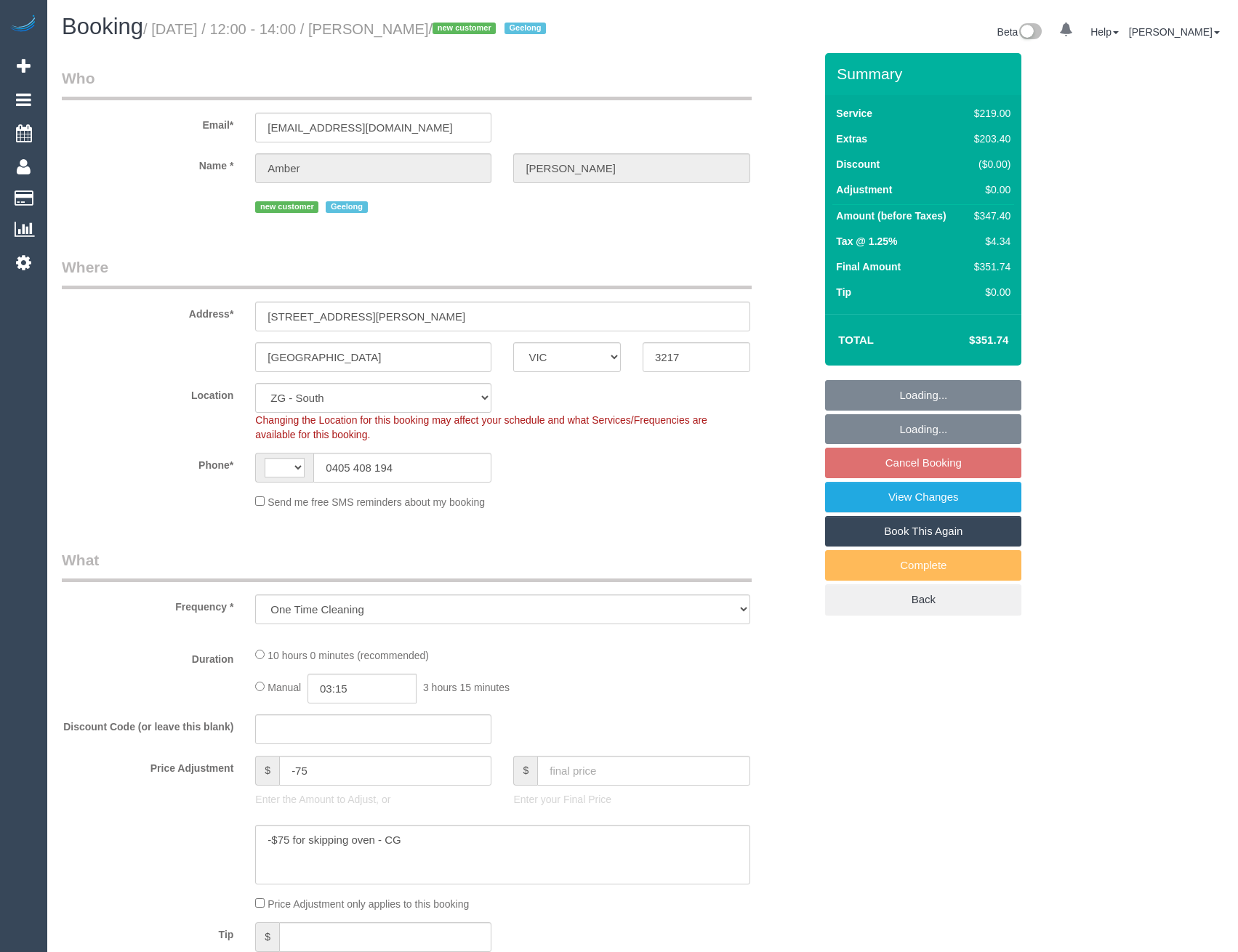
select select "object:648"
select select "string:AU"
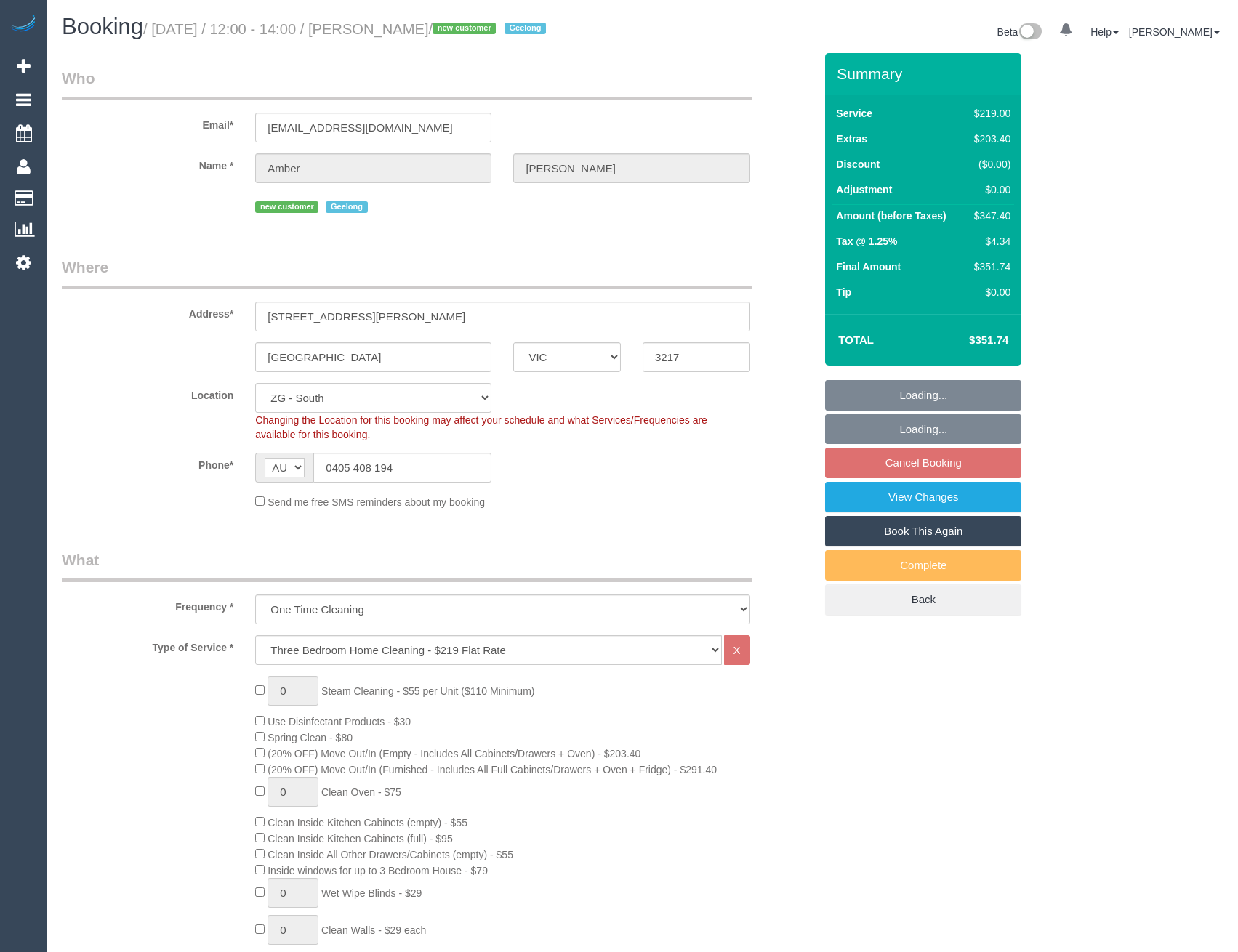
select select "spot6"
select select "number:28"
select select "number:14"
select select "number:18"
select select "number:24"
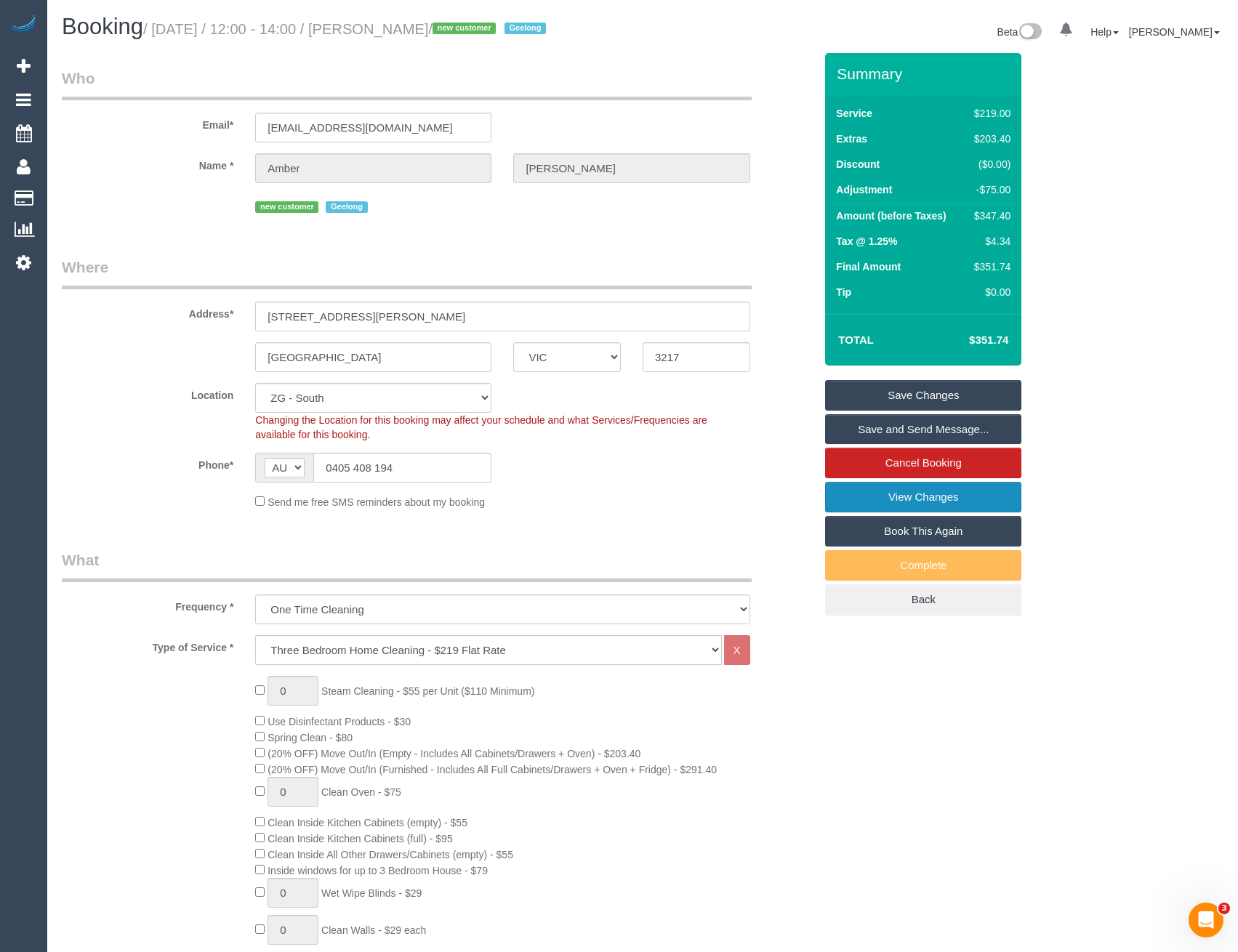
click at [953, 501] on link "View Changes" at bounding box center [923, 497] width 196 height 31
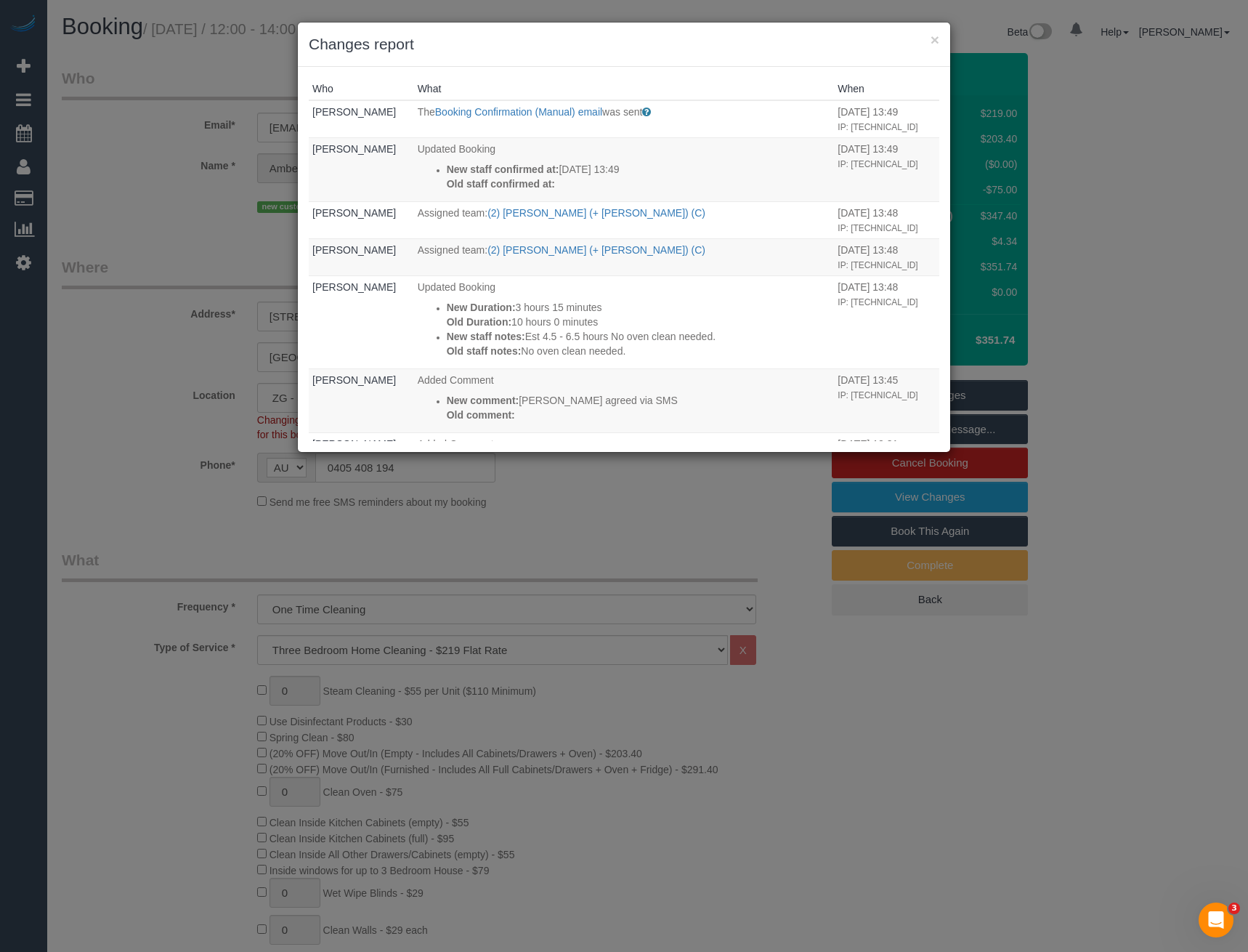
click at [654, 818] on div "× Changes report Who What When [PERSON_NAME] The Booking Confirmation (Manual) …" at bounding box center [624, 476] width 1248 height 952
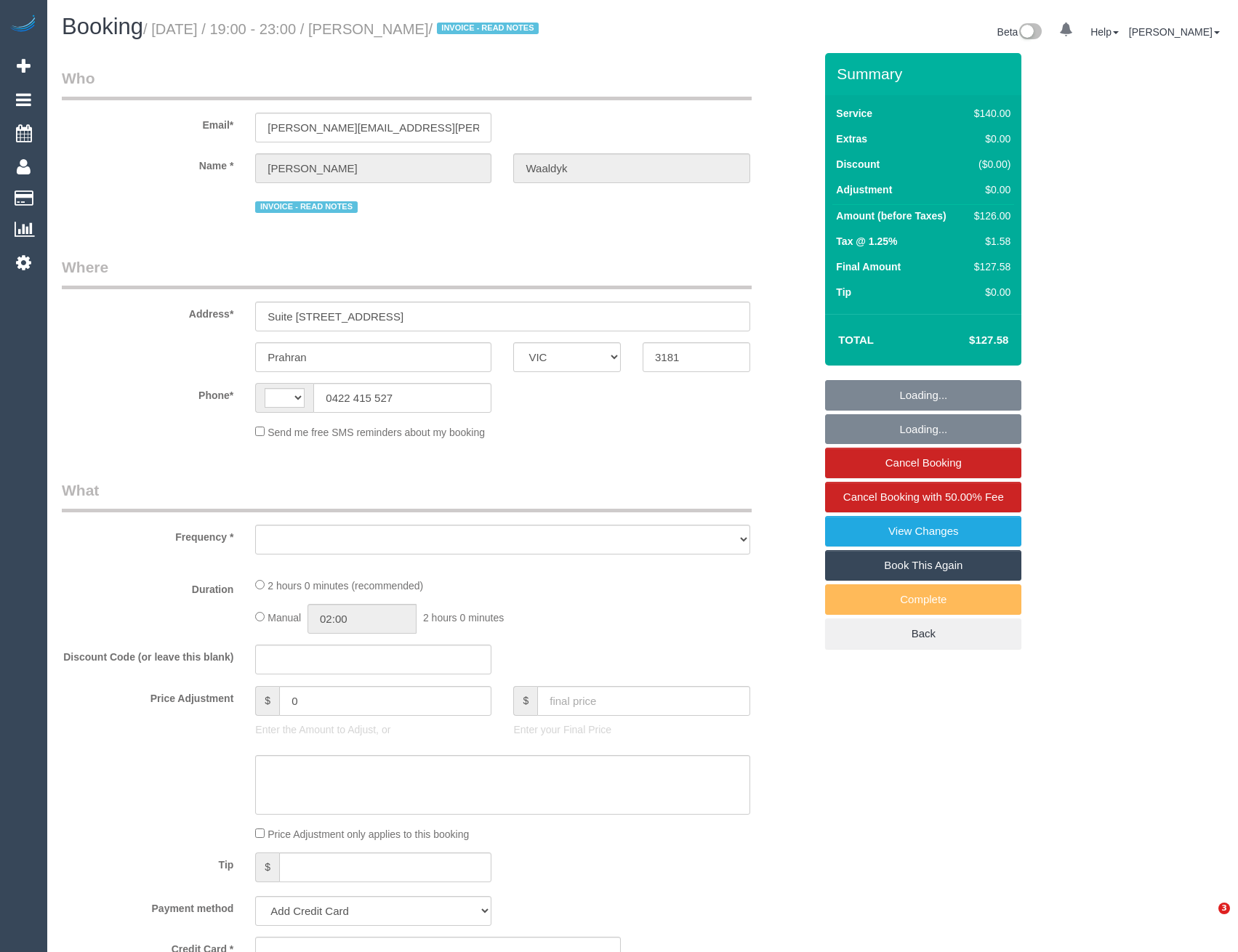
select select "VIC"
select select "string:AU"
select select "object:546"
select select "string:stripe-pm_1Mge982GScqysDRVPc1XJALq"
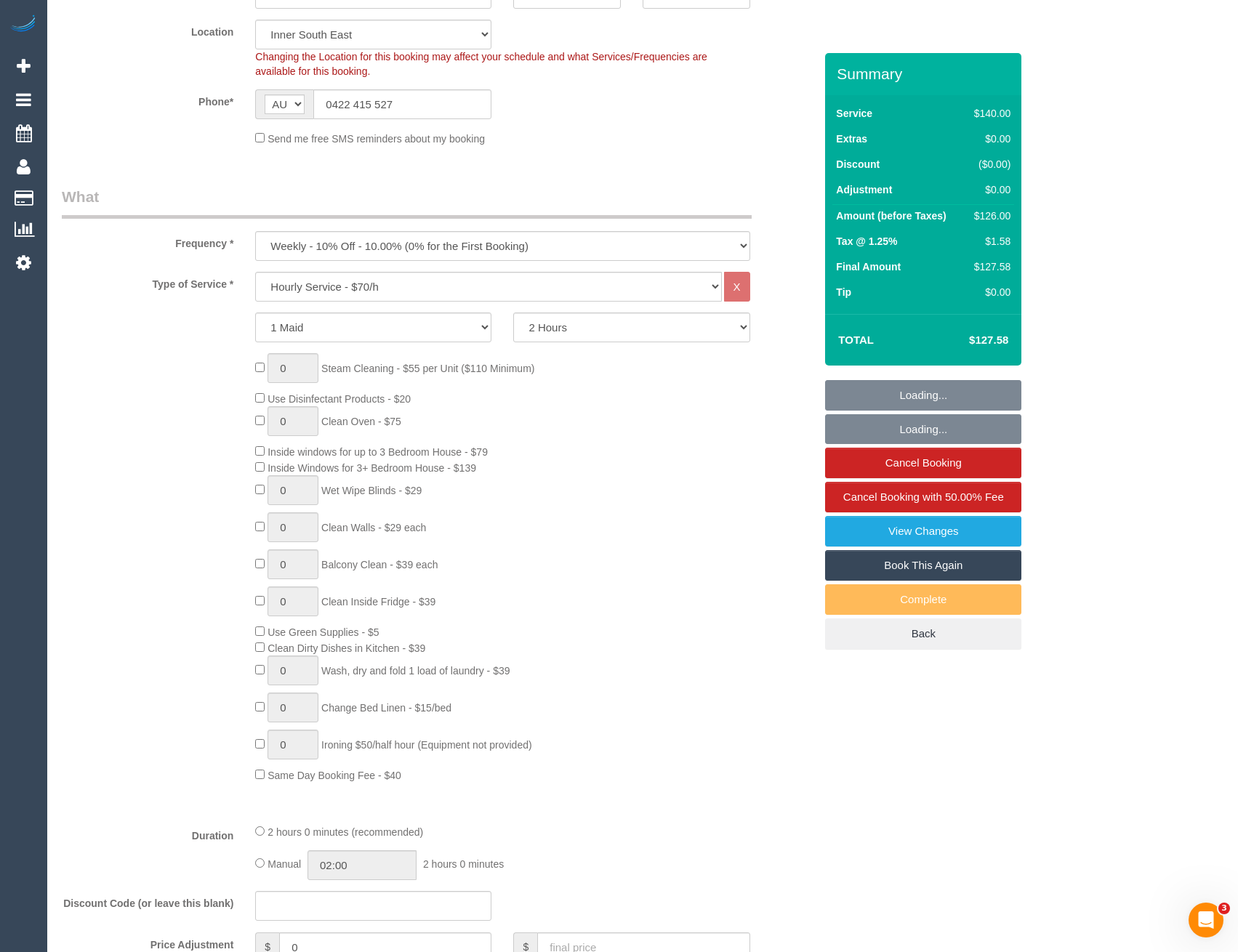
select select "31181"
select select "number:28"
select select "number:14"
select select "number:19"
select select "number:25"
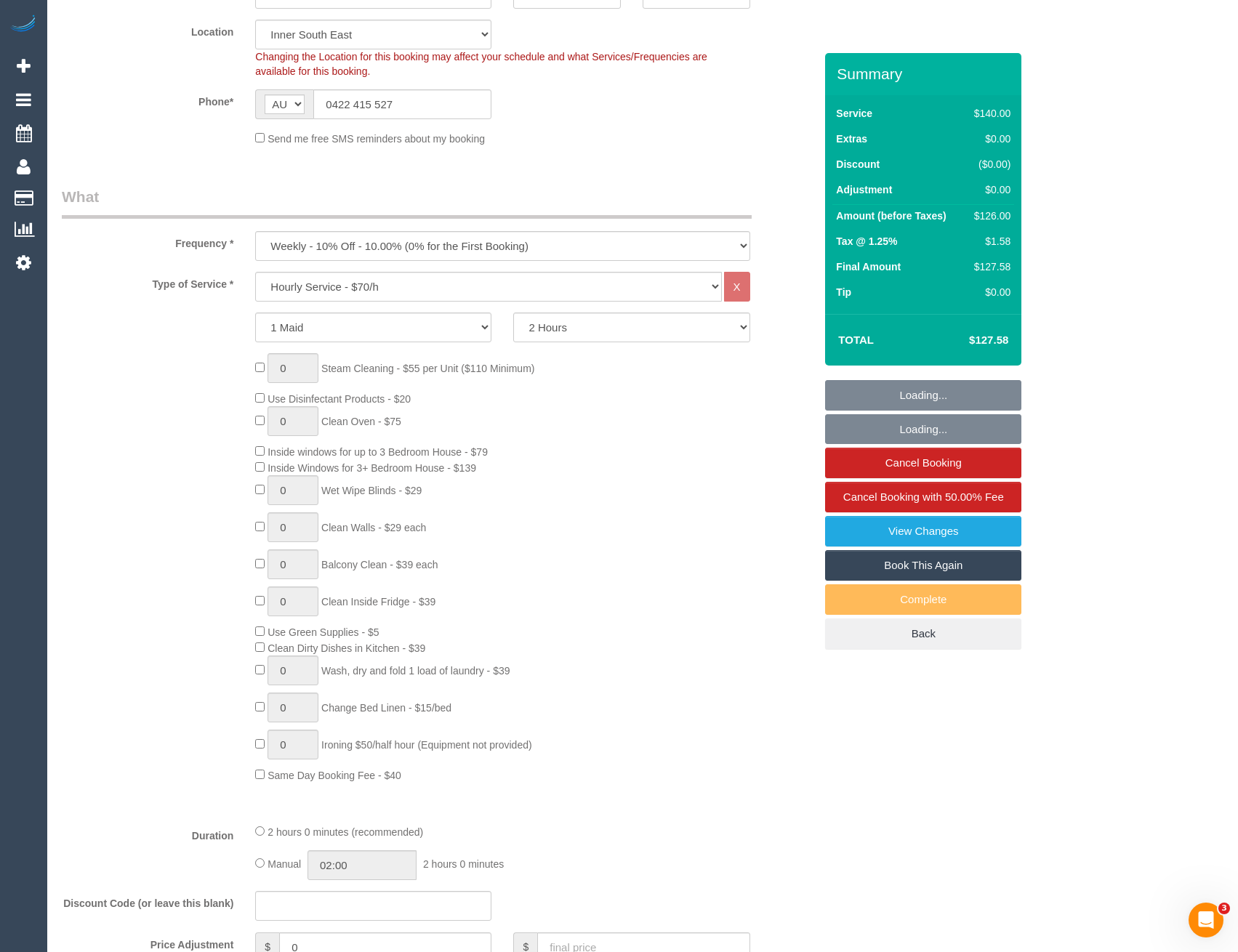
select select "number:35"
select select "object:1430"
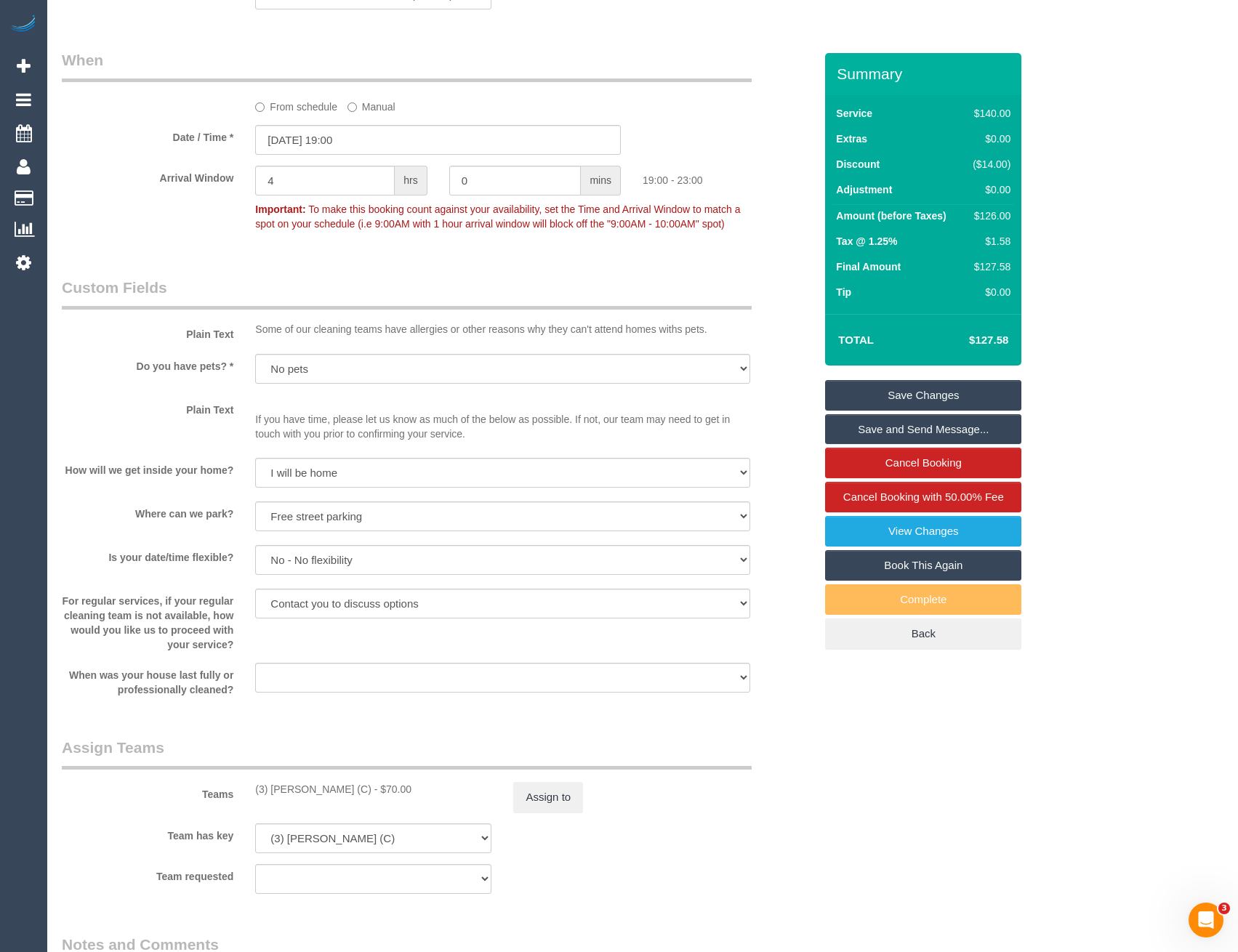
scroll to position [1961, 0]
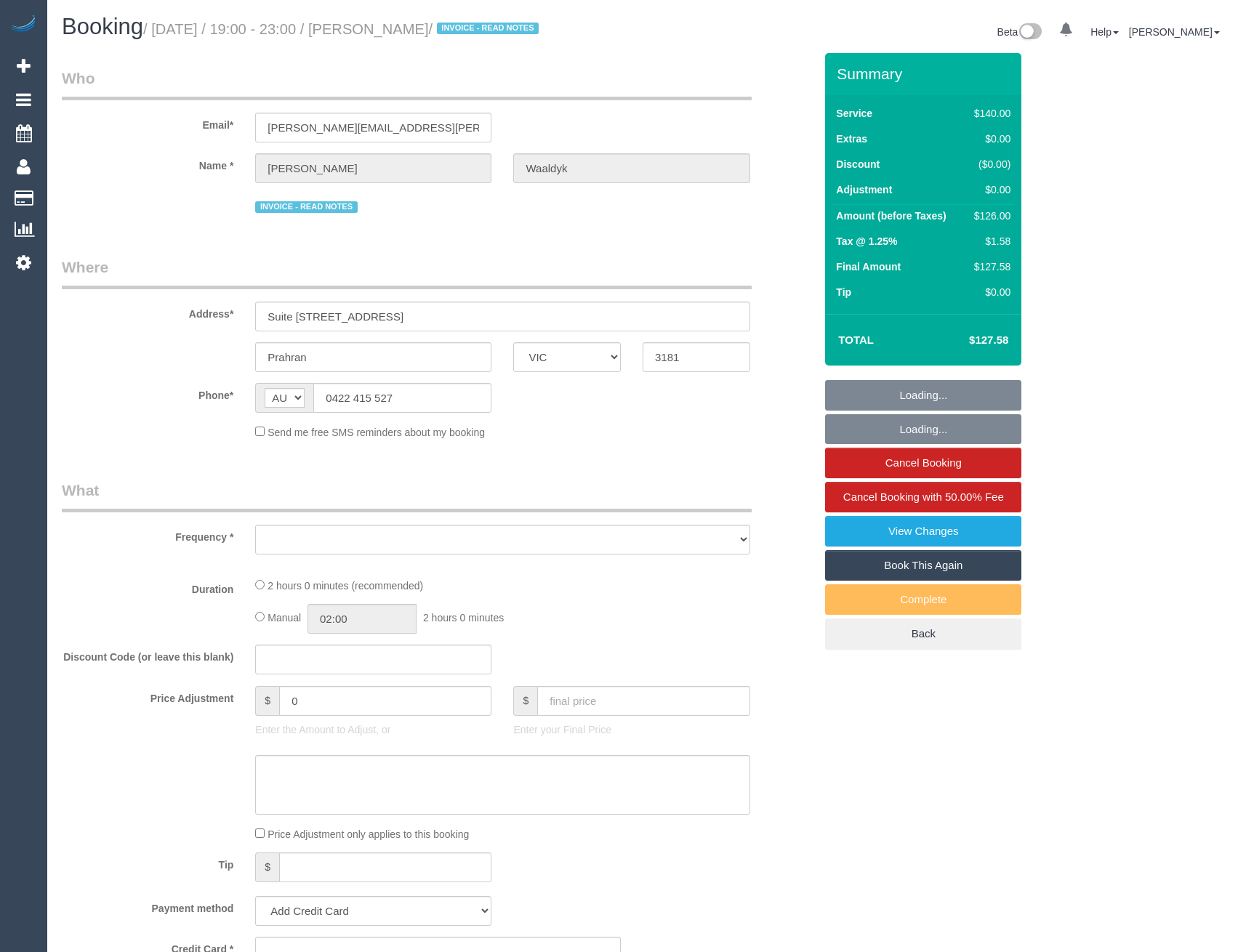
select select "VIC"
select select "string:stripe-pm_1Mge982GScqysDRVPc1XJALq"
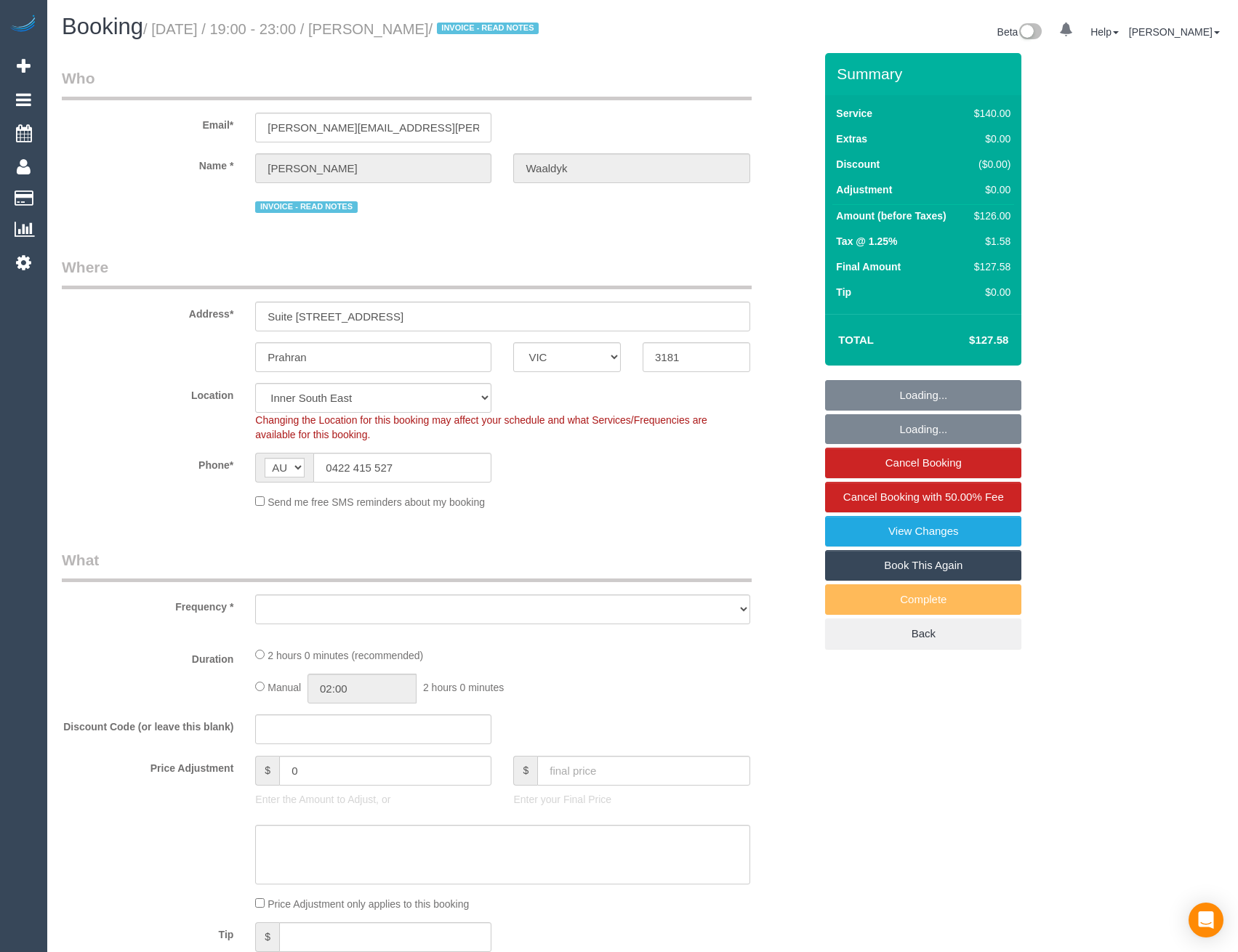
select select "object:1101"
select select "31181"
select select "number:28"
select select "number:14"
select select "number:19"
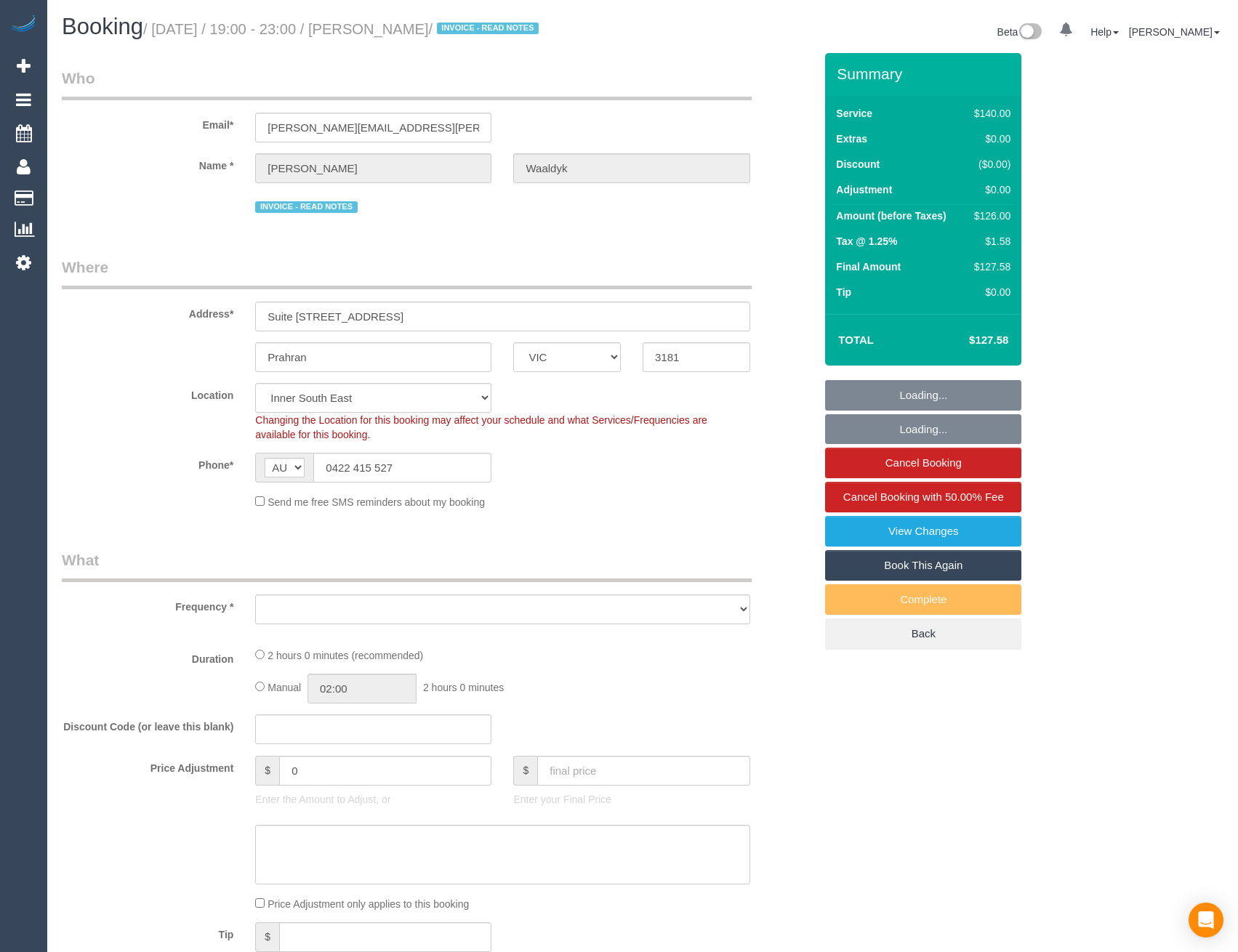
select select "number:25"
select select "number:35"
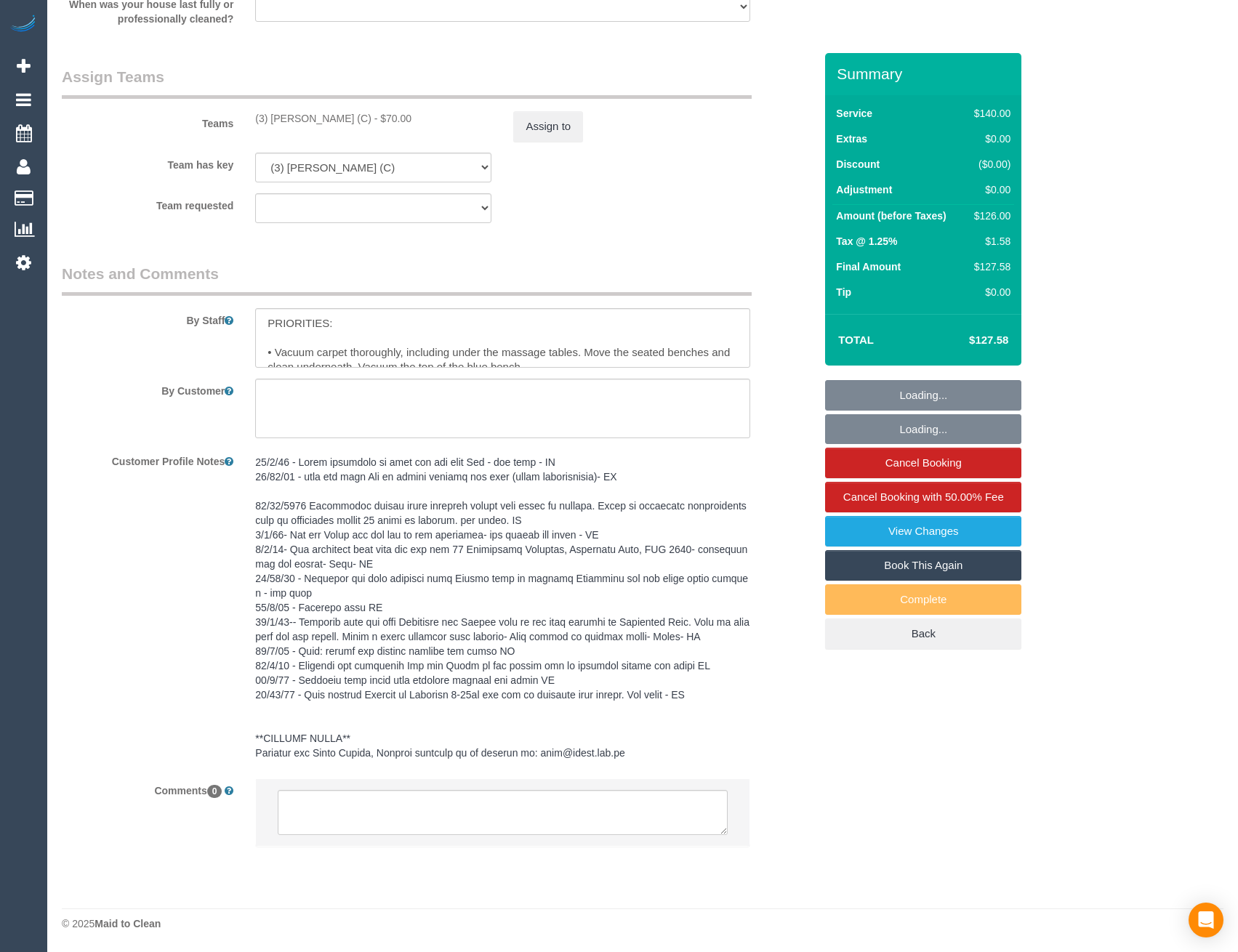
select select "object:1266"
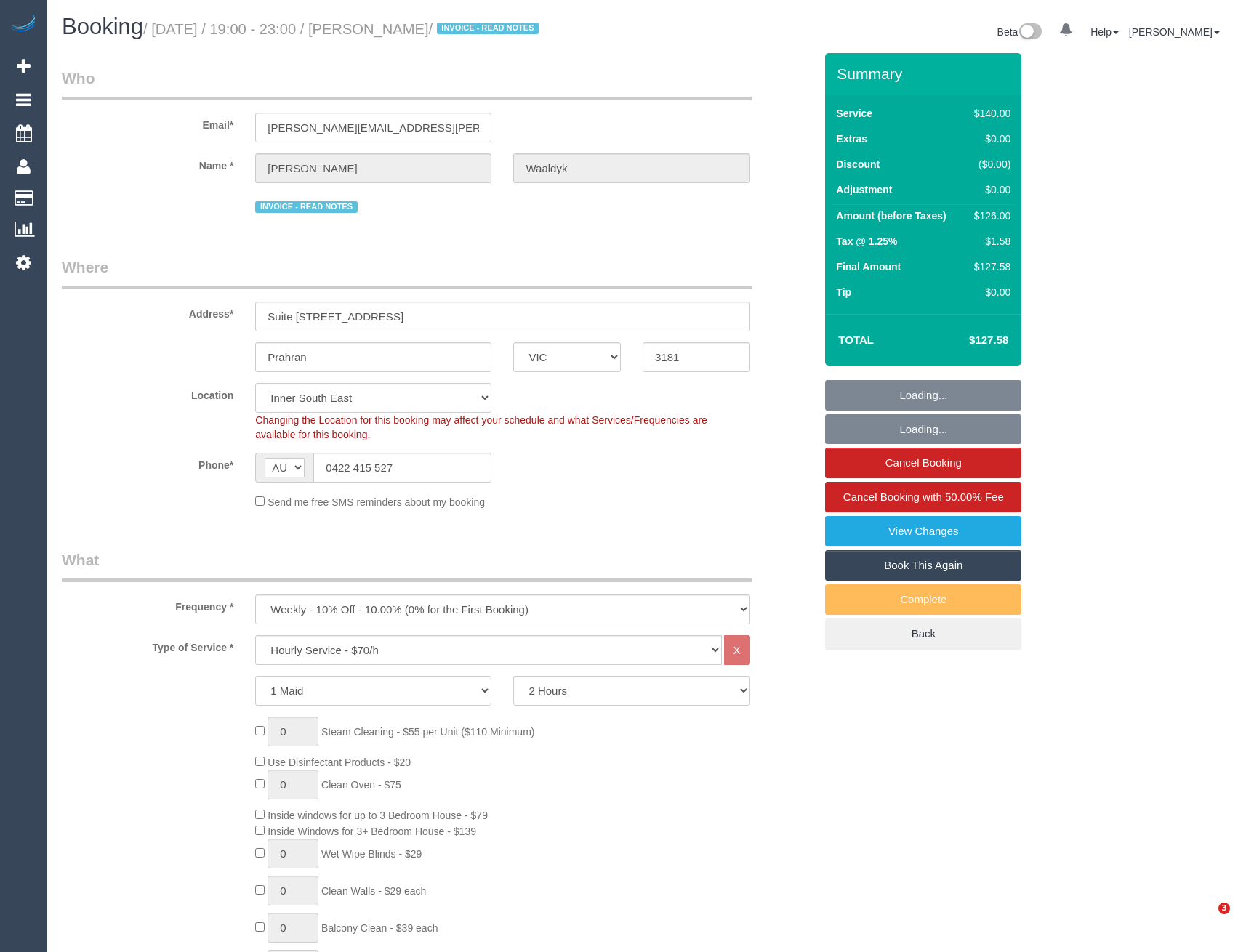
select select "VIC"
select select "number:28"
select select "number:14"
select select "number:19"
select select "number:25"
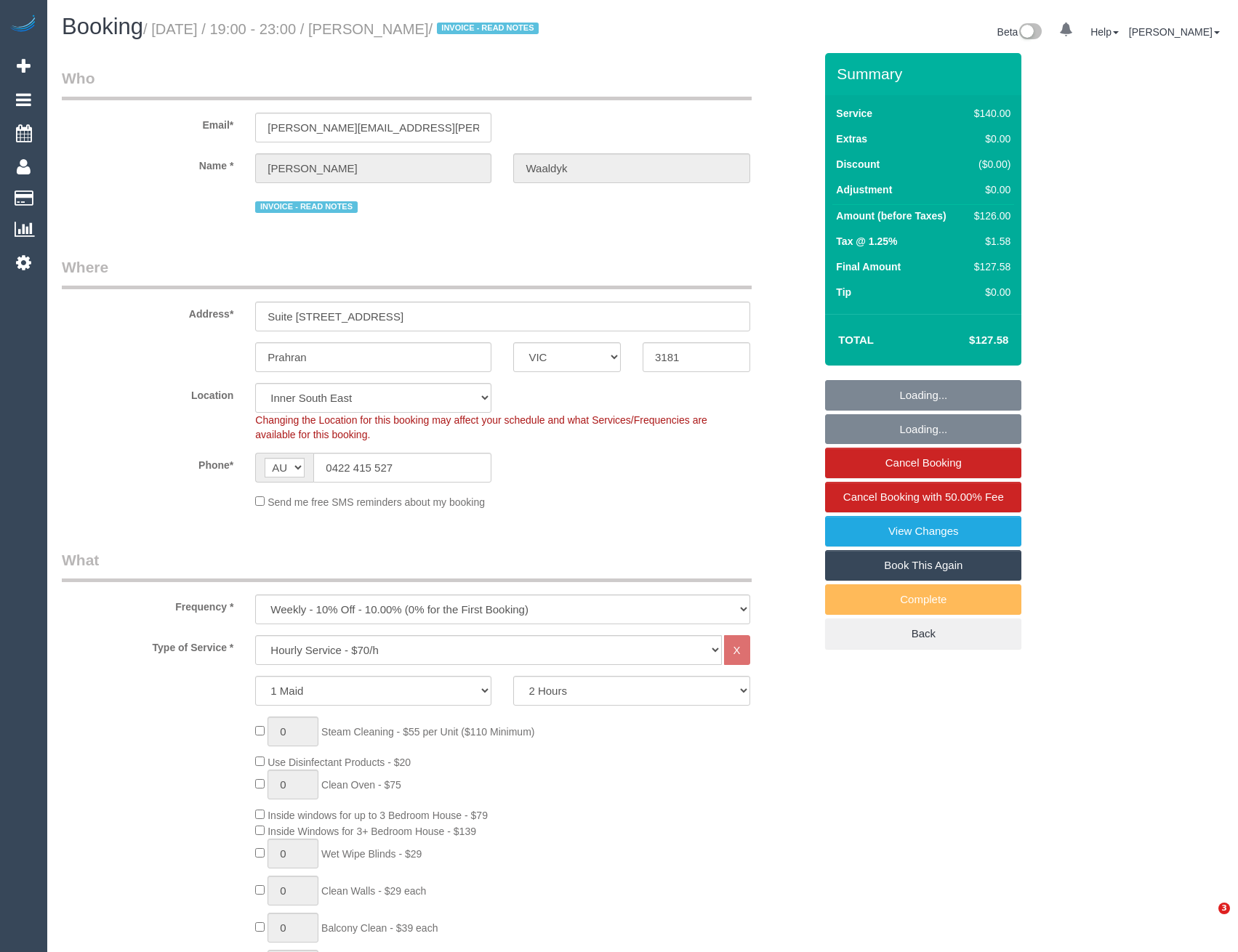
select select "number:35"
select select "31181"
